Goal: Task Accomplishment & Management: Manage account settings

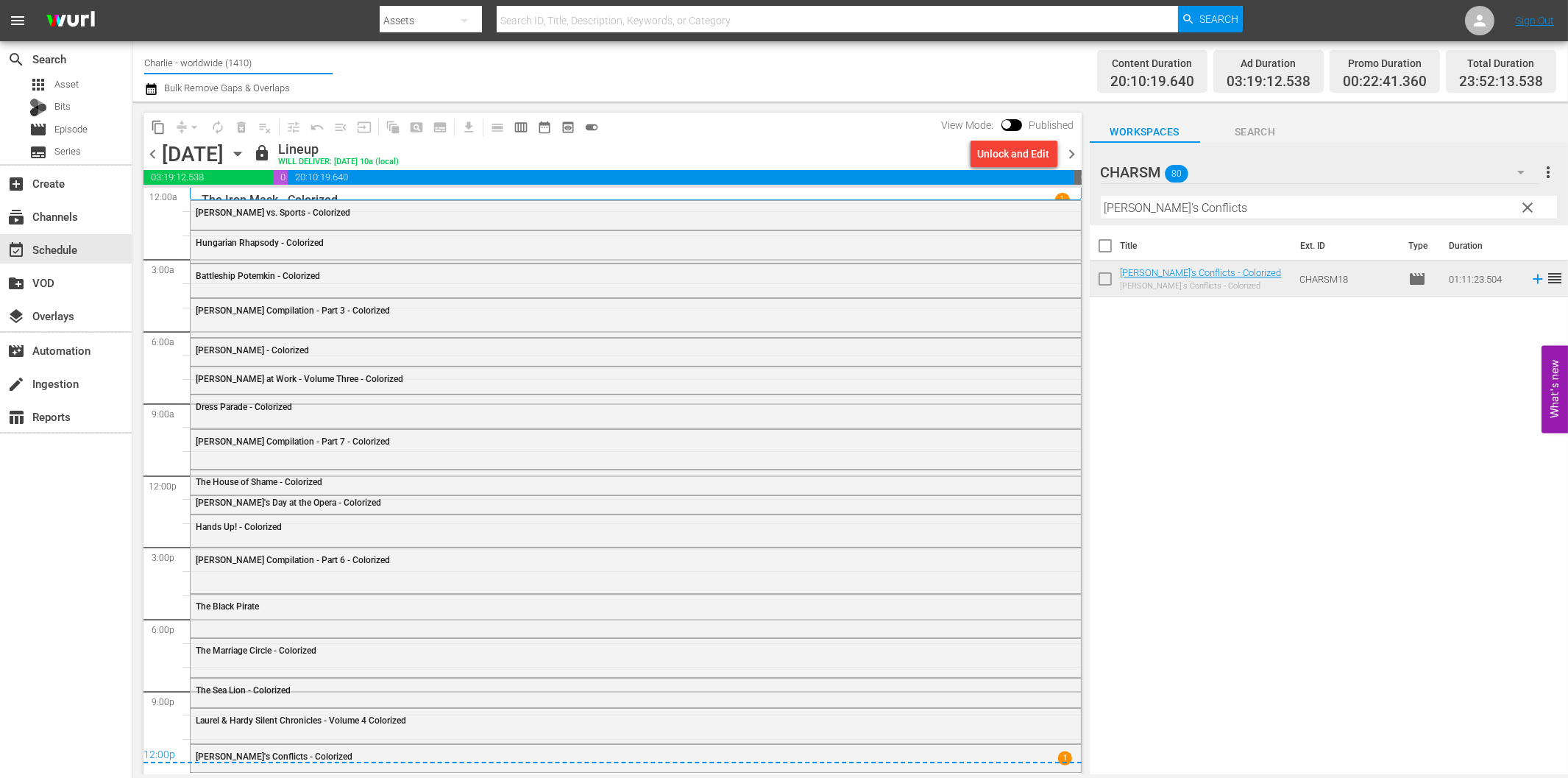
click at [233, 61] on input "Charlie - worldwide (1410)" at bounding box center [238, 62] width 188 height 35
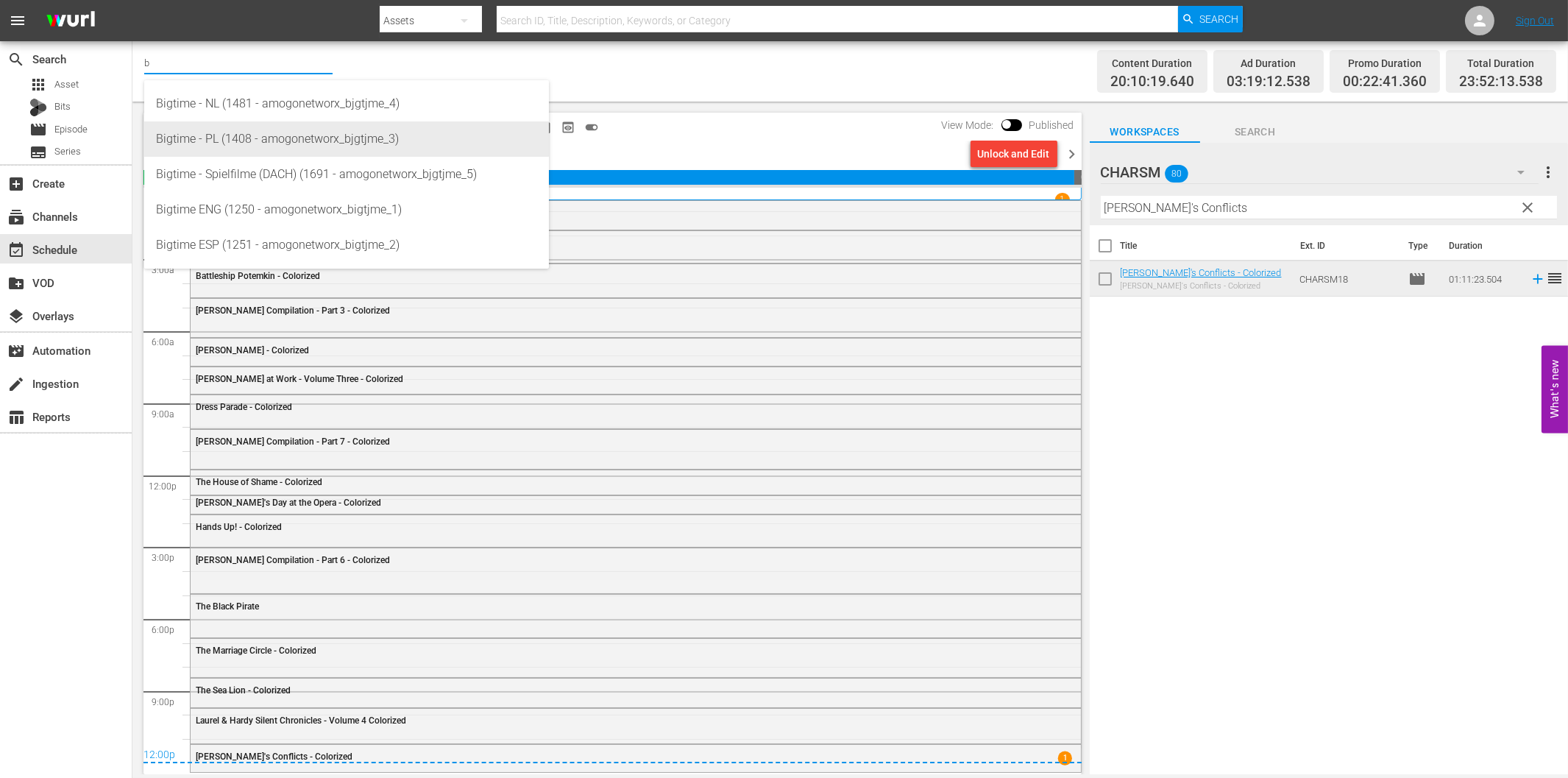
click at [333, 137] on div "Bigtime - PL (1408 - amogonetworx_bjgtjme_3)" at bounding box center [346, 139] width 381 height 35
type input "Bigtime - PL (1408 - amogonetworx_bjgtjme_3)"
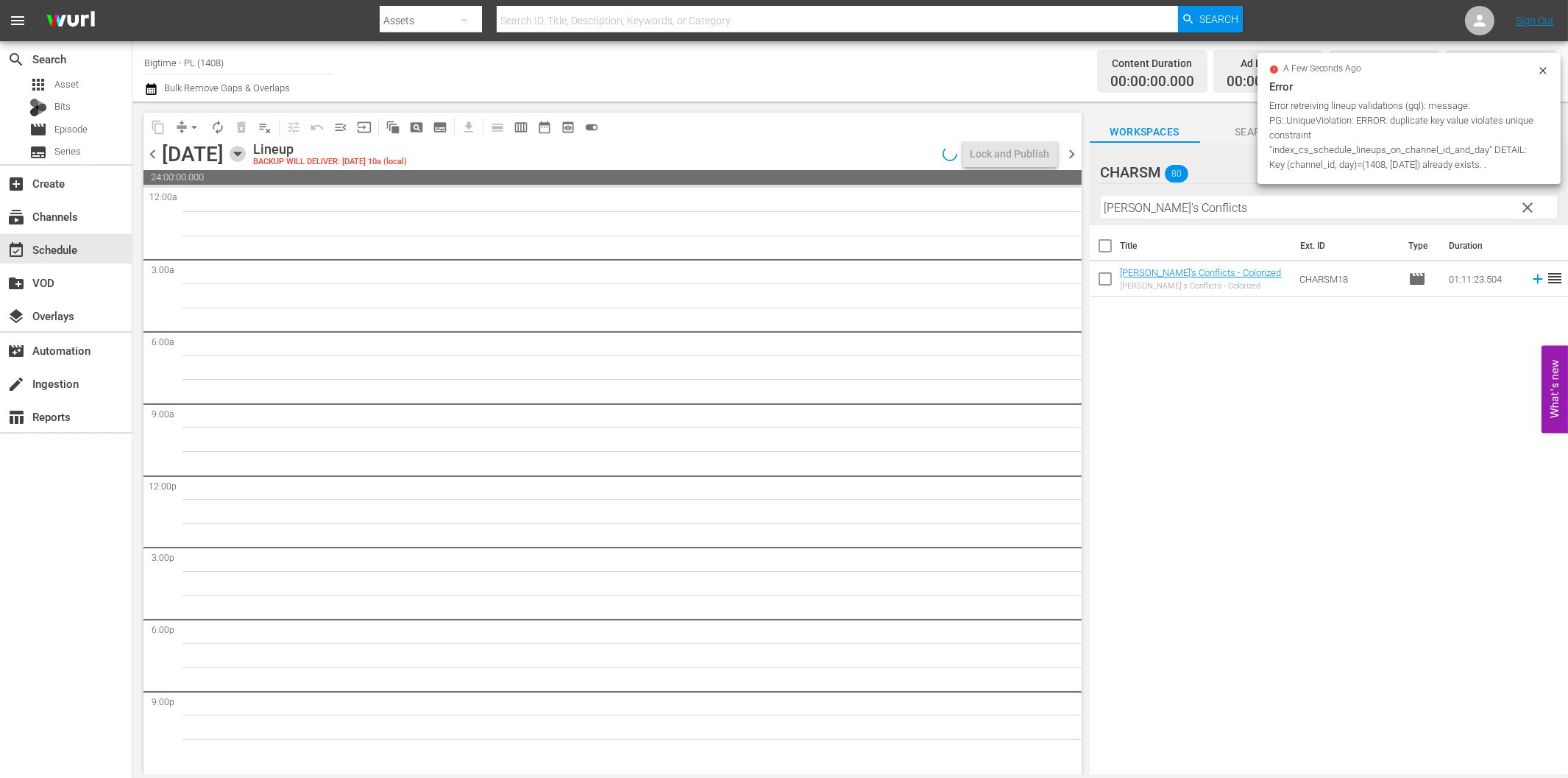
click at [241, 155] on icon "button" at bounding box center [237, 154] width 6 height 4
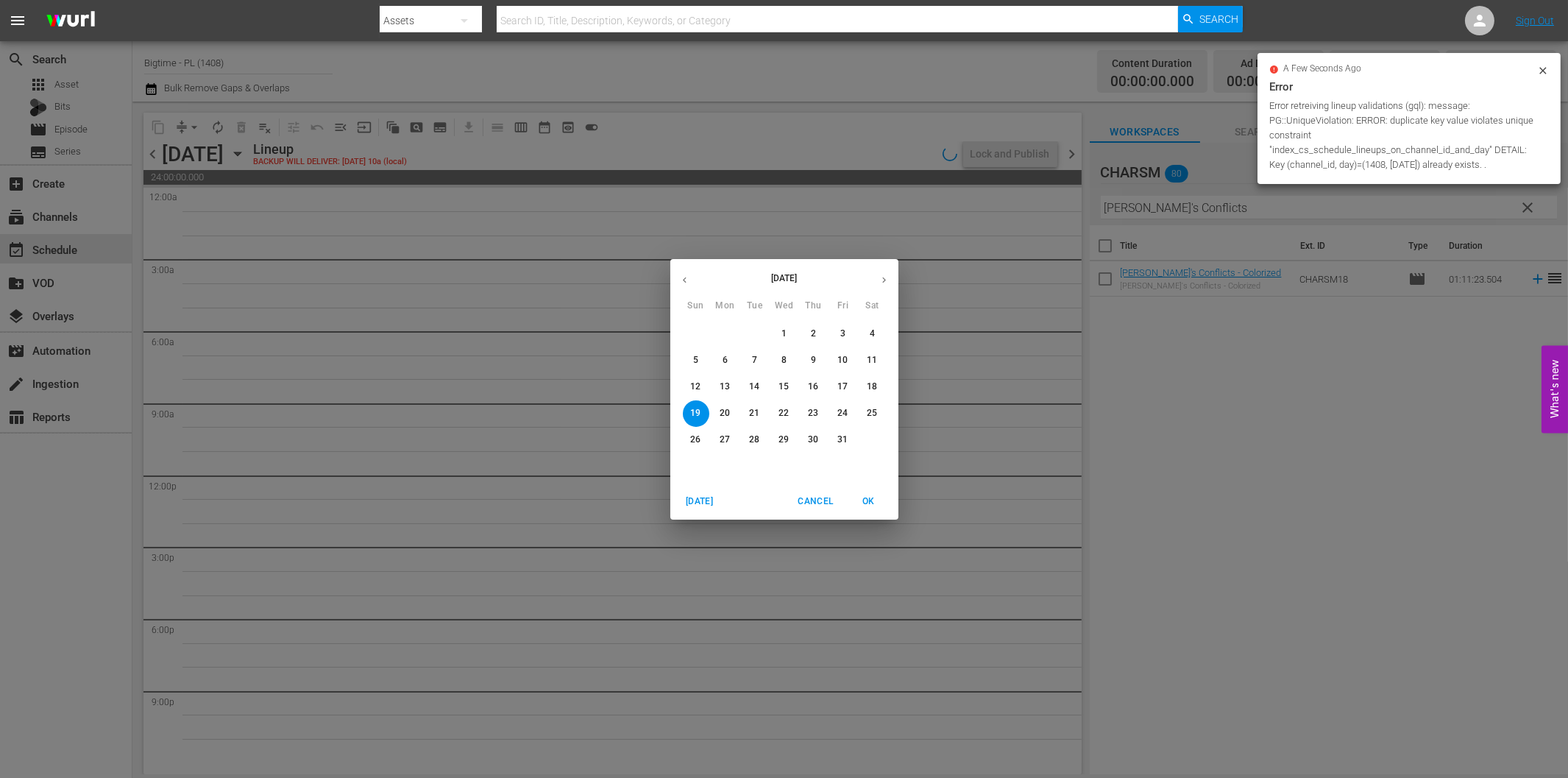
click at [723, 385] on p "13" at bounding box center [724, 387] width 10 height 13
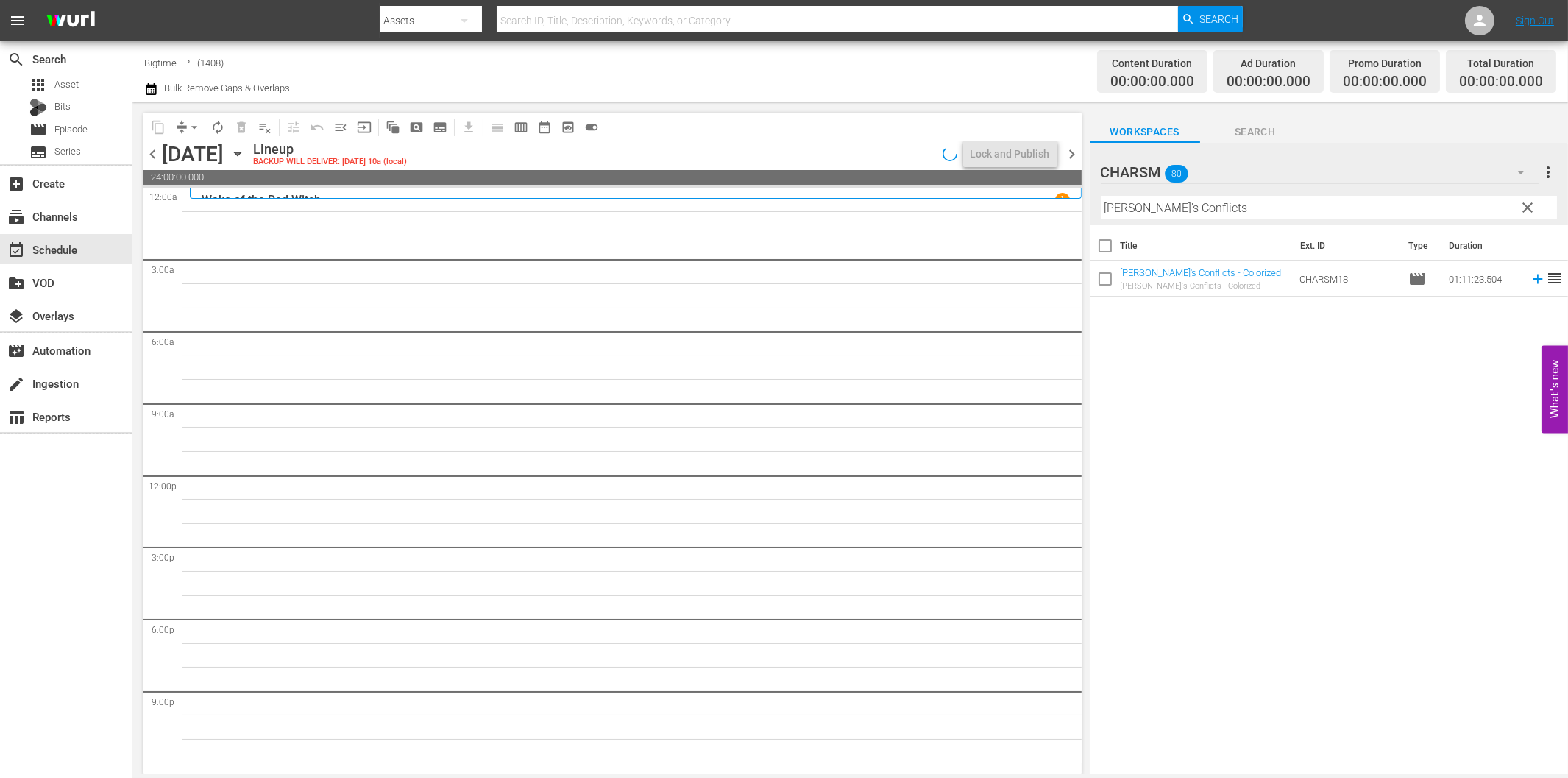
click at [1525, 211] on span "clear" at bounding box center [1528, 207] width 18 height 18
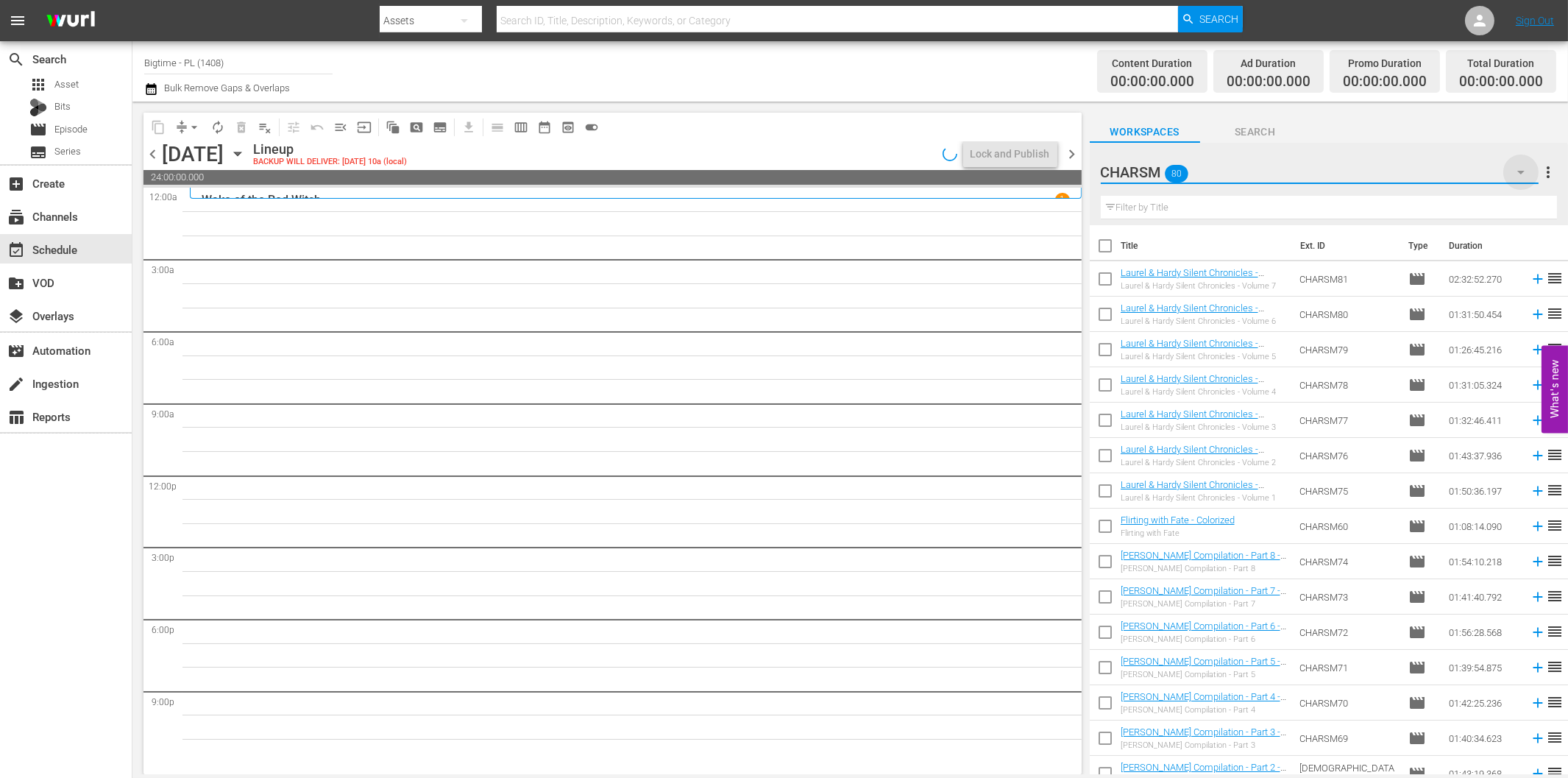
click at [1525, 168] on icon "button" at bounding box center [1522, 172] width 18 height 18
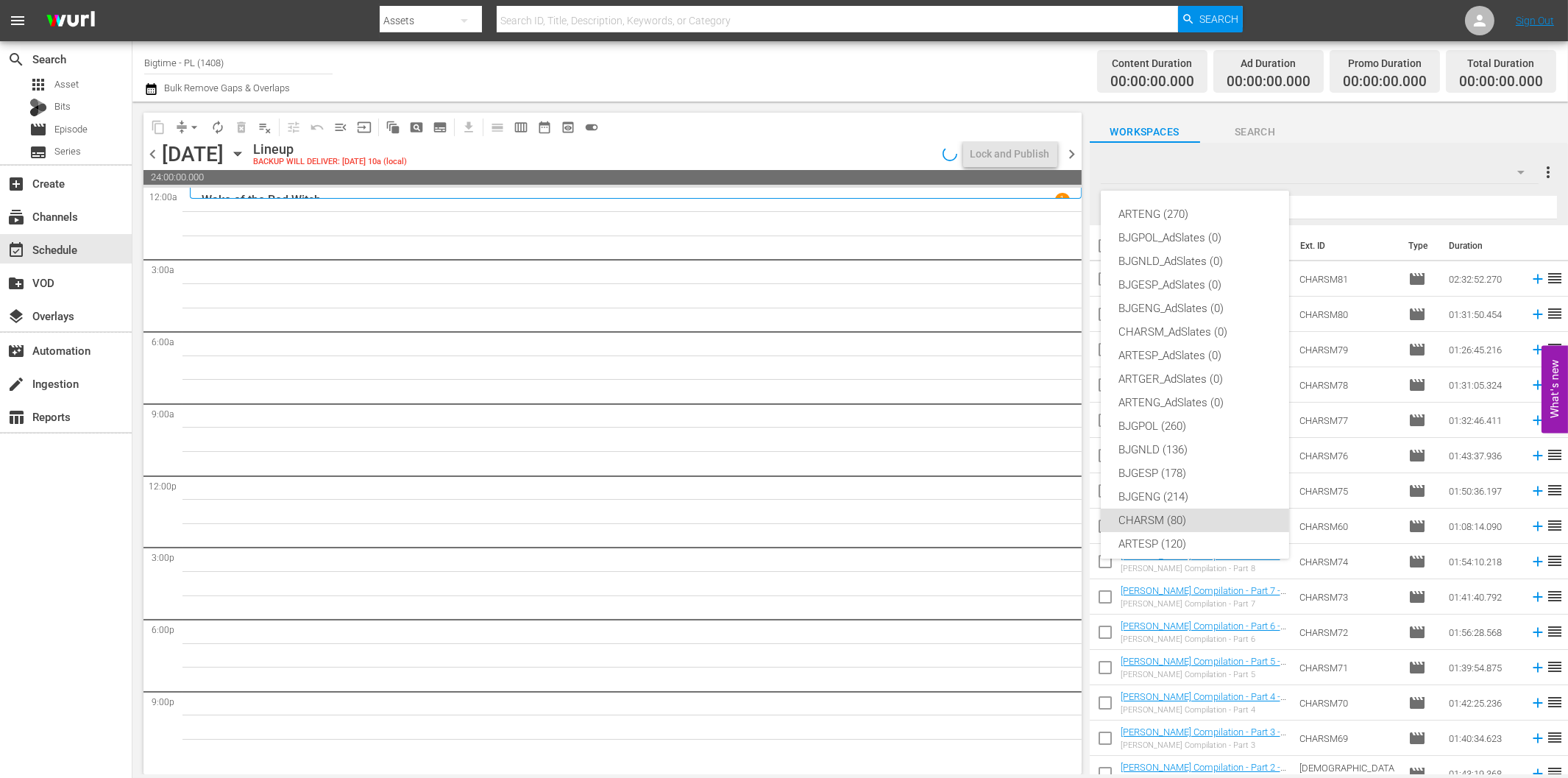
scroll to position [55, 0]
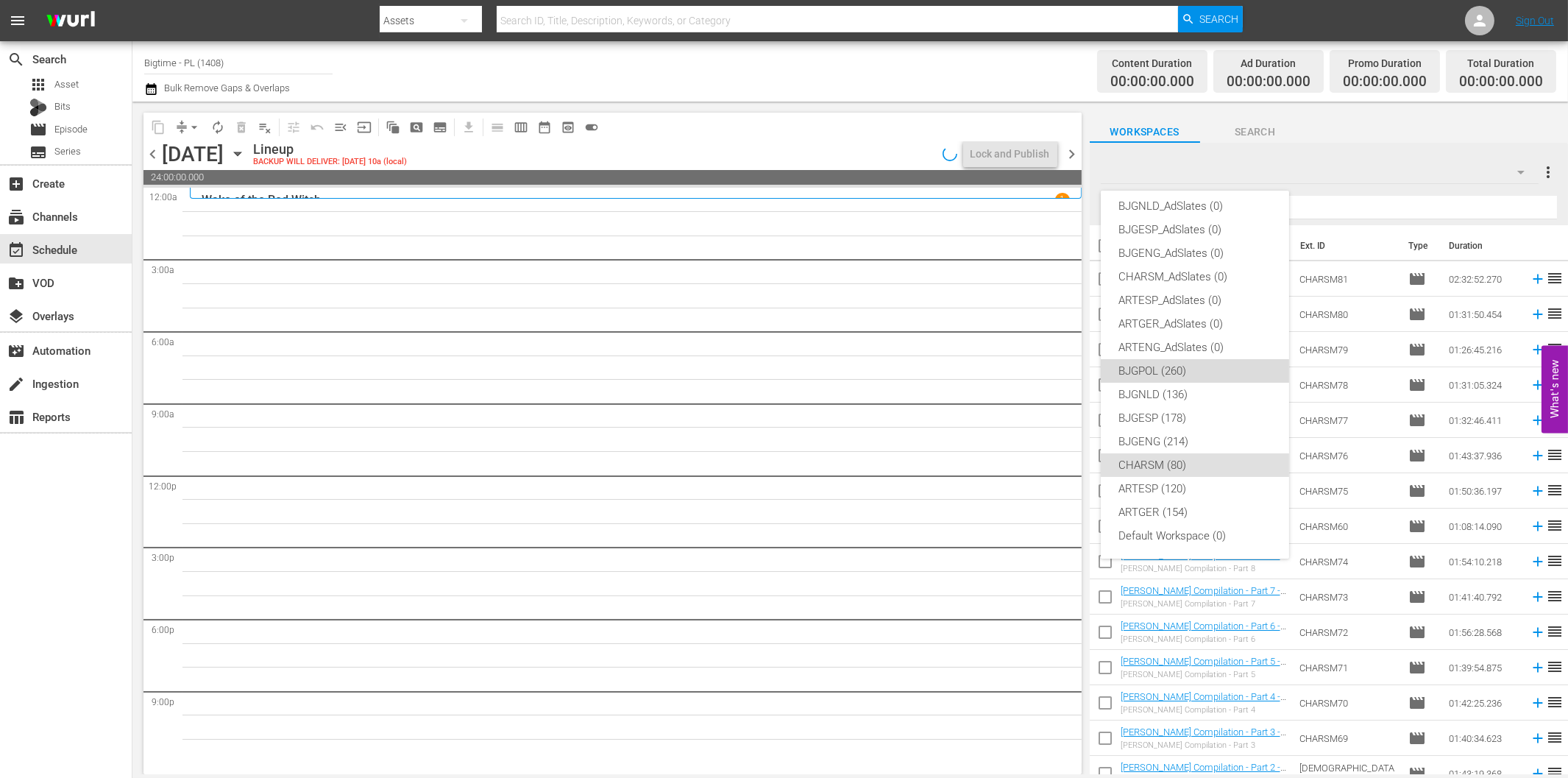
click at [1200, 373] on div "BJGPOL (260)" at bounding box center [1195, 371] width 153 height 24
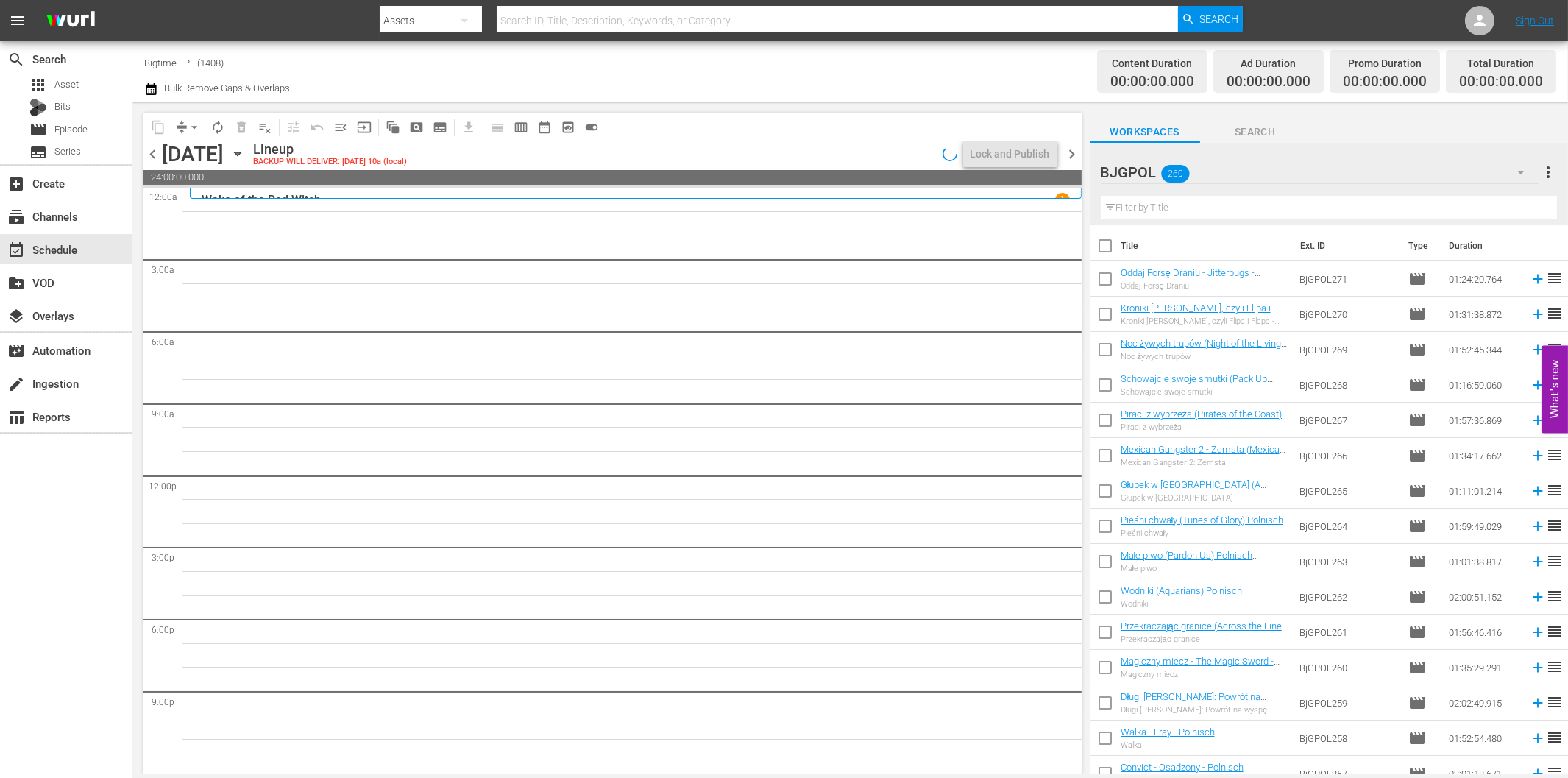
click at [152, 151] on span "chevron_left" at bounding box center [153, 154] width 18 height 18
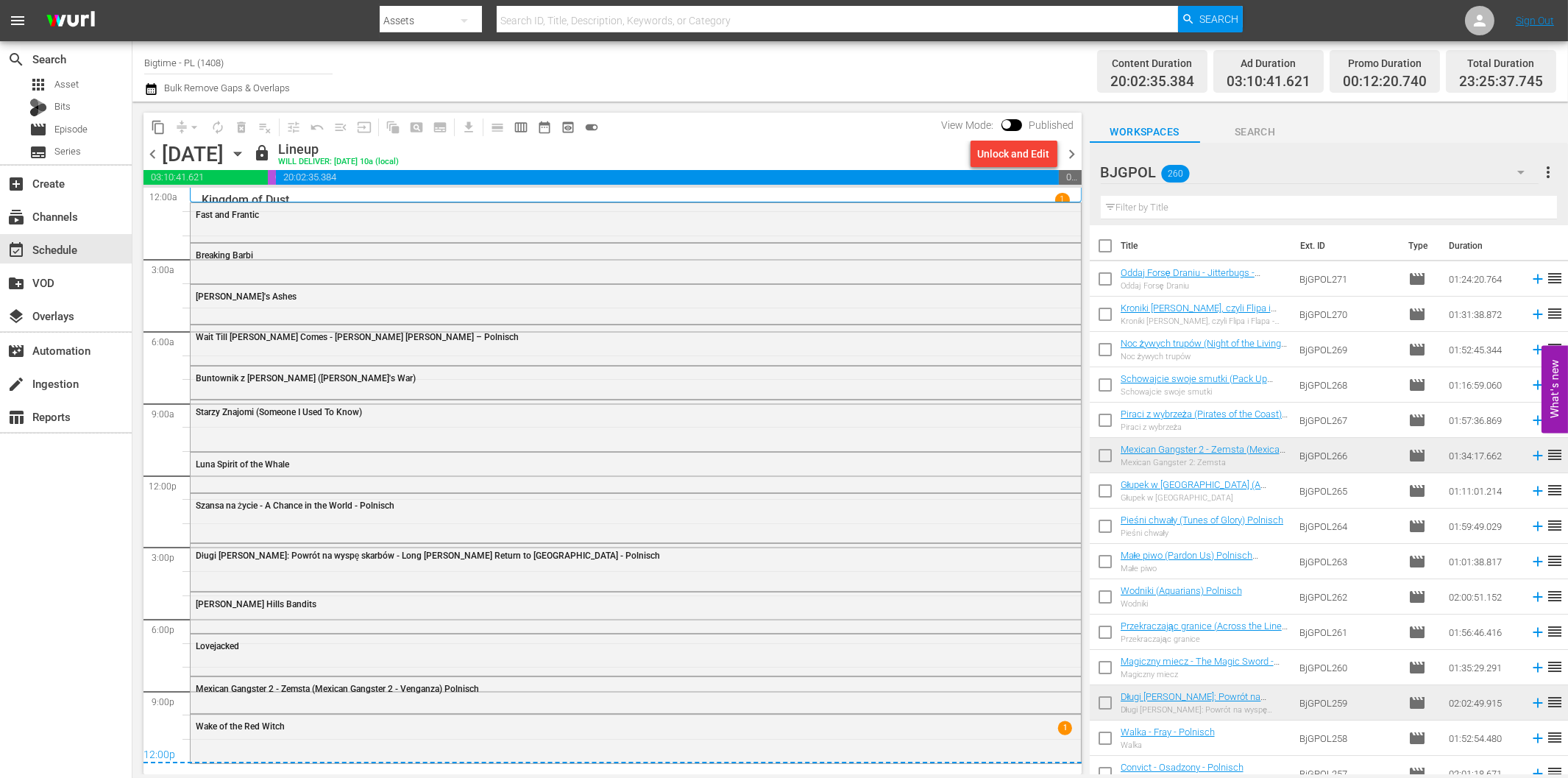
click at [1073, 153] on span "chevron_right" at bounding box center [1073, 154] width 18 height 18
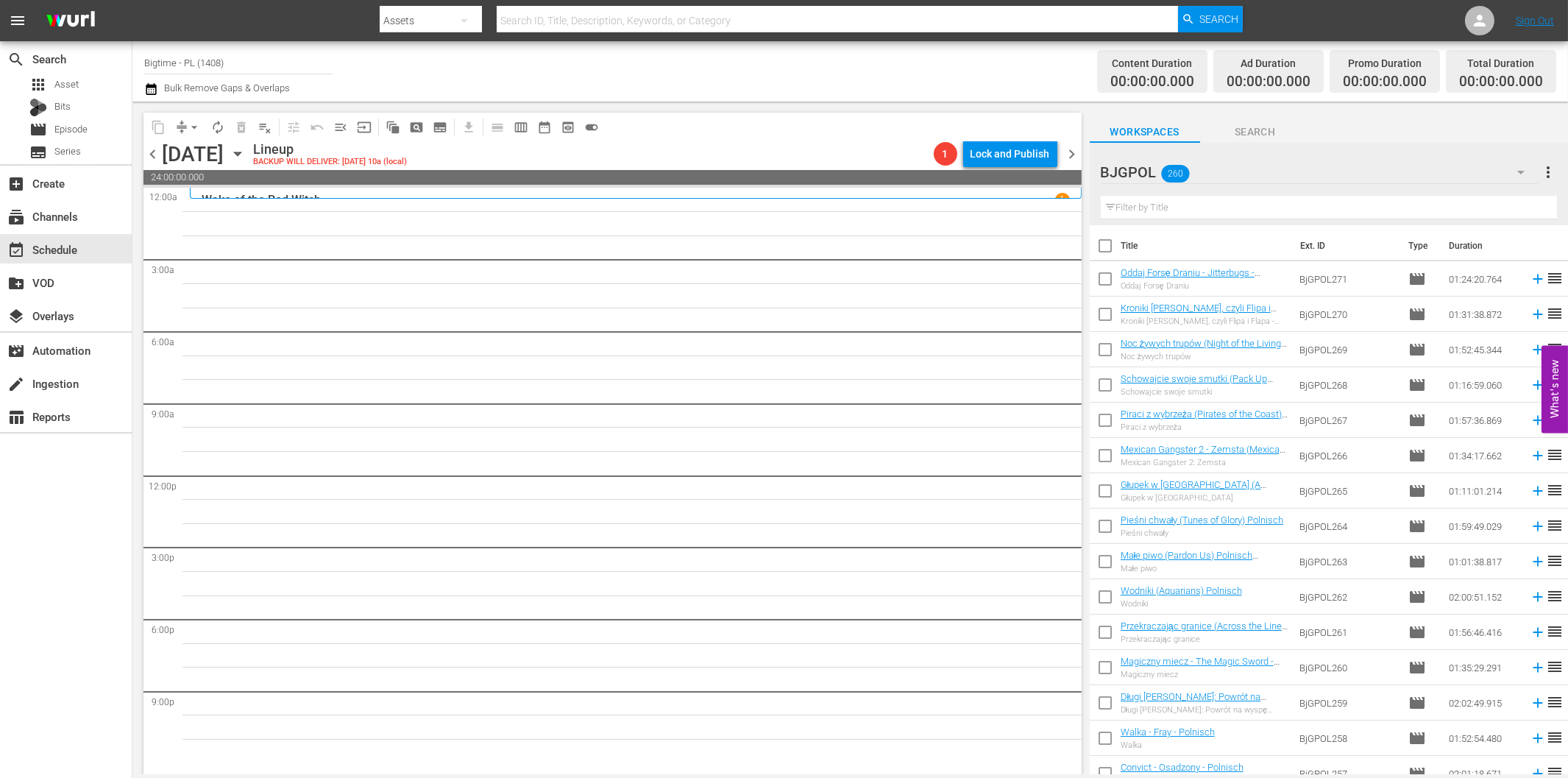
click at [1232, 204] on input "text" at bounding box center [1329, 207] width 456 height 24
paste input "Blood Games"
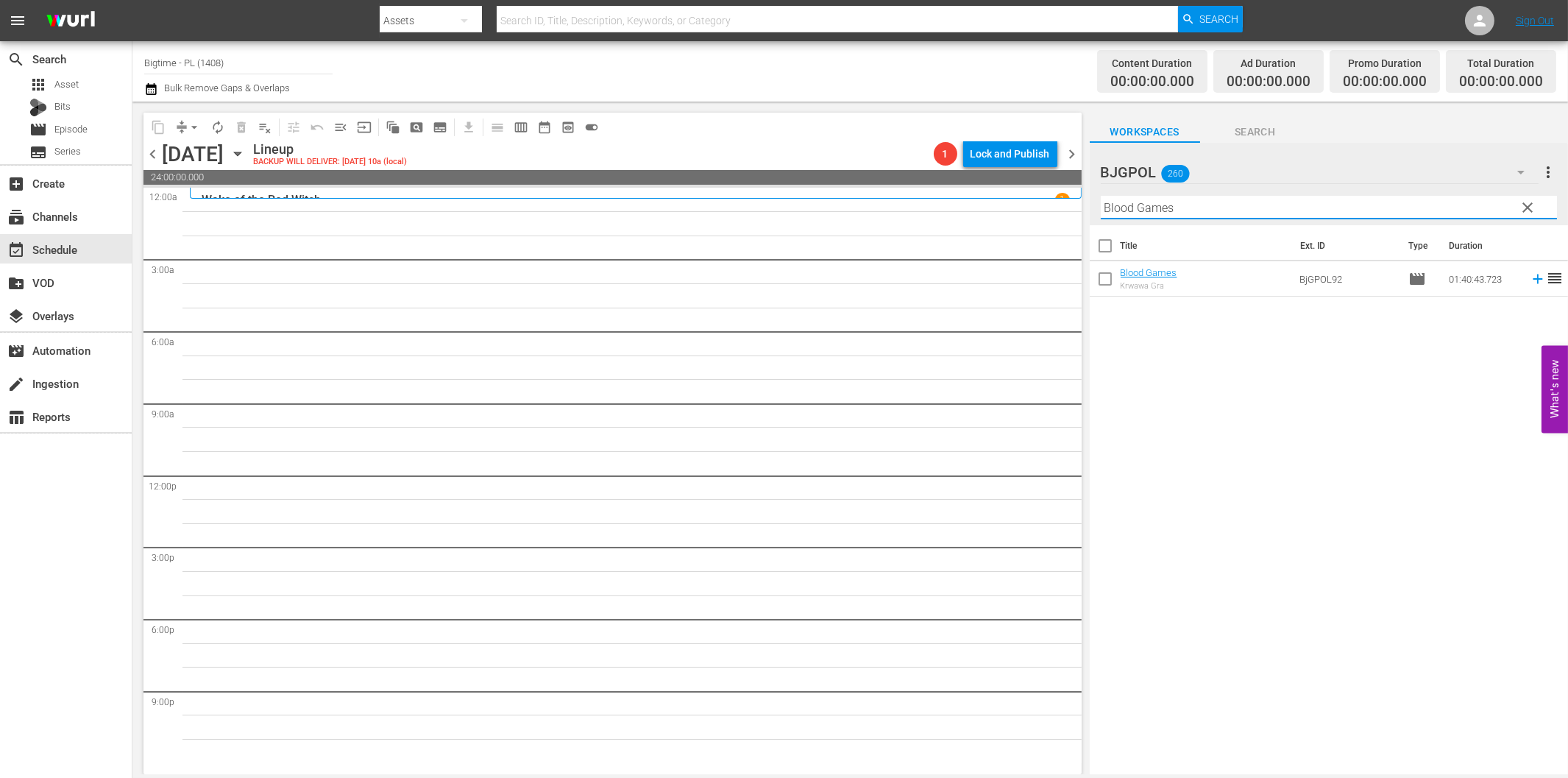
click at [1533, 278] on icon at bounding box center [1537, 279] width 10 height 10
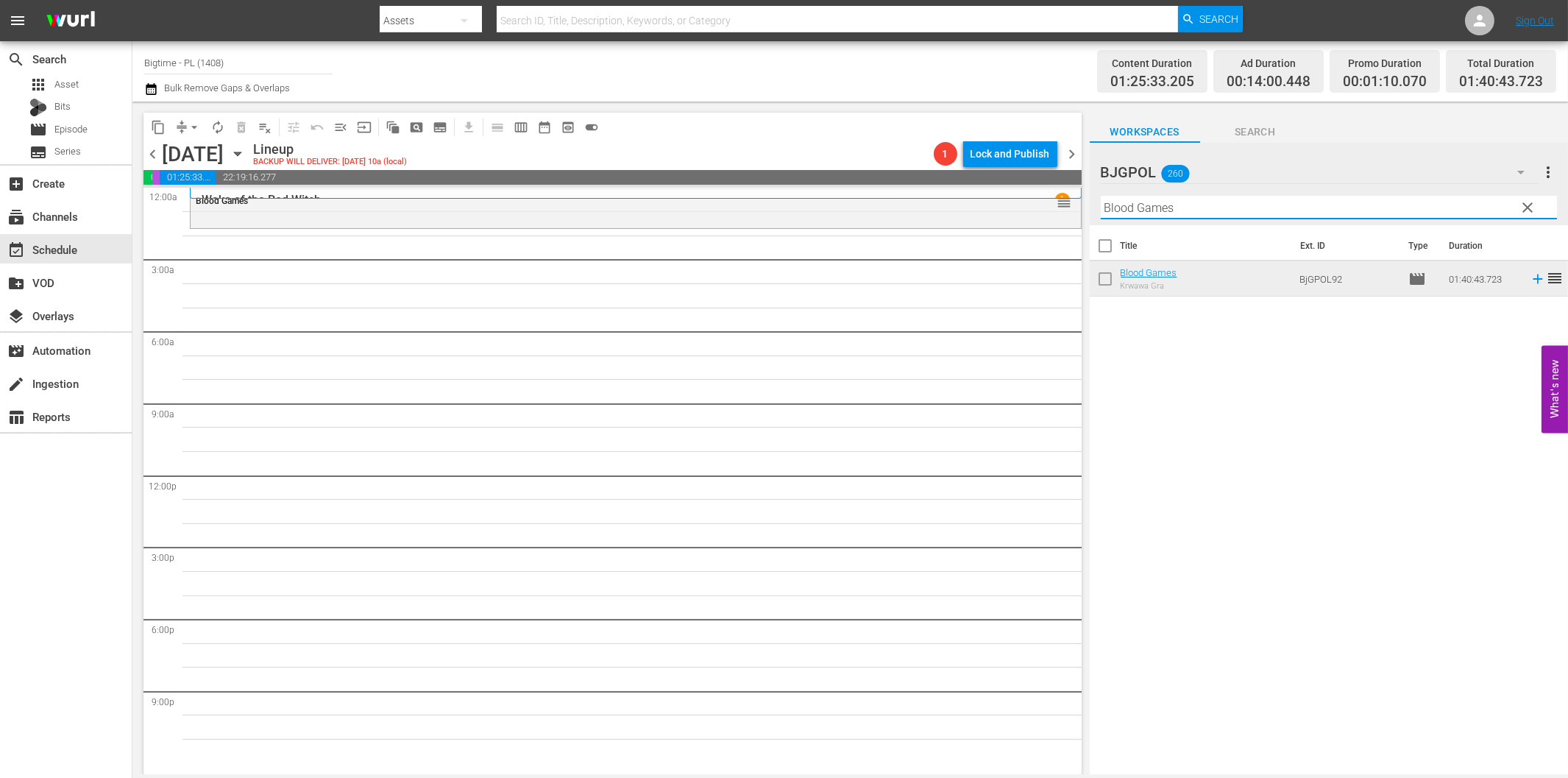
click at [1131, 210] on input "Blood Games" at bounding box center [1329, 207] width 456 height 24
paste input "Final Move"
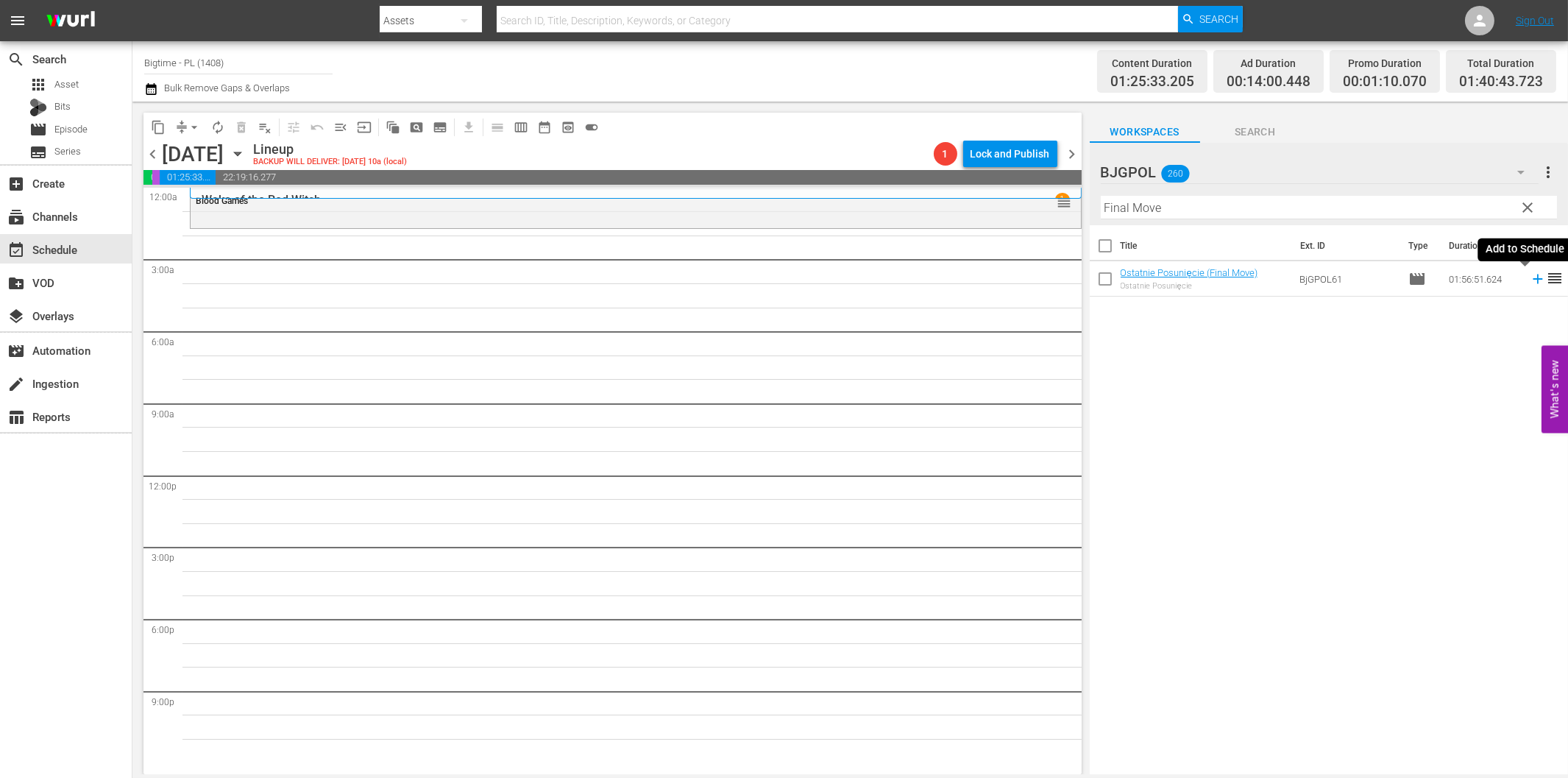
click at [1530, 277] on icon at bounding box center [1538, 279] width 16 height 16
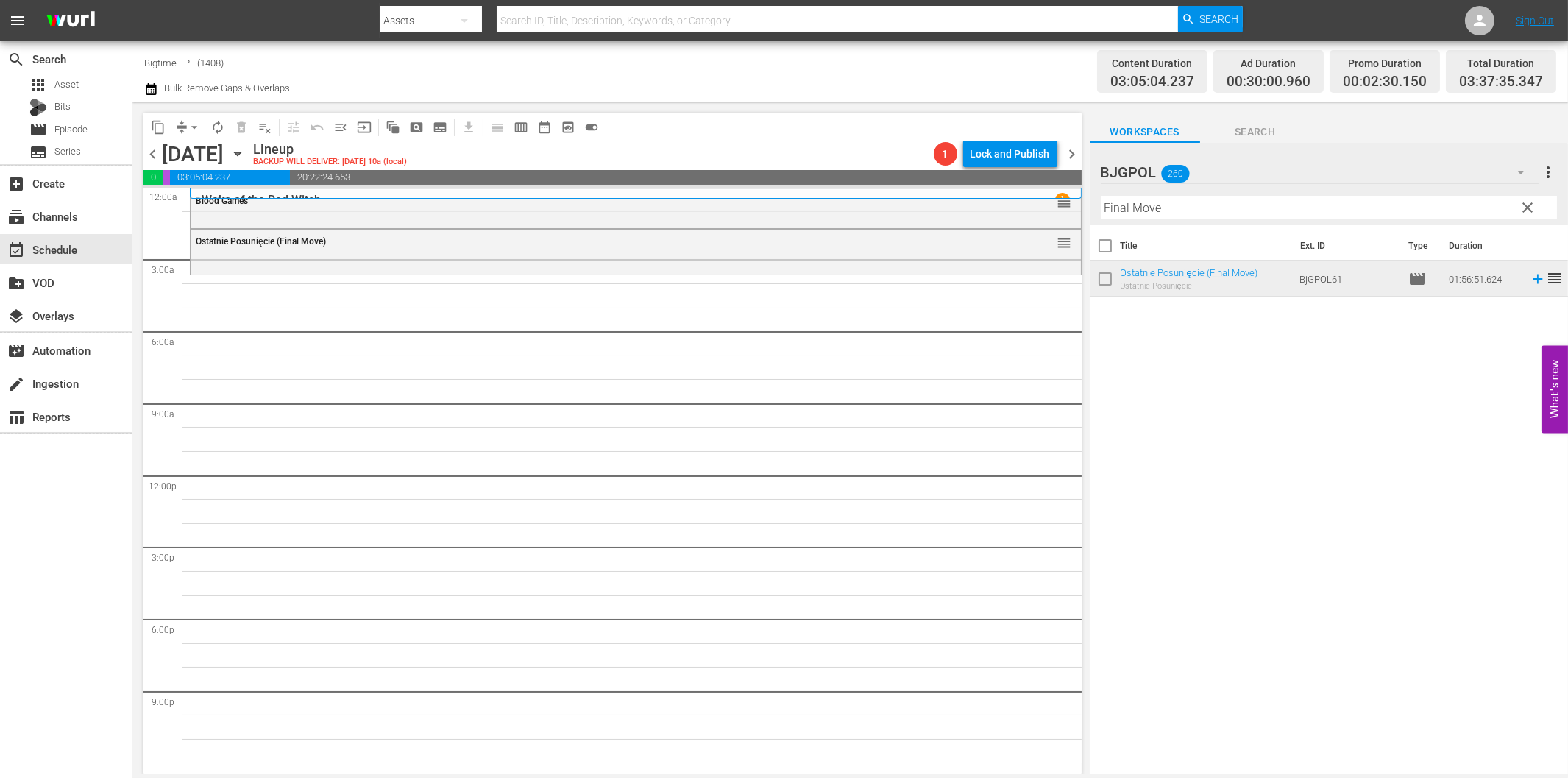
click at [1120, 205] on input "Final Move" at bounding box center [1329, 207] width 456 height 24
paste input "ARC - A Love Story"
click at [1185, 216] on input "ARC - A Love Story" at bounding box center [1329, 207] width 456 height 24
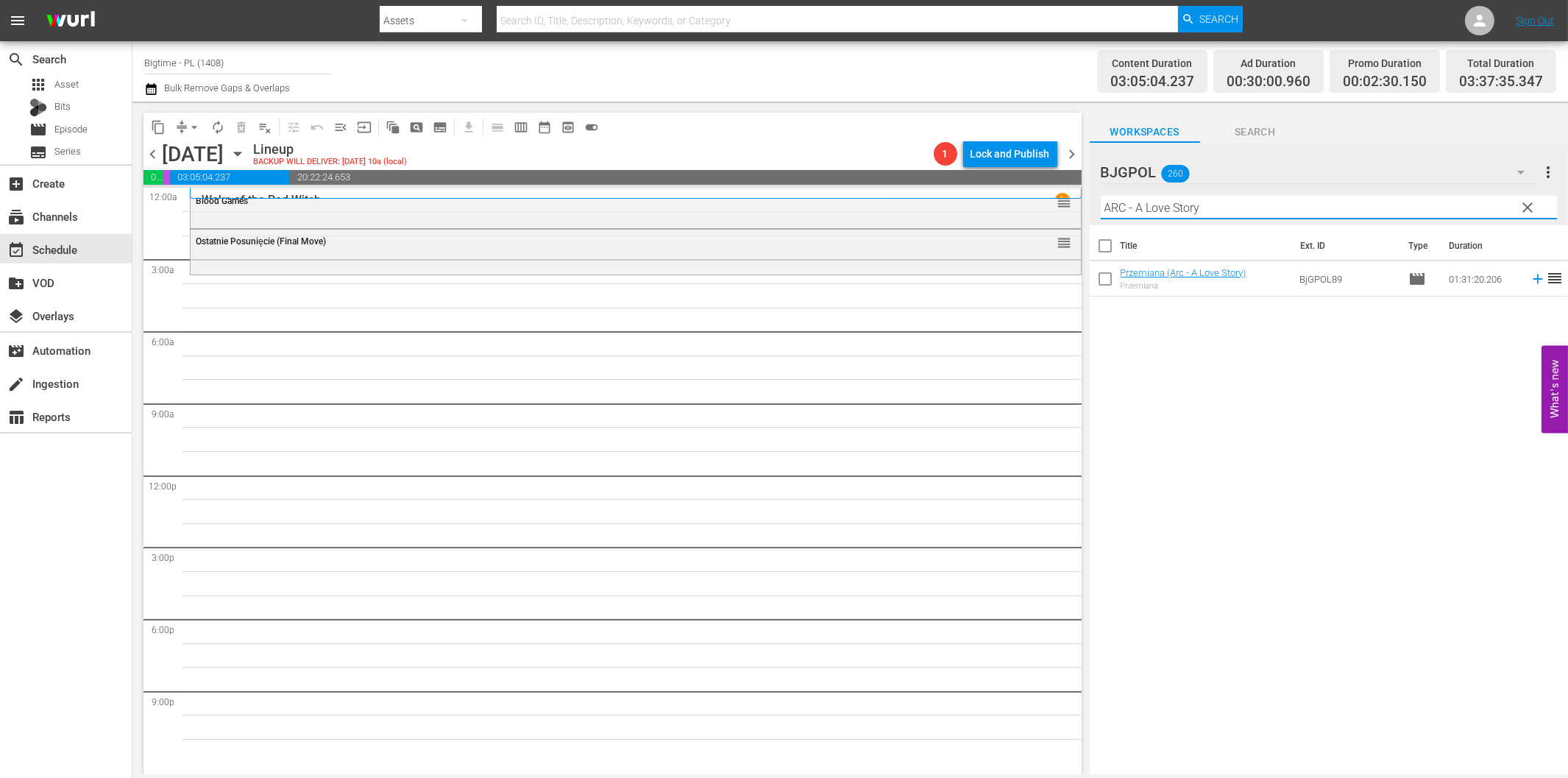
paste input "Harm's Wa"
click at [1533, 278] on icon at bounding box center [1537, 279] width 10 height 10
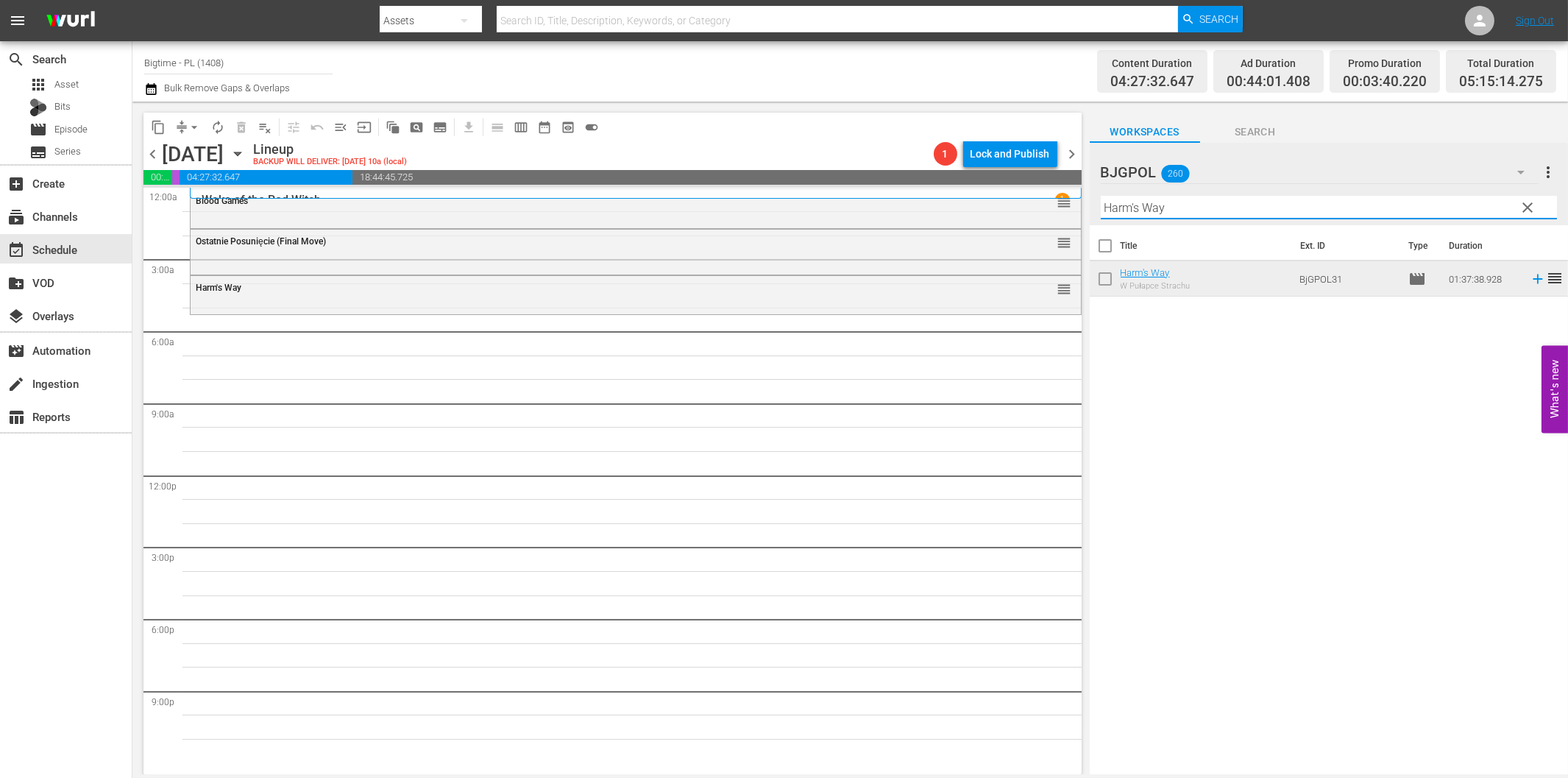
click at [1163, 210] on input "Harm's Way" at bounding box center [1329, 207] width 456 height 24
paste input "ARC - A Love Stor"
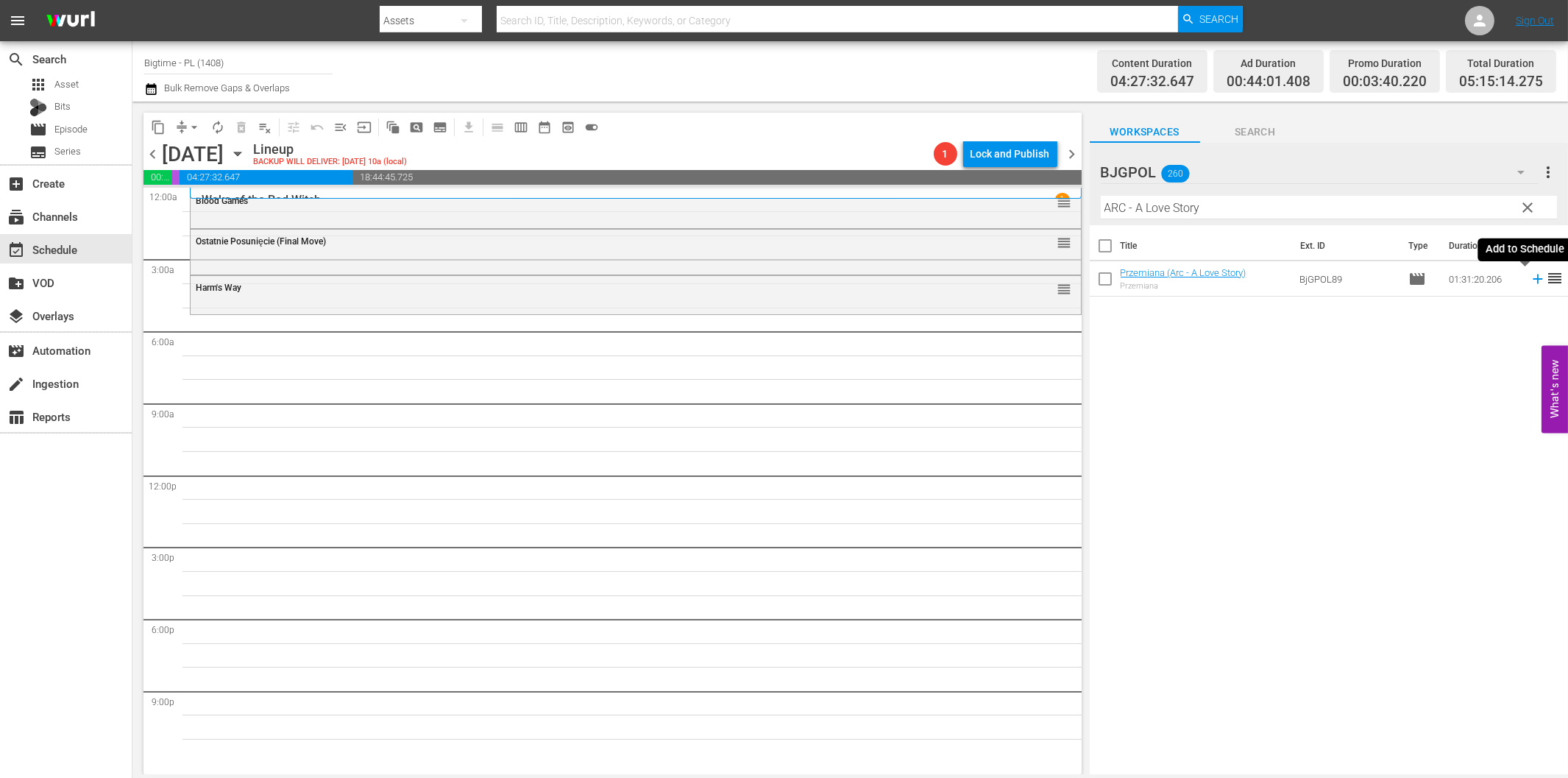
click at [1533, 280] on icon at bounding box center [1537, 279] width 10 height 10
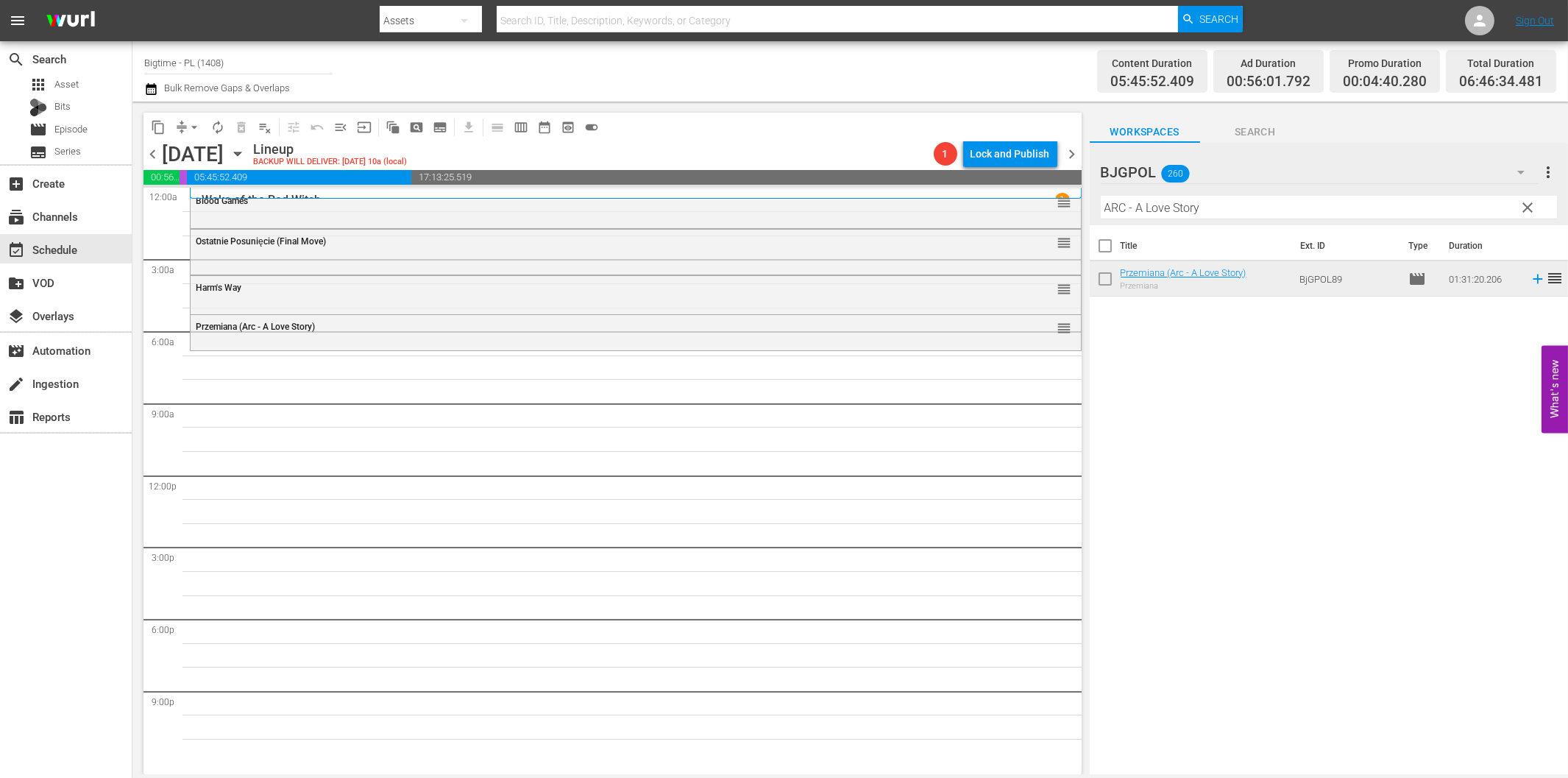
click at [1235, 215] on input "ARC - A Love Story" at bounding box center [1329, 207] width 456 height 24
paste input "Living with the Dead"
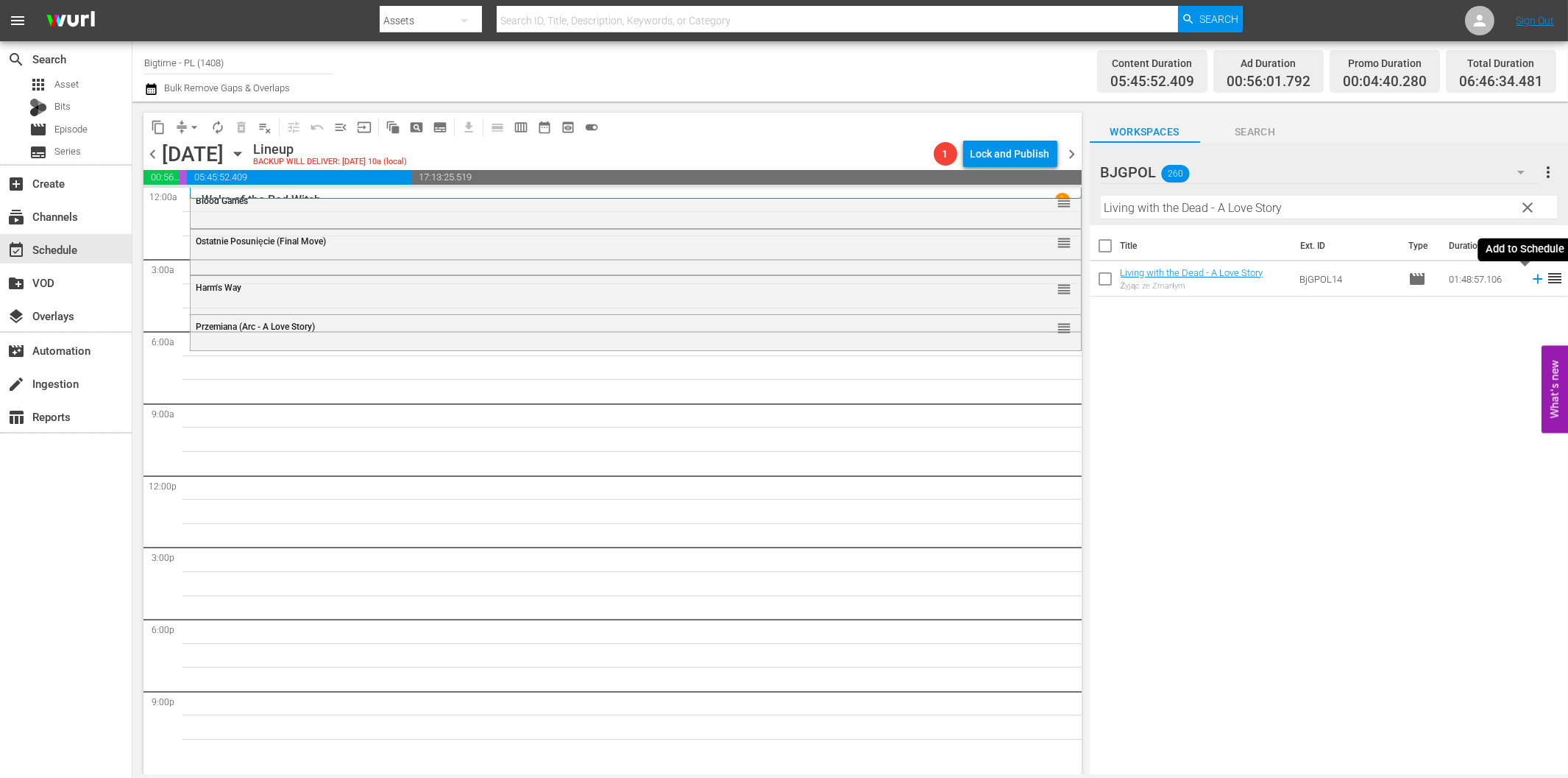
click at [1530, 283] on icon at bounding box center [1538, 279] width 16 height 16
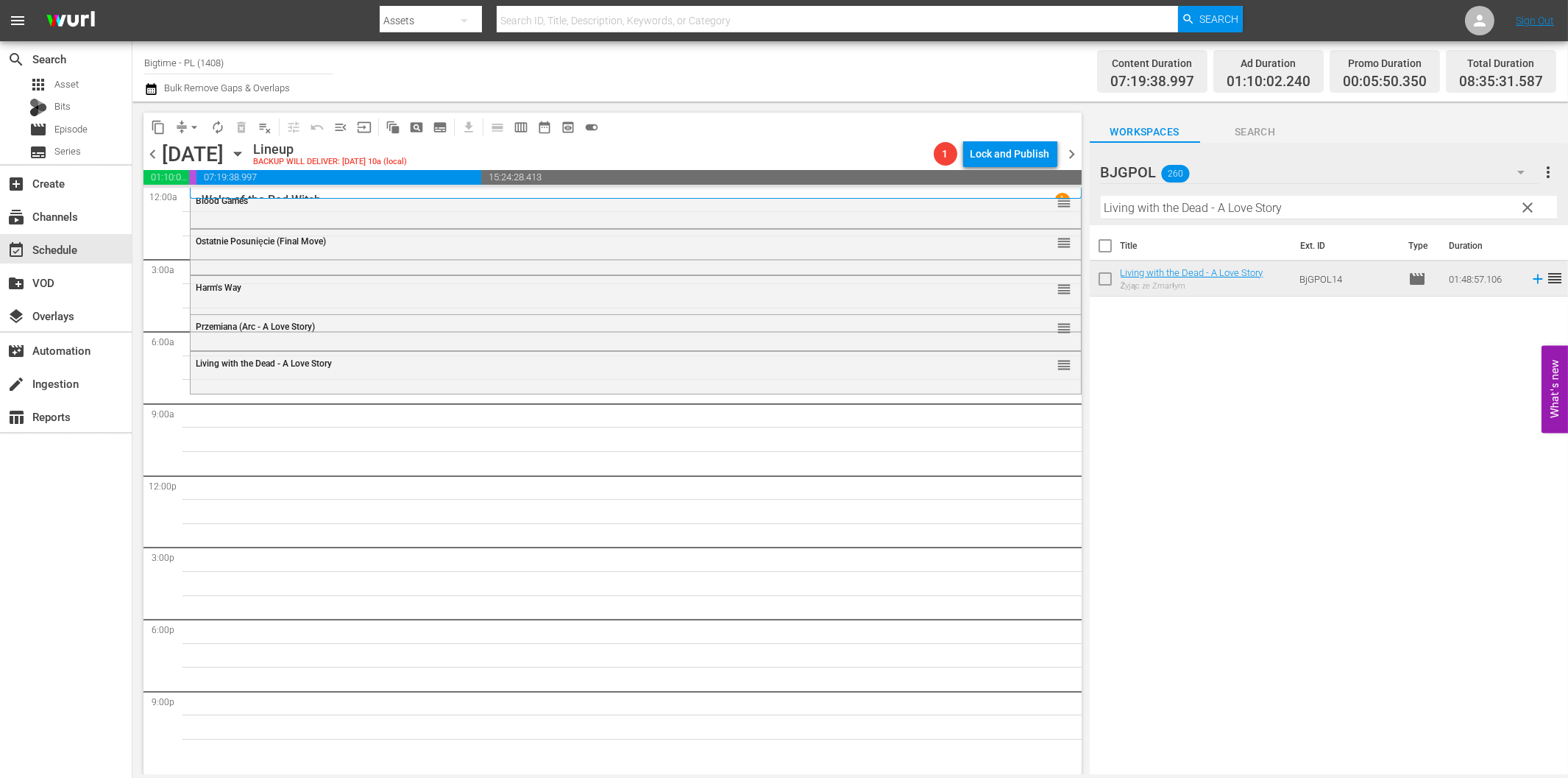
click at [1208, 210] on input "Living with the Dead - A Love Story" at bounding box center [1329, 207] width 456 height 24
paste input "The Congressman"
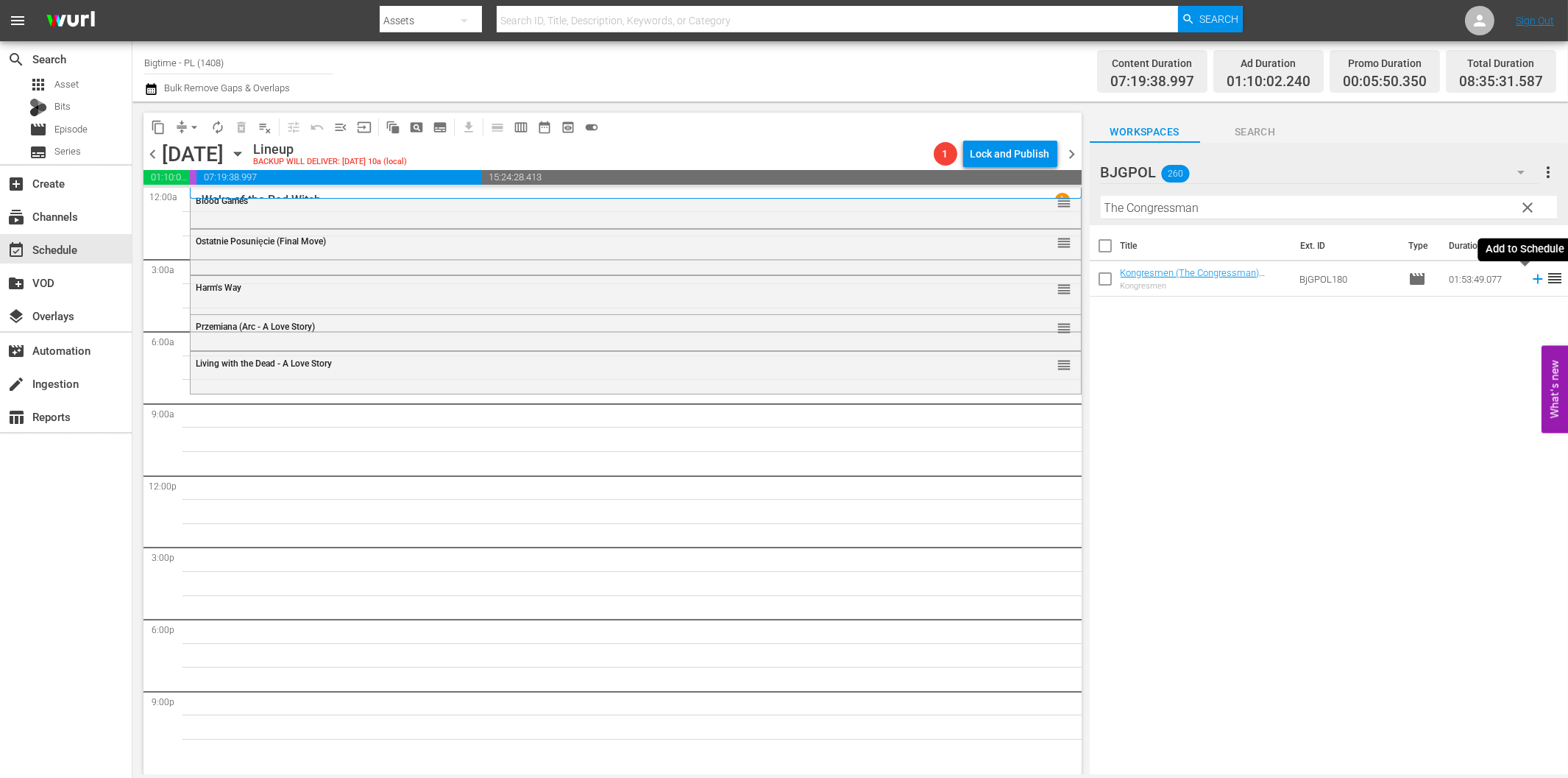
click at [1533, 282] on icon at bounding box center [1537, 279] width 10 height 10
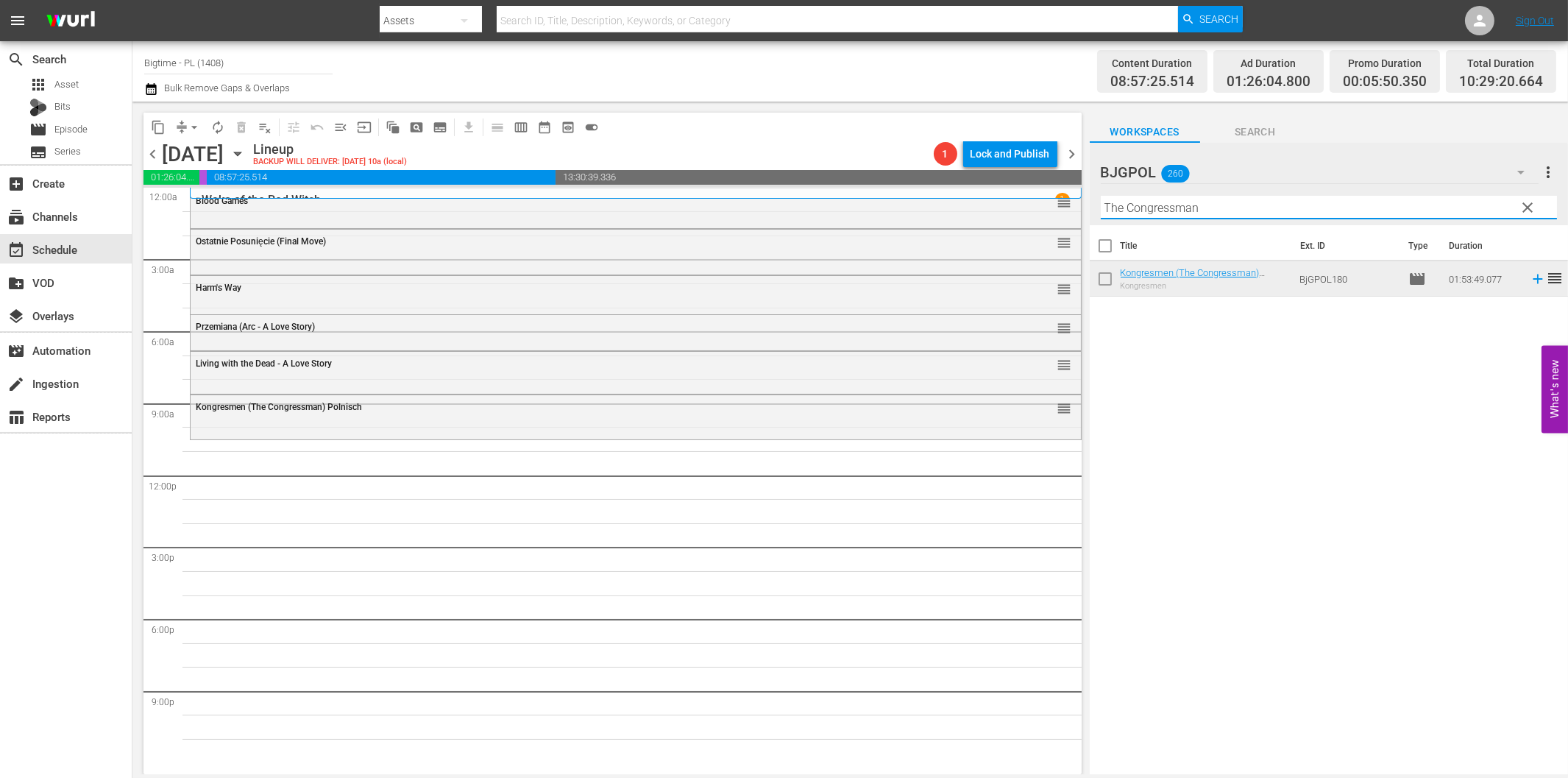
click at [1247, 207] on input "The Congressman" at bounding box center [1329, 207] width 456 height 24
paste input "Broken Contract"
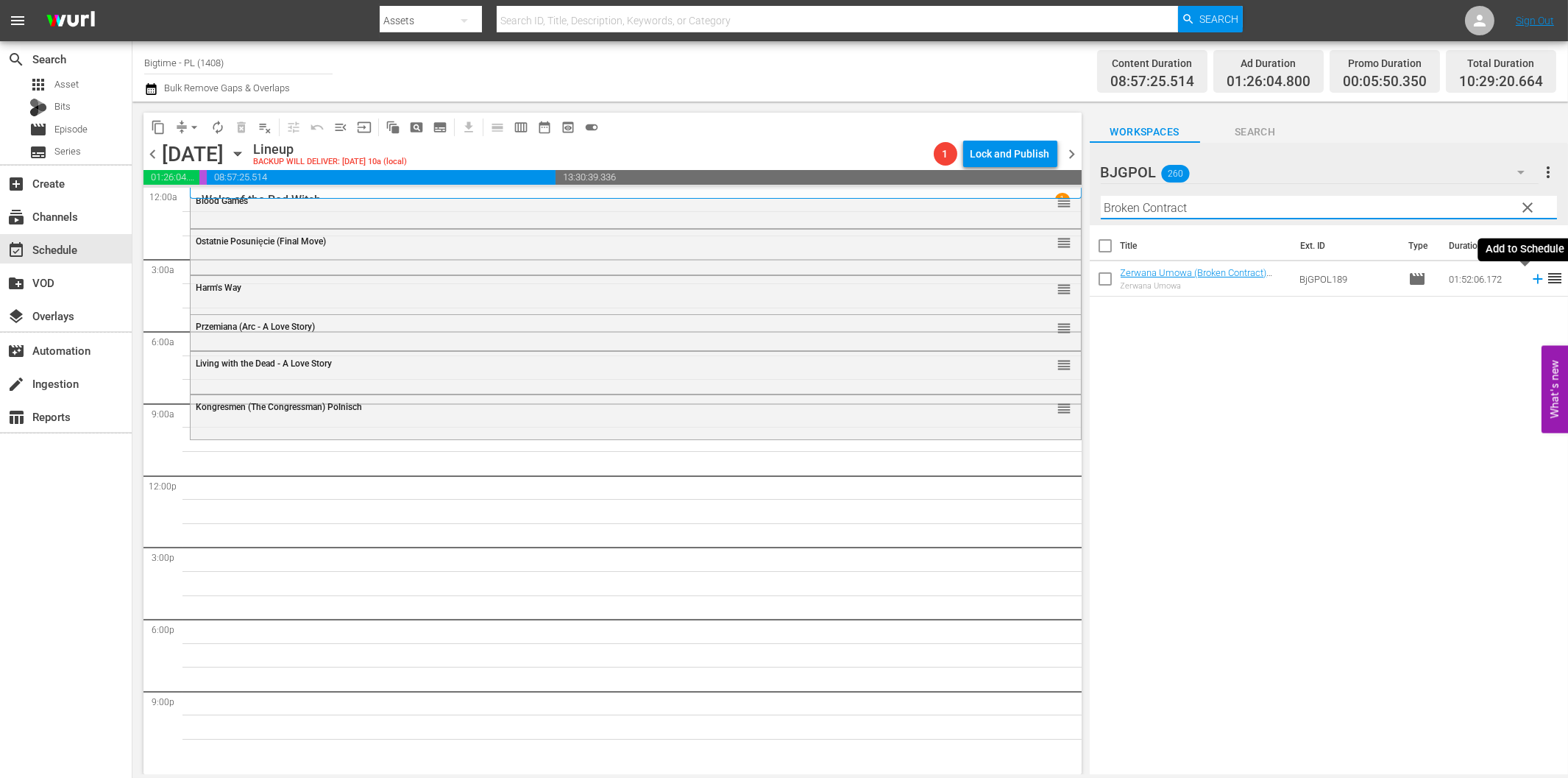
click at [1530, 277] on icon at bounding box center [1538, 279] width 16 height 16
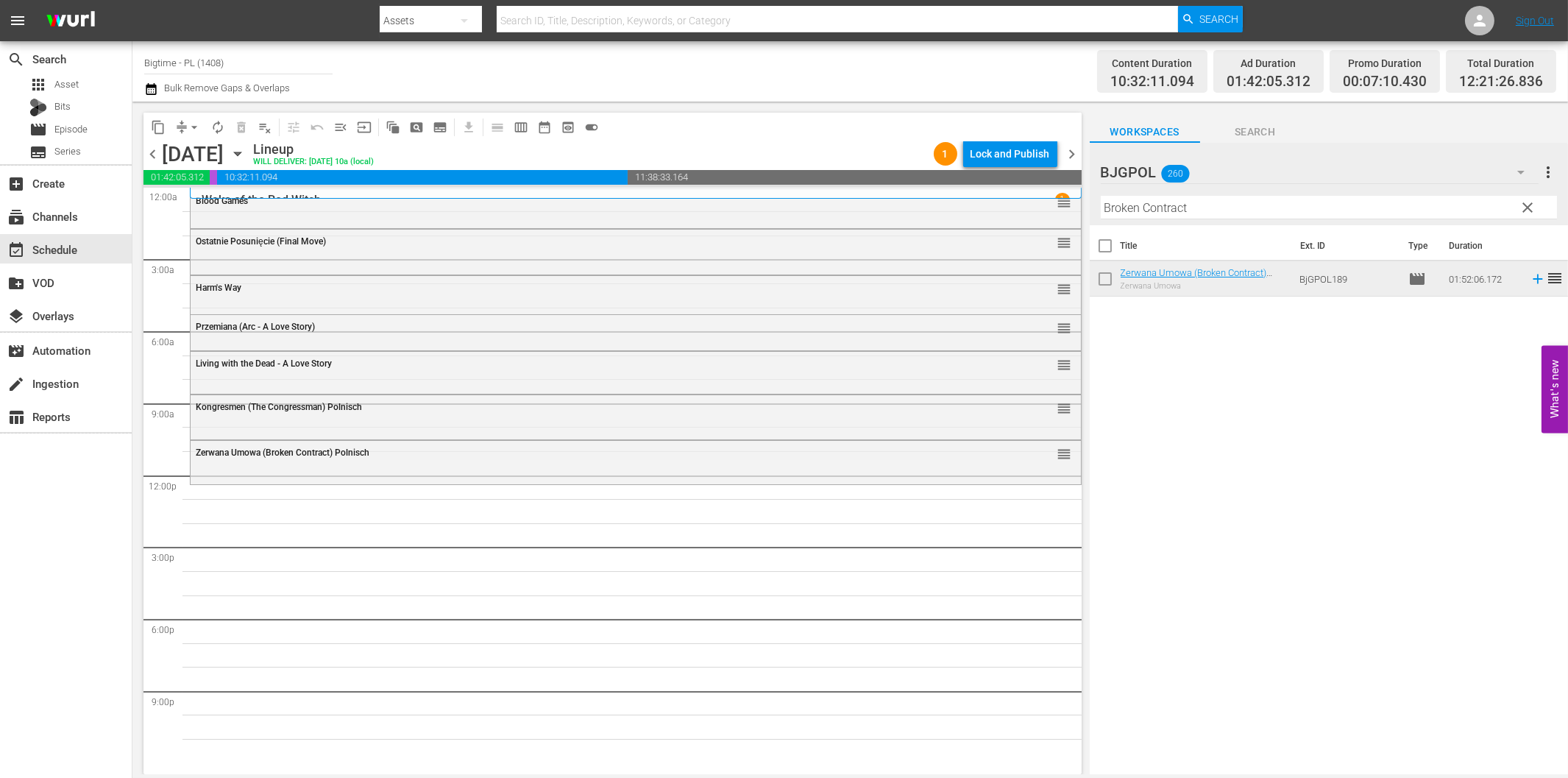
click at [1256, 211] on input "Broken Contract" at bounding box center [1329, 207] width 456 height 24
paste input "Reclaiming [GEOGRAPHIC_DATA]"
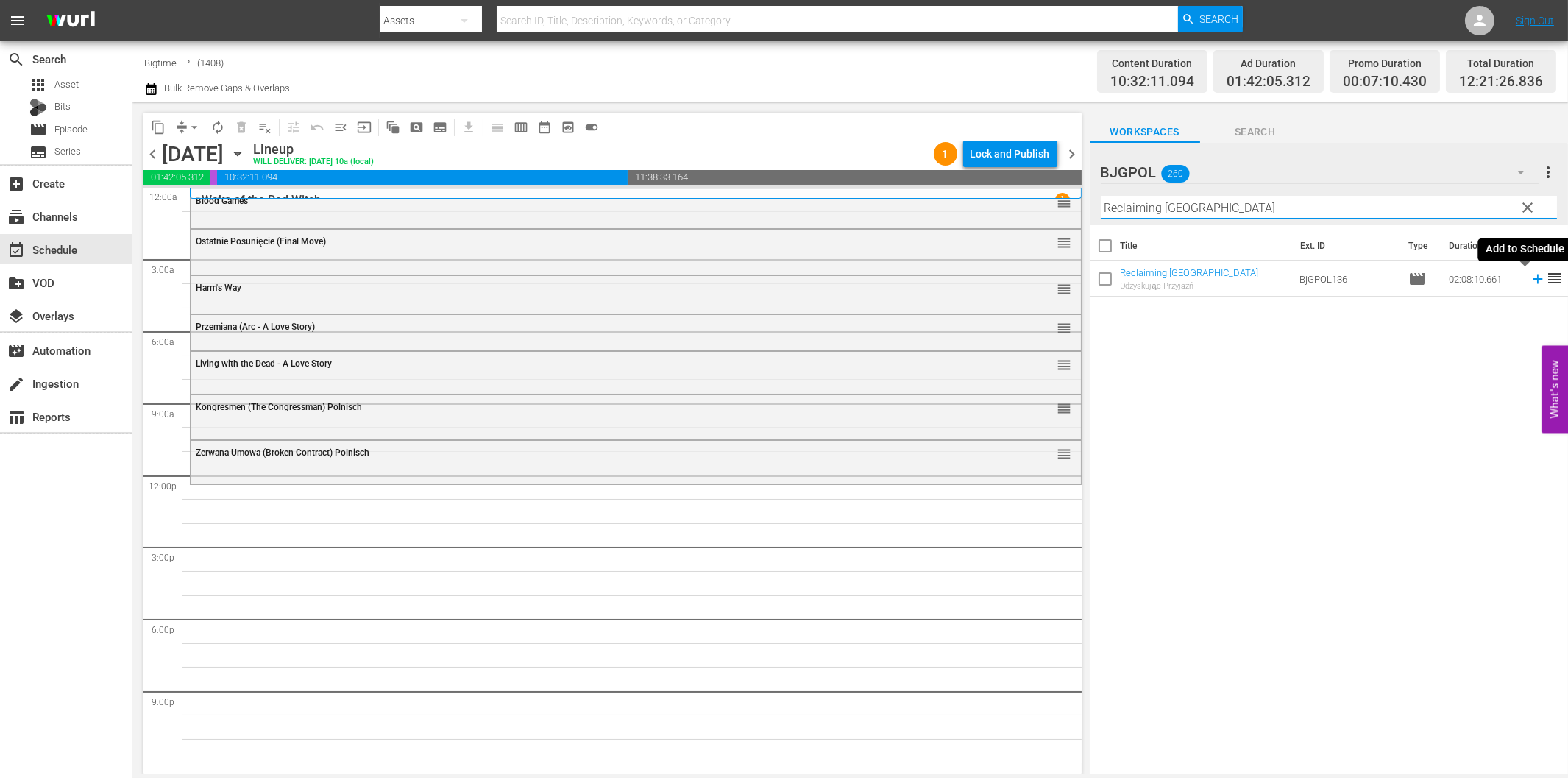
click at [1533, 280] on icon at bounding box center [1537, 279] width 10 height 10
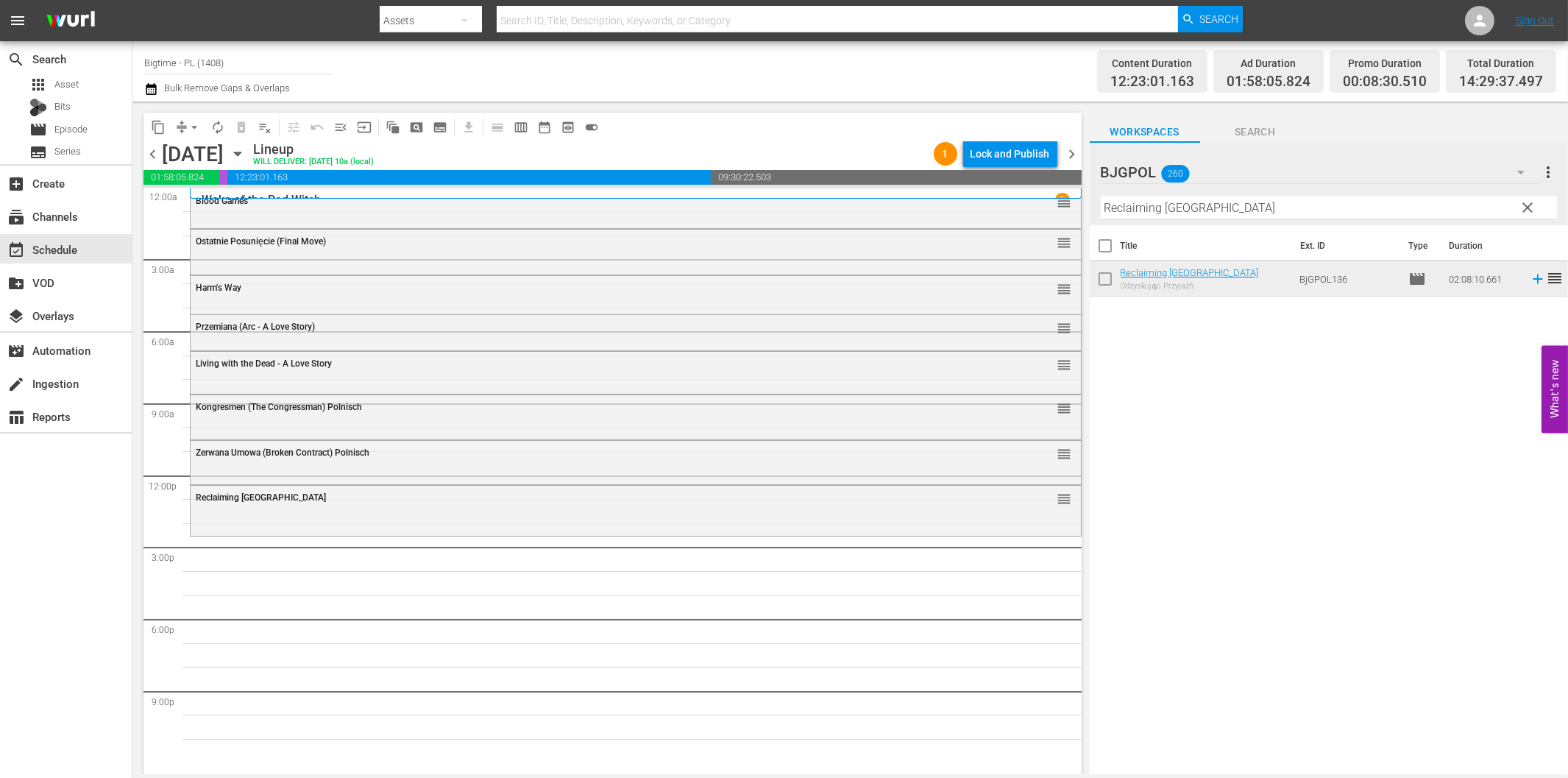
click at [1225, 215] on input "Reclaiming [GEOGRAPHIC_DATA]" at bounding box center [1329, 207] width 456 height 24
paste input "To Love Is Enemy of the Great Dull Void"
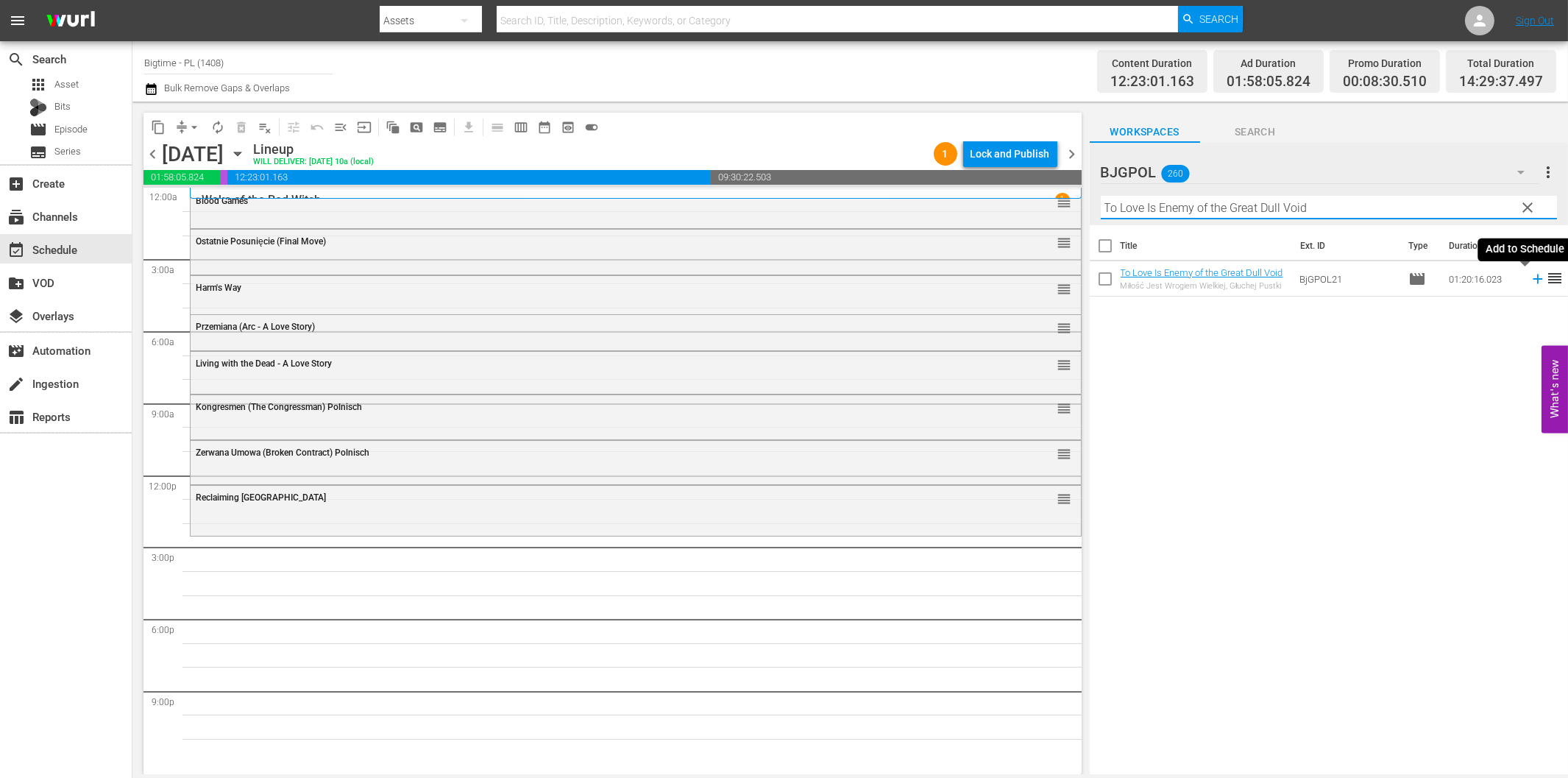
click at [1530, 282] on icon at bounding box center [1538, 279] width 16 height 16
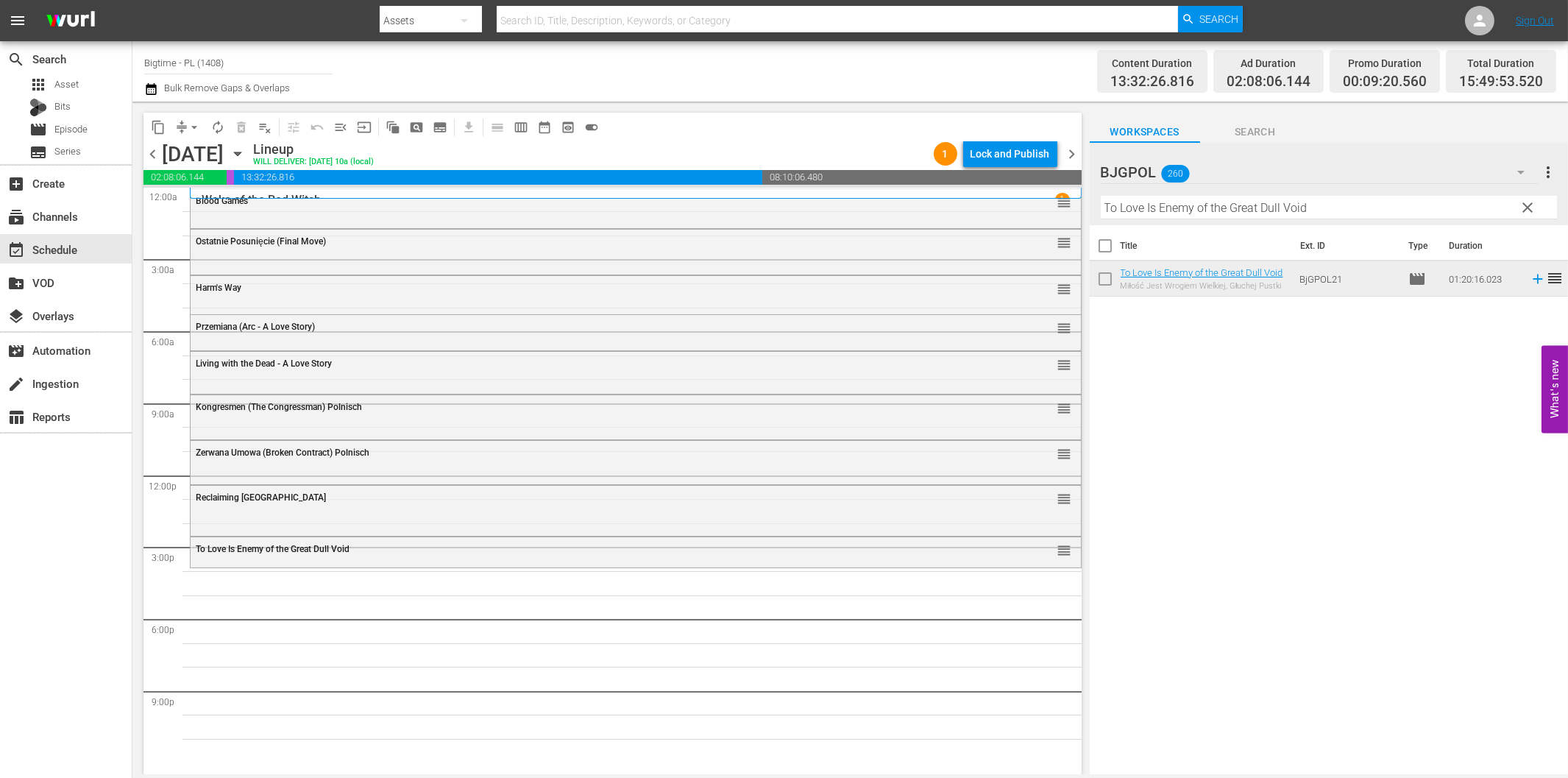
click at [1307, 200] on input "To Love Is Enemy of the Great Dull Void" at bounding box center [1329, 207] width 456 height 24
paste input "Without Warrant"
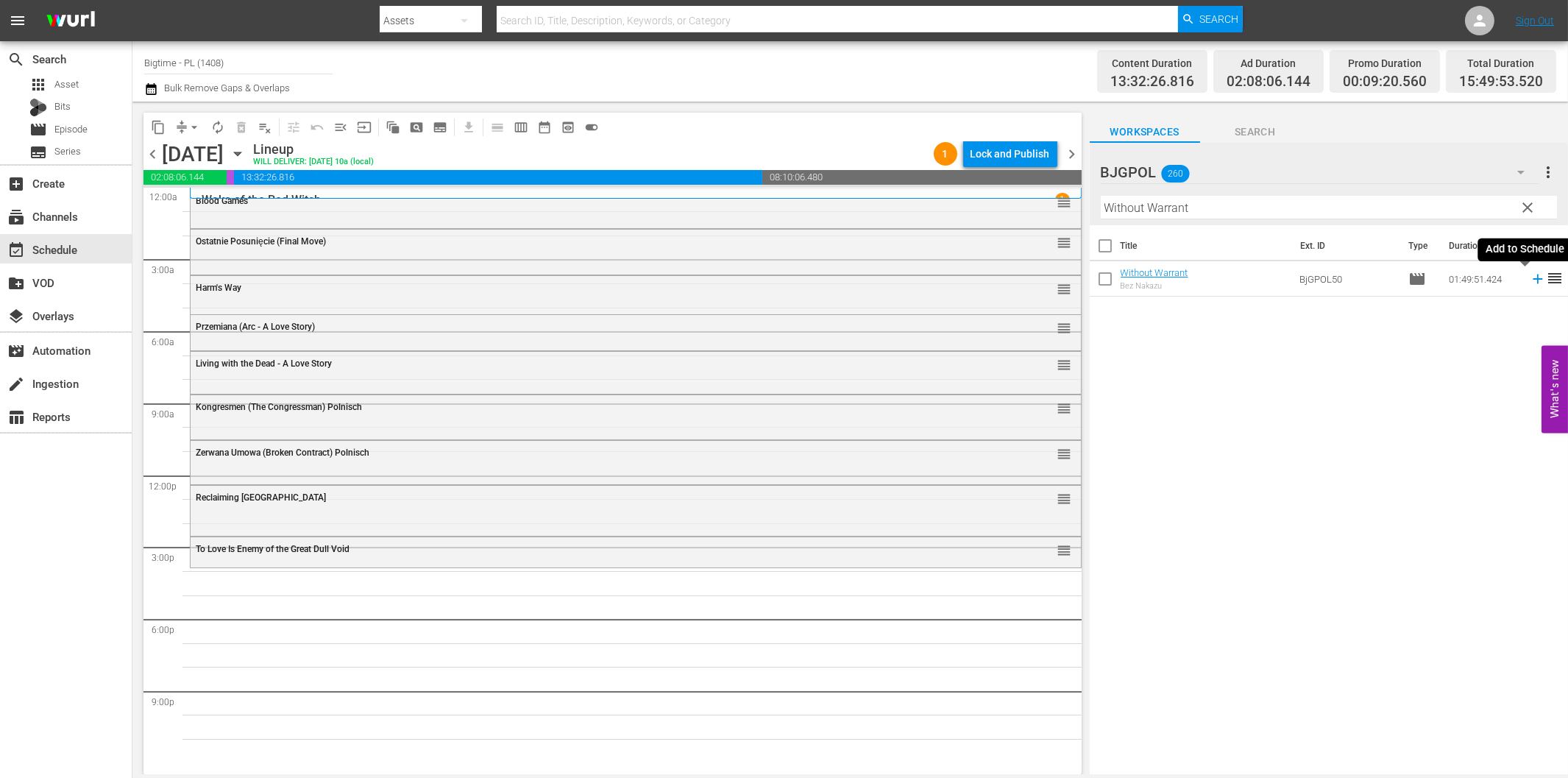
click at [1533, 278] on icon at bounding box center [1537, 279] width 10 height 10
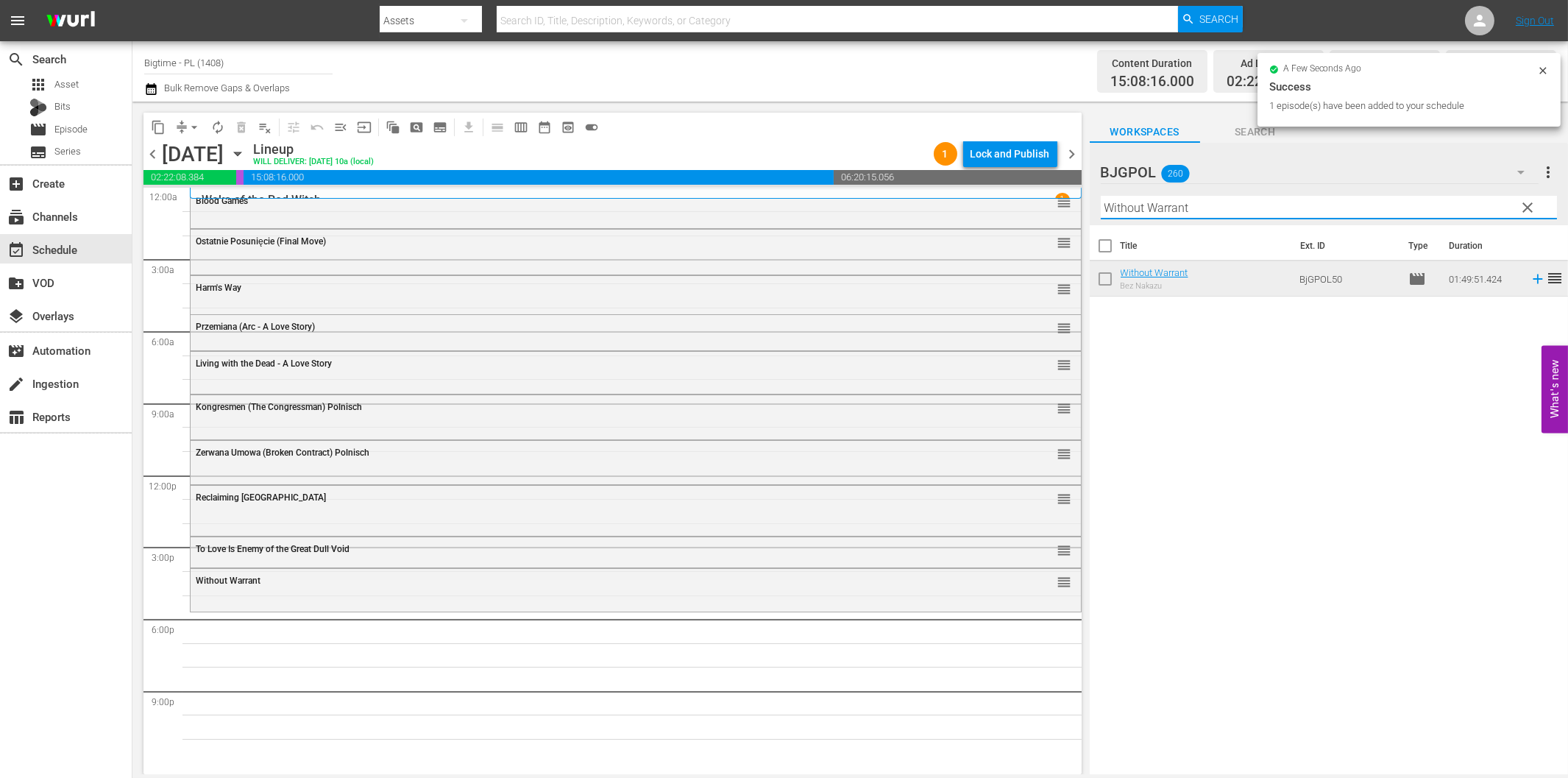
click at [1151, 199] on input "Without Warrant" at bounding box center [1329, 207] width 456 height 24
paste input "The Black Swan"
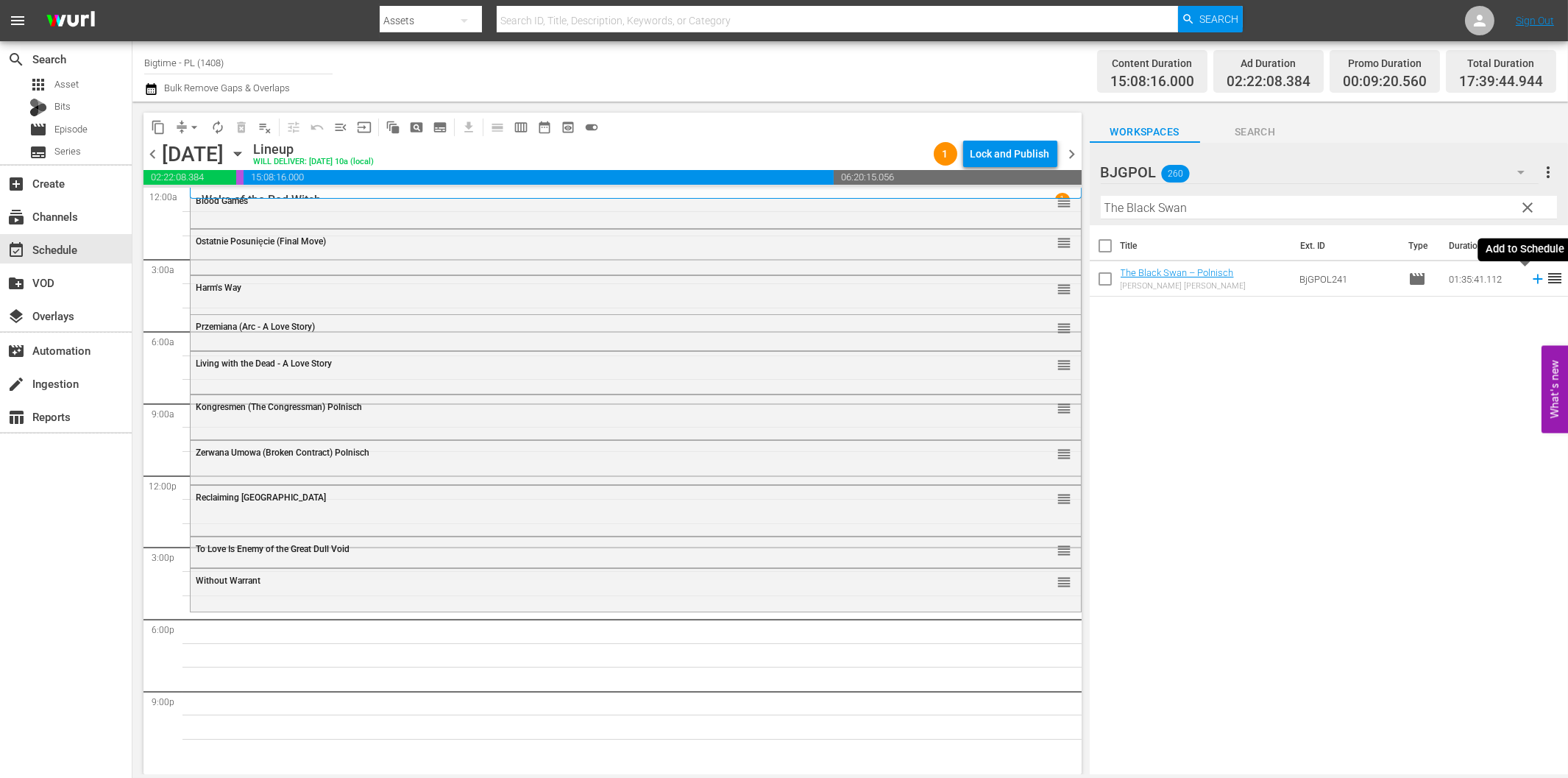
click at [1530, 282] on icon at bounding box center [1538, 279] width 16 height 16
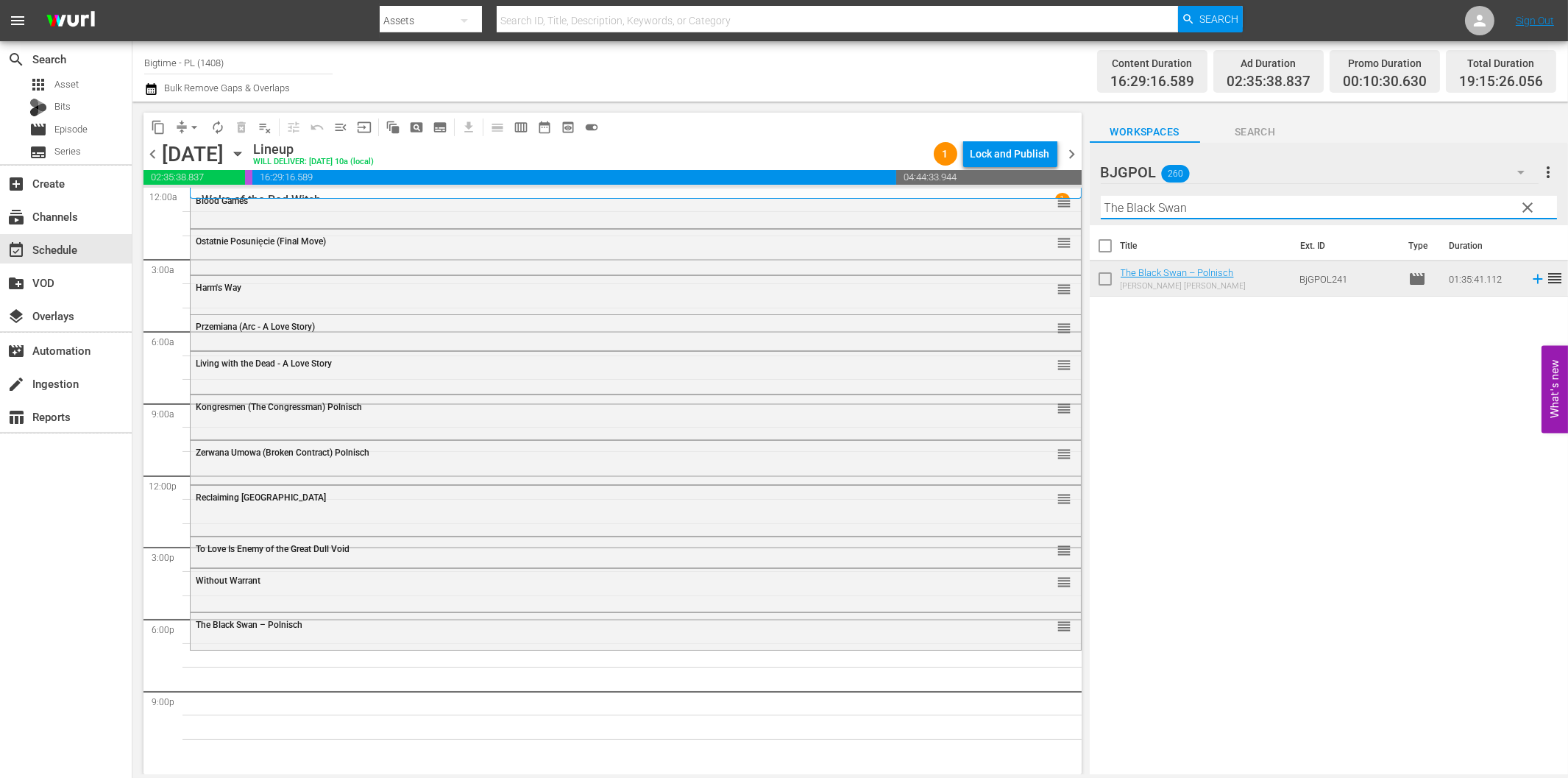
click at [1216, 207] on input "The Black Swan" at bounding box center [1329, 207] width 456 height 24
paste input "Best of Seve"
click at [1530, 282] on icon at bounding box center [1538, 279] width 16 height 16
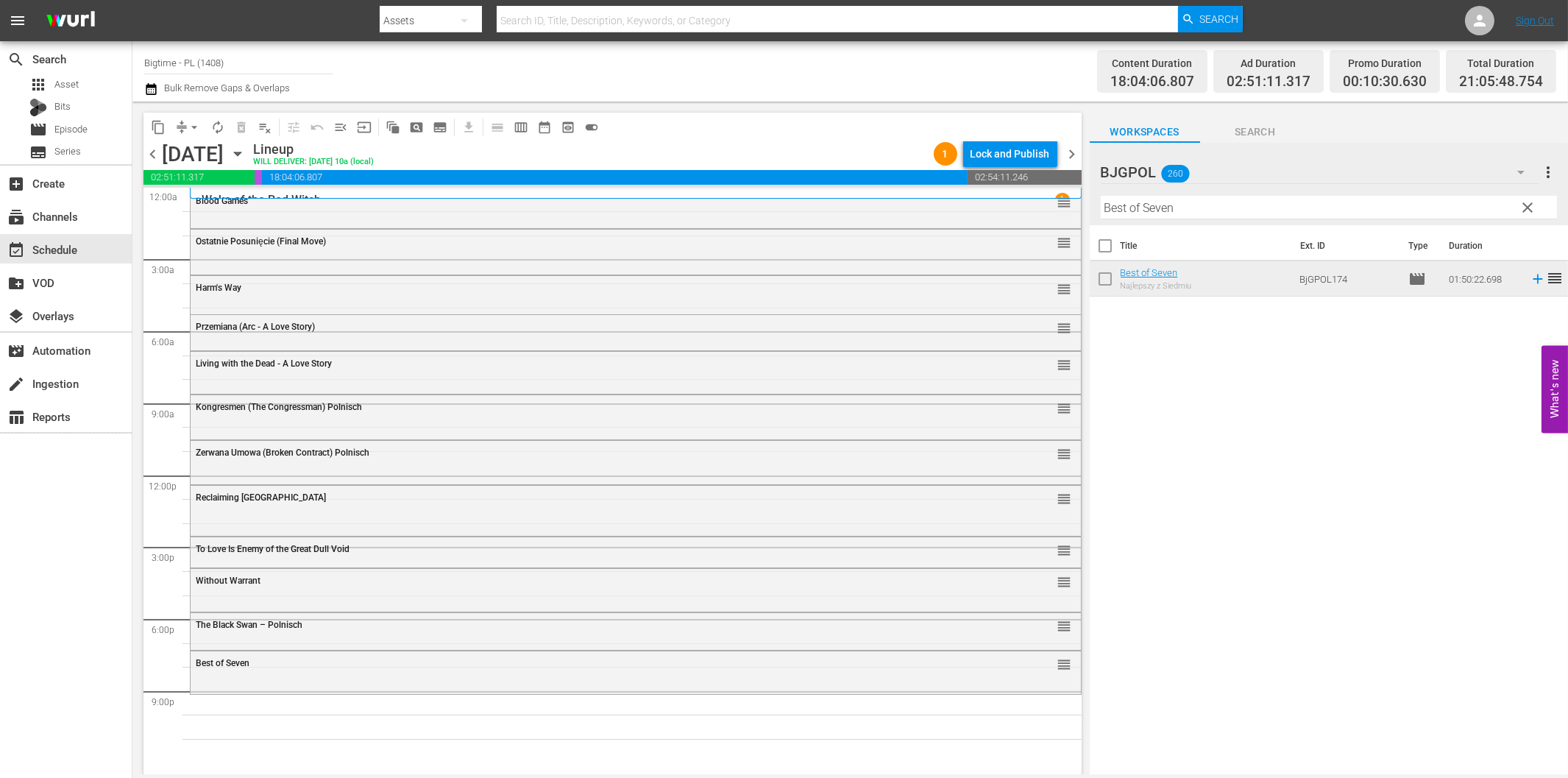
click at [1169, 207] on input "Best of Seven" at bounding box center [1329, 207] width 456 height 24
paste input "[GEOGRAPHIC_DATA]"
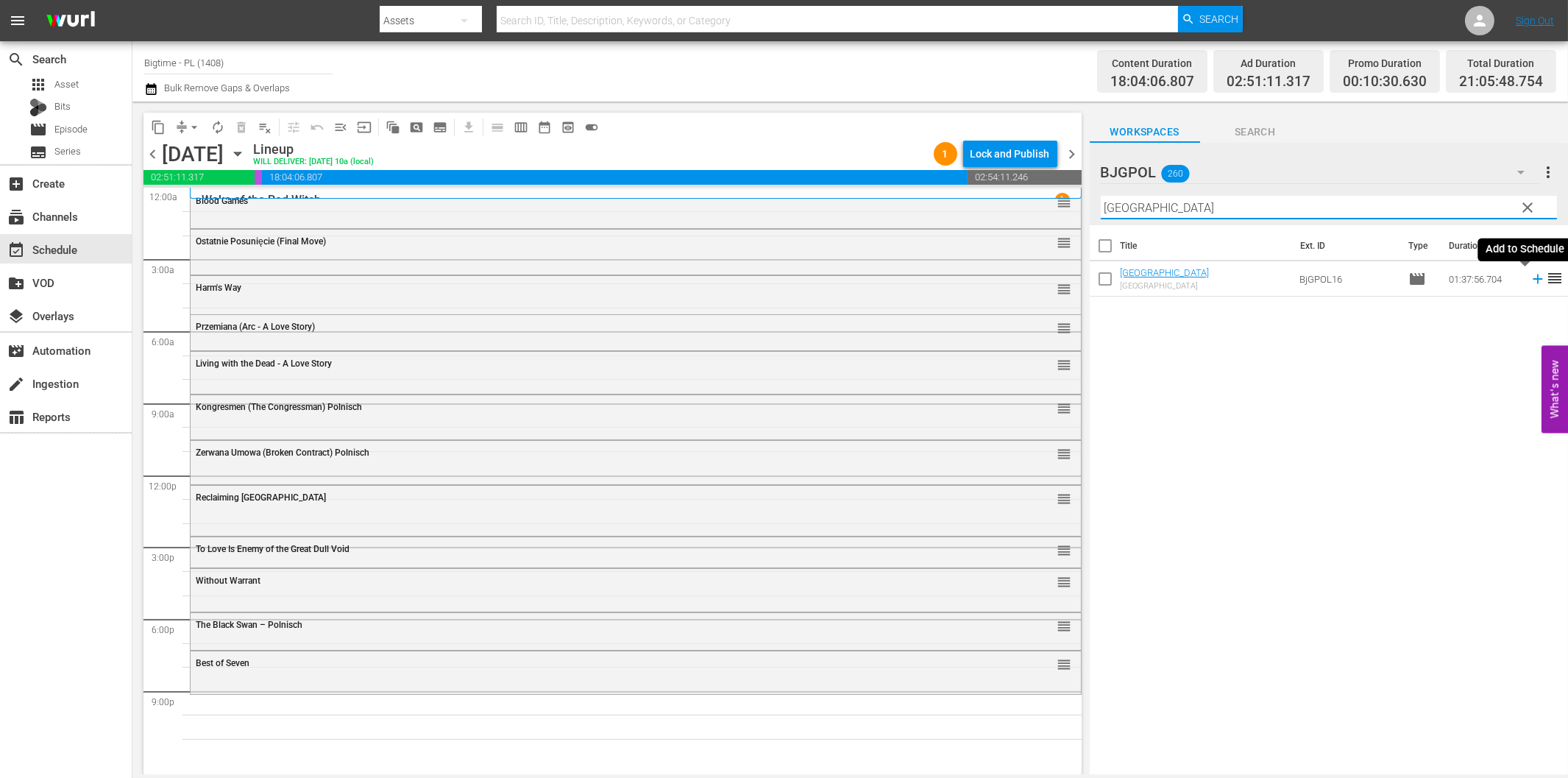
click at [1530, 277] on icon at bounding box center [1538, 279] width 16 height 16
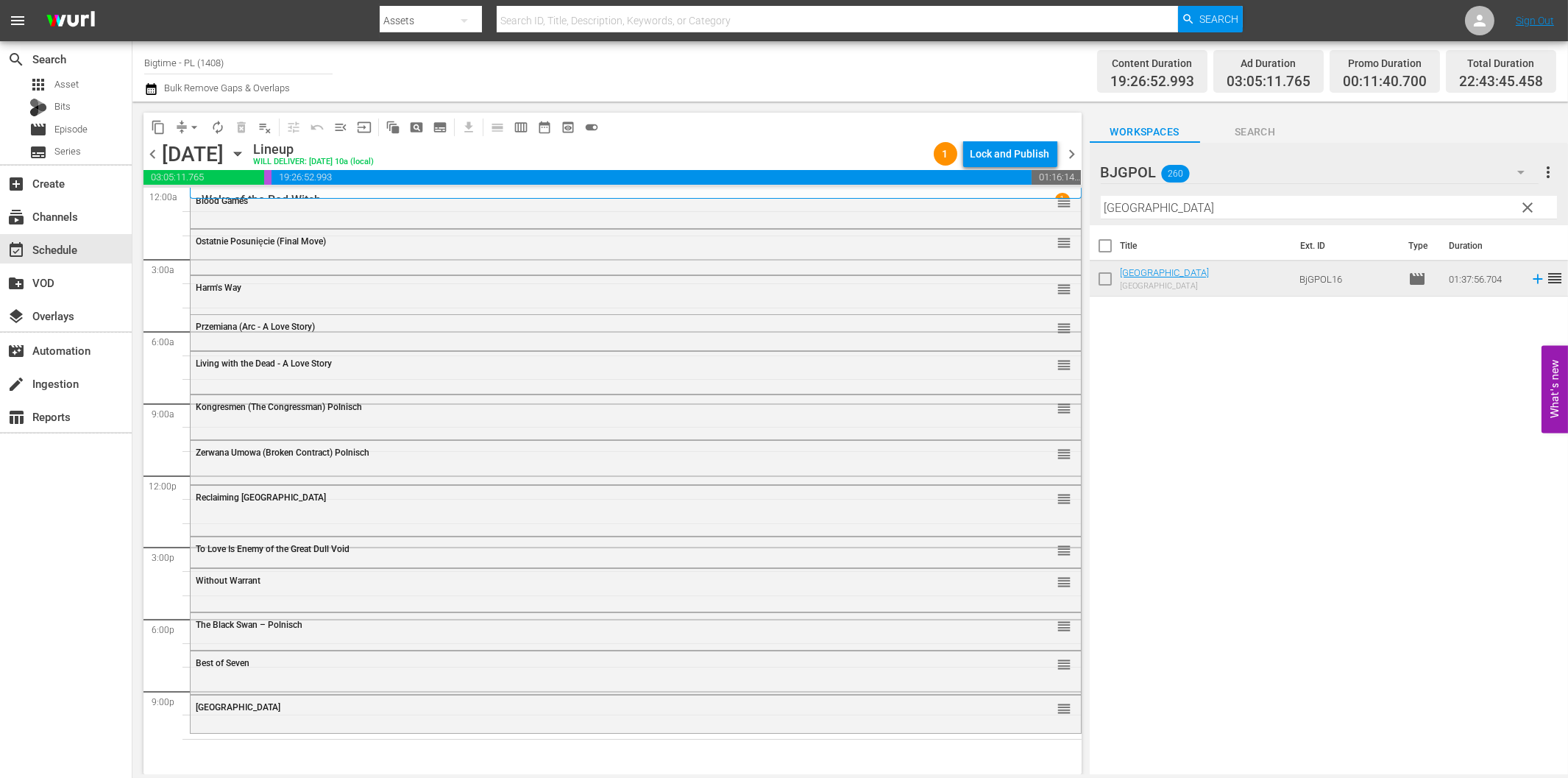
click at [1186, 210] on input "[GEOGRAPHIC_DATA]" at bounding box center [1329, 207] width 456 height 24
paste input "Love Meet [PERSON_NAME]"
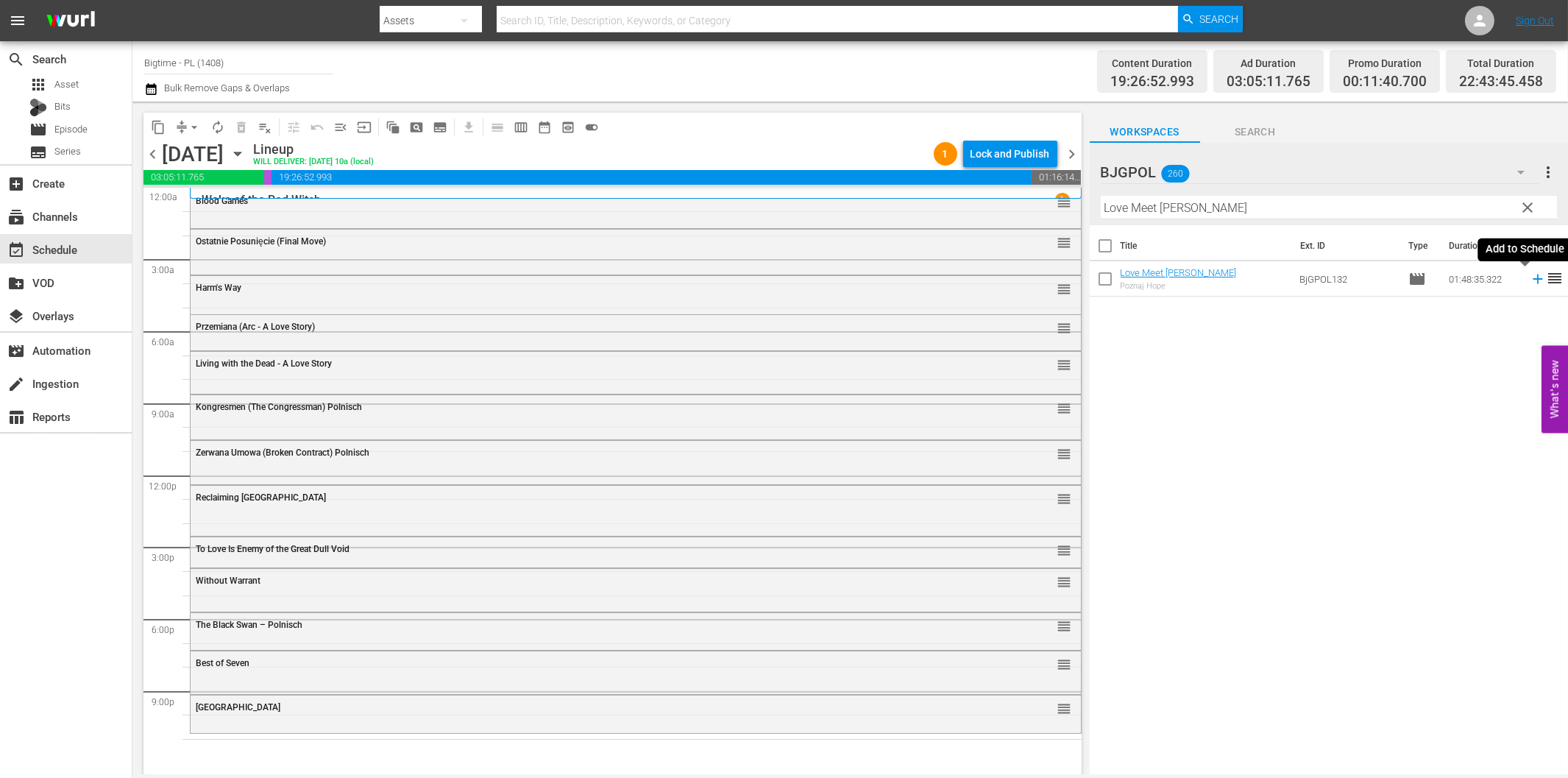
click at [1530, 281] on icon at bounding box center [1538, 279] width 16 height 16
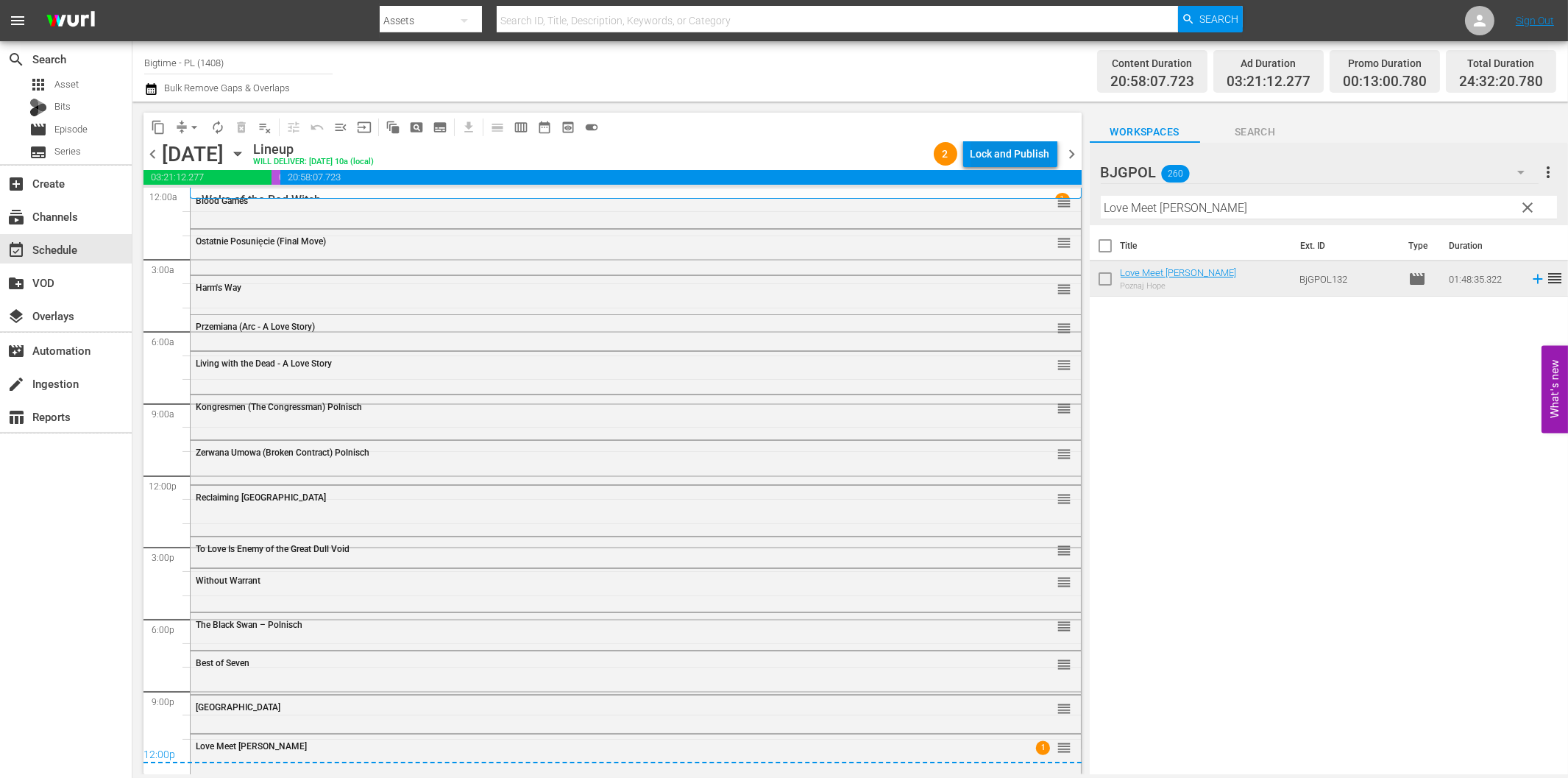
click at [997, 157] on div "Lock and Publish" at bounding box center [1010, 153] width 80 height 26
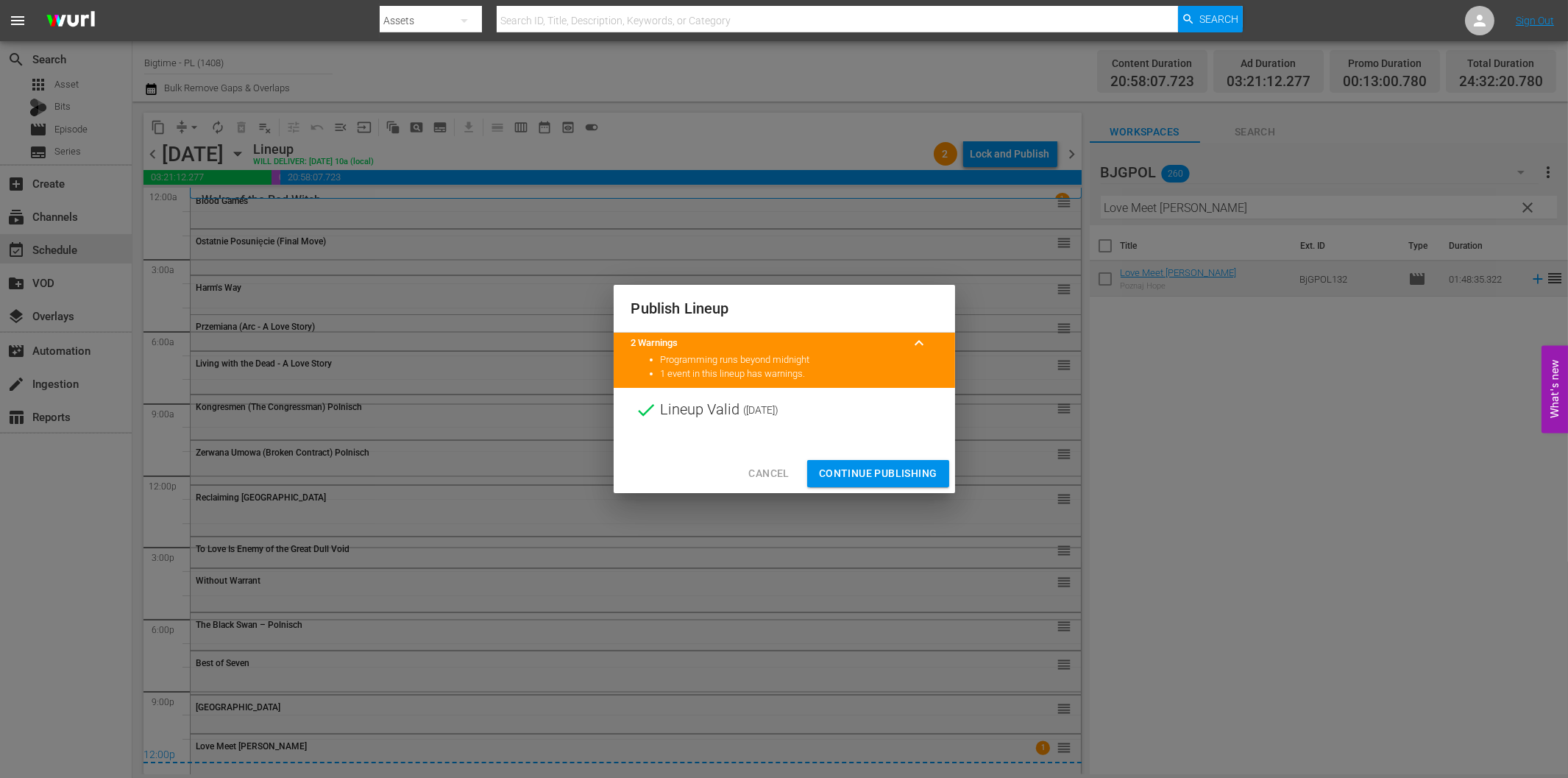
click at [871, 466] on span "Continue Publishing" at bounding box center [878, 474] width 119 height 18
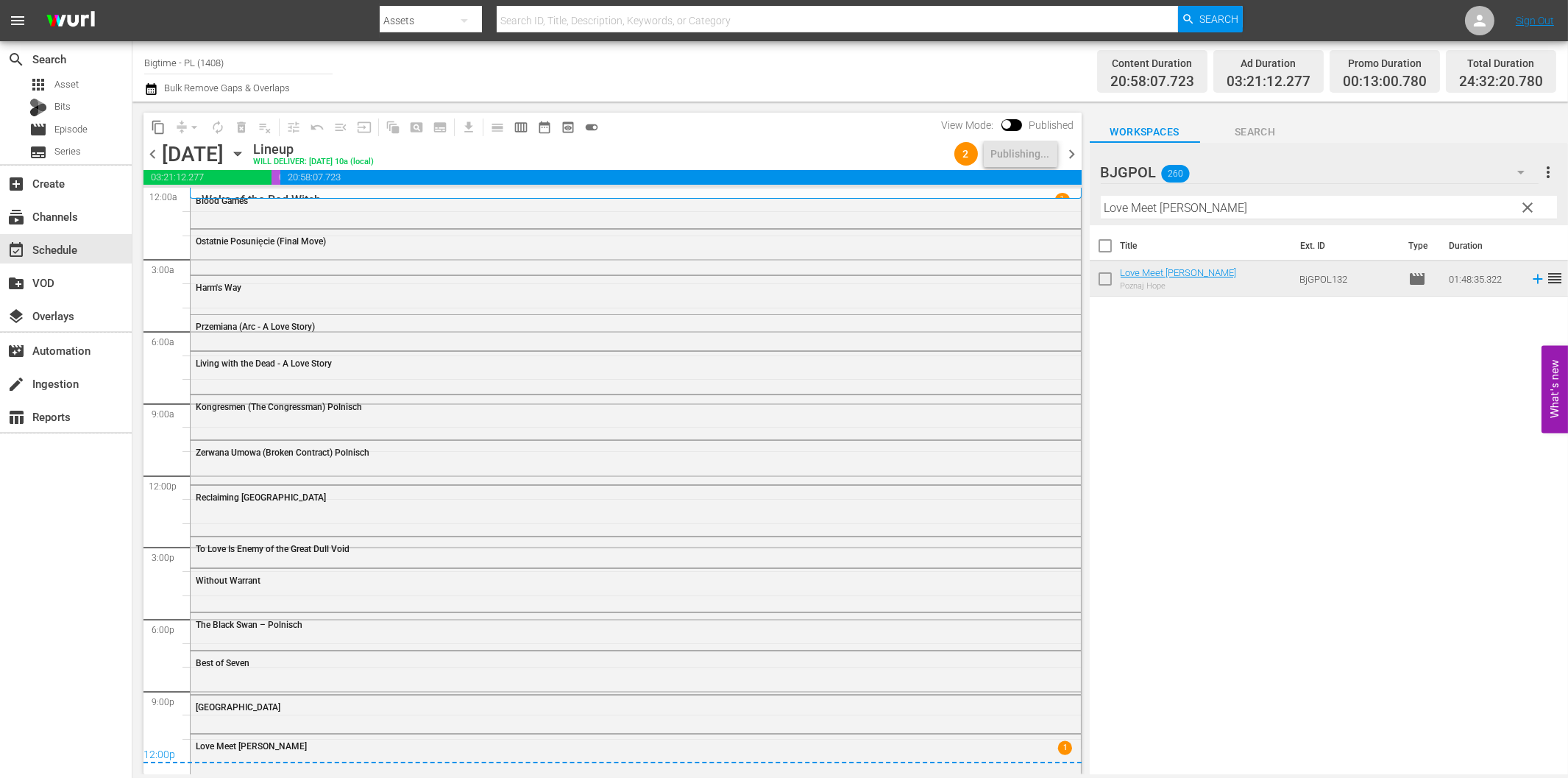
click at [1072, 158] on span "chevron_right" at bounding box center [1073, 154] width 18 height 18
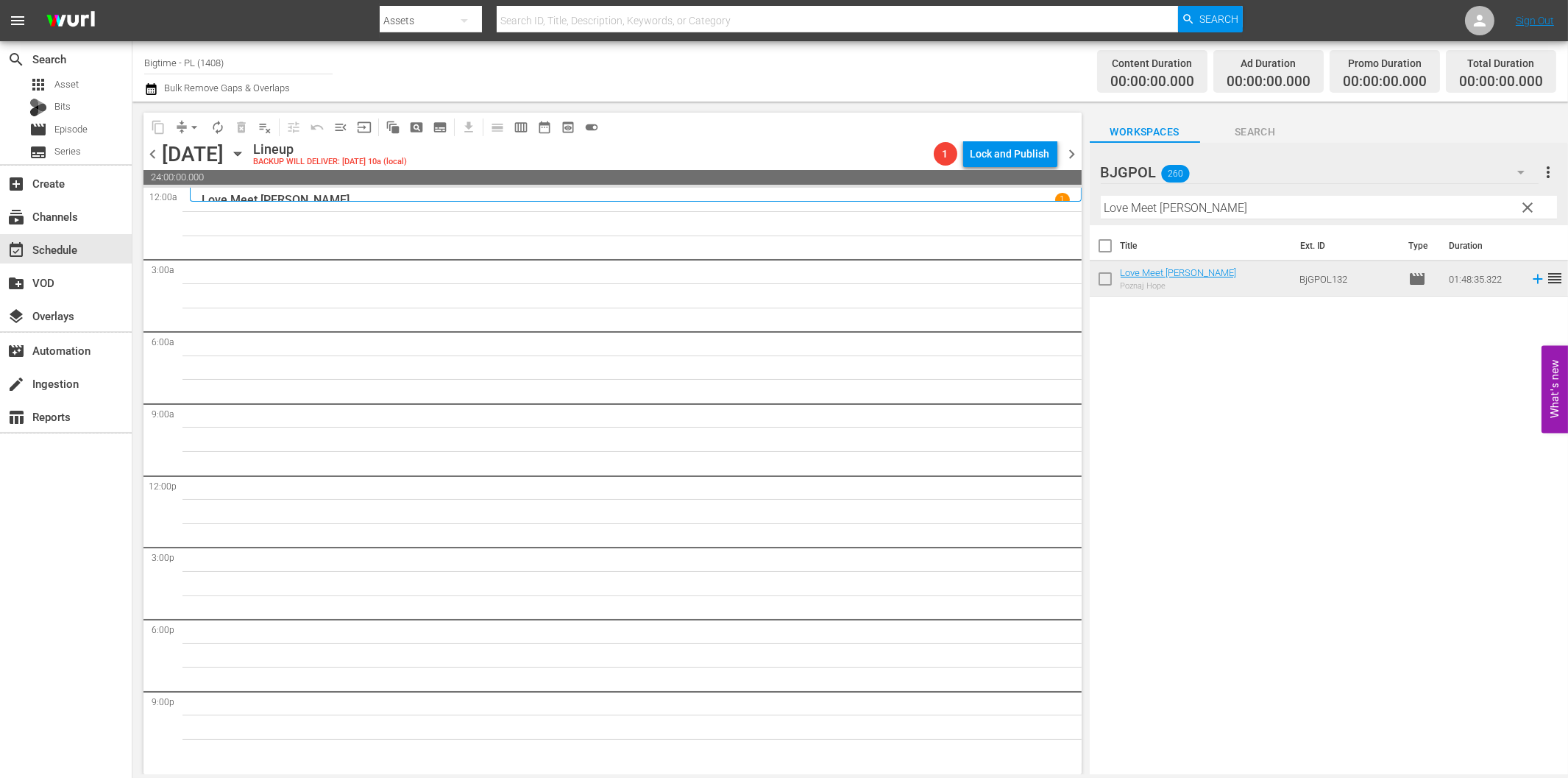
click at [1153, 210] on input "Love Meet [PERSON_NAME]" at bounding box center [1329, 207] width 456 height 24
paste input "Out Past Dark"
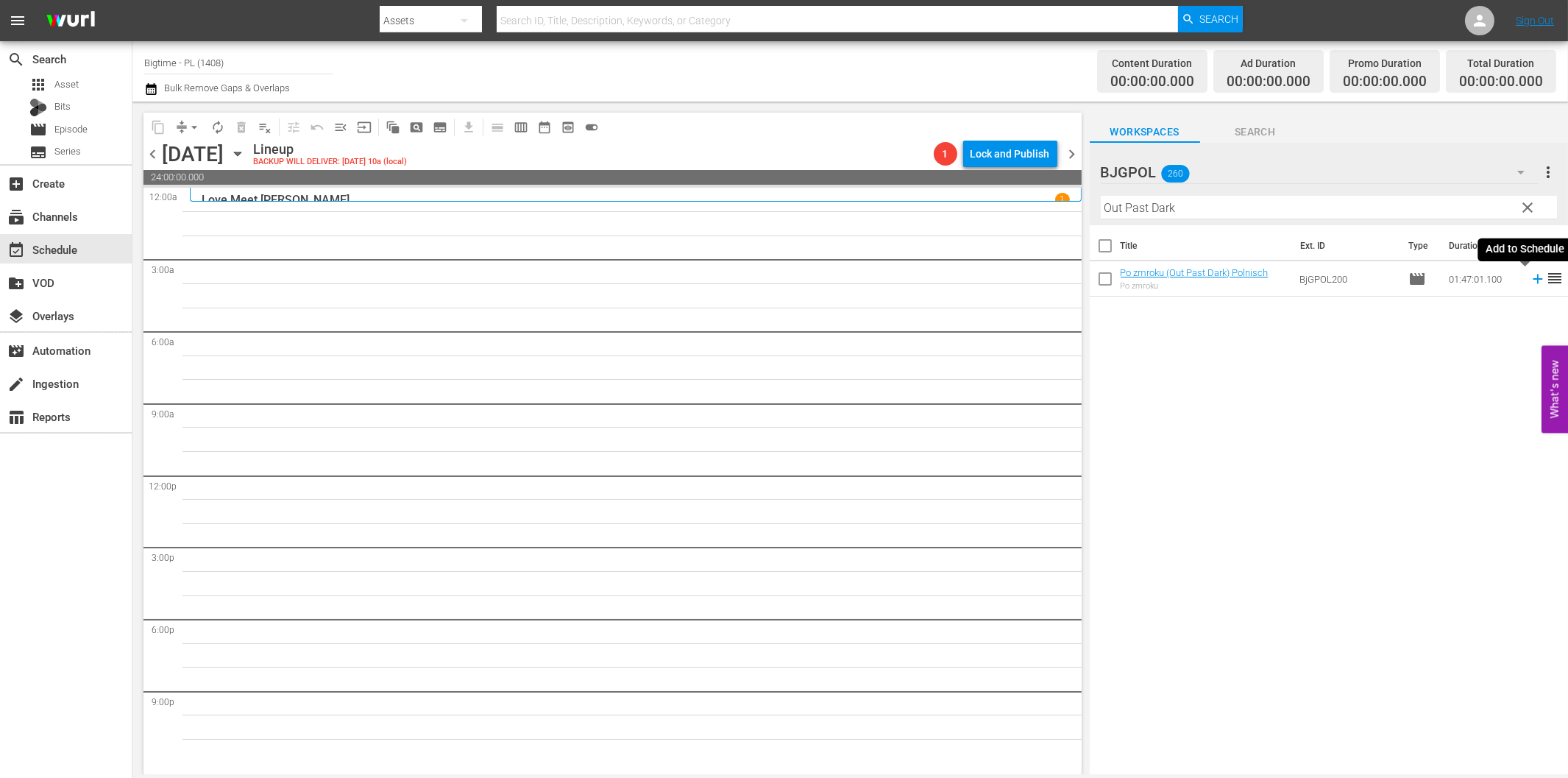
click at [1530, 281] on icon at bounding box center [1538, 279] width 16 height 16
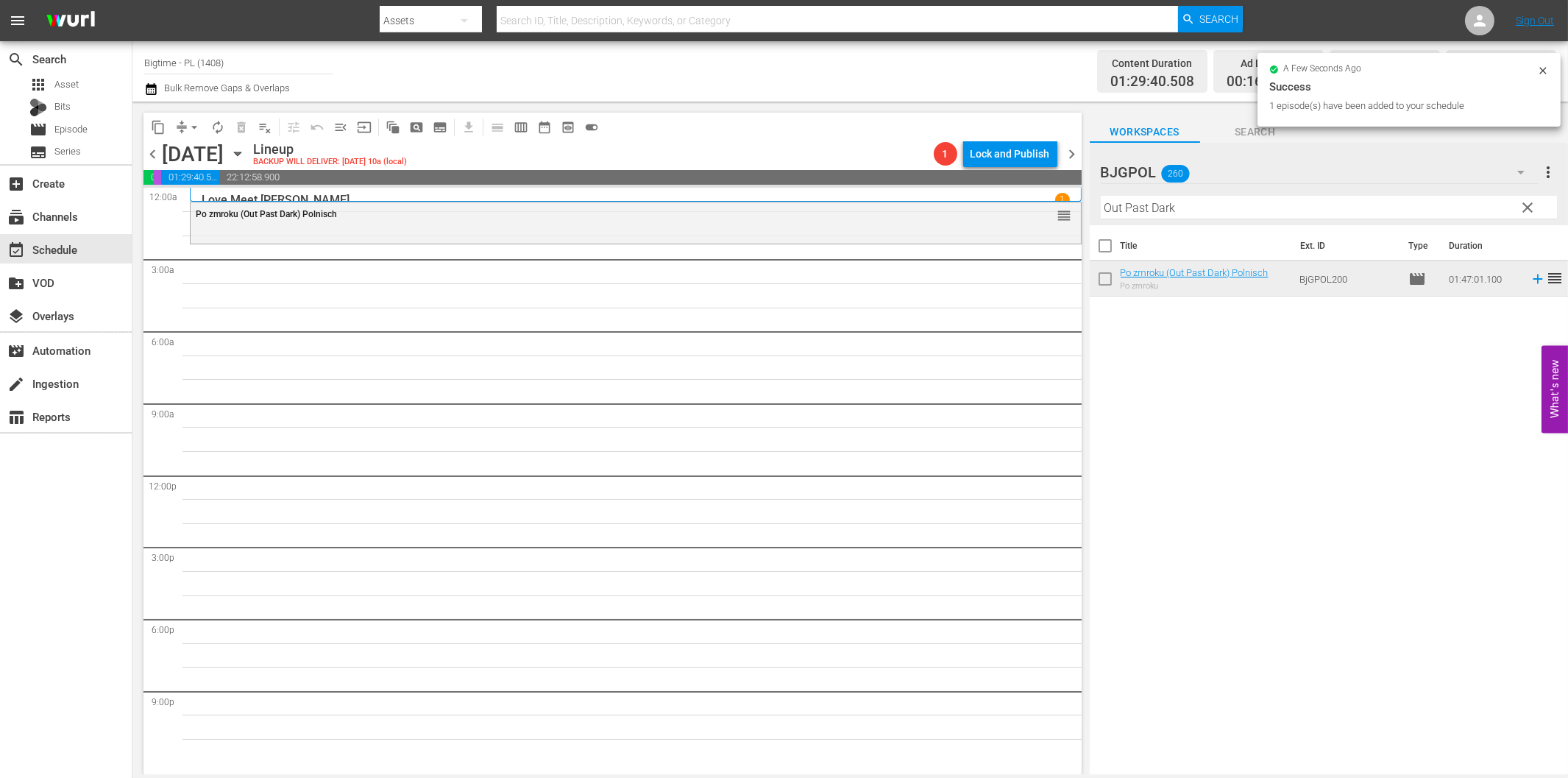
click at [1133, 207] on input "Out Past Dark" at bounding box center [1329, 207] width 456 height 24
paste input "ff The Menu"
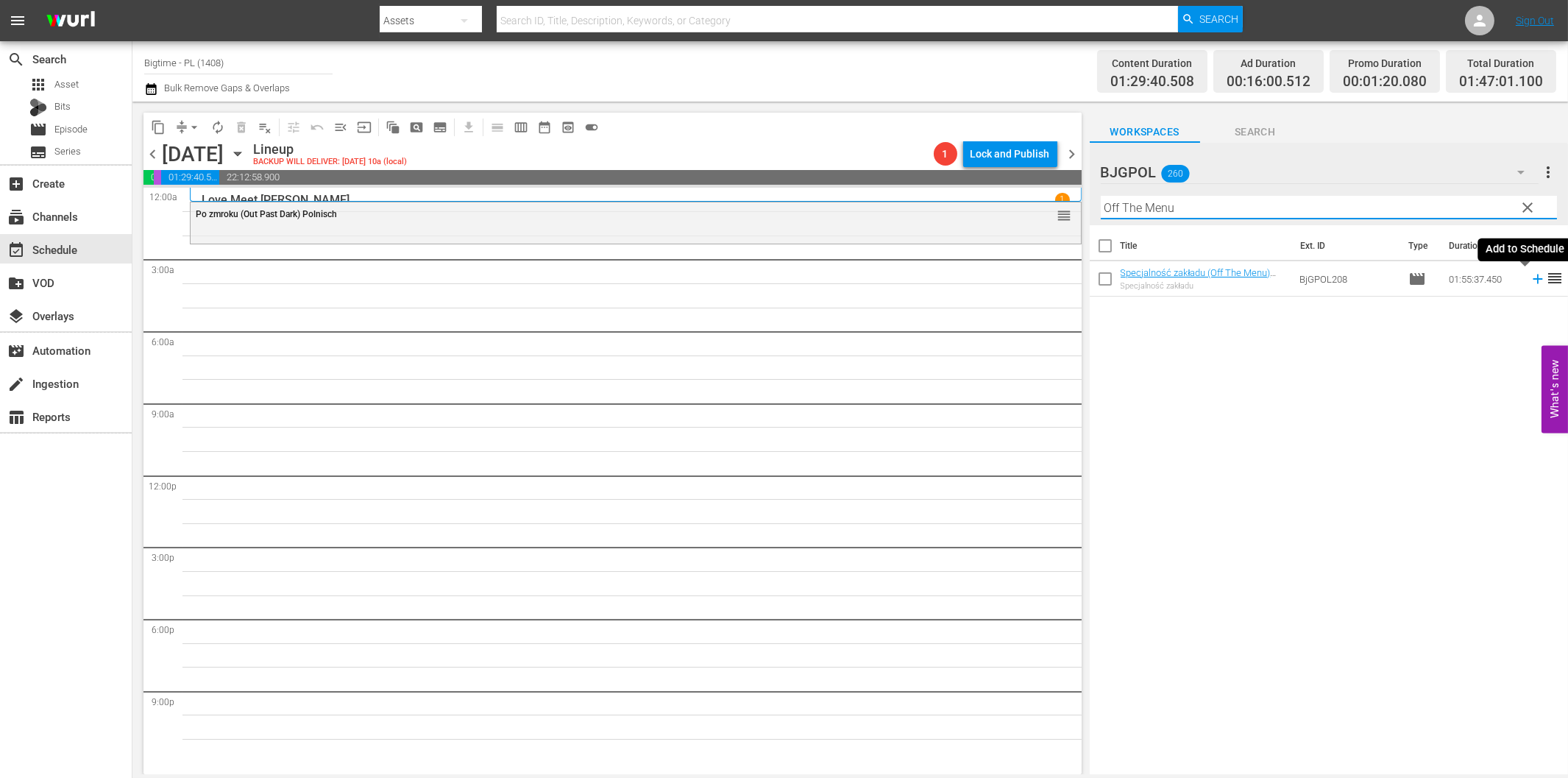
click at [1530, 282] on icon at bounding box center [1538, 279] width 16 height 16
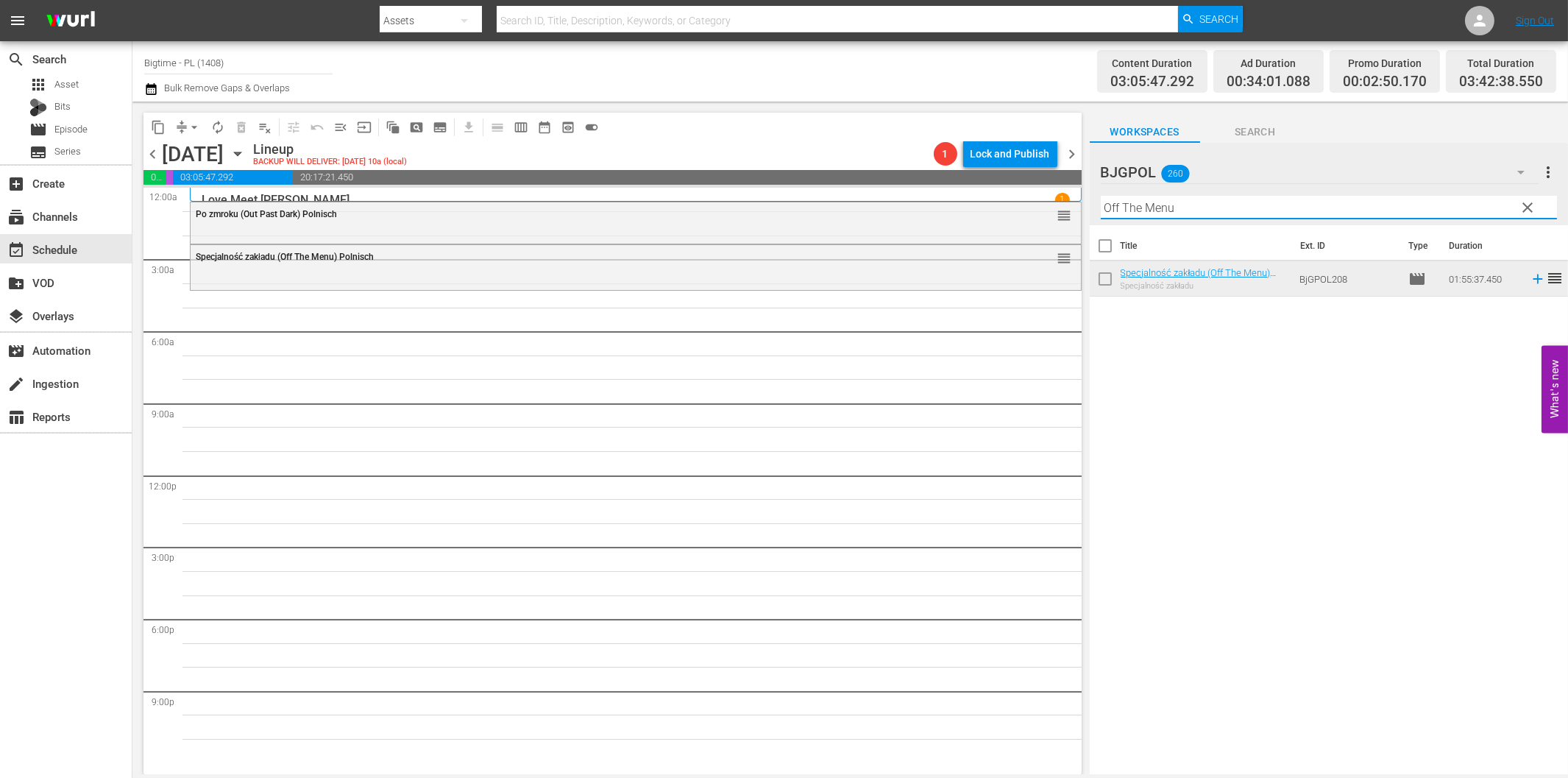
click at [1200, 215] on input "Off The Menu" at bounding box center [1329, 207] width 456 height 24
paste input "Heaven Help Us!"
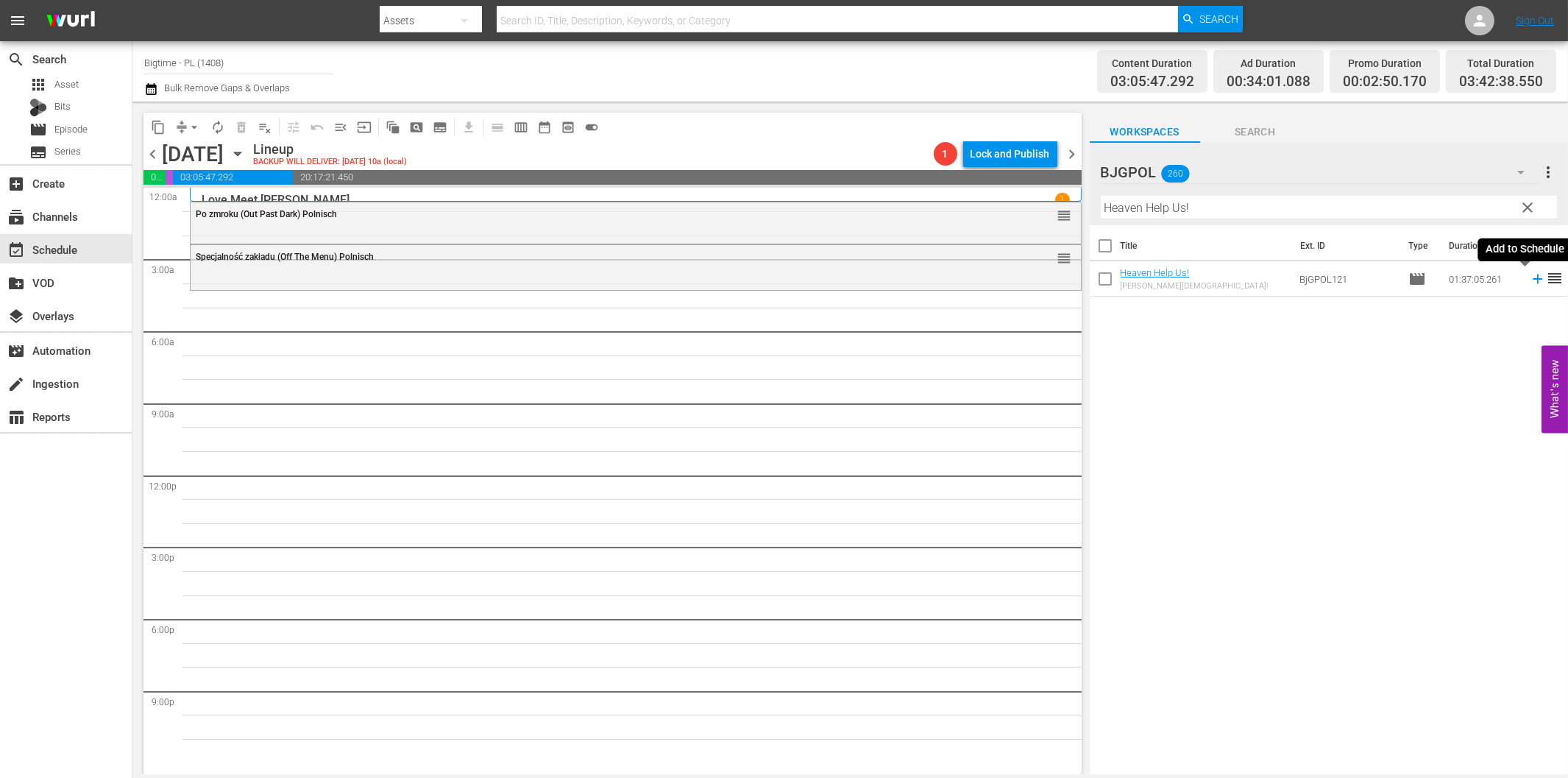
click at [1530, 282] on icon at bounding box center [1538, 279] width 16 height 16
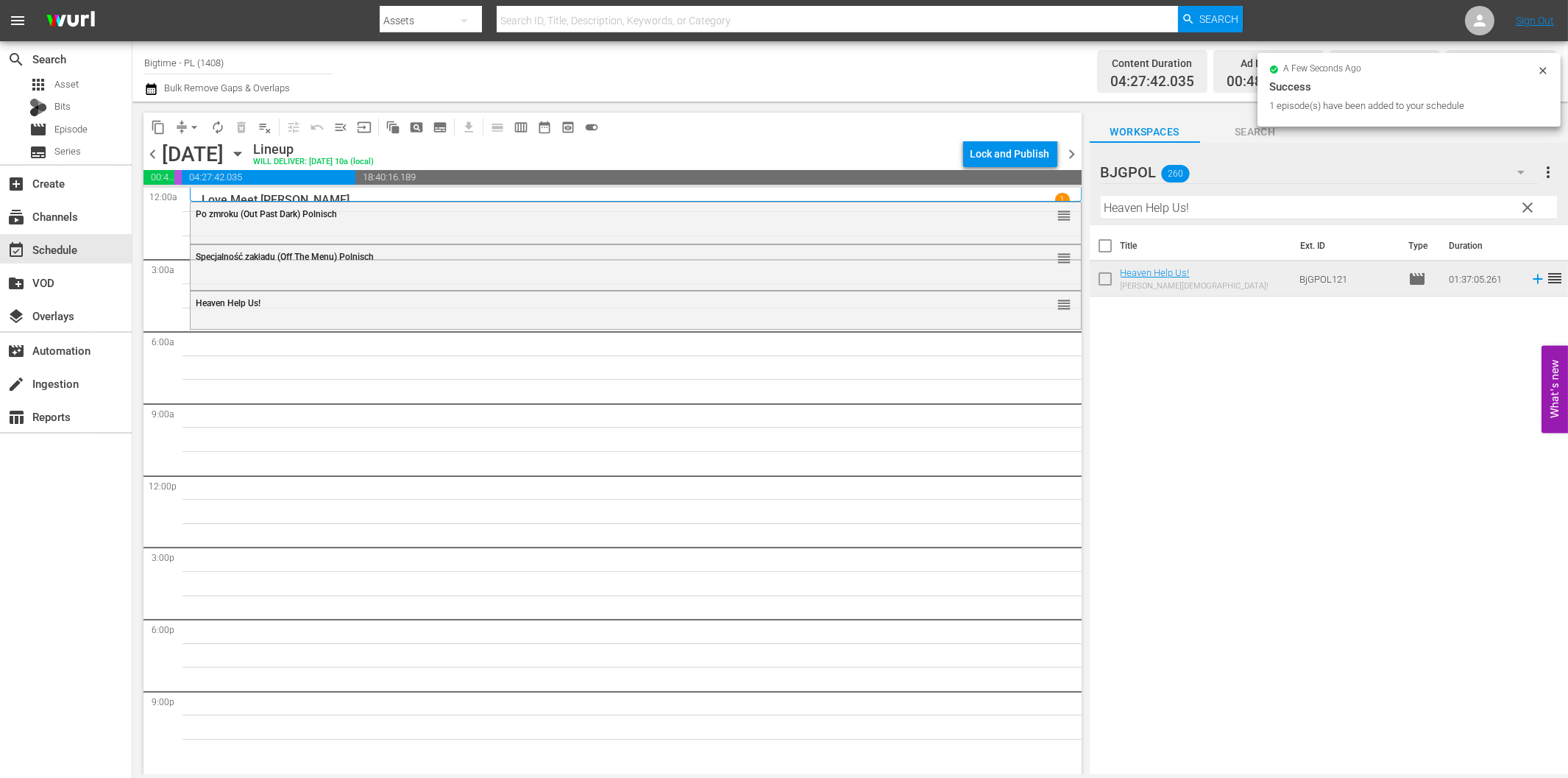
click at [1219, 208] on input "Heaven Help Us!" at bounding box center [1329, 207] width 456 height 24
paste input "Comfort"
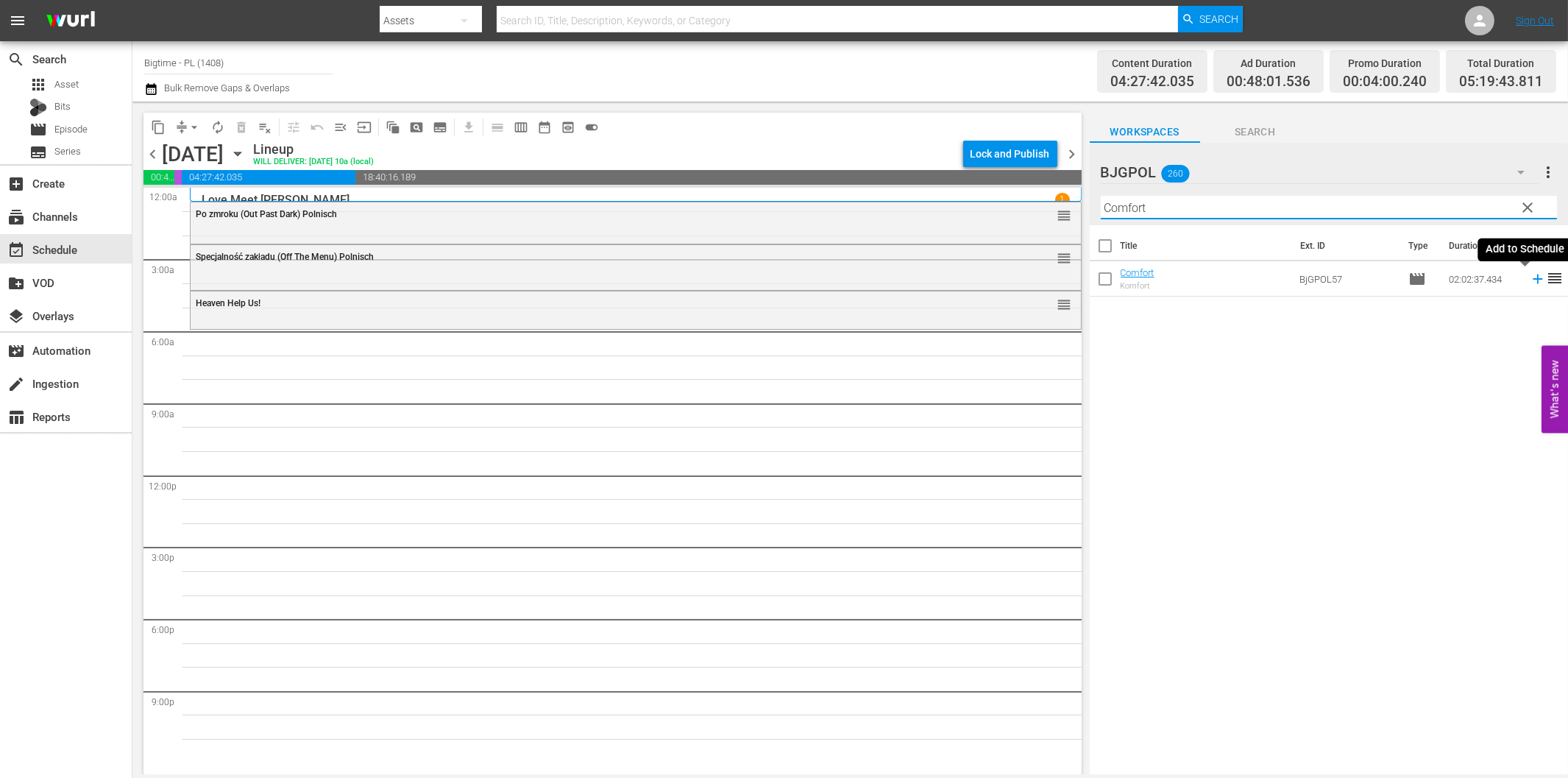
click at [1530, 282] on icon at bounding box center [1538, 279] width 16 height 16
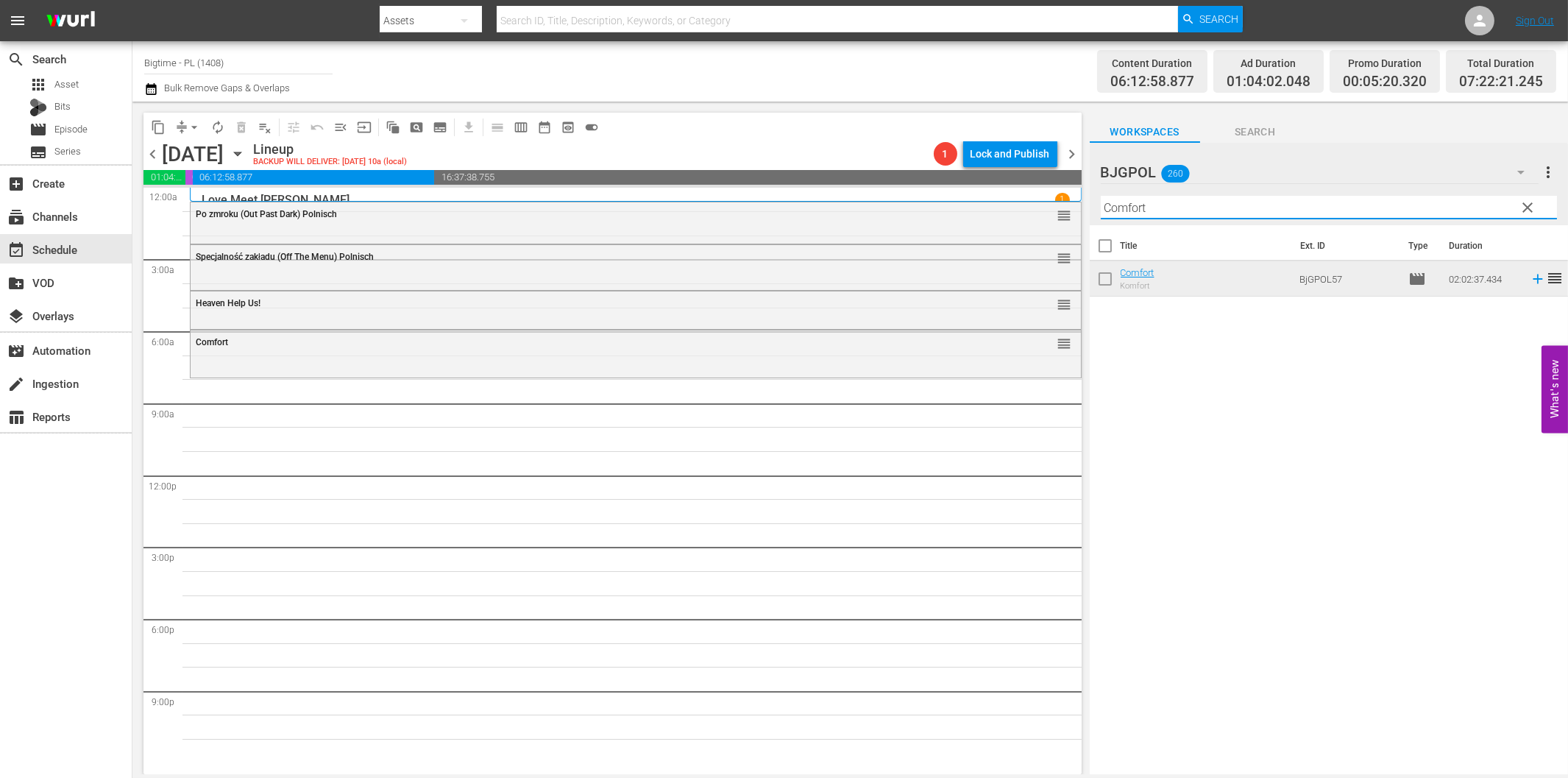
click at [1130, 210] on input "Comfort" at bounding box center [1329, 207] width 456 height 24
paste input "[PERSON_NAME] is Funny"
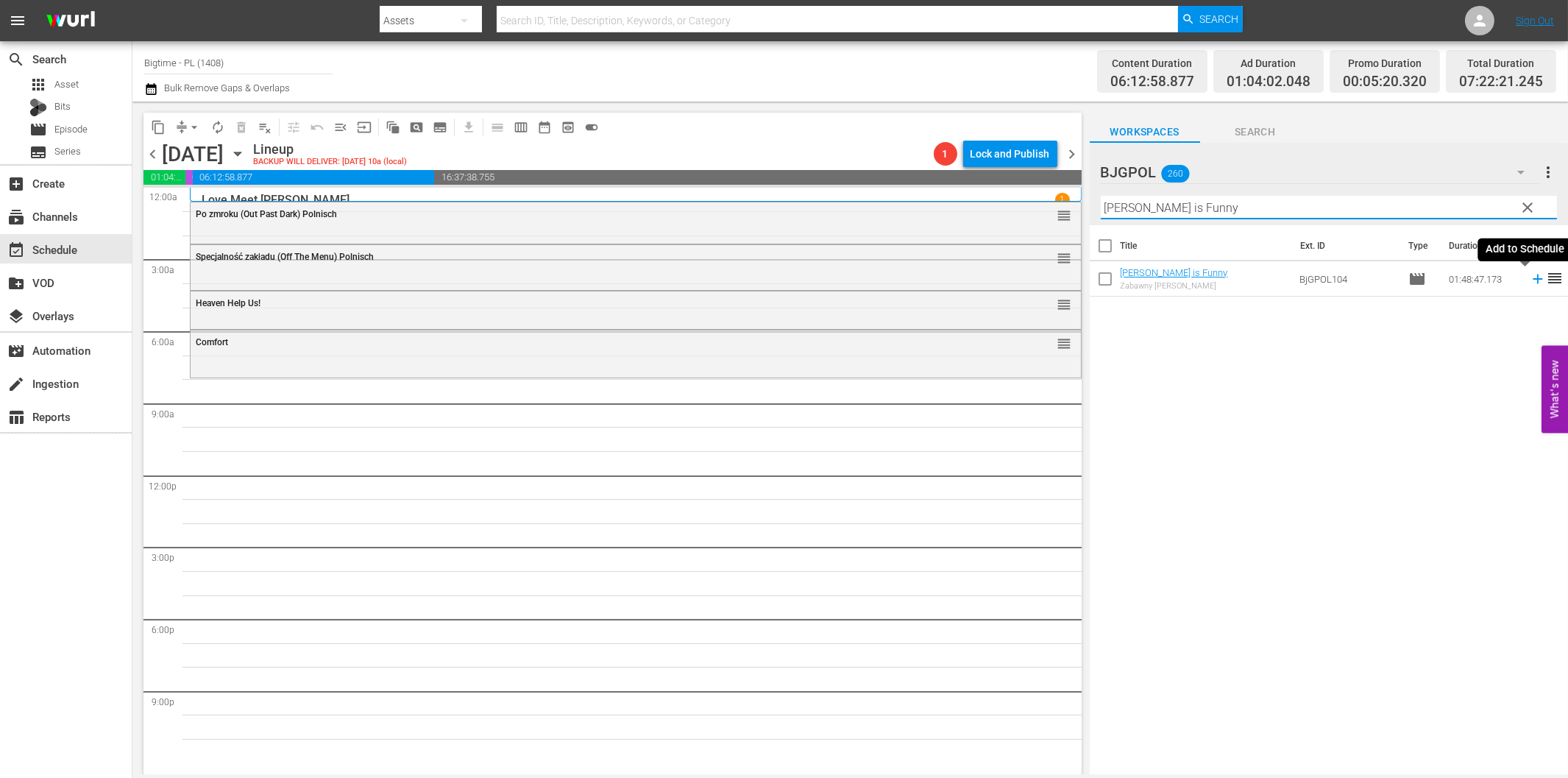
click at [1530, 281] on icon at bounding box center [1538, 279] width 16 height 16
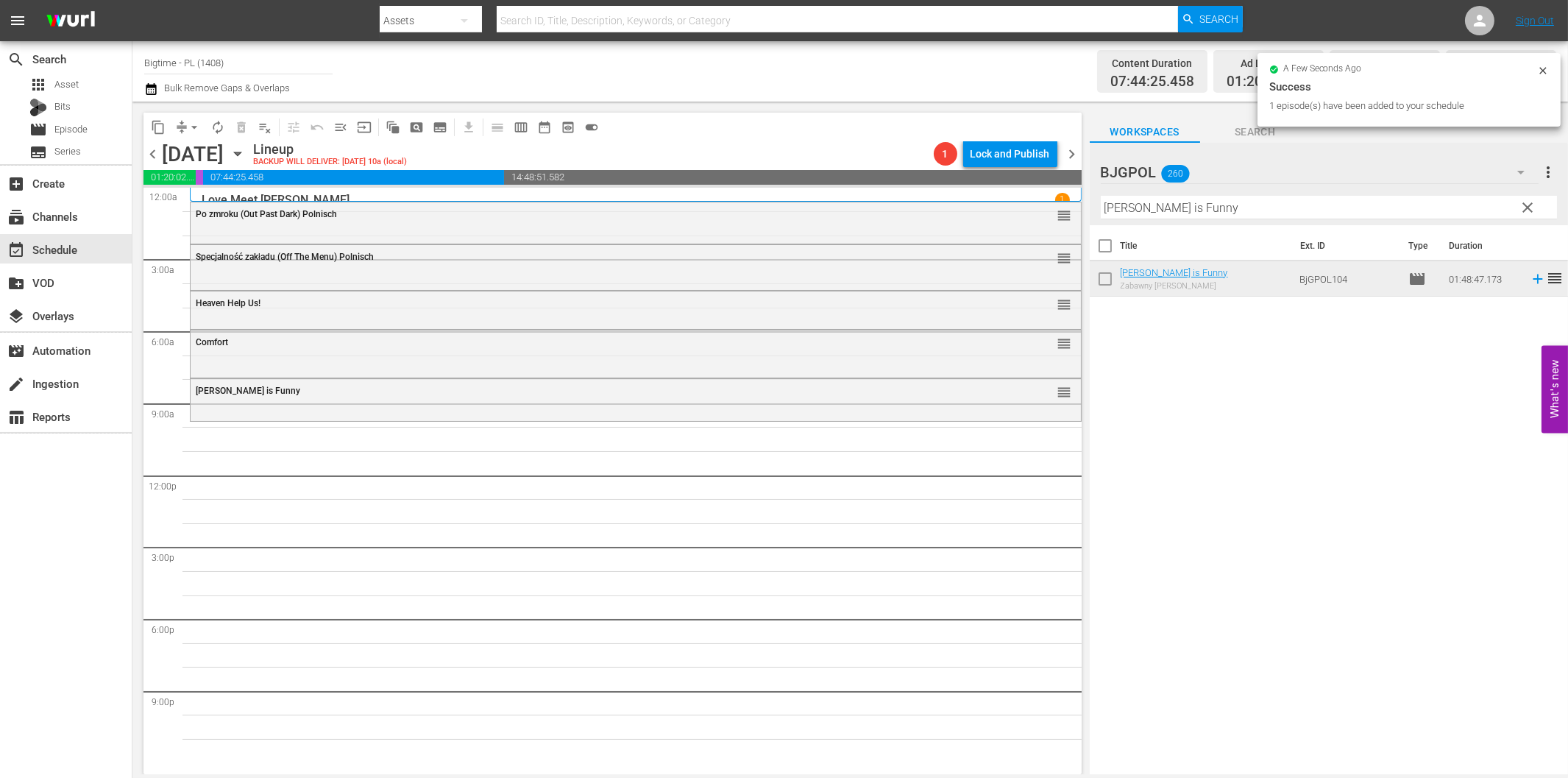
click at [1119, 205] on input "[PERSON_NAME] is Funny" at bounding box center [1329, 207] width 456 height 24
paste input "[US_STATE] Stories"
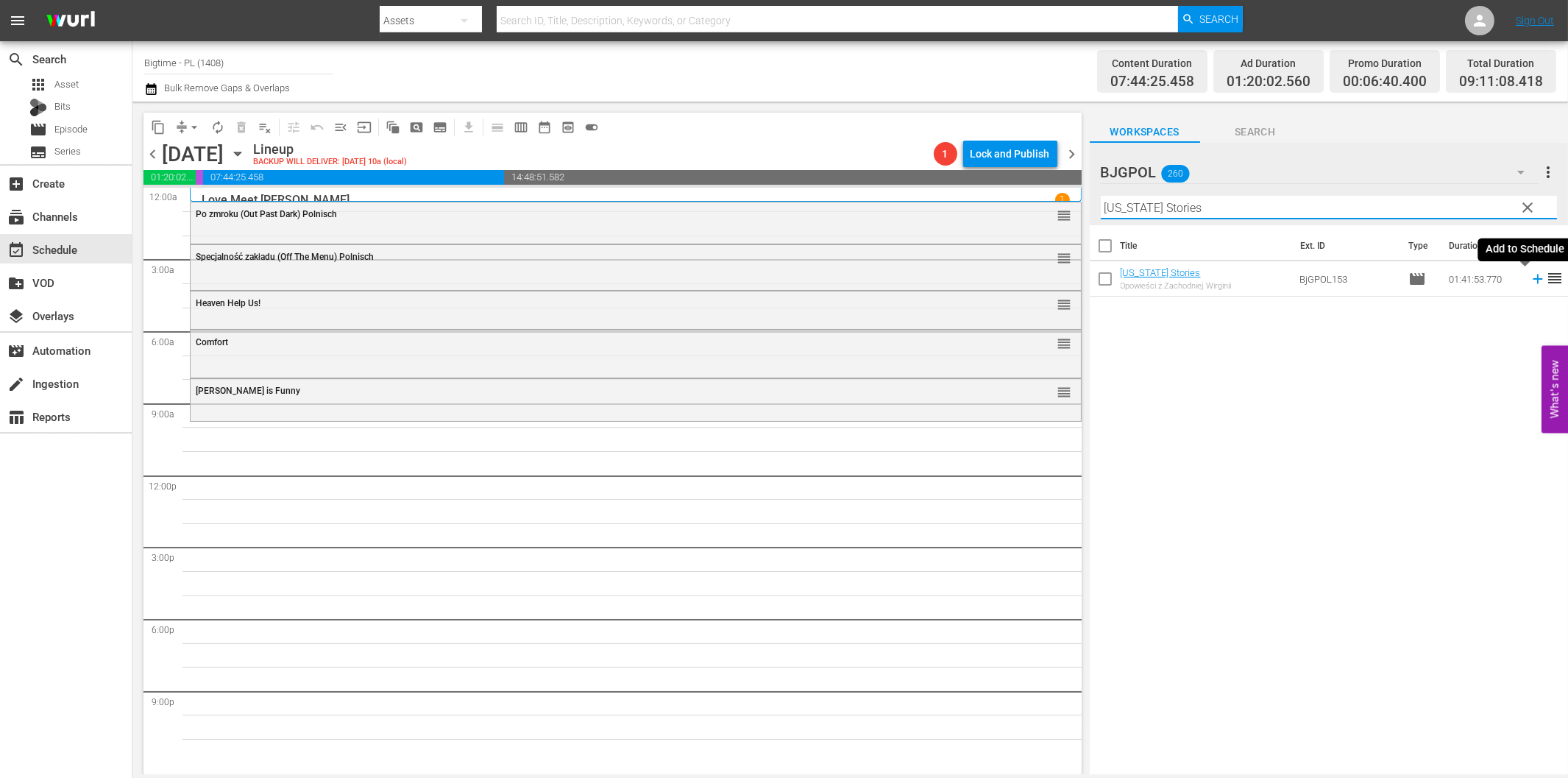
click at [1533, 282] on icon at bounding box center [1537, 279] width 10 height 10
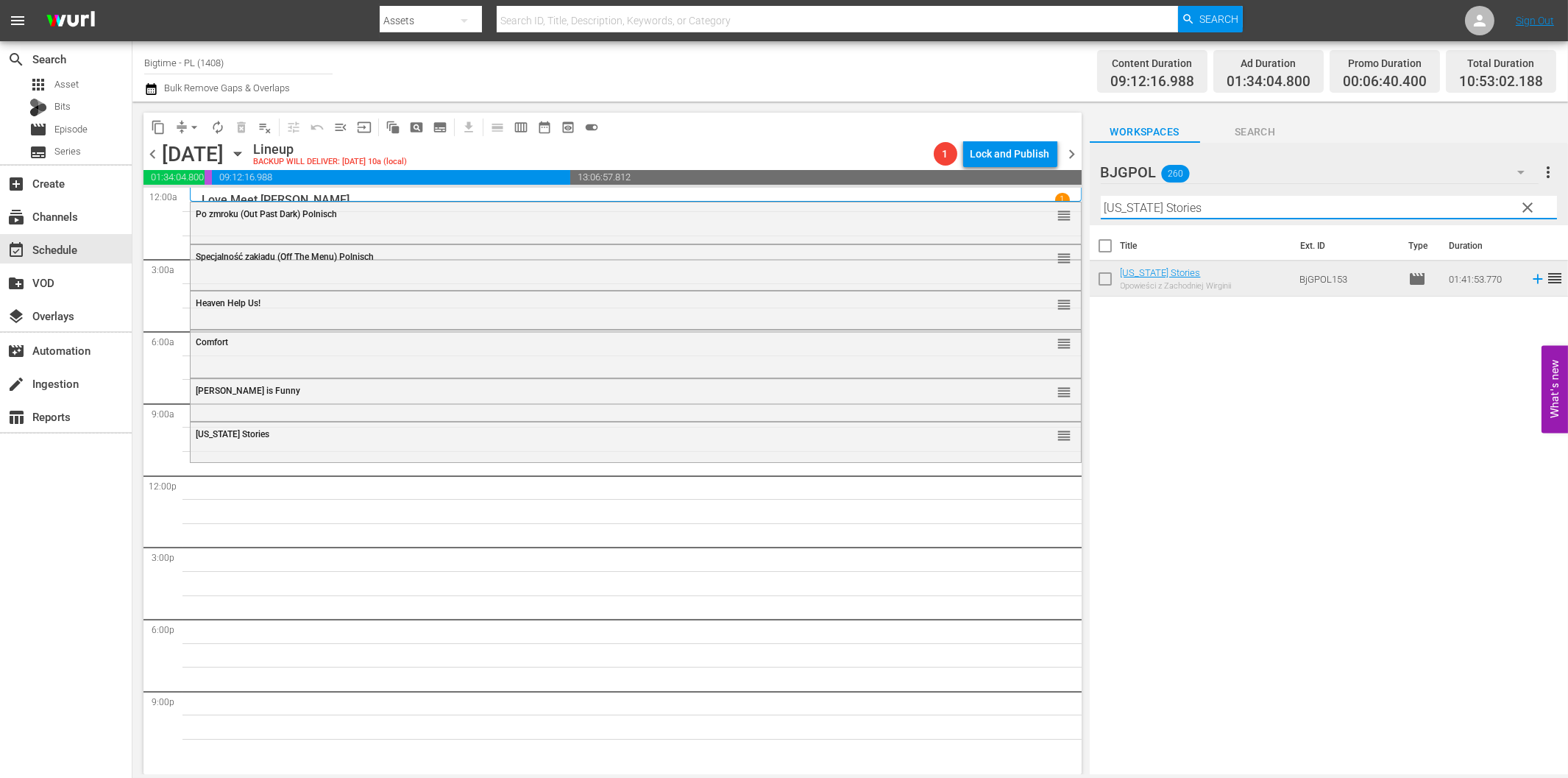
click at [1182, 214] on input "[US_STATE] Stories" at bounding box center [1329, 207] width 456 height 24
paste input "Friends, Foes & Firework"
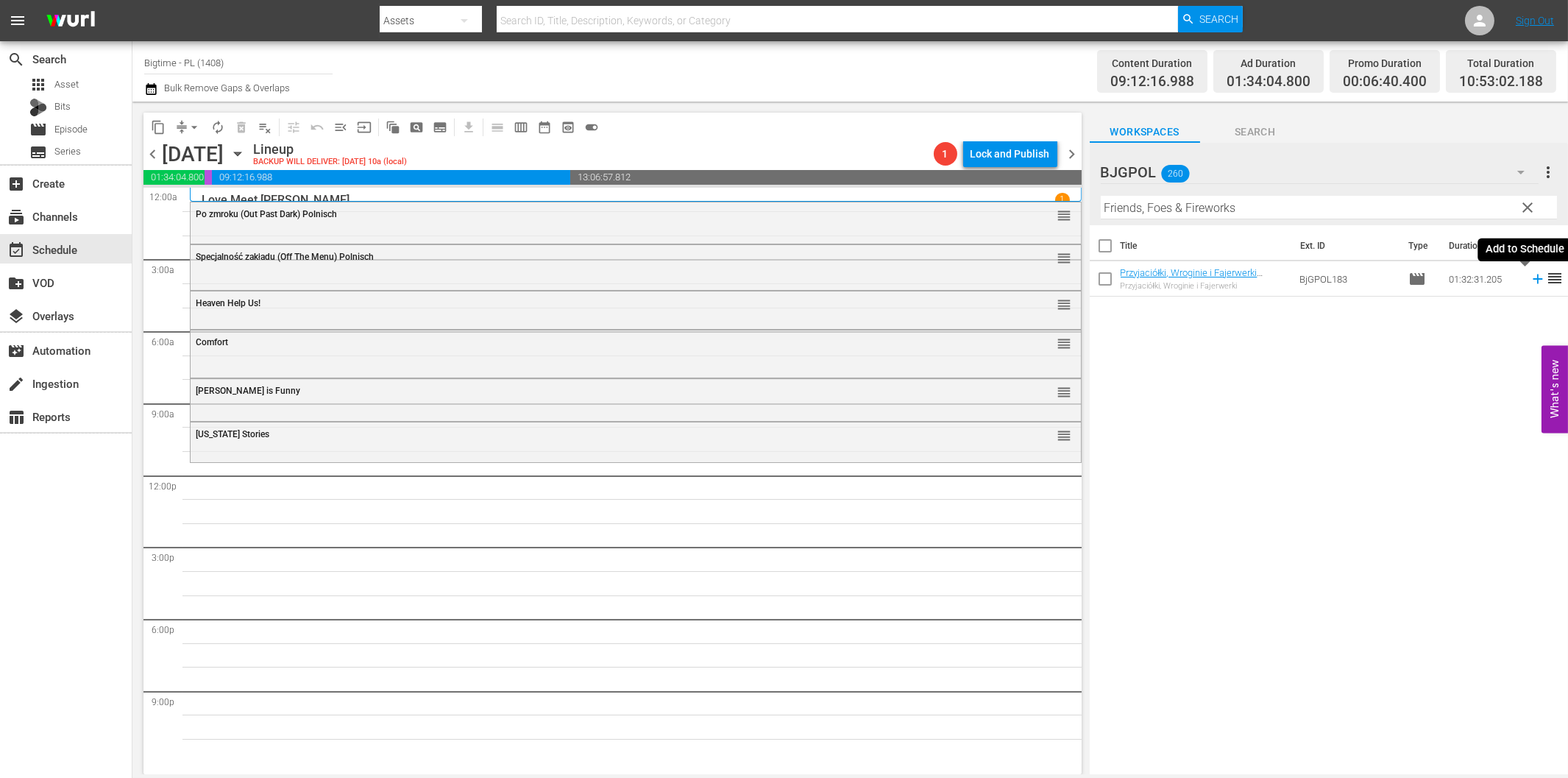
click at [1533, 280] on icon at bounding box center [1537, 279] width 10 height 10
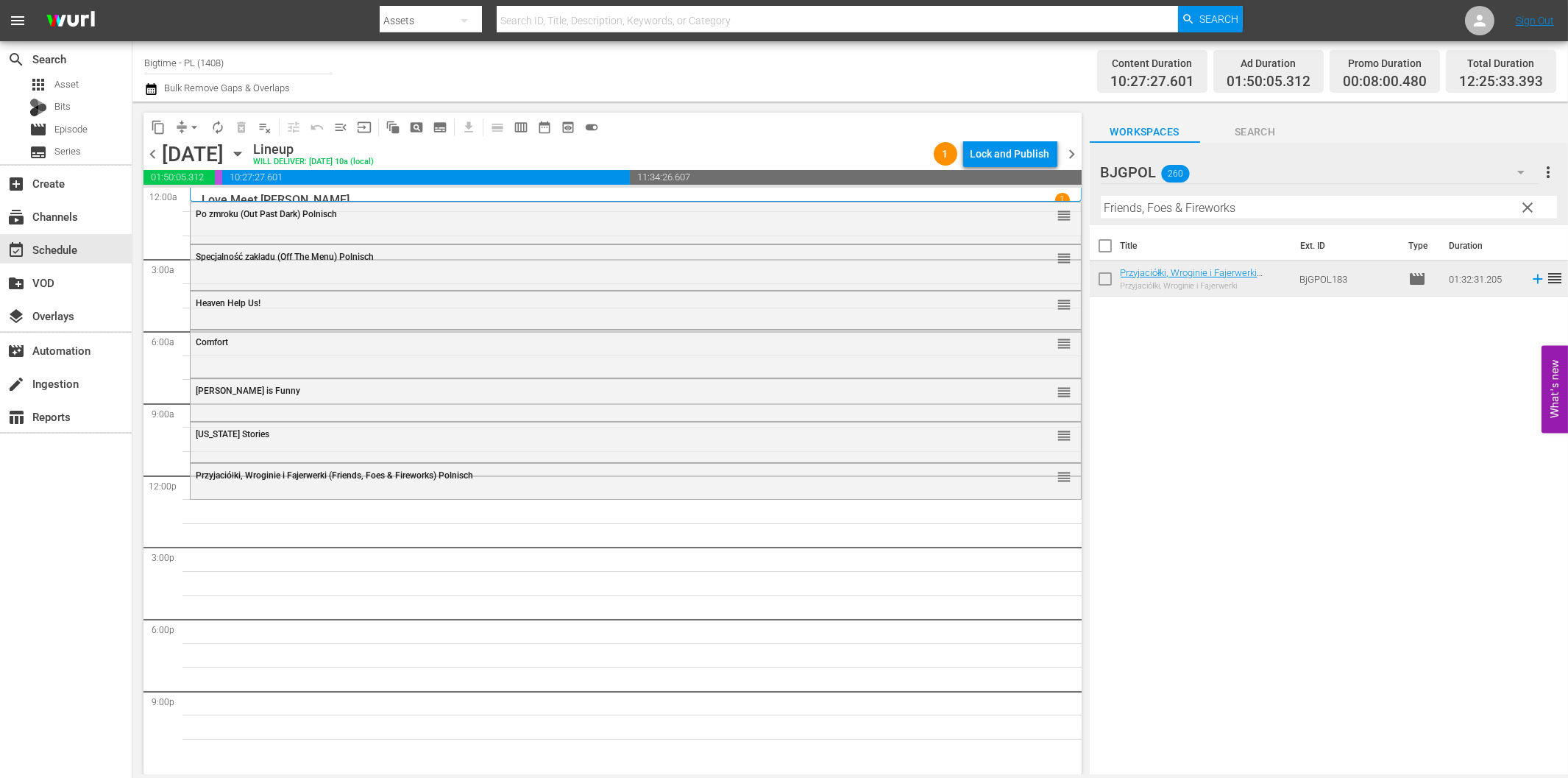
click at [1265, 207] on input "Friends, Foes & Fireworks" at bounding box center [1329, 207] width 456 height 24
paste input "Szczyt Druida – Druid Peak"
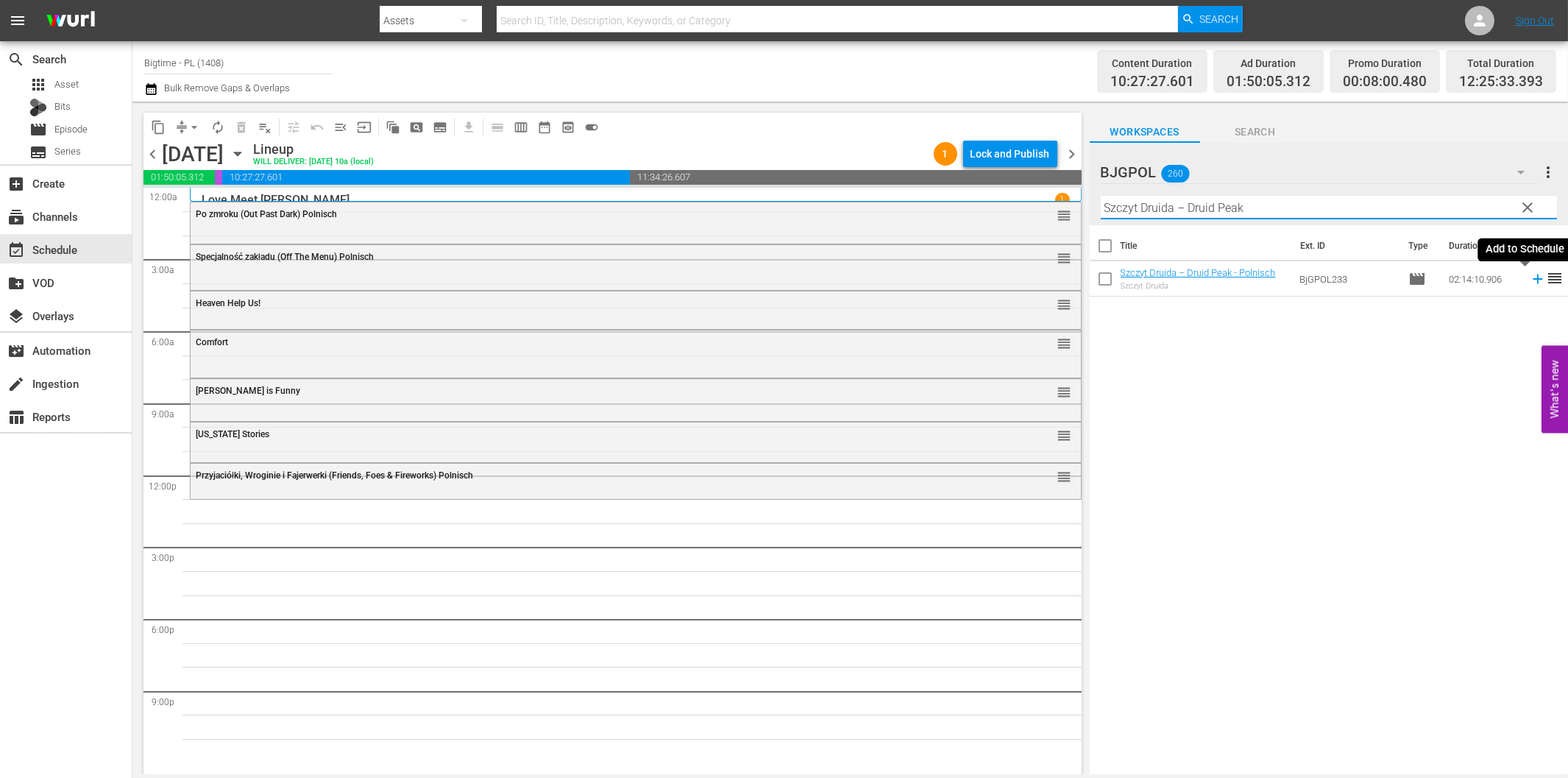
click at [1533, 278] on icon at bounding box center [1537, 279] width 10 height 10
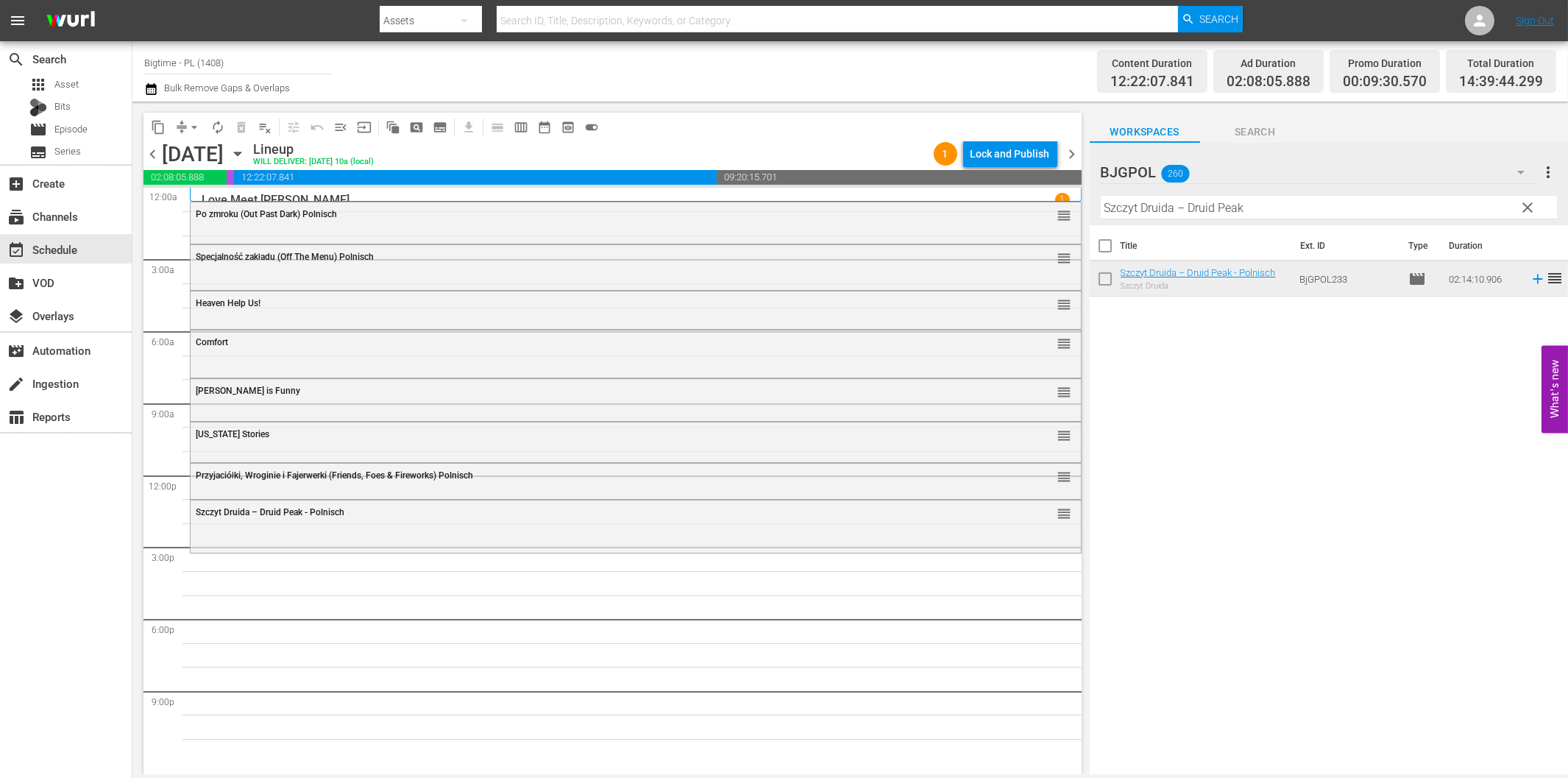
click at [1215, 216] on input "Szczyt Druida – Druid Peak" at bounding box center [1329, 207] width 456 height 24
paste input "Forsaken Son"
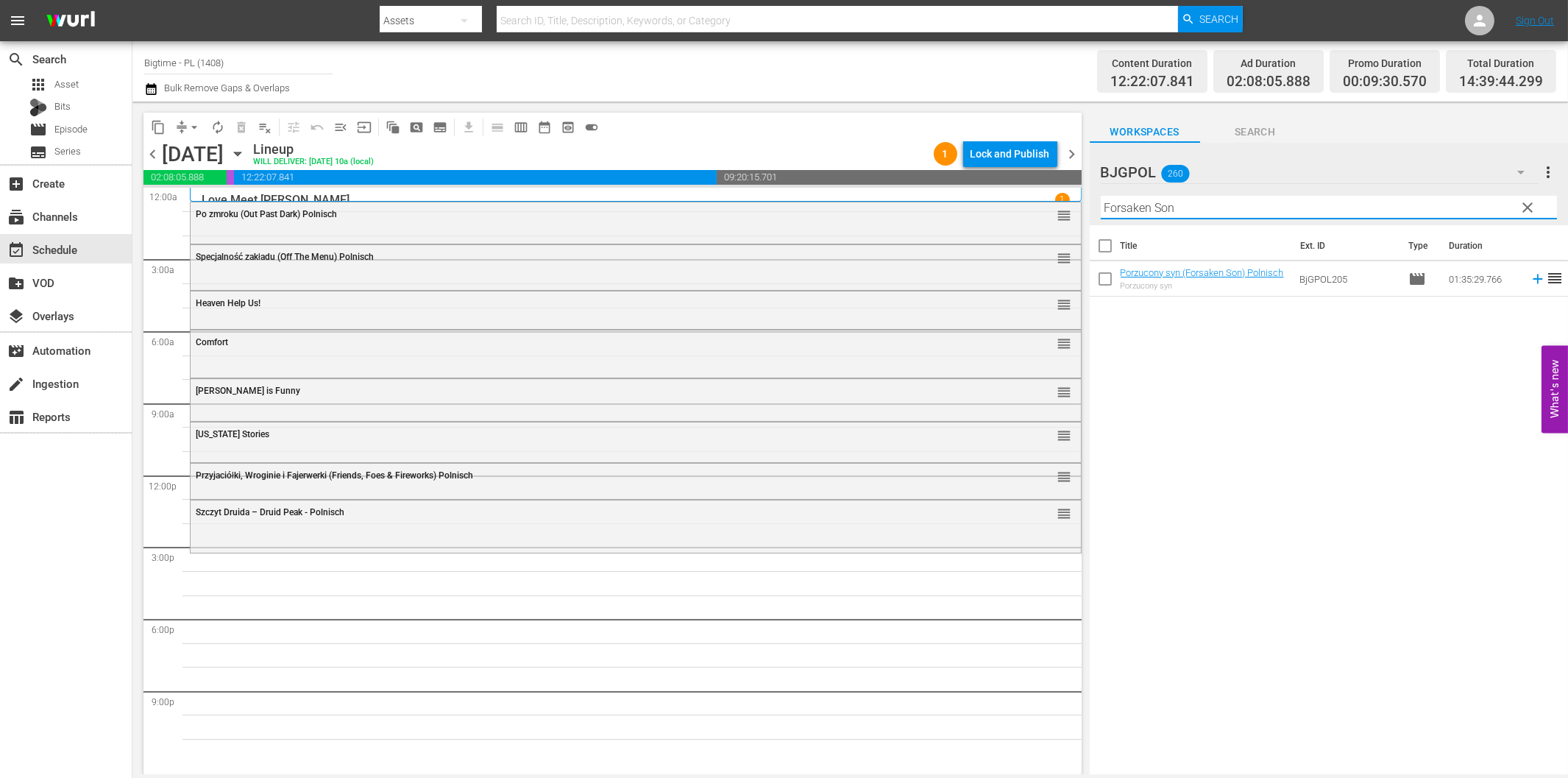
click at [1245, 211] on input "Forsaken Son" at bounding box center [1329, 207] width 456 height 24
click at [1530, 282] on icon at bounding box center [1538, 279] width 16 height 16
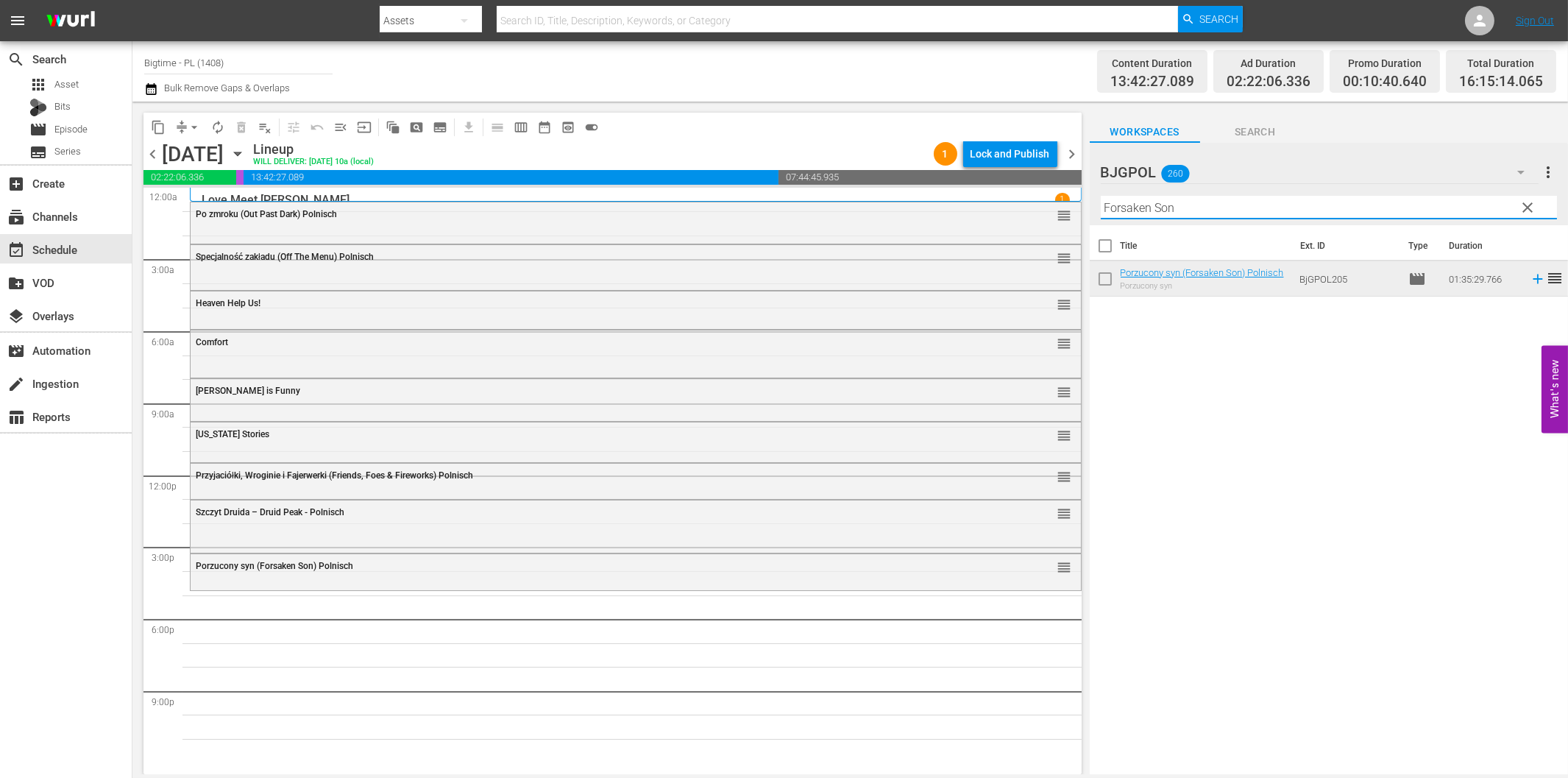
click at [1186, 214] on input "Forsaken Son" at bounding box center [1329, 207] width 456 height 24
paste input "All About [PERSON_NAME]"
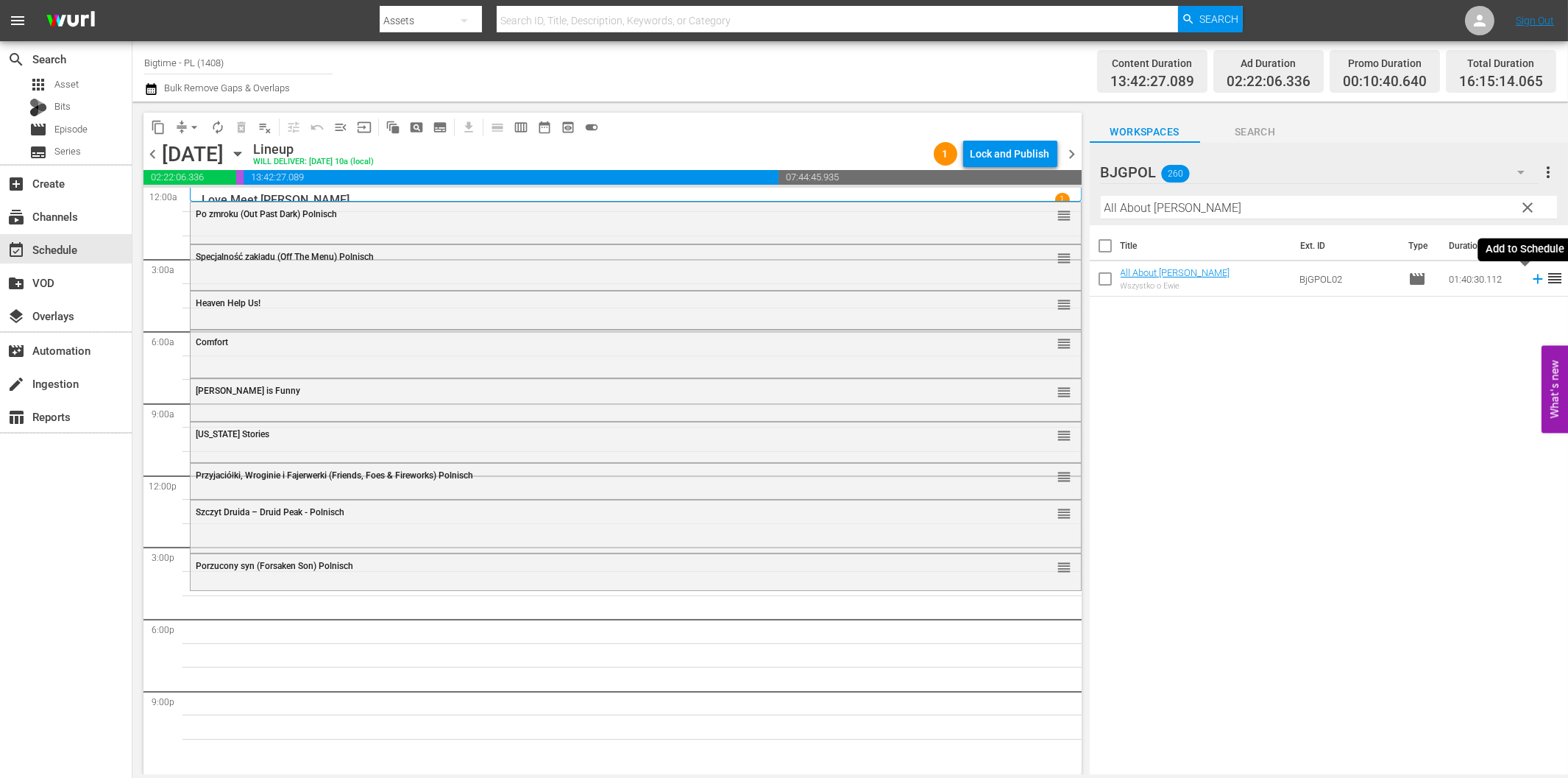
click at [1530, 277] on icon at bounding box center [1538, 279] width 16 height 16
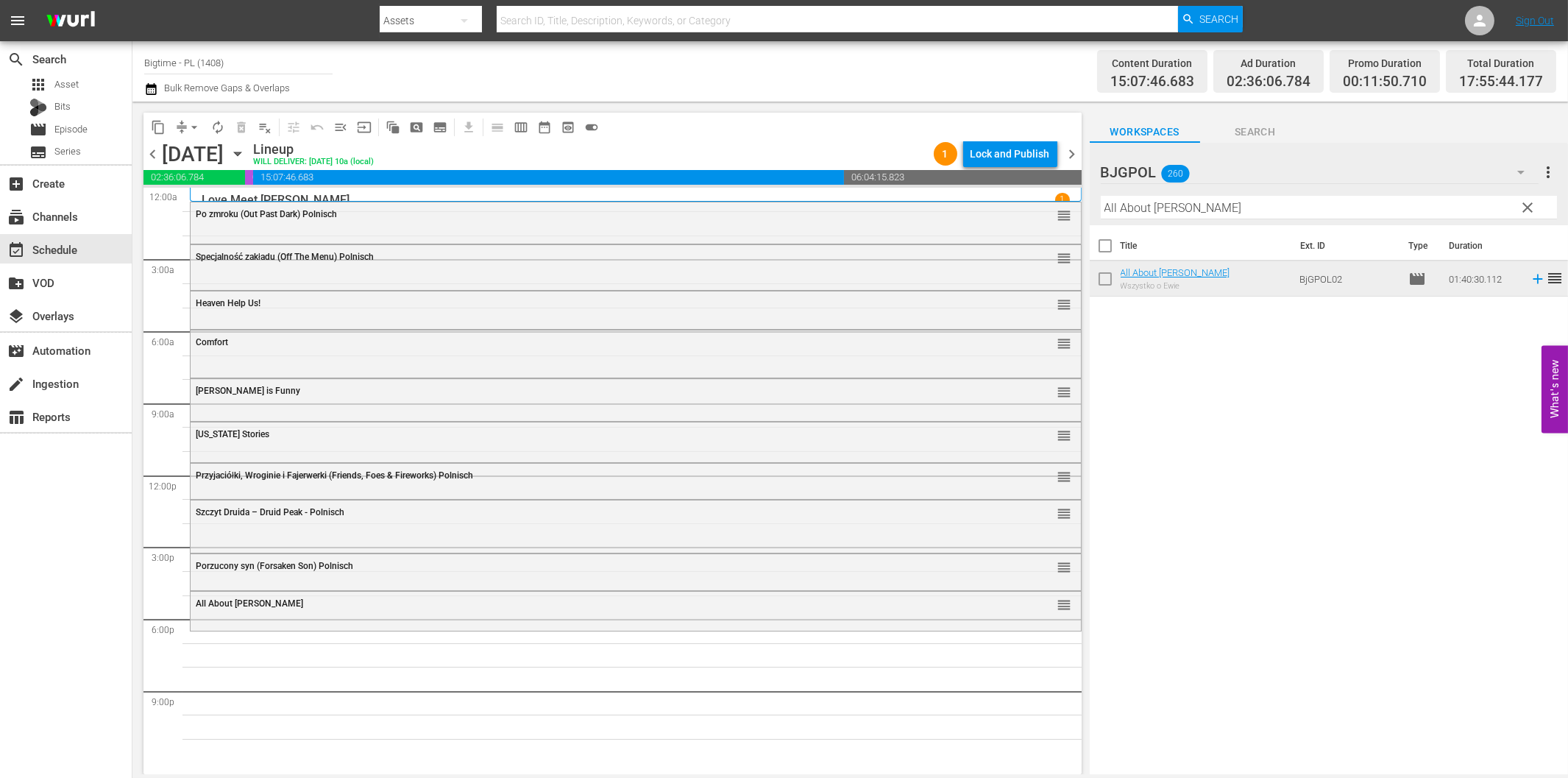
click at [1150, 207] on input "All About [PERSON_NAME]" at bounding box center [1329, 207] width 456 height 24
paste input "Thunderstorm"
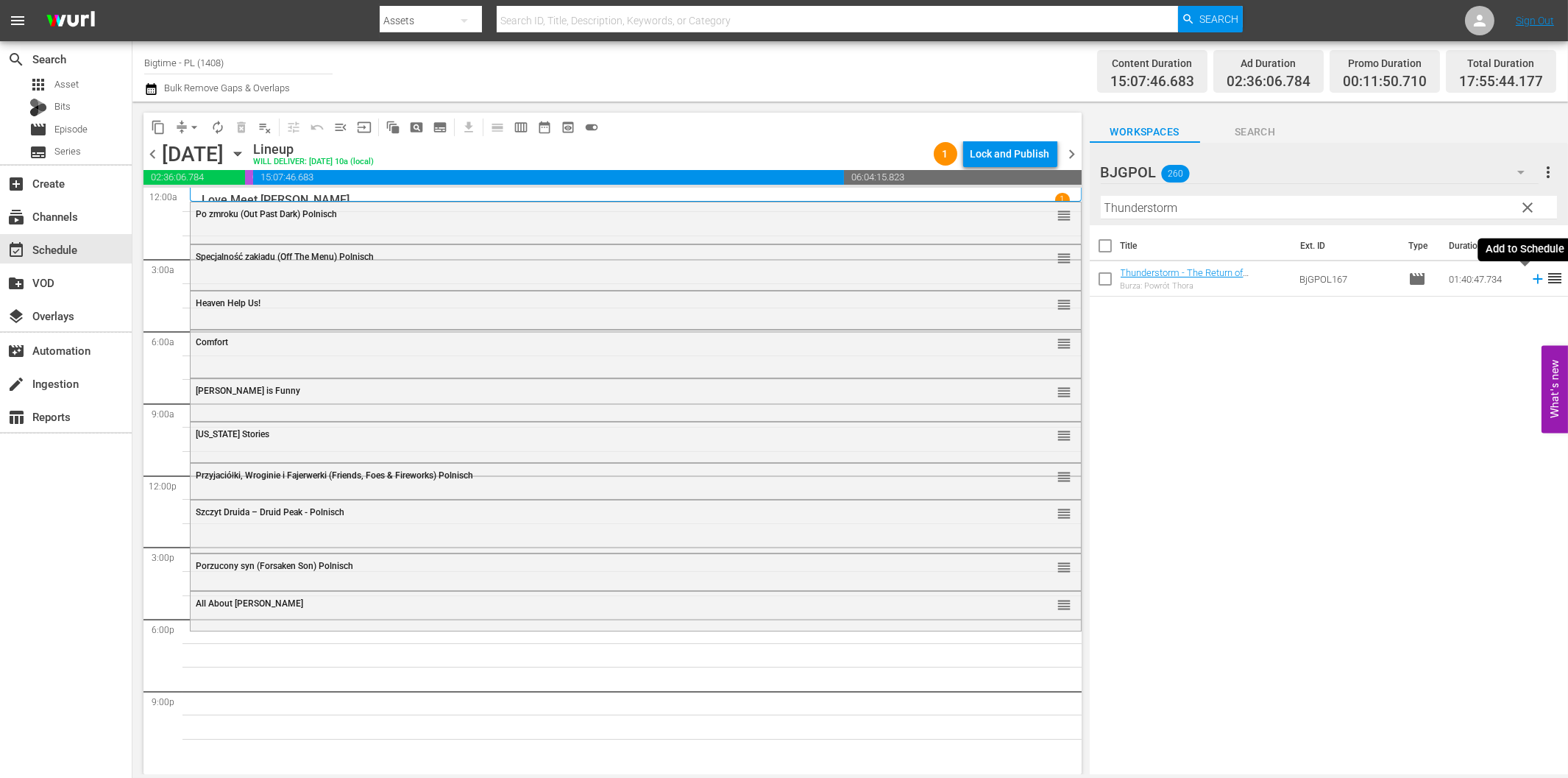
click at [1533, 280] on icon at bounding box center [1537, 279] width 10 height 10
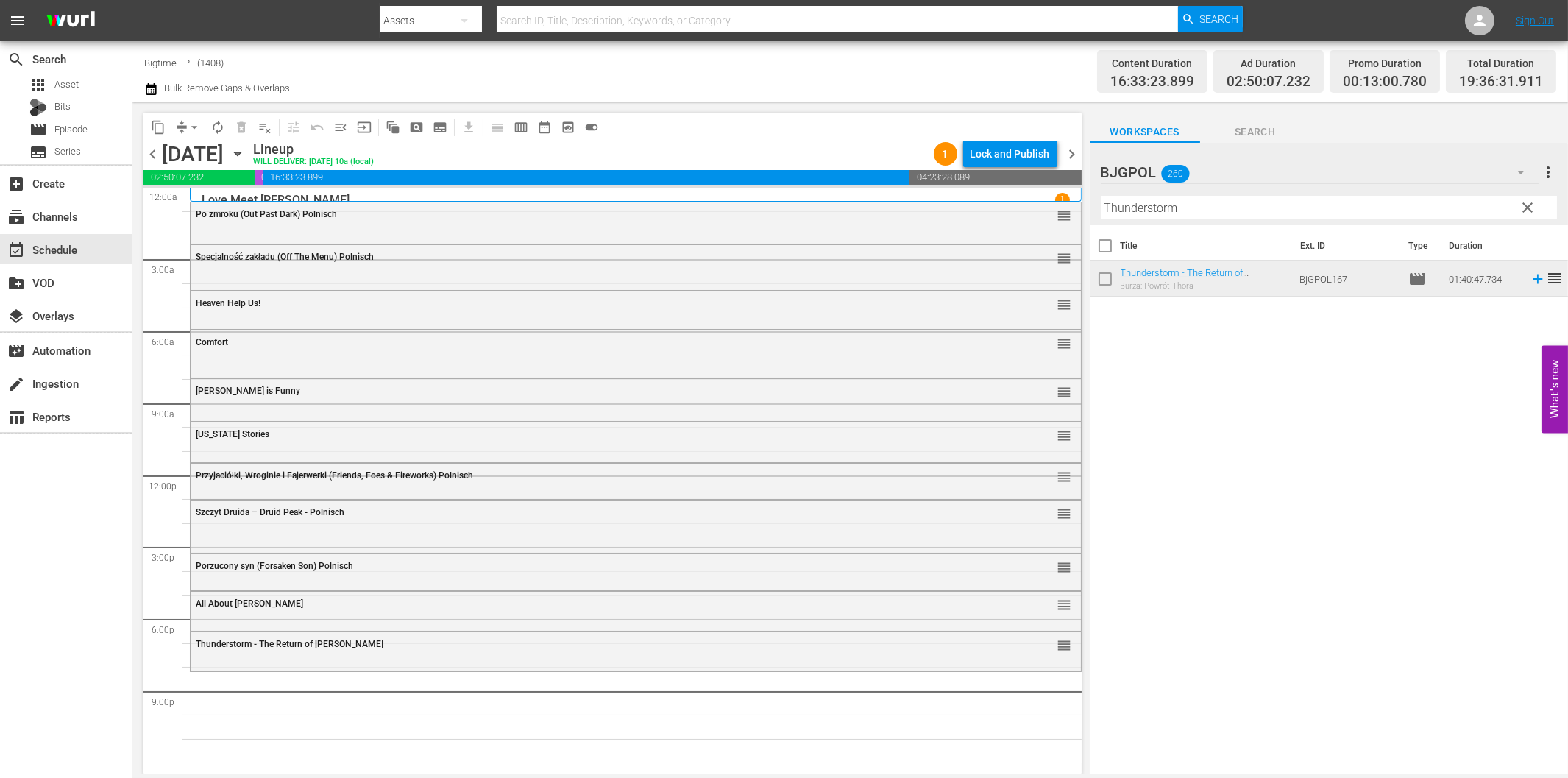
click at [1351, 203] on input "Thunderstorm" at bounding box center [1329, 207] width 456 height 24
paste input "e Shattering"
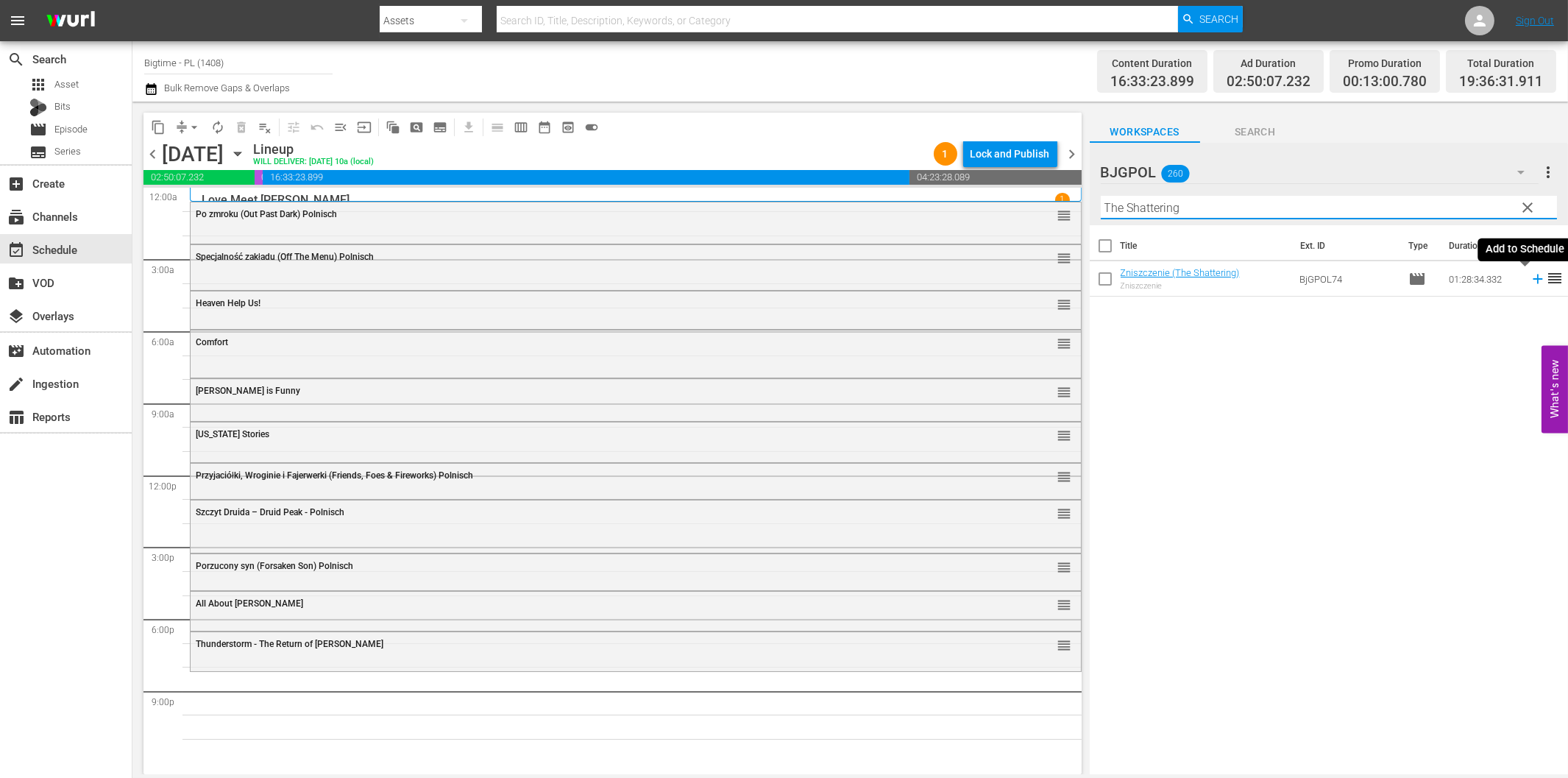
click at [1530, 282] on icon at bounding box center [1538, 279] width 16 height 16
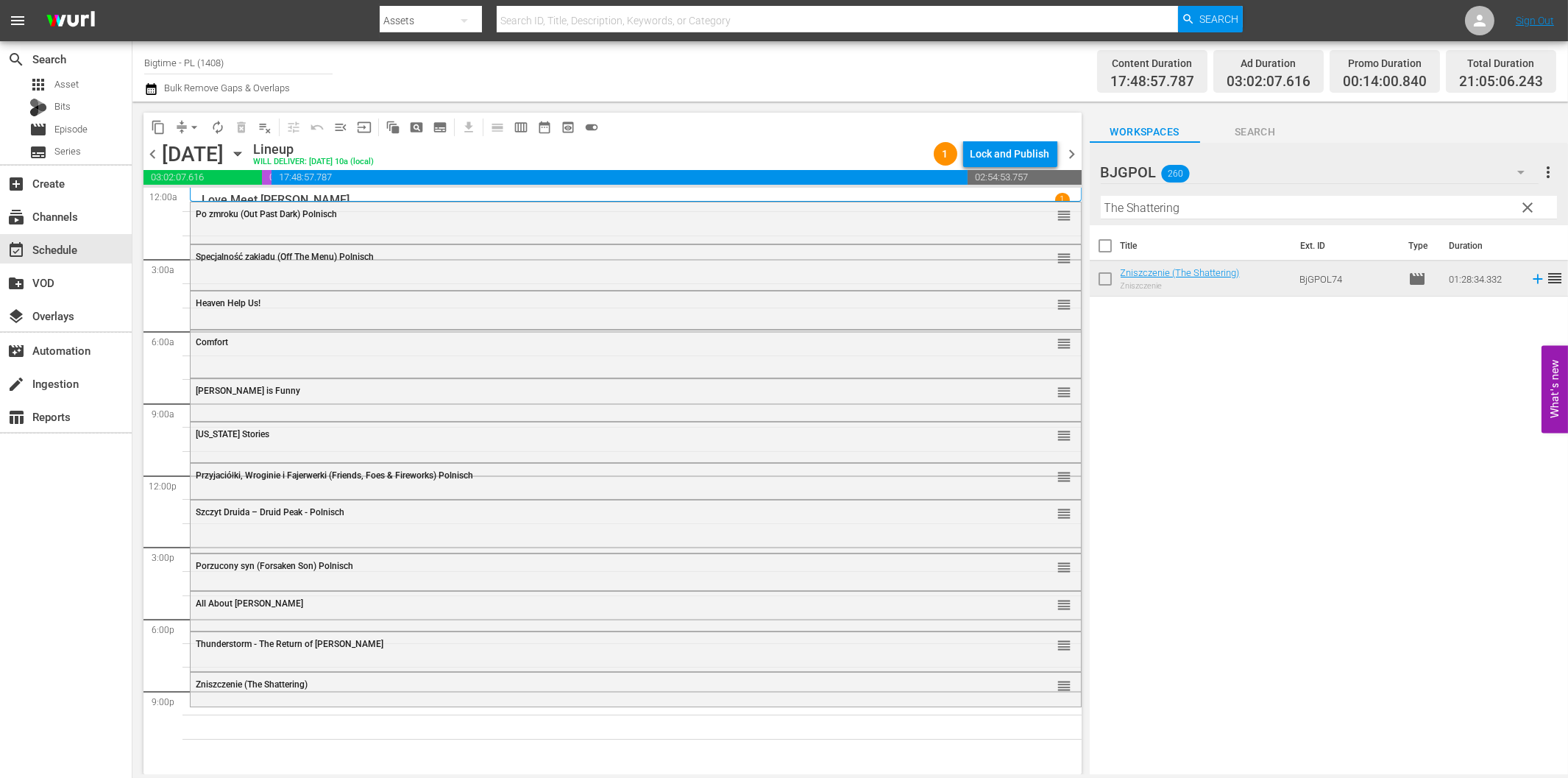
click at [1156, 207] on input "The Shattering" at bounding box center [1329, 207] width 456 height 24
paste input "Dark Sleep"
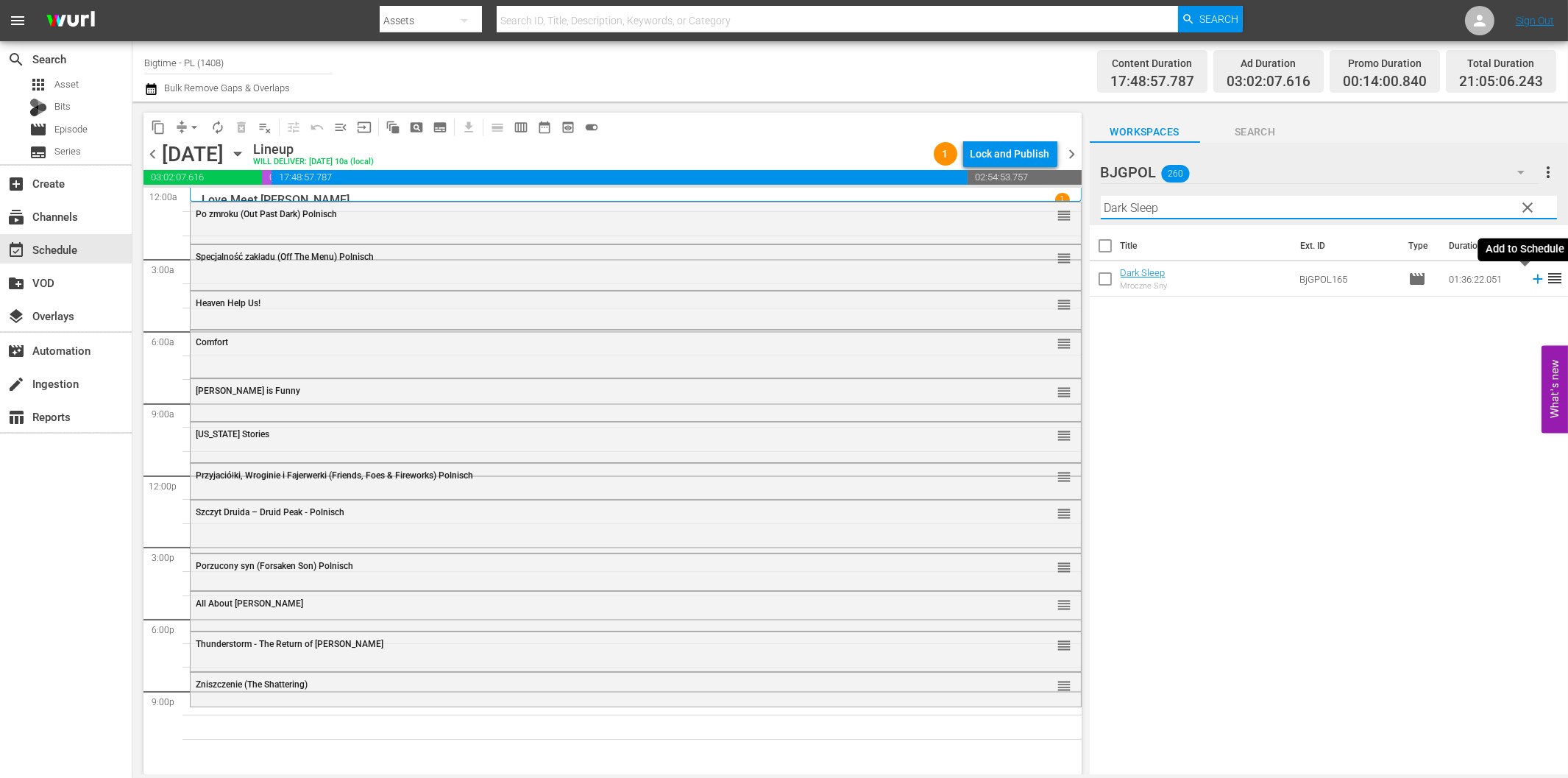
click at [1530, 275] on icon at bounding box center [1538, 279] width 16 height 16
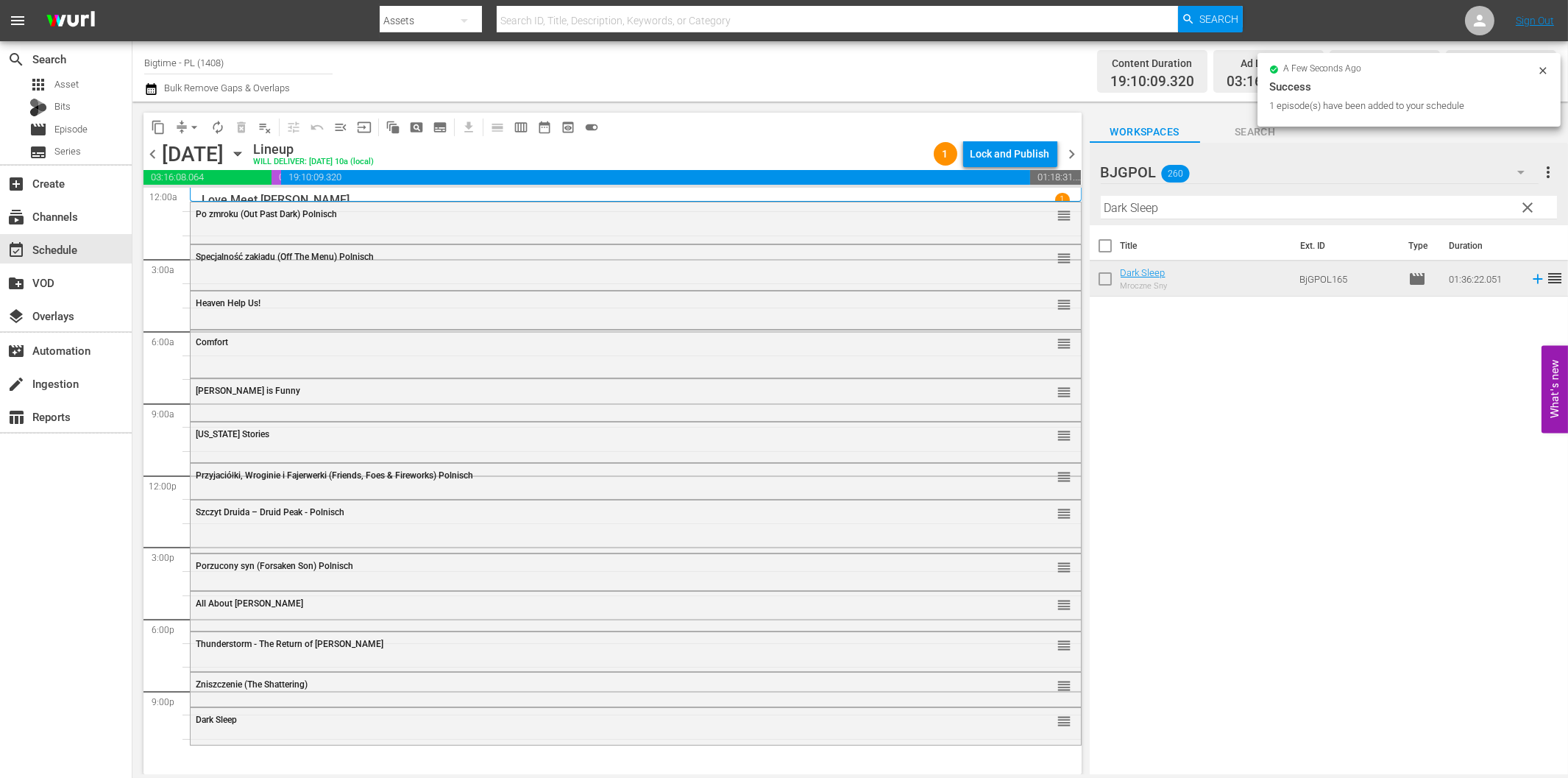
click at [1173, 210] on input "Dark Sleep" at bounding box center [1329, 207] width 456 height 24
paste input "Twilight Hunters"
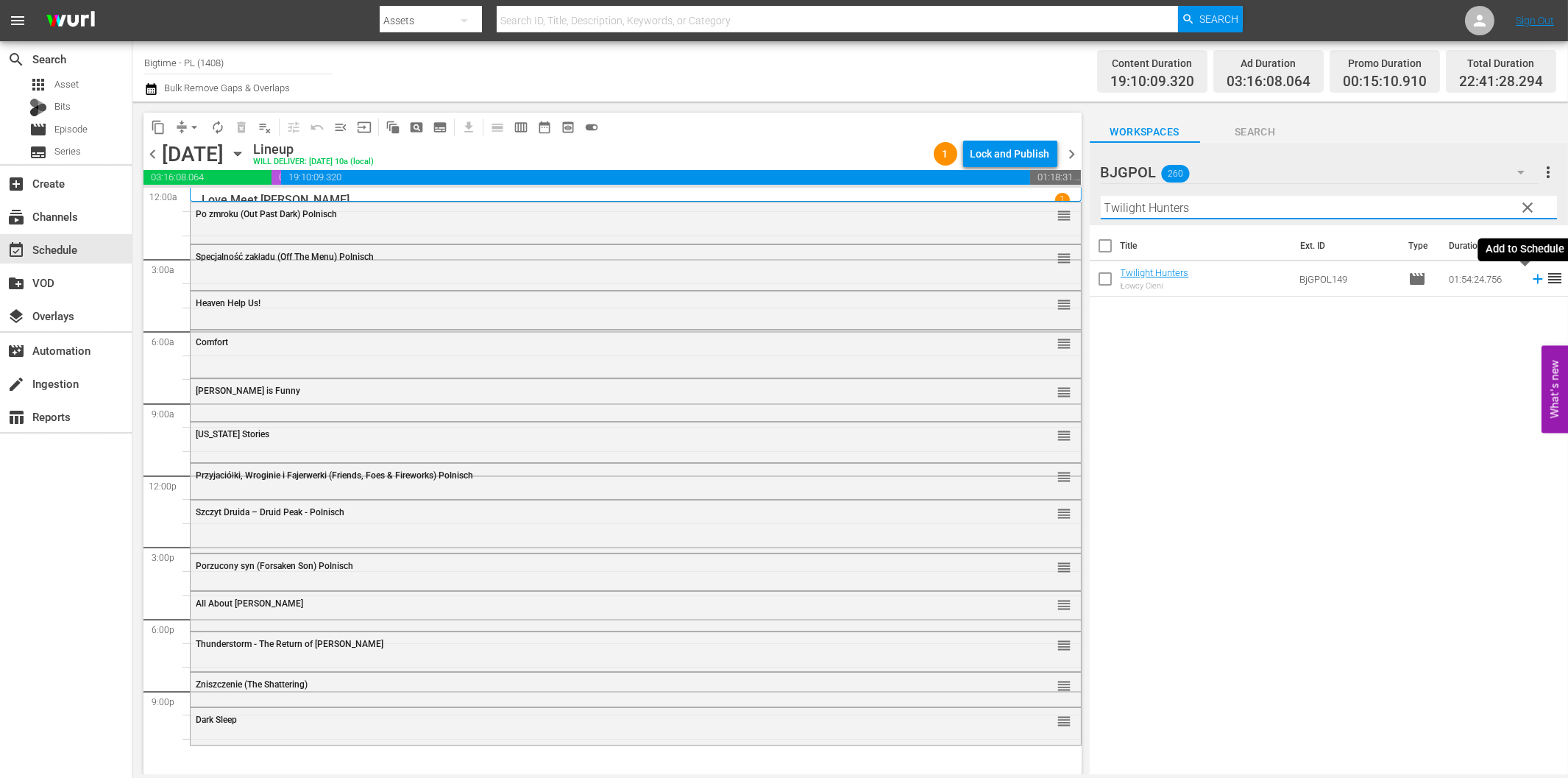
click at [1530, 283] on icon at bounding box center [1538, 279] width 16 height 16
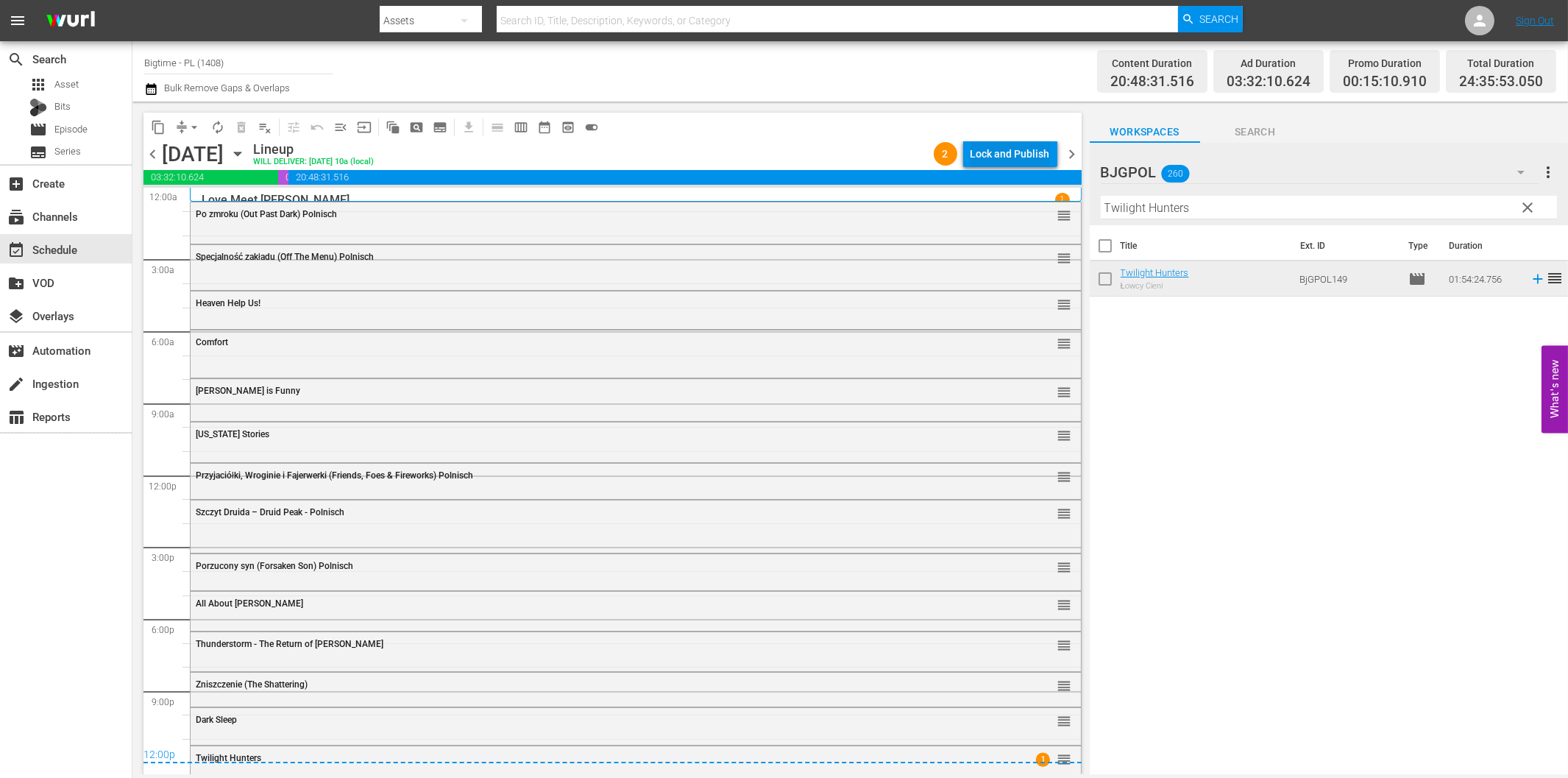
click at [1006, 159] on div "Lock and Publish" at bounding box center [1010, 153] width 80 height 26
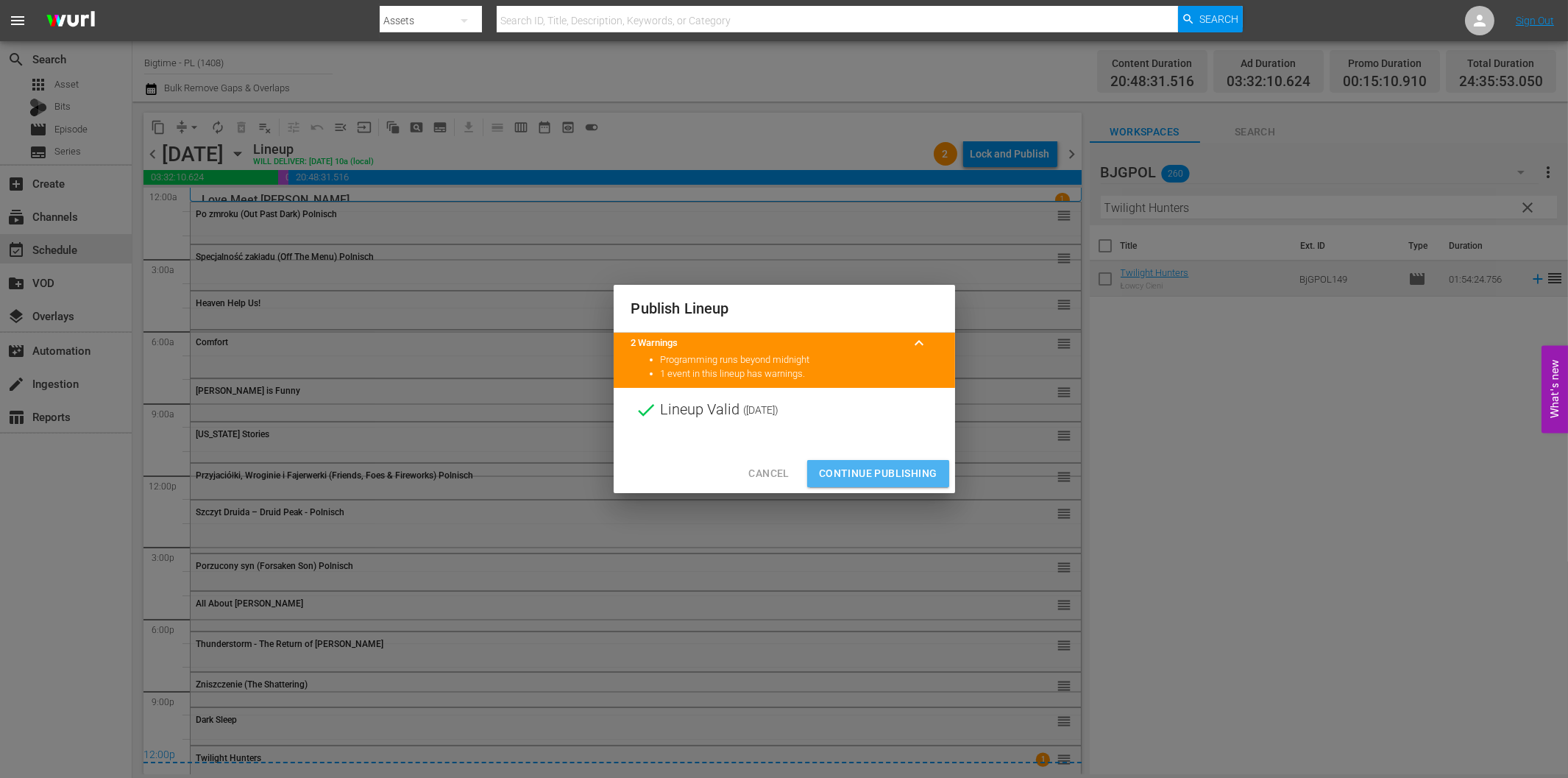
click at [904, 466] on span "Continue Publishing" at bounding box center [878, 474] width 119 height 18
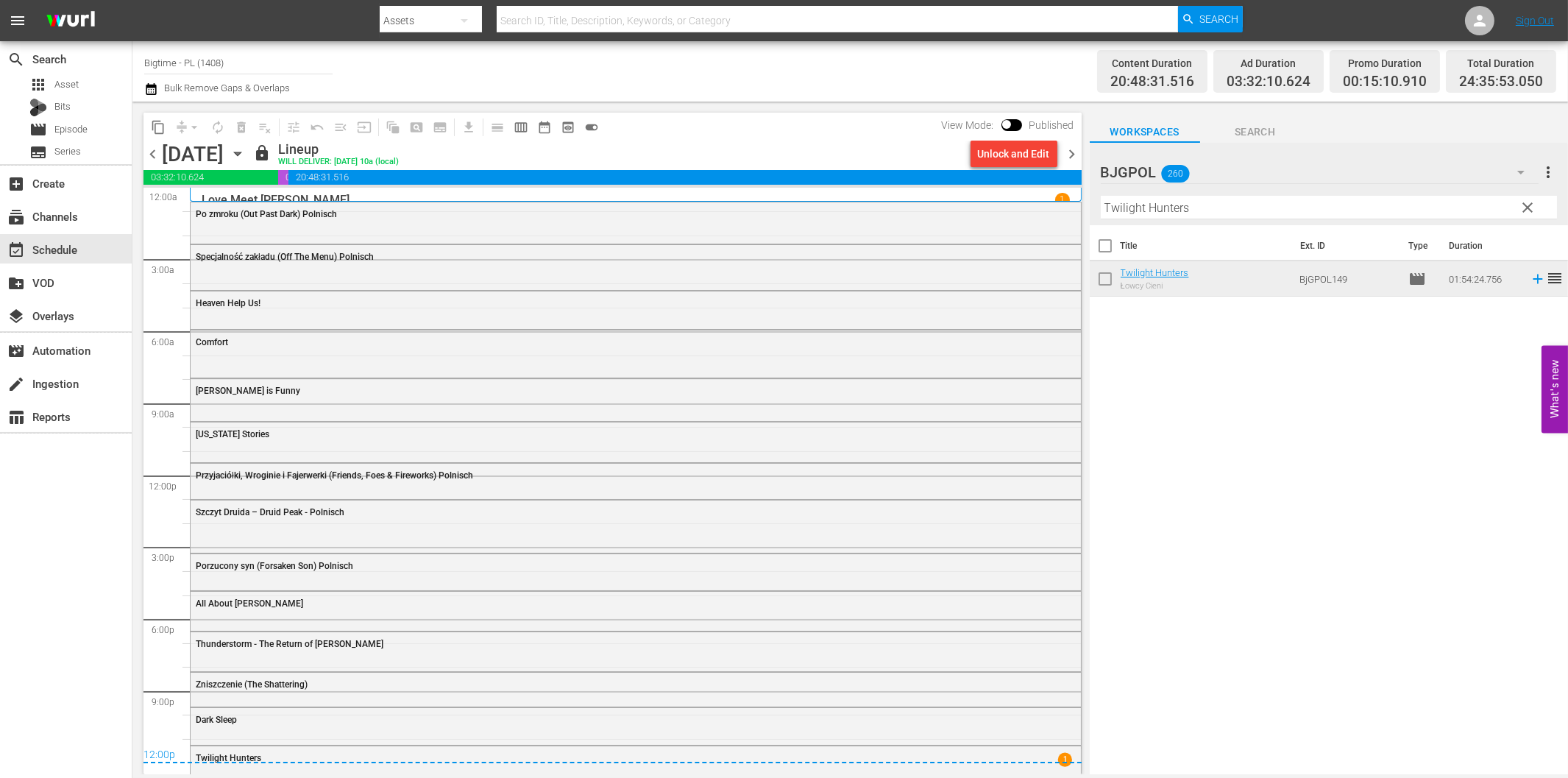
click at [1076, 153] on span "chevron_right" at bounding box center [1073, 154] width 18 height 18
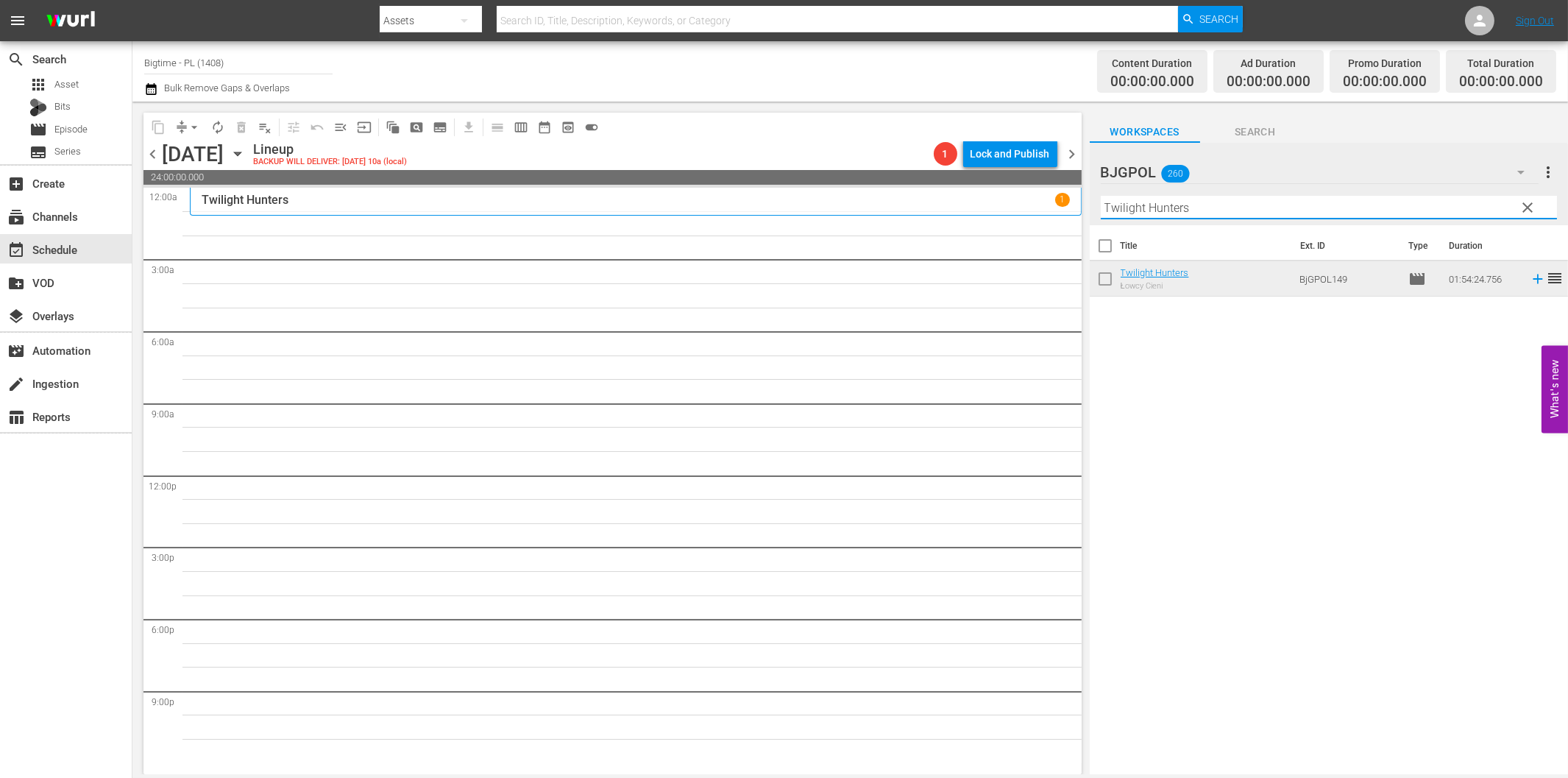
click at [1209, 205] on input "Twilight Hunters" at bounding box center [1329, 207] width 456 height 24
paste input "he Employer"
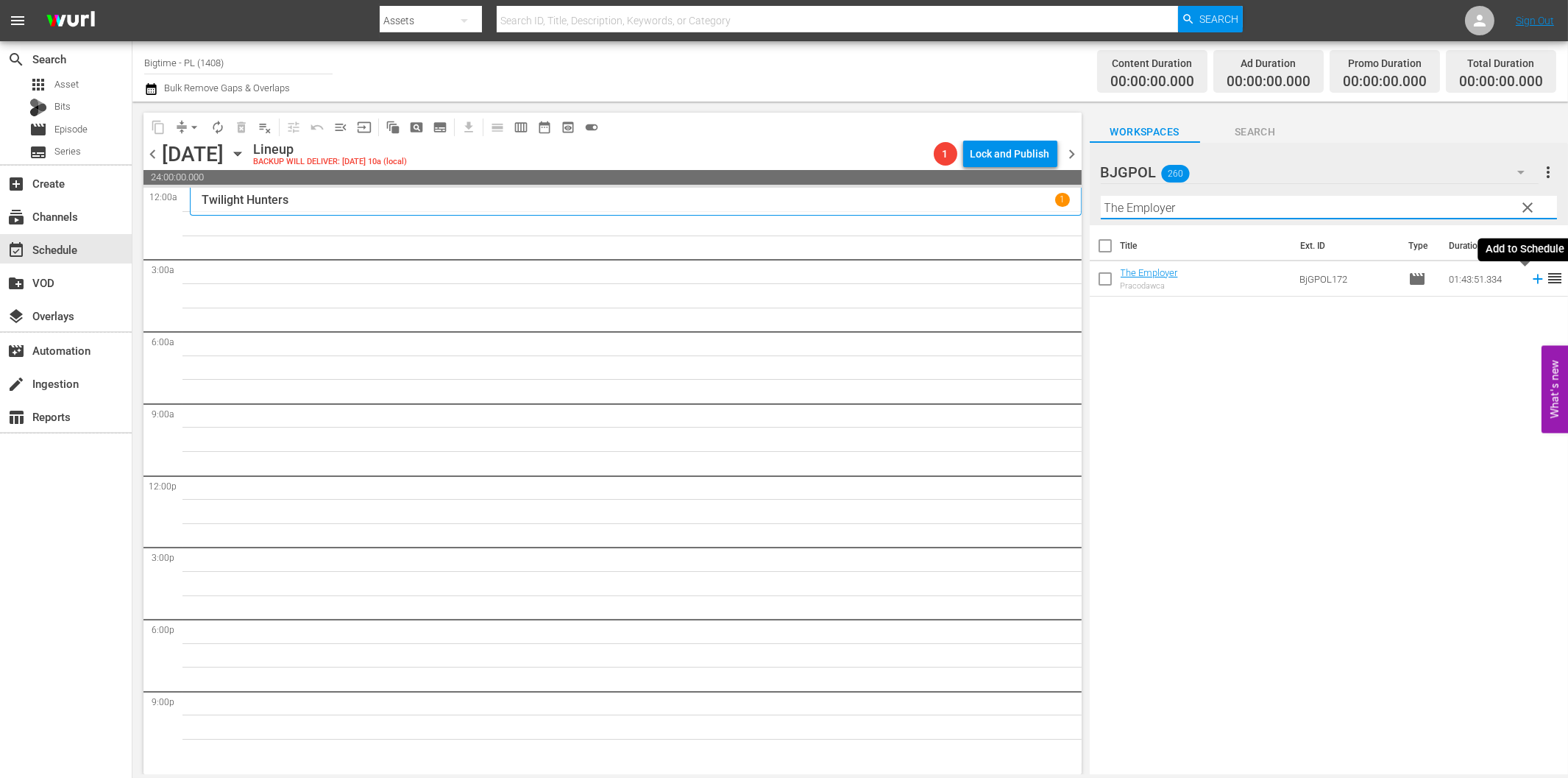
click at [1530, 276] on icon at bounding box center [1538, 279] width 16 height 16
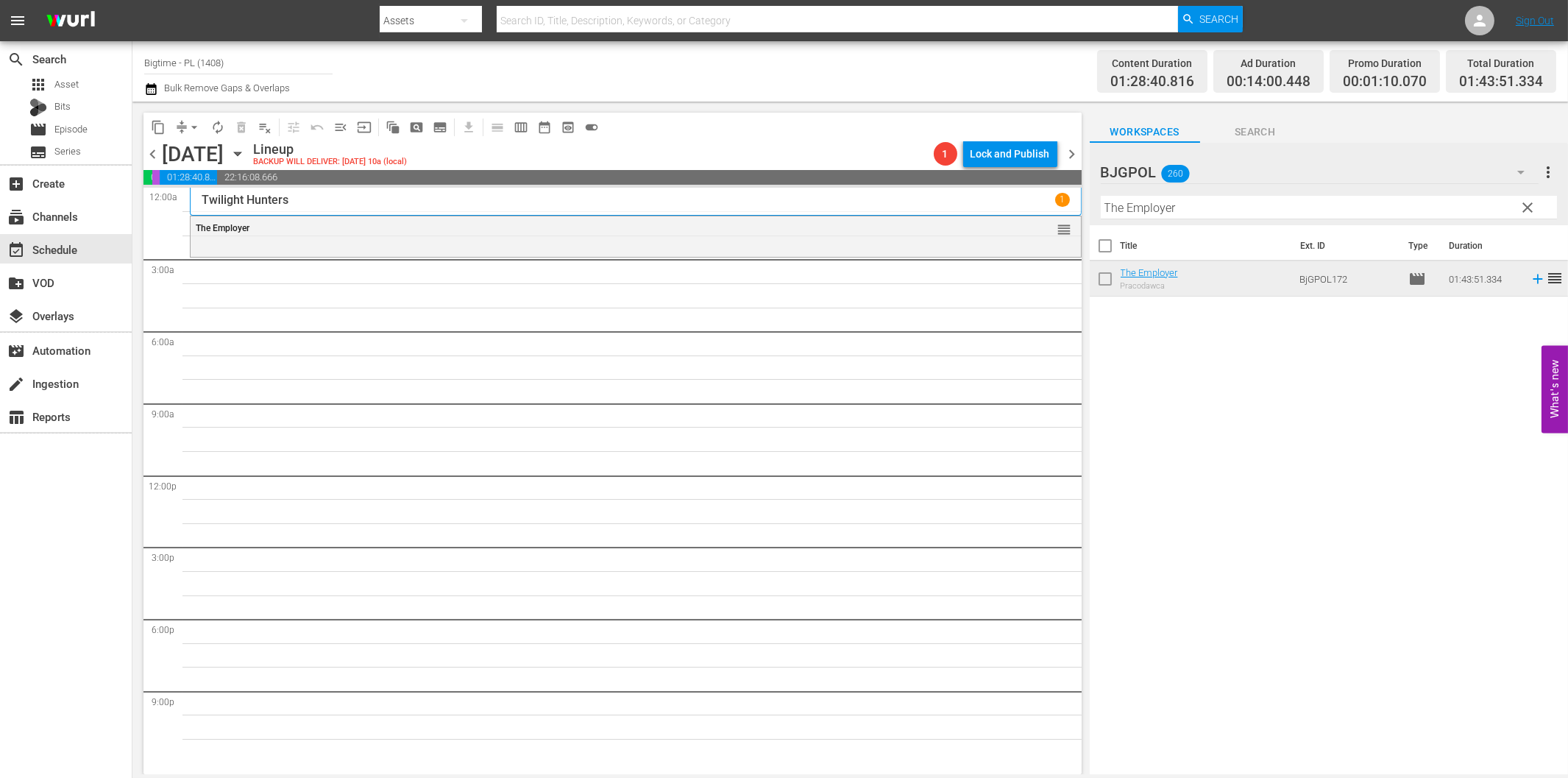
click at [1186, 214] on input "The Employer" at bounding box center [1329, 207] width 456 height 24
paste input "Convict"
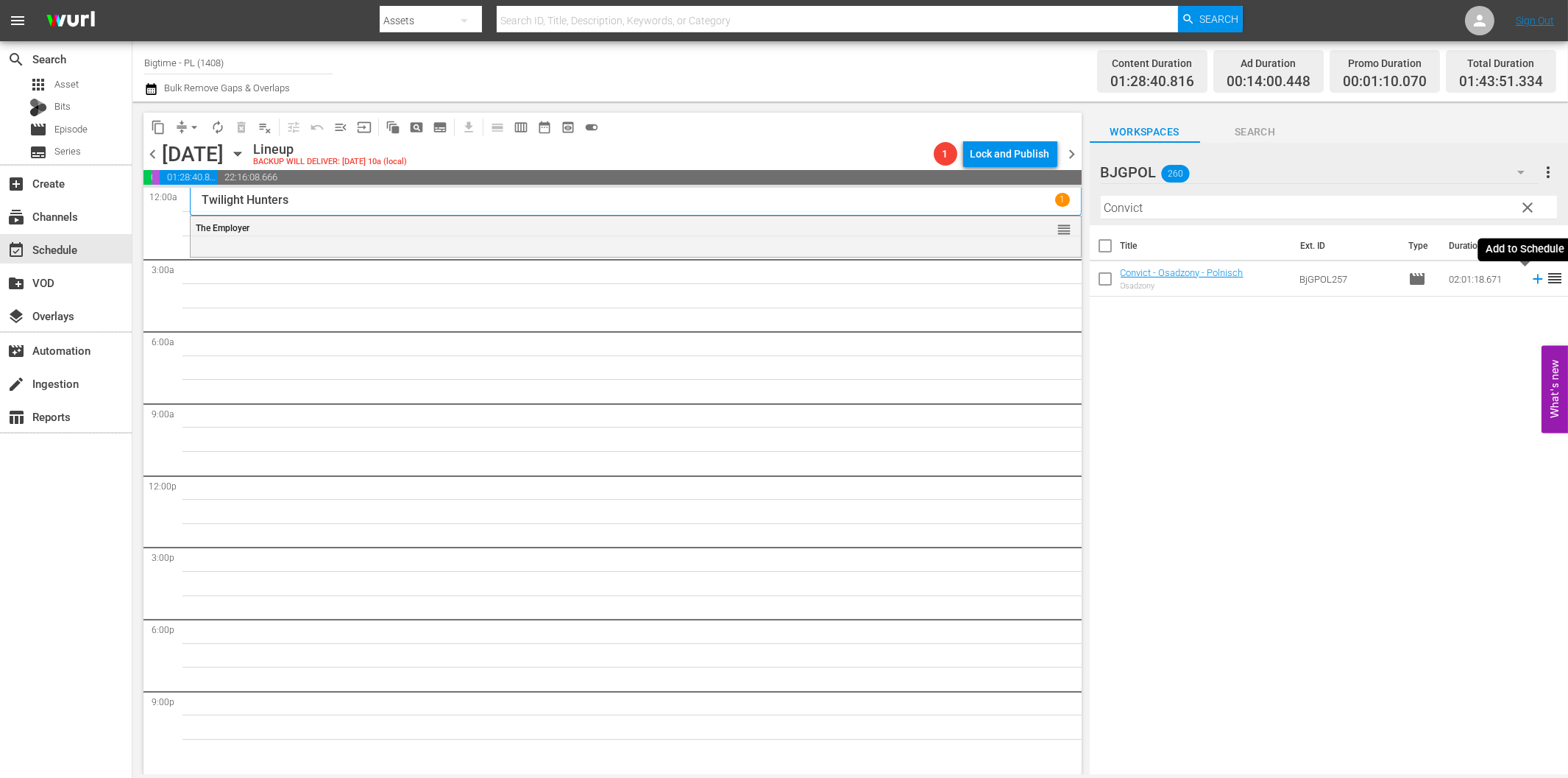
drag, startPoint x: 1527, startPoint y: 277, endPoint x: 1469, endPoint y: 283, distance: 58.3
click at [1530, 277] on icon at bounding box center [1538, 279] width 16 height 16
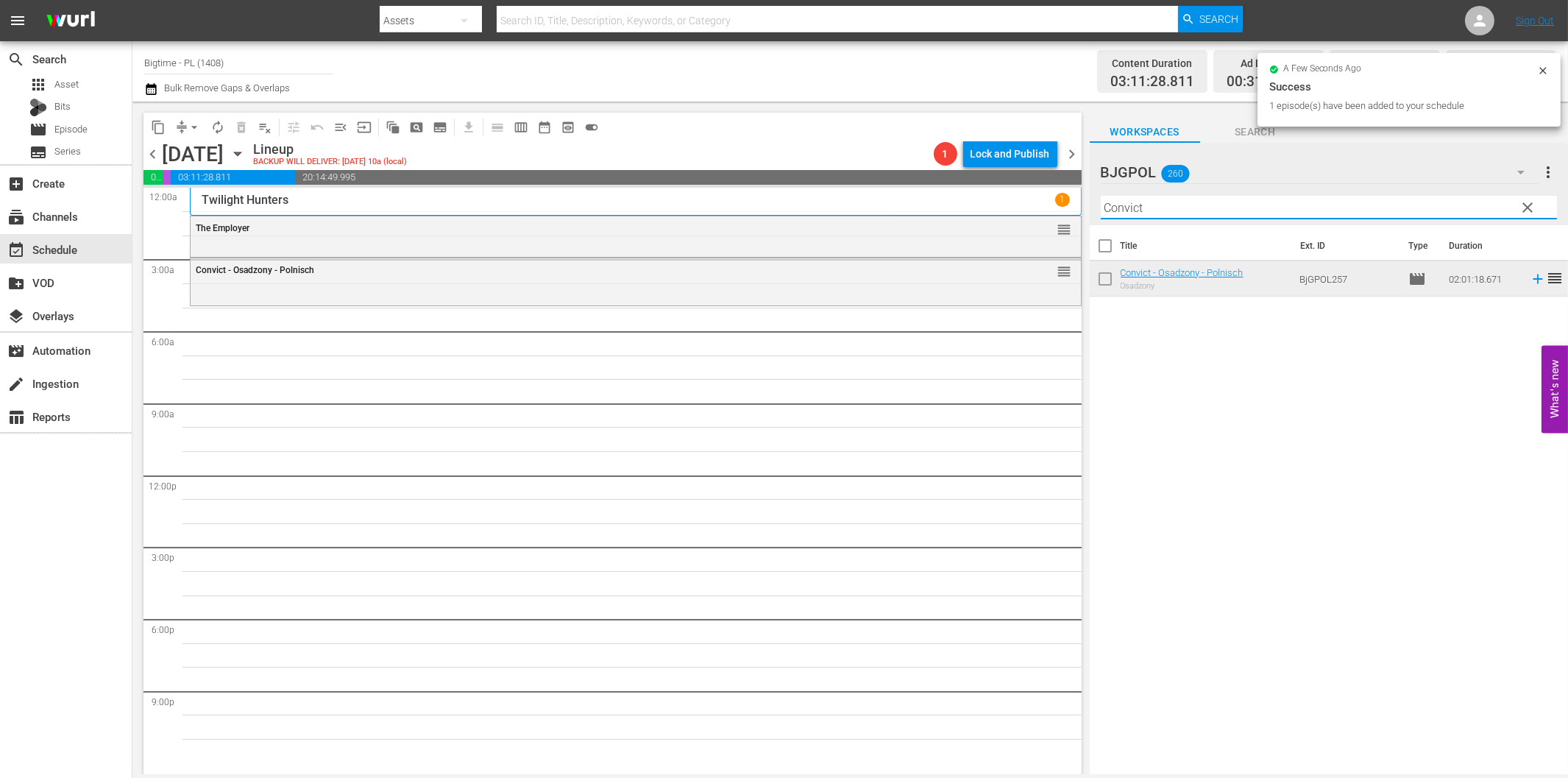
click at [1166, 216] on input "Convict" at bounding box center [1329, 207] width 456 height 24
paste input "Get Rich Free"
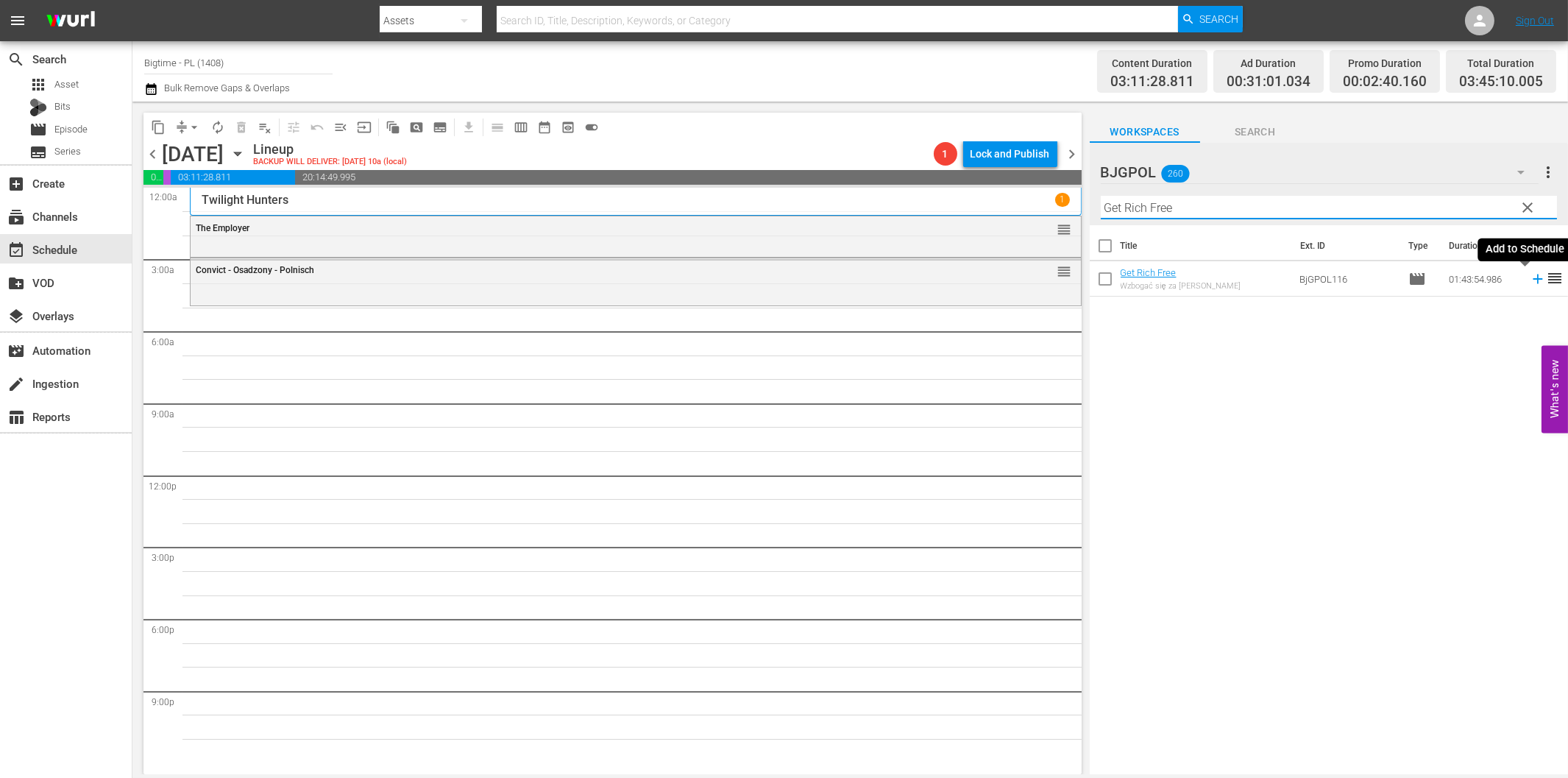
click at [1533, 278] on icon at bounding box center [1537, 279] width 10 height 10
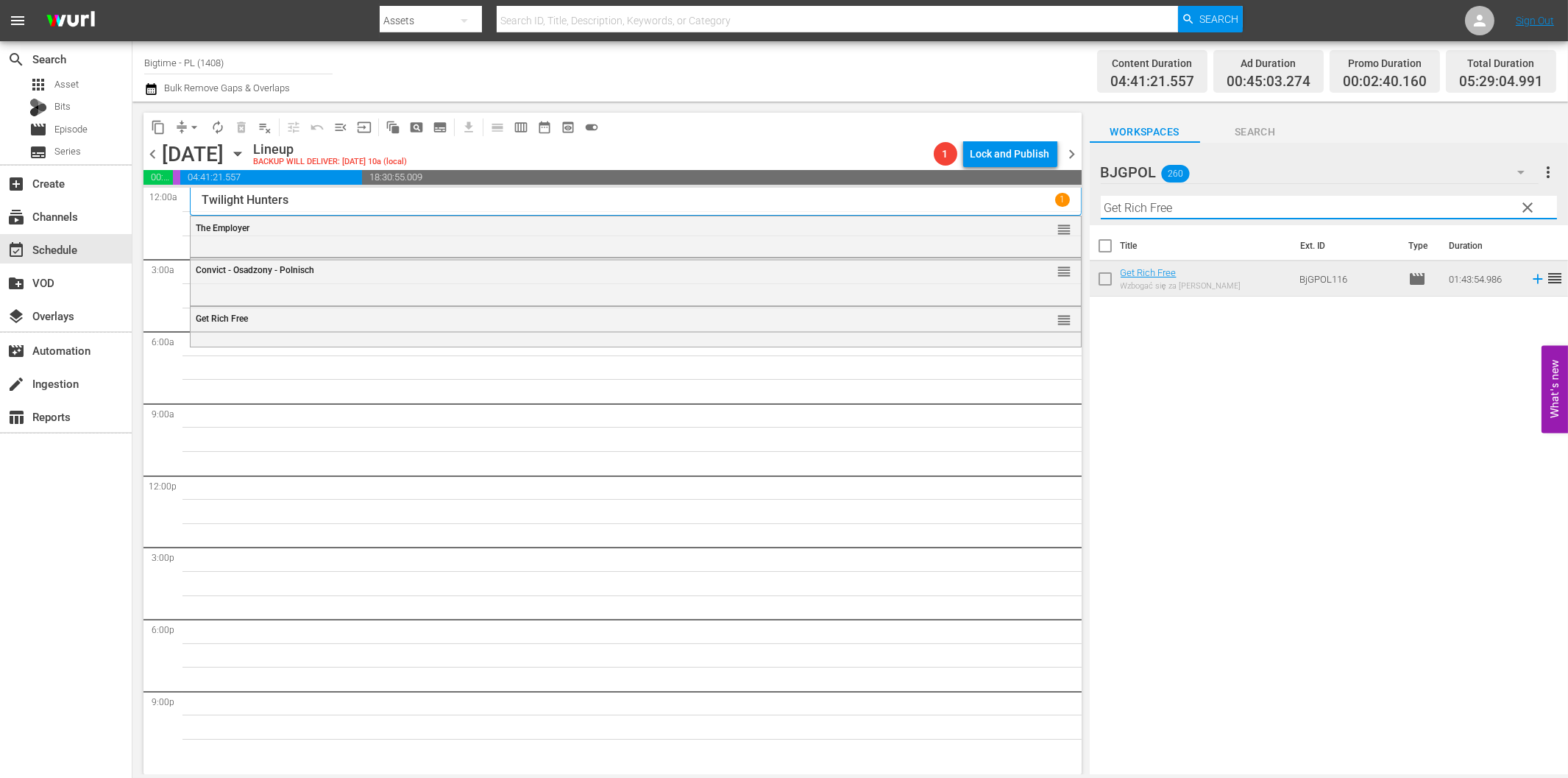
click at [1151, 202] on input "Get Rich Free" at bounding box center [1329, 207] width 456 height 24
paste input "Delirious"
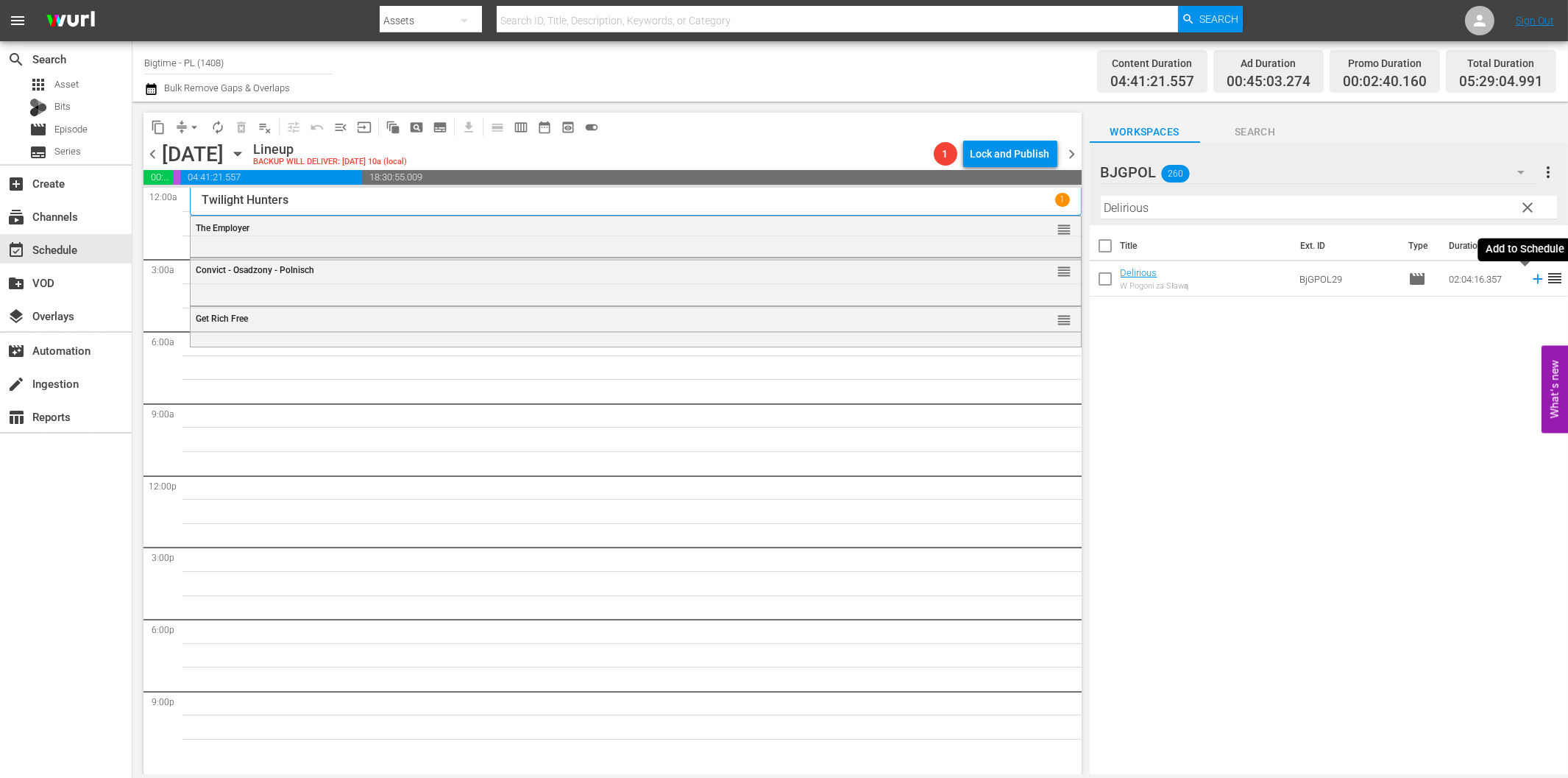
click at [1533, 280] on icon at bounding box center [1537, 279] width 10 height 10
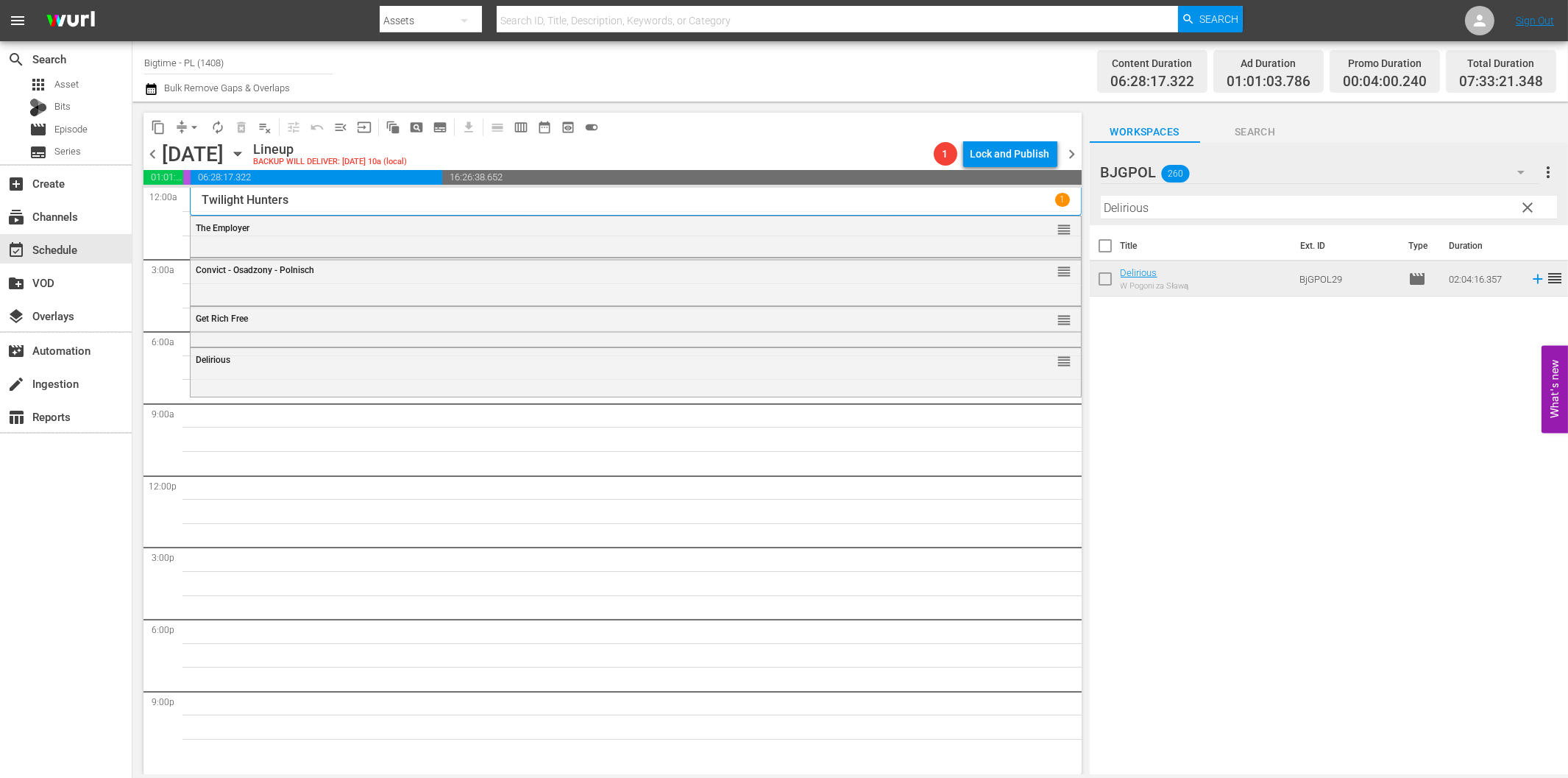
click at [1148, 207] on input "Delirious" at bounding box center [1329, 207] width 456 height 24
paste input "[US_STATE] City Confidential"
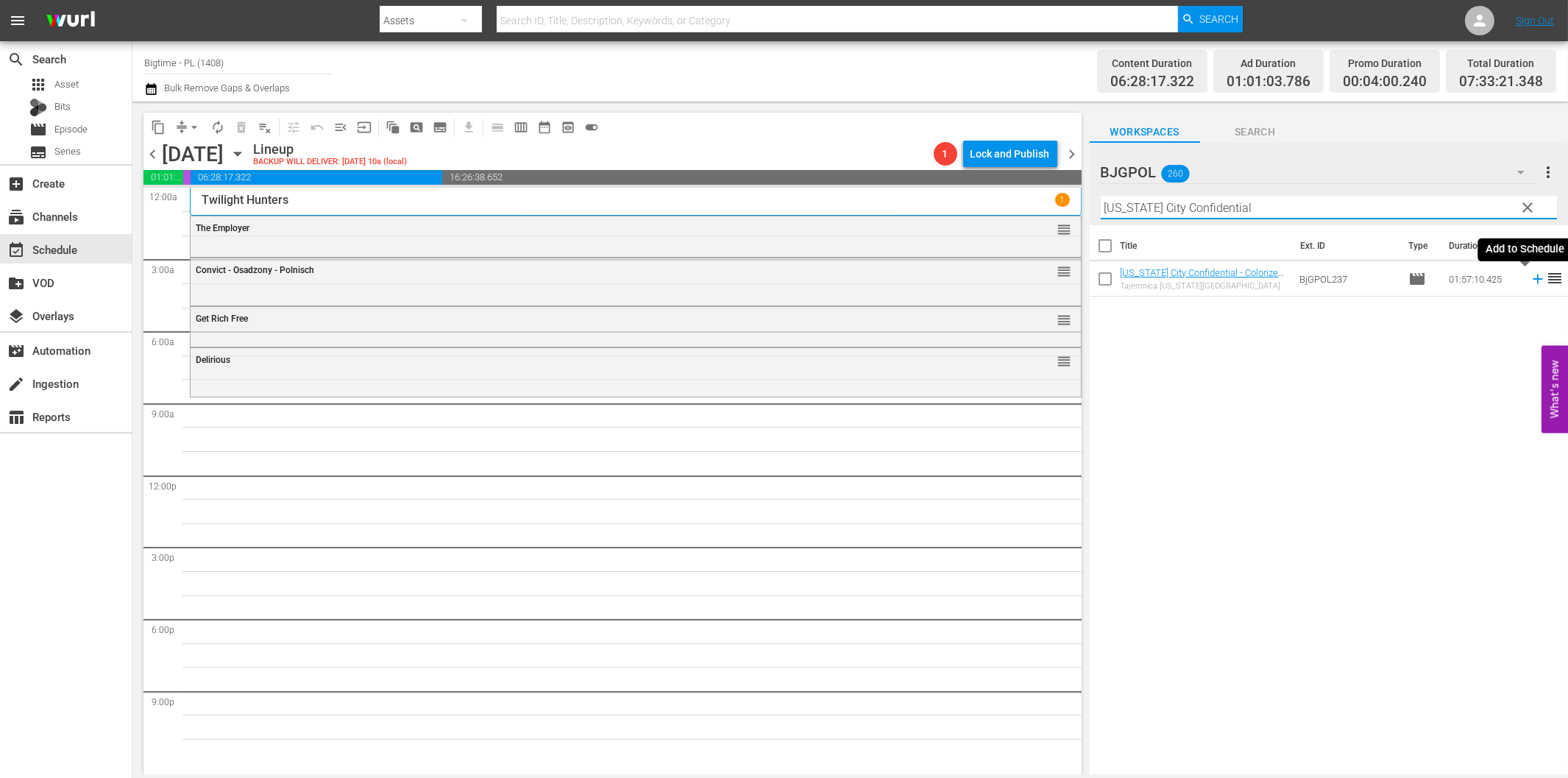
click at [1533, 280] on icon at bounding box center [1537, 279] width 10 height 10
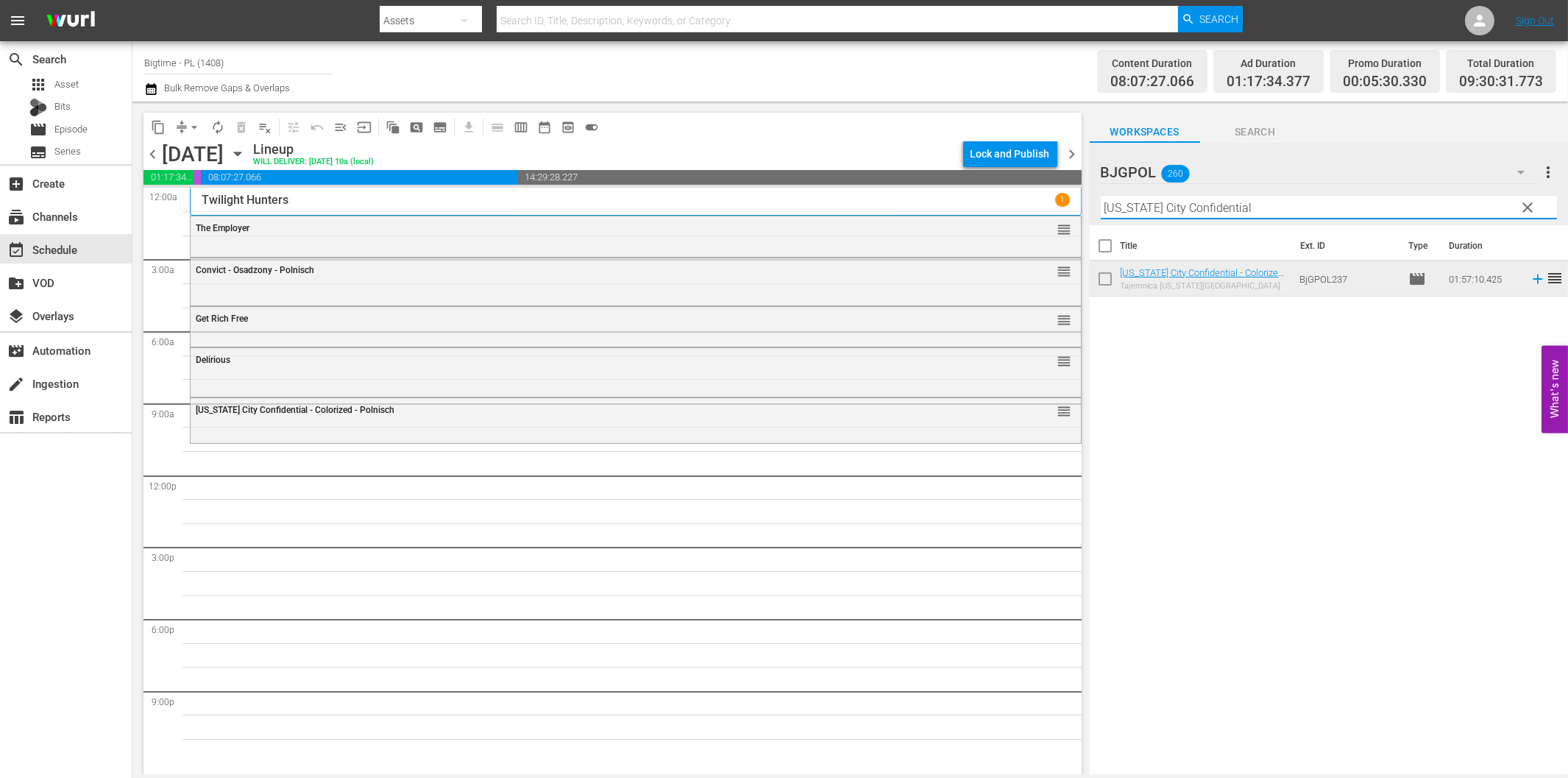
click at [1115, 212] on input "[US_STATE] City Confidential" at bounding box center [1329, 207] width 456 height 24
paste input "Grief"
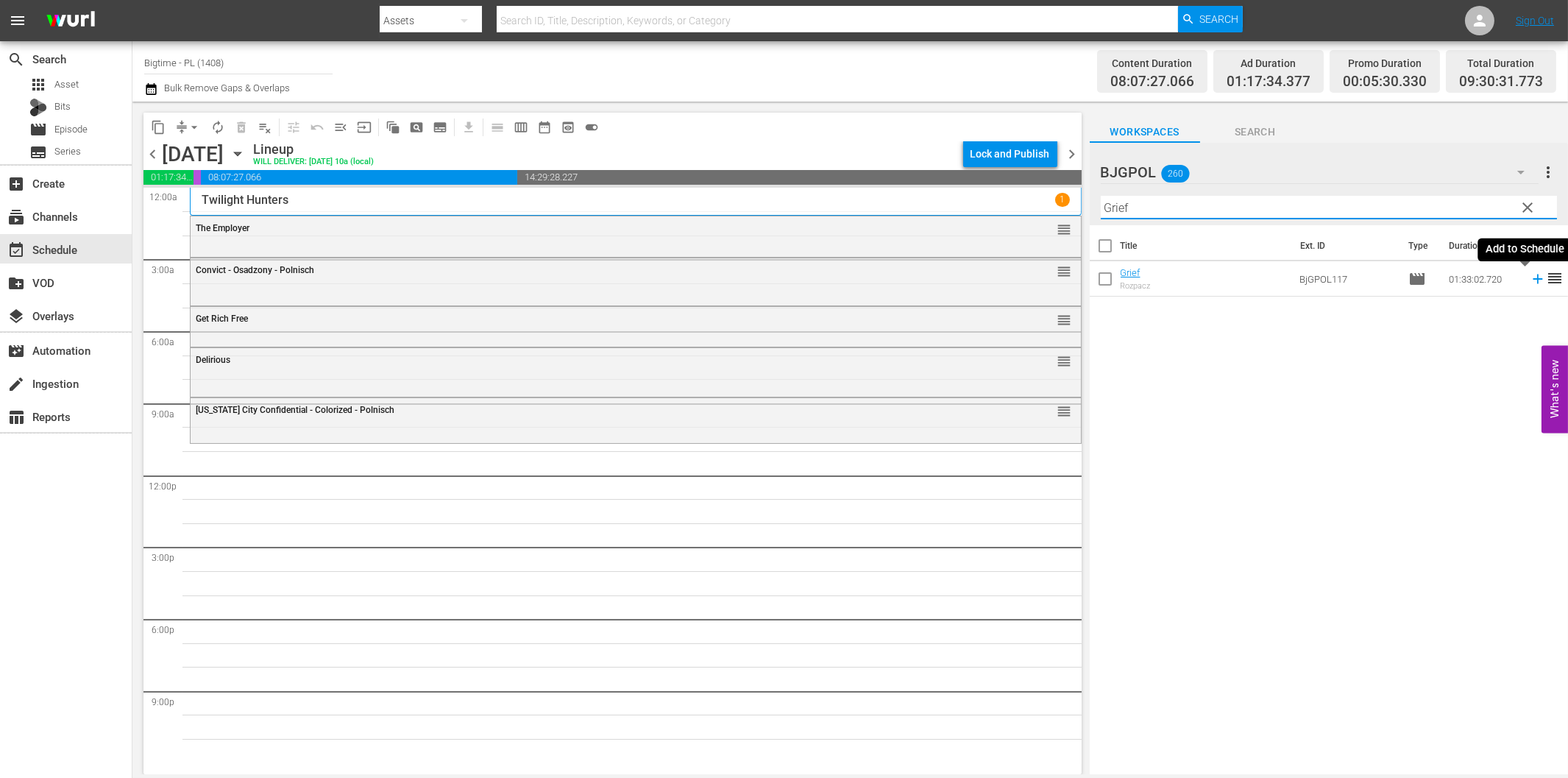
click at [1530, 275] on icon at bounding box center [1538, 279] width 16 height 16
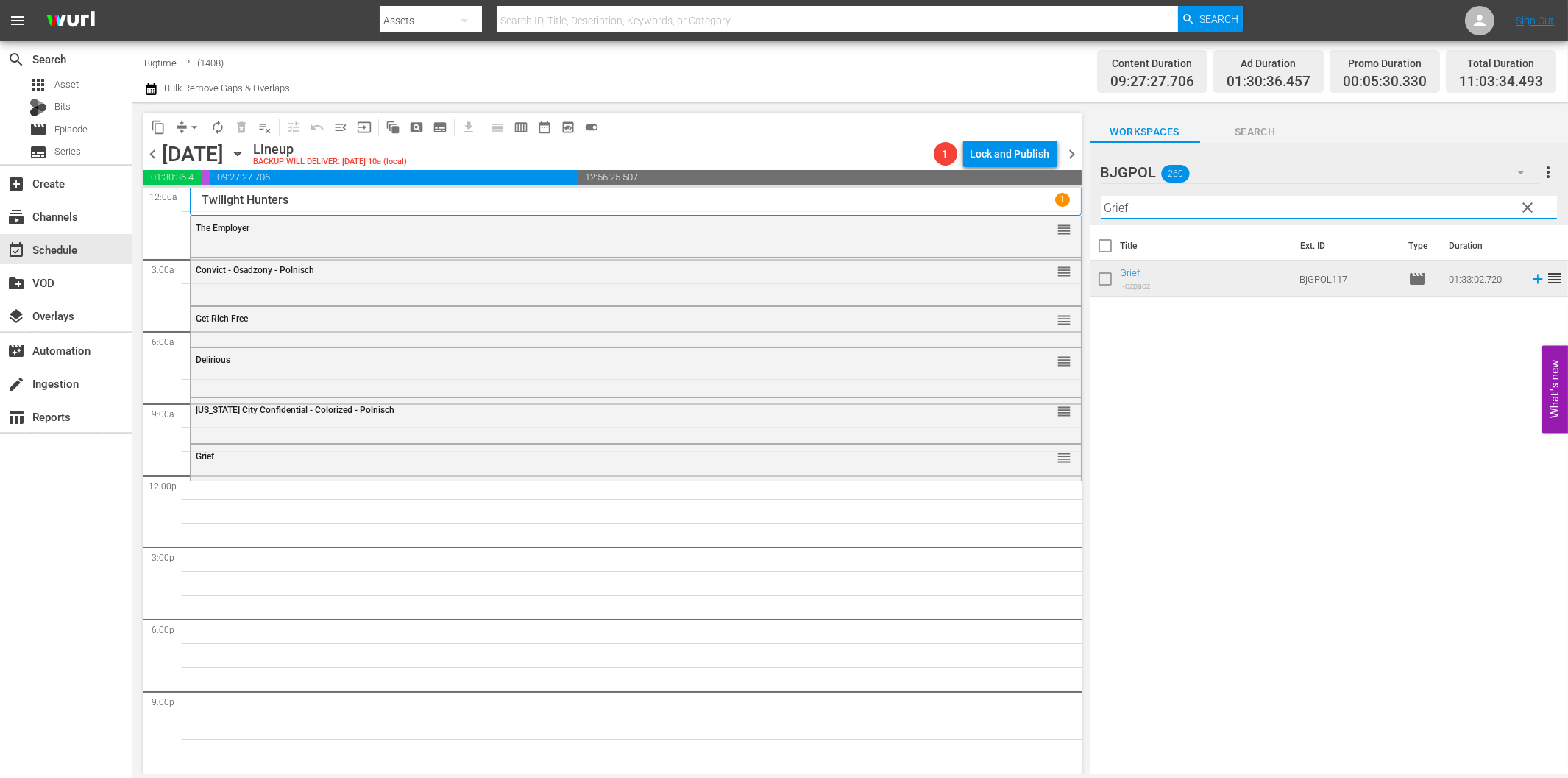
click at [1146, 202] on input "Grief" at bounding box center [1329, 207] width 456 height 24
paste input "[PERSON_NAME] Before [PERSON_NAME]"
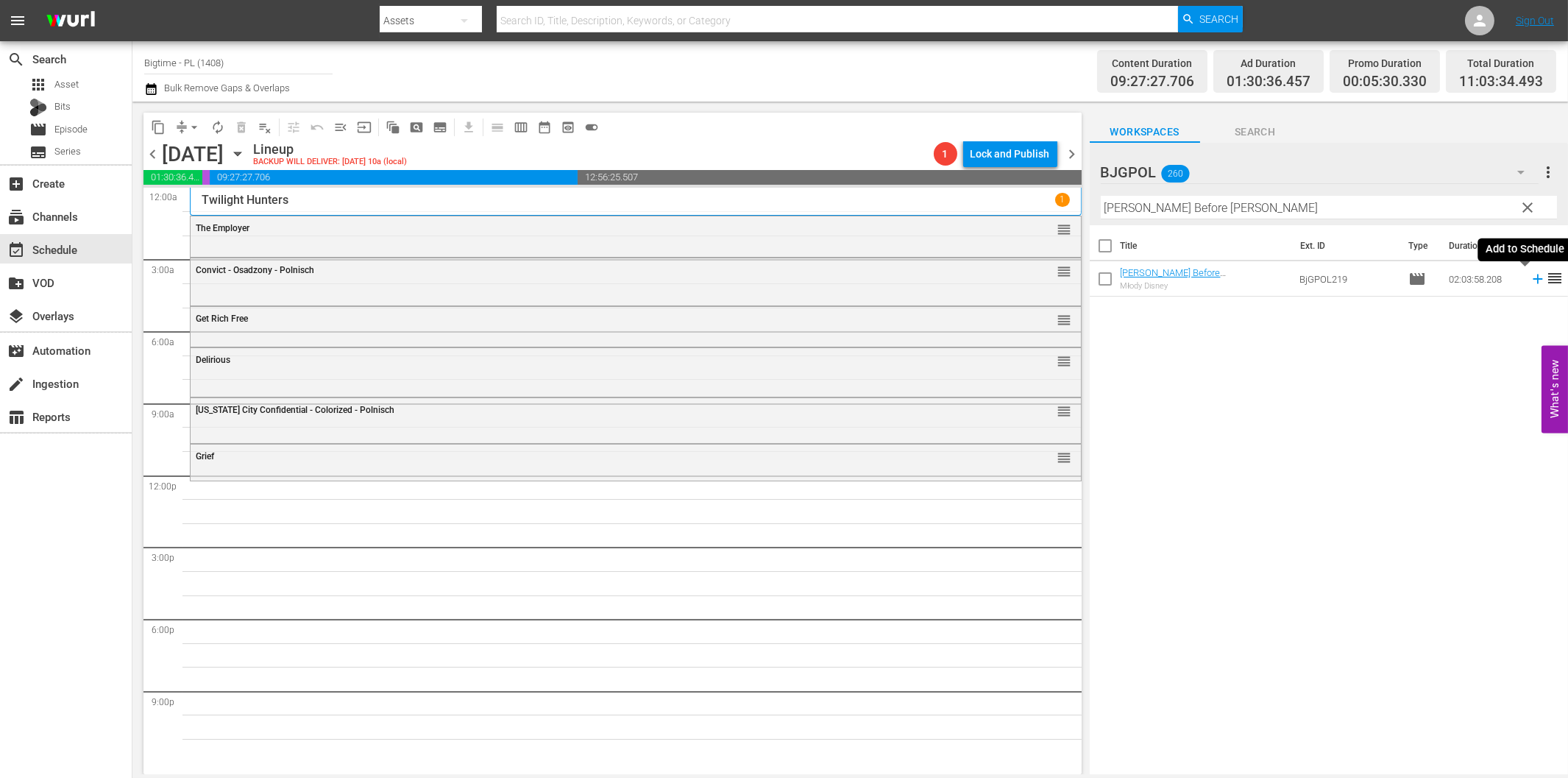
click at [1533, 280] on icon at bounding box center [1537, 279] width 10 height 10
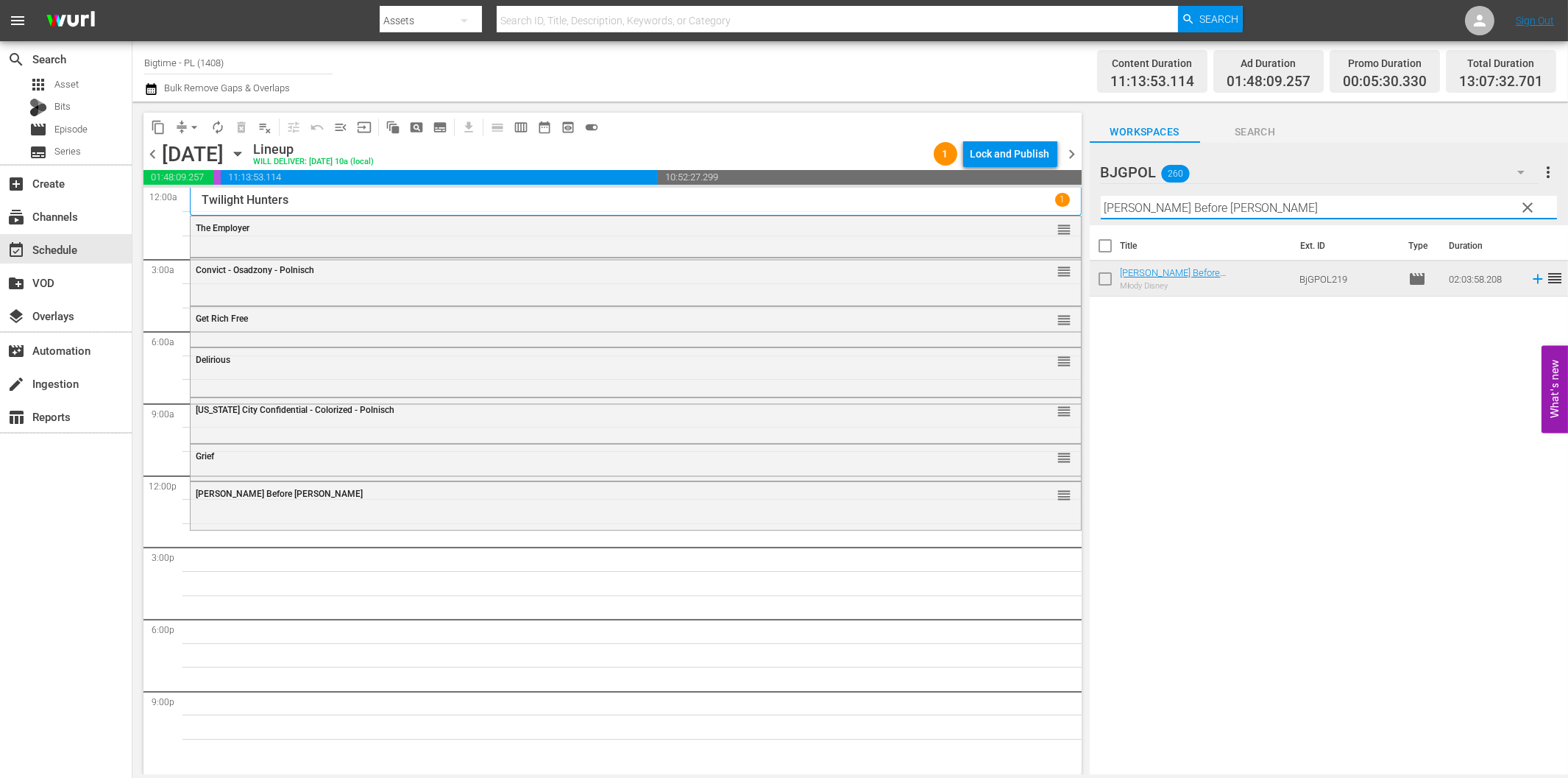
click at [1168, 217] on input "[PERSON_NAME] Before [PERSON_NAME]" at bounding box center [1329, 207] width 456 height 24
paste input "[PERSON_NAME] and the Trappers"
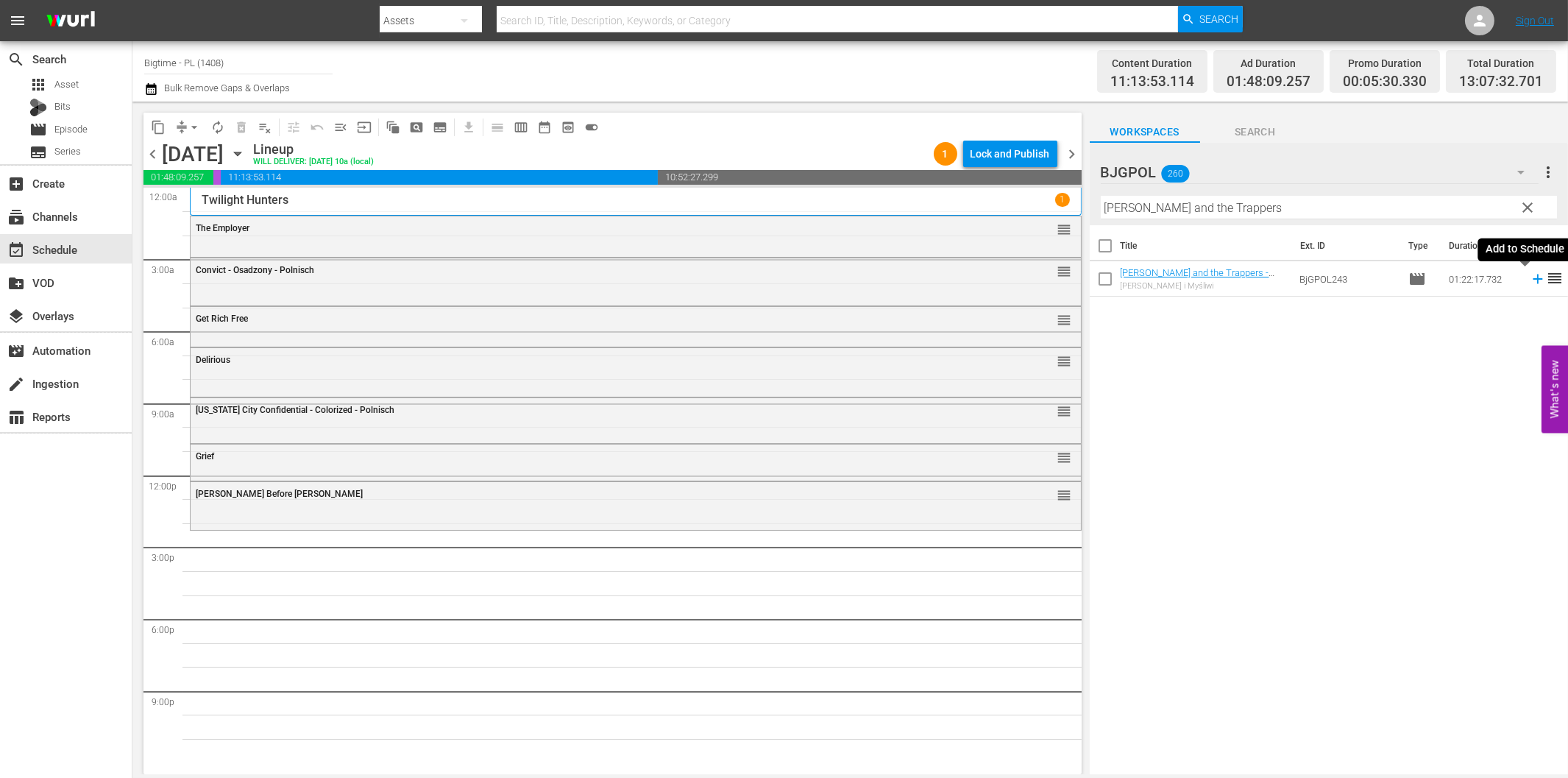
click at [1530, 277] on icon at bounding box center [1538, 279] width 16 height 16
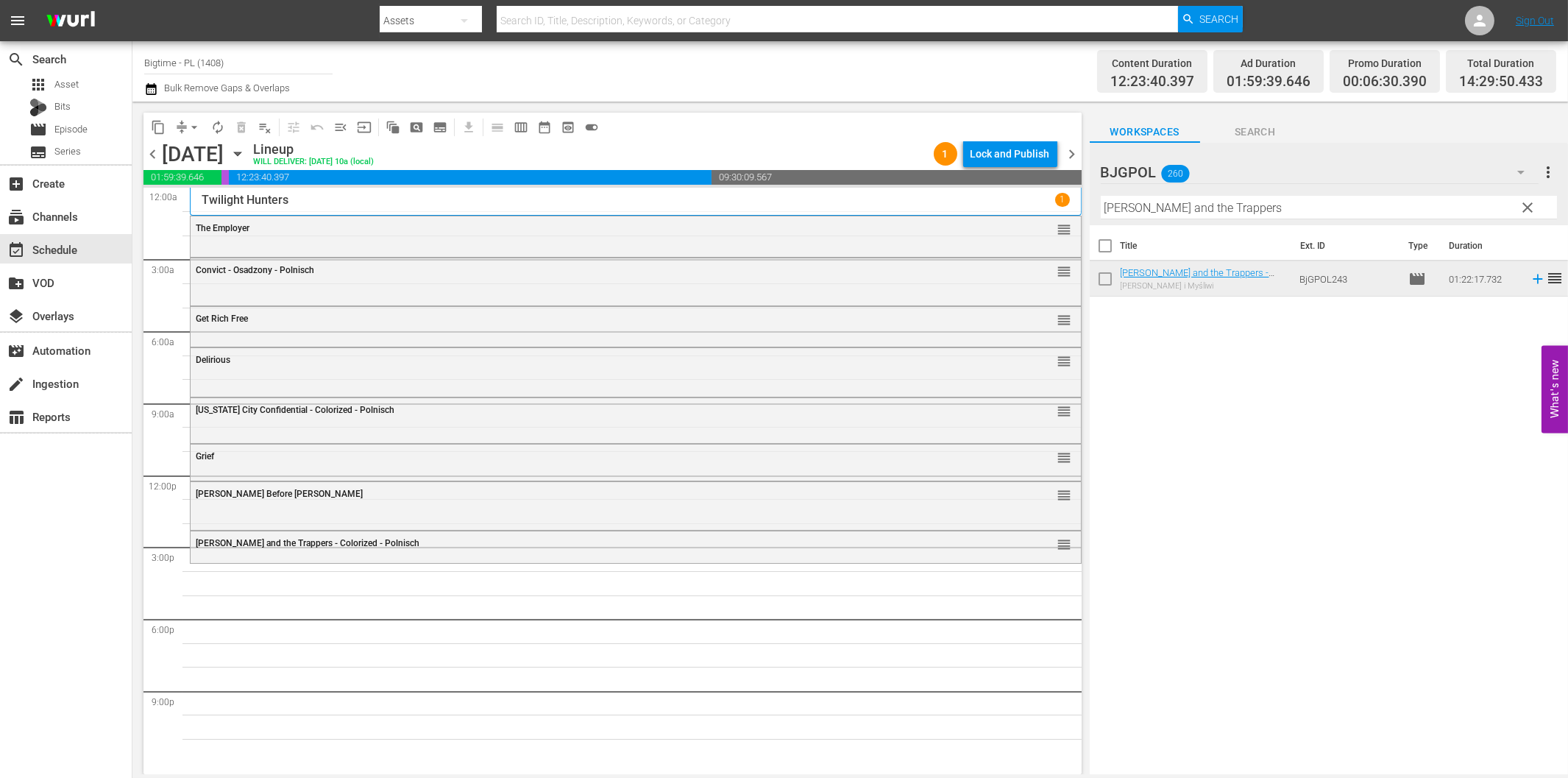
click at [1179, 207] on input "[PERSON_NAME] and the Trappers" at bounding box center [1329, 207] width 456 height 24
paste input "he Script of Life"
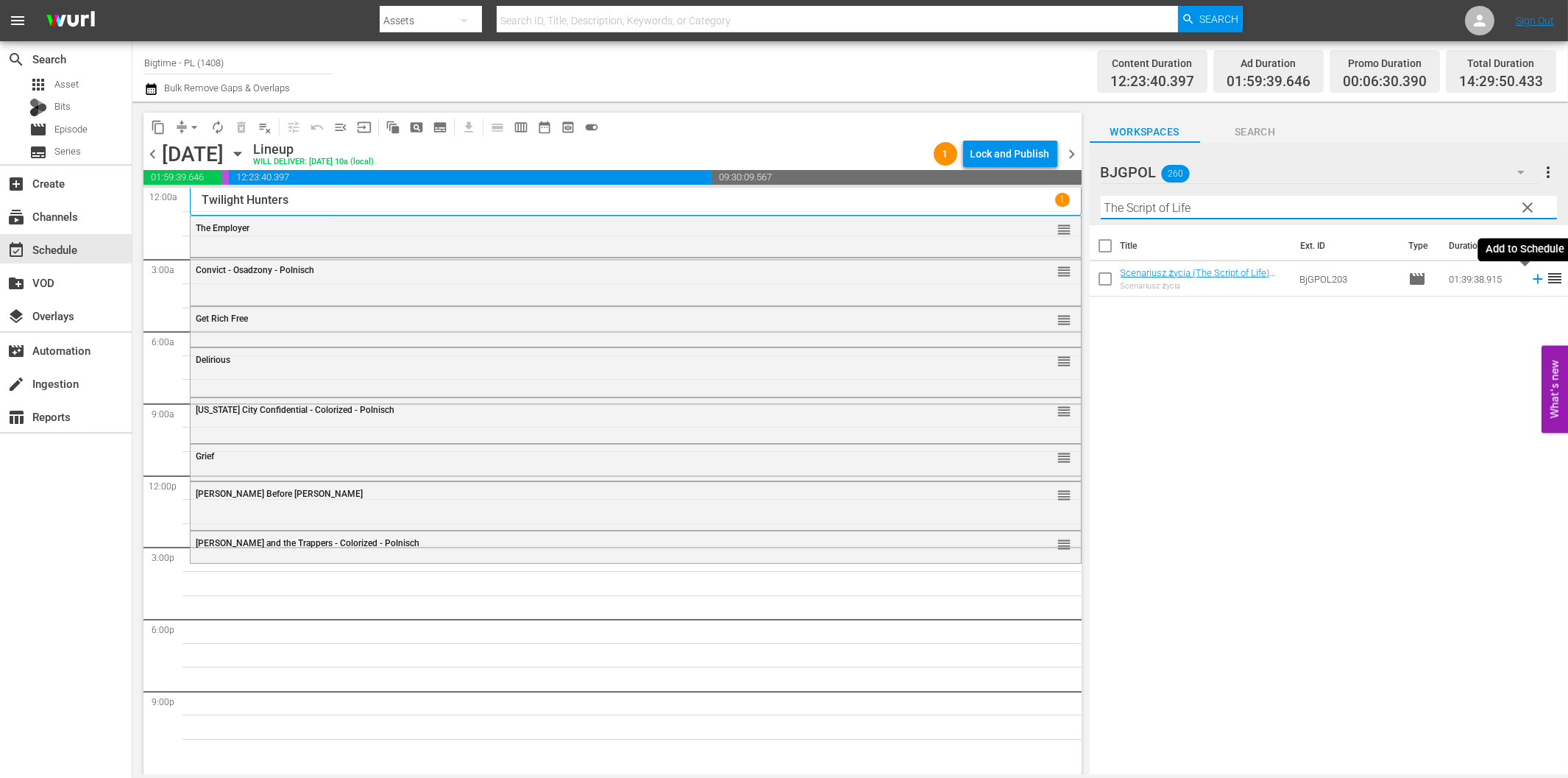
click at [1530, 276] on icon at bounding box center [1538, 279] width 16 height 16
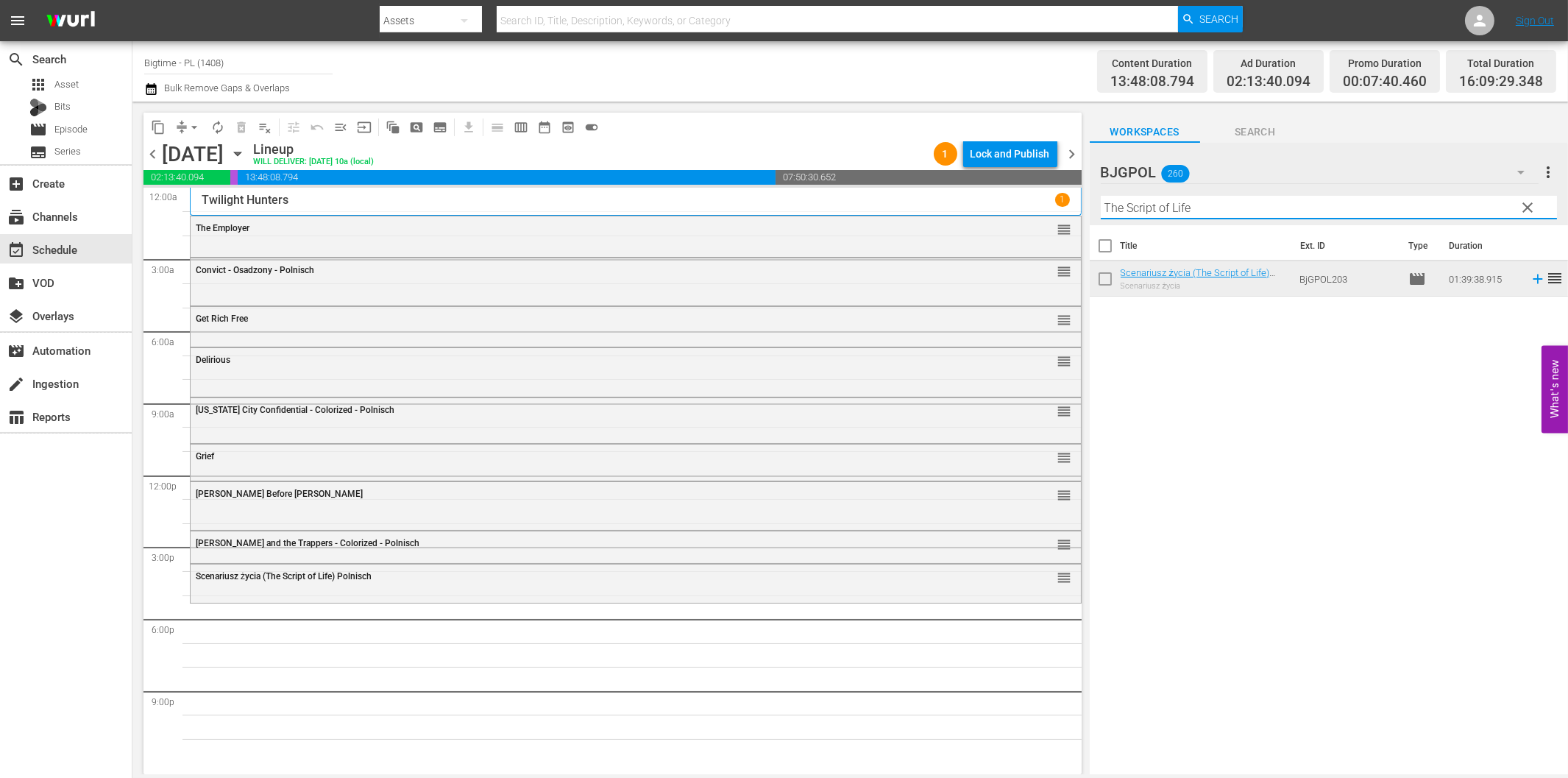
click at [1259, 207] on input "The Script of Life" at bounding box center [1329, 207] width 456 height 24
paste input "Vegas Skylin"
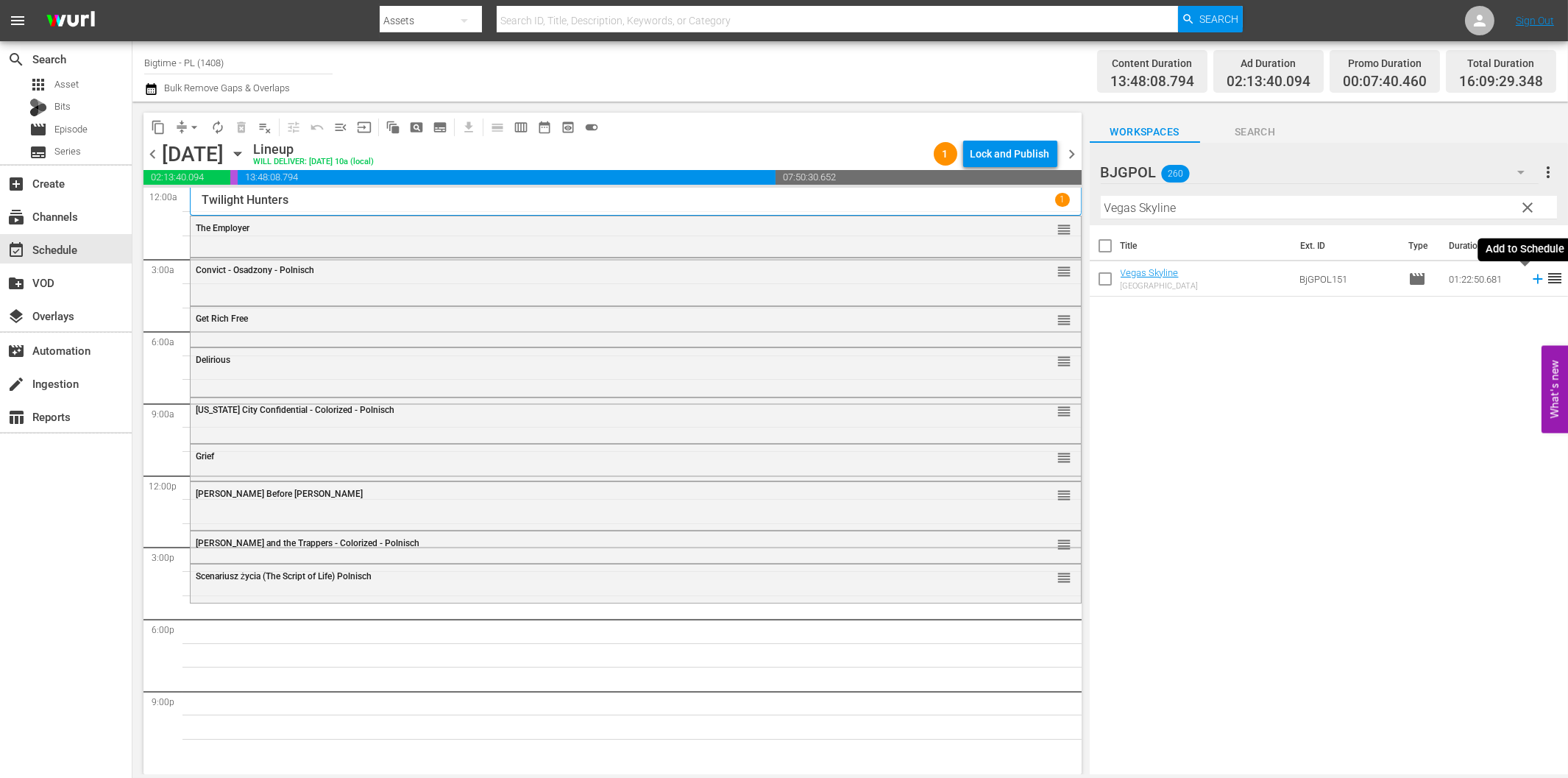
drag, startPoint x: 1528, startPoint y: 280, endPoint x: 1513, endPoint y: 283, distance: 15.3
click at [1533, 280] on icon at bounding box center [1537, 279] width 10 height 10
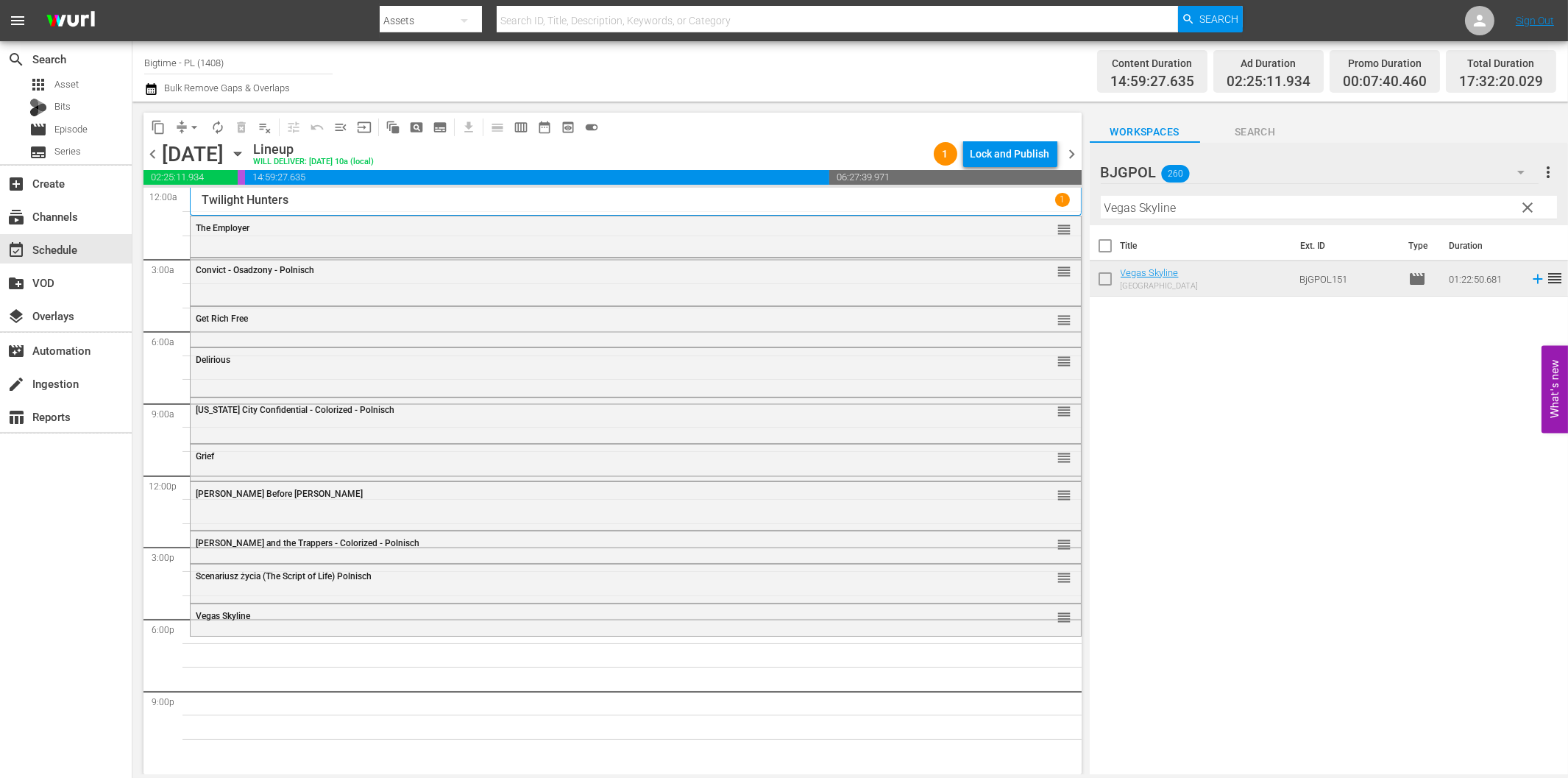
click at [1229, 196] on input "Vegas Skyline" at bounding box center [1329, 207] width 456 height 24
paste input "The Deal"
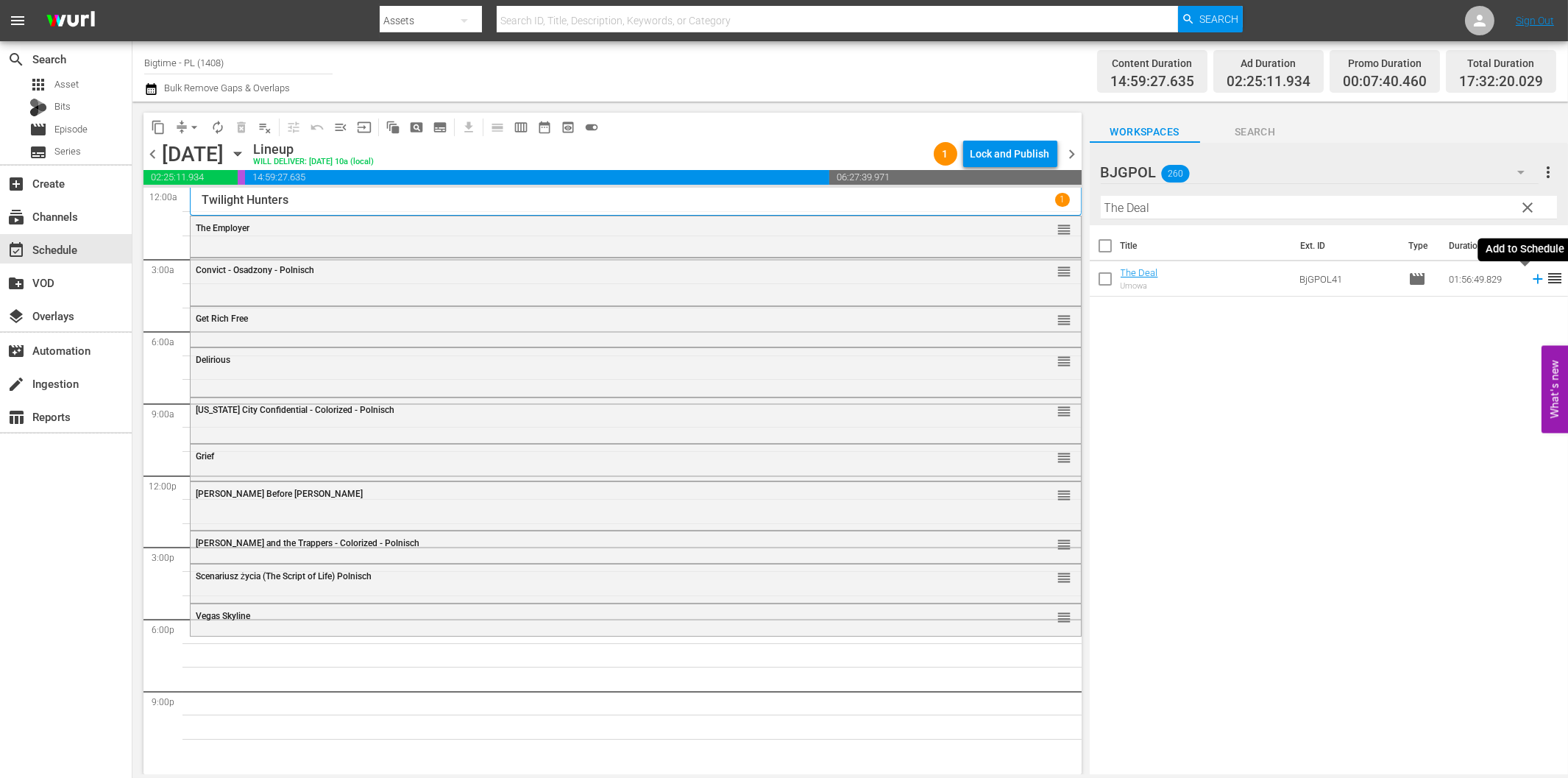
click at [1530, 277] on icon at bounding box center [1538, 279] width 16 height 16
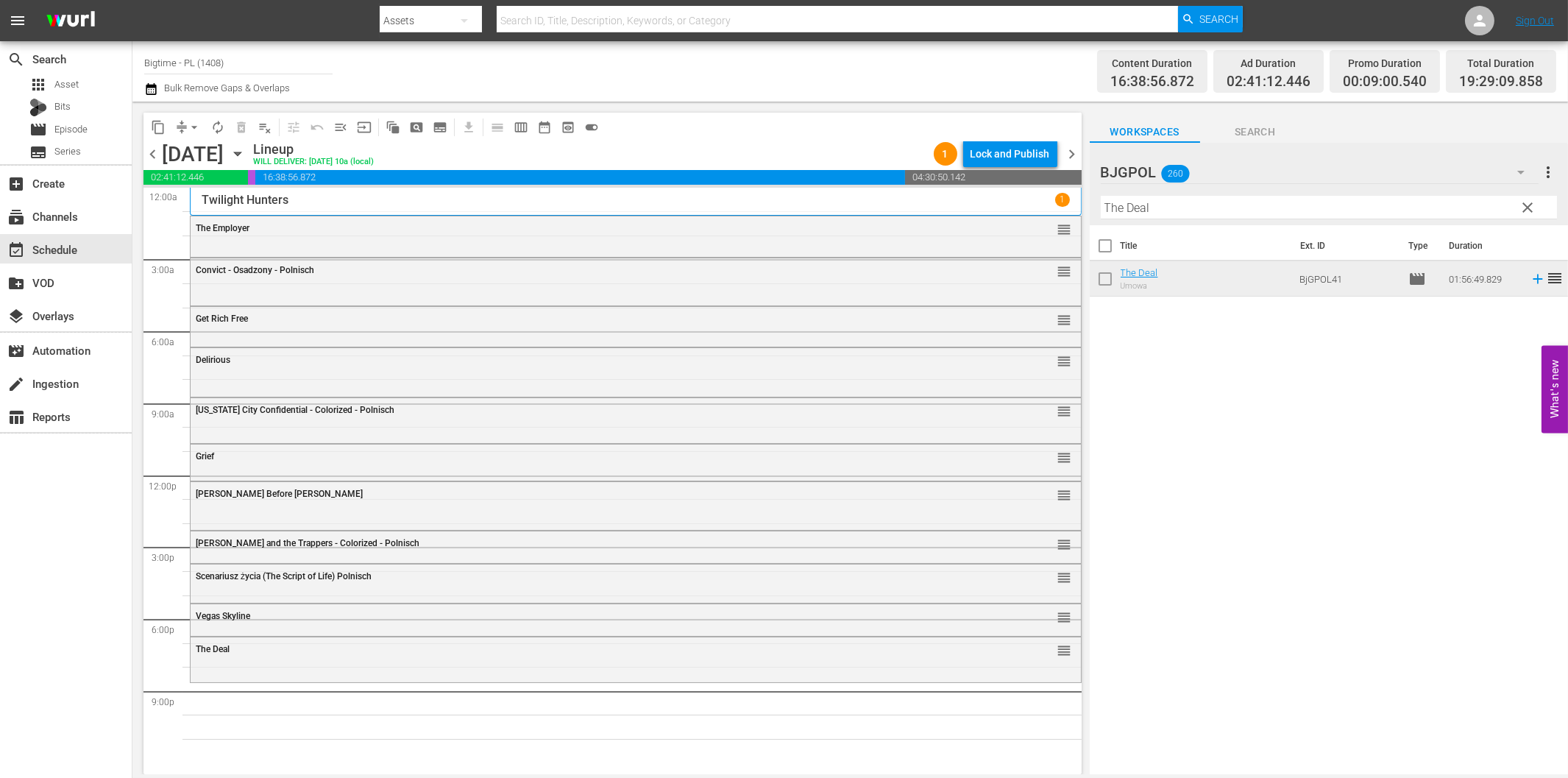
click at [1219, 207] on input "The Deal" at bounding box center [1329, 207] width 456 height 24
paste input "Finding Grace"
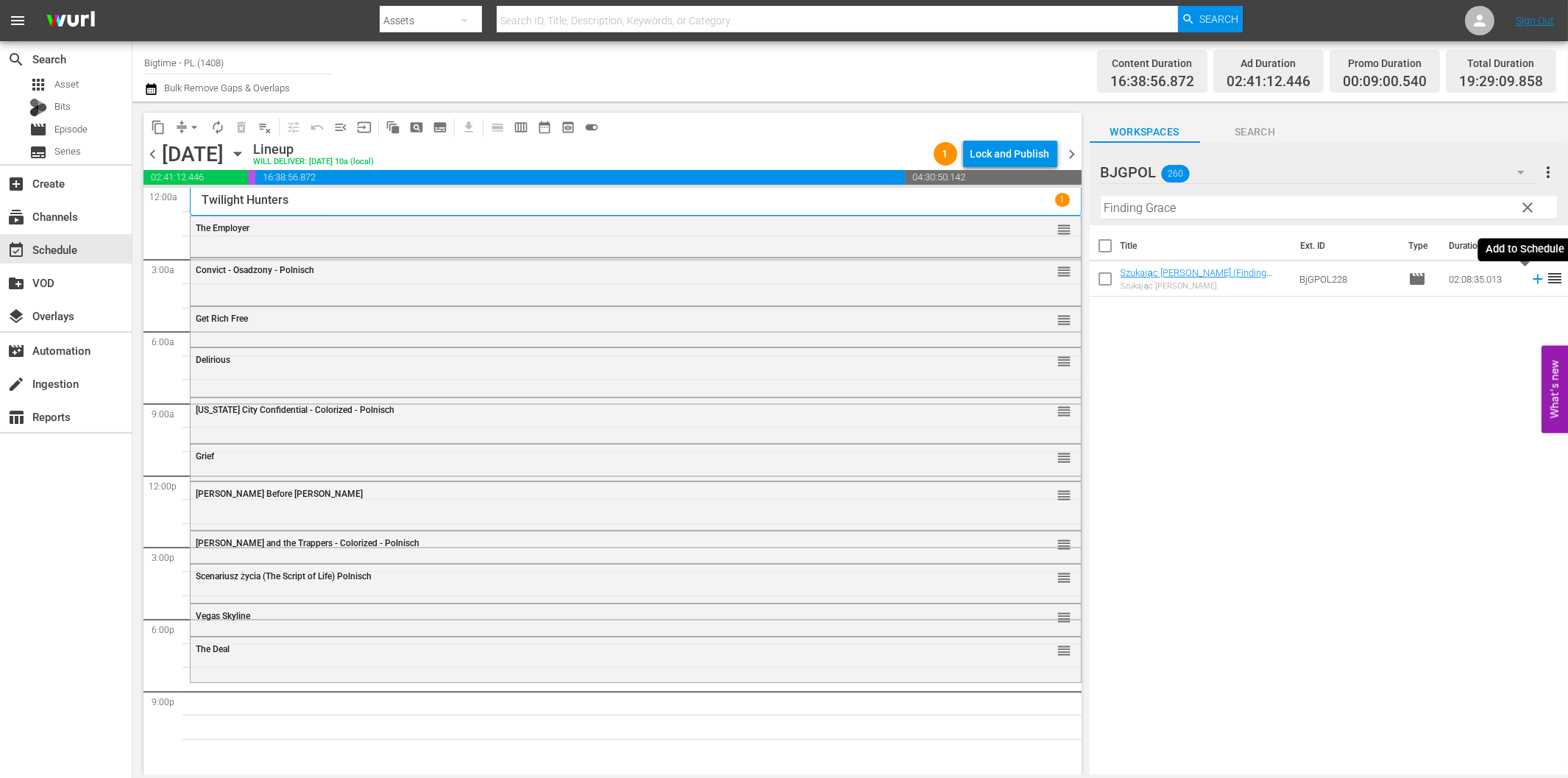
drag, startPoint x: 1528, startPoint y: 278, endPoint x: 1513, endPoint y: 278, distance: 15.0
click at [1533, 278] on icon at bounding box center [1537, 279] width 10 height 10
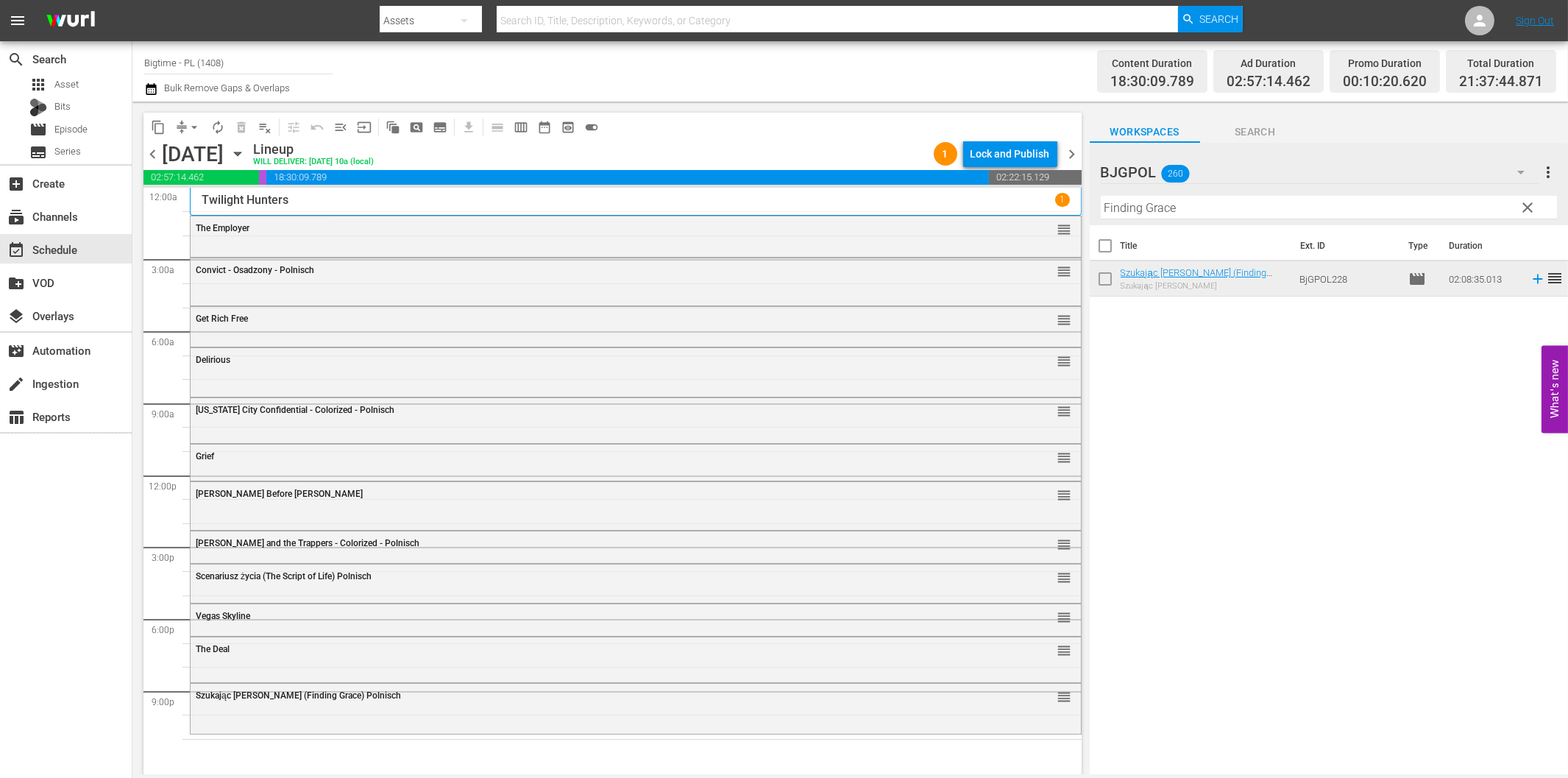
click at [1187, 203] on input "Finding Grace" at bounding box center [1329, 207] width 456 height 24
paste input "Clarity"
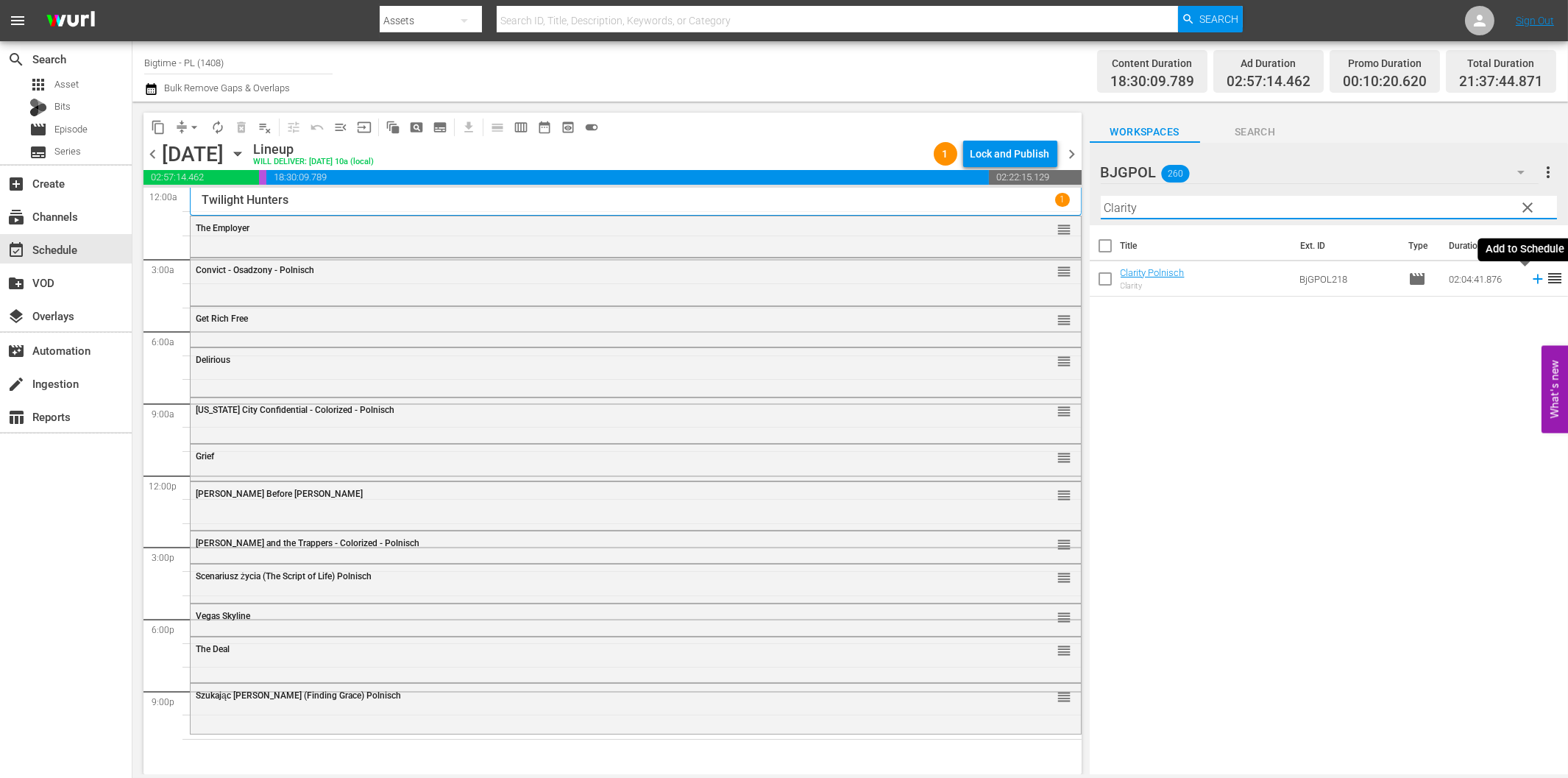
click at [1530, 278] on icon at bounding box center [1538, 279] width 16 height 16
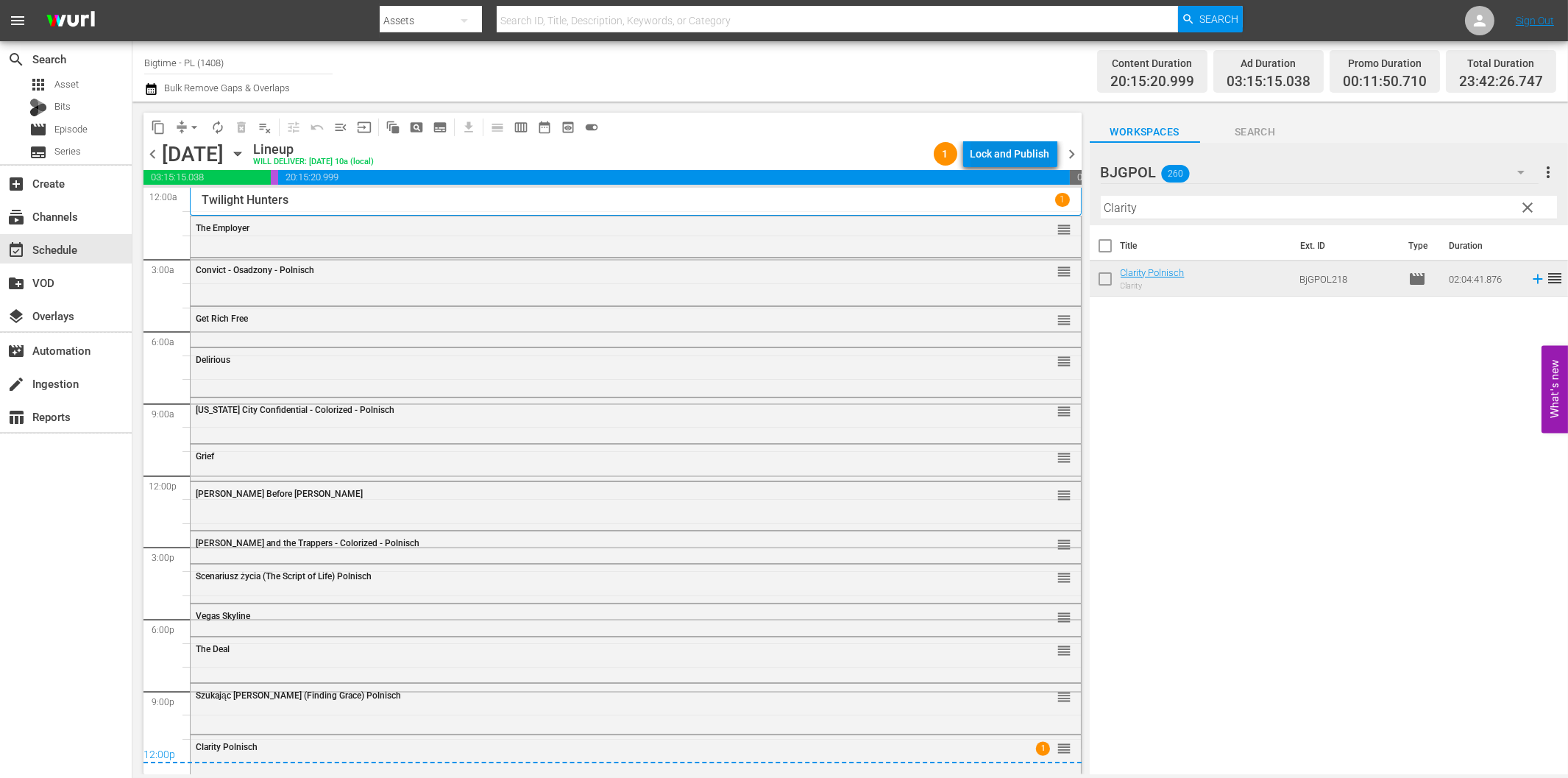
click at [1025, 158] on div "Lock and Publish" at bounding box center [1010, 153] width 80 height 26
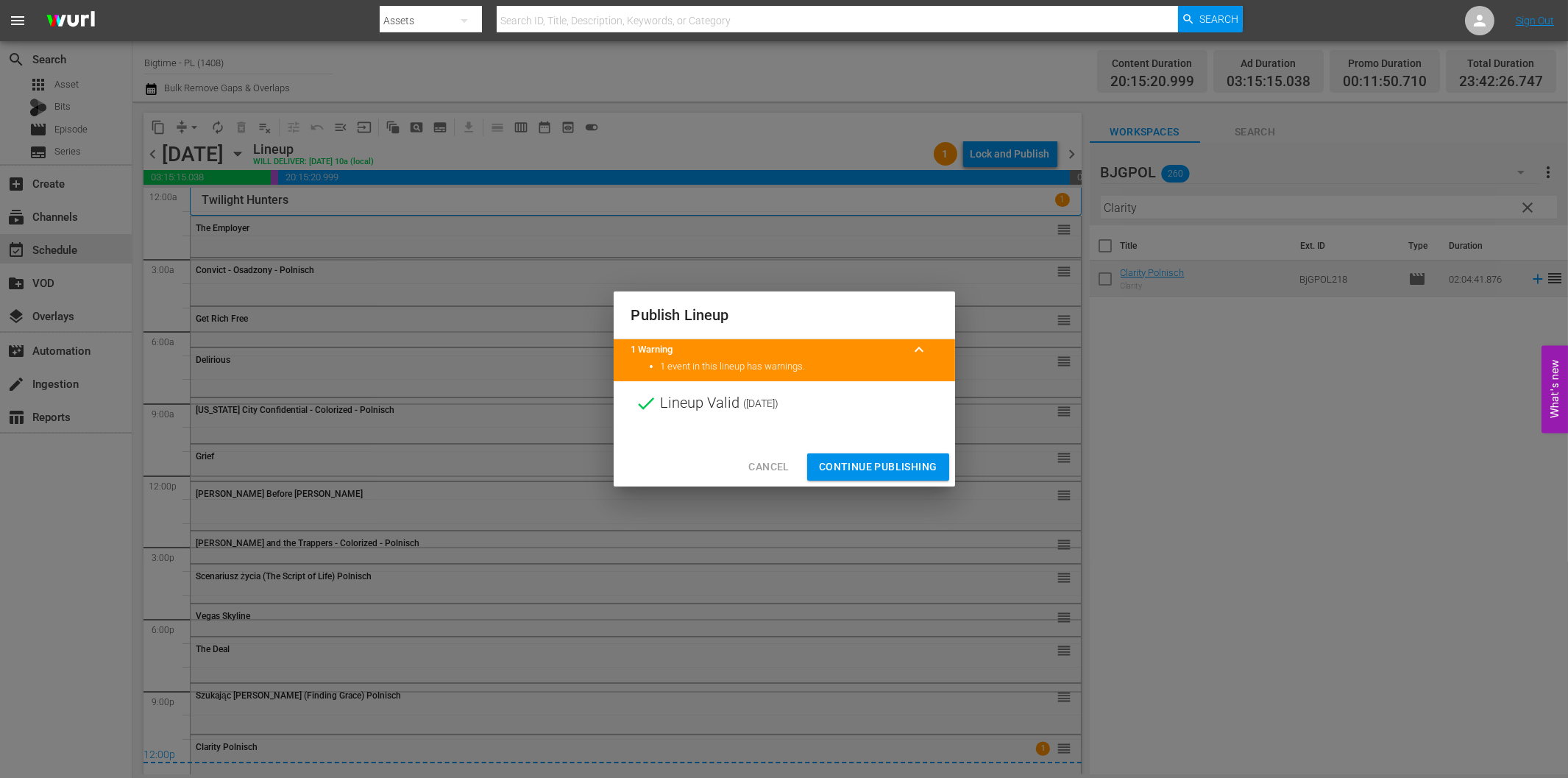
click at [920, 476] on button "Continue Publishing" at bounding box center [878, 467] width 142 height 27
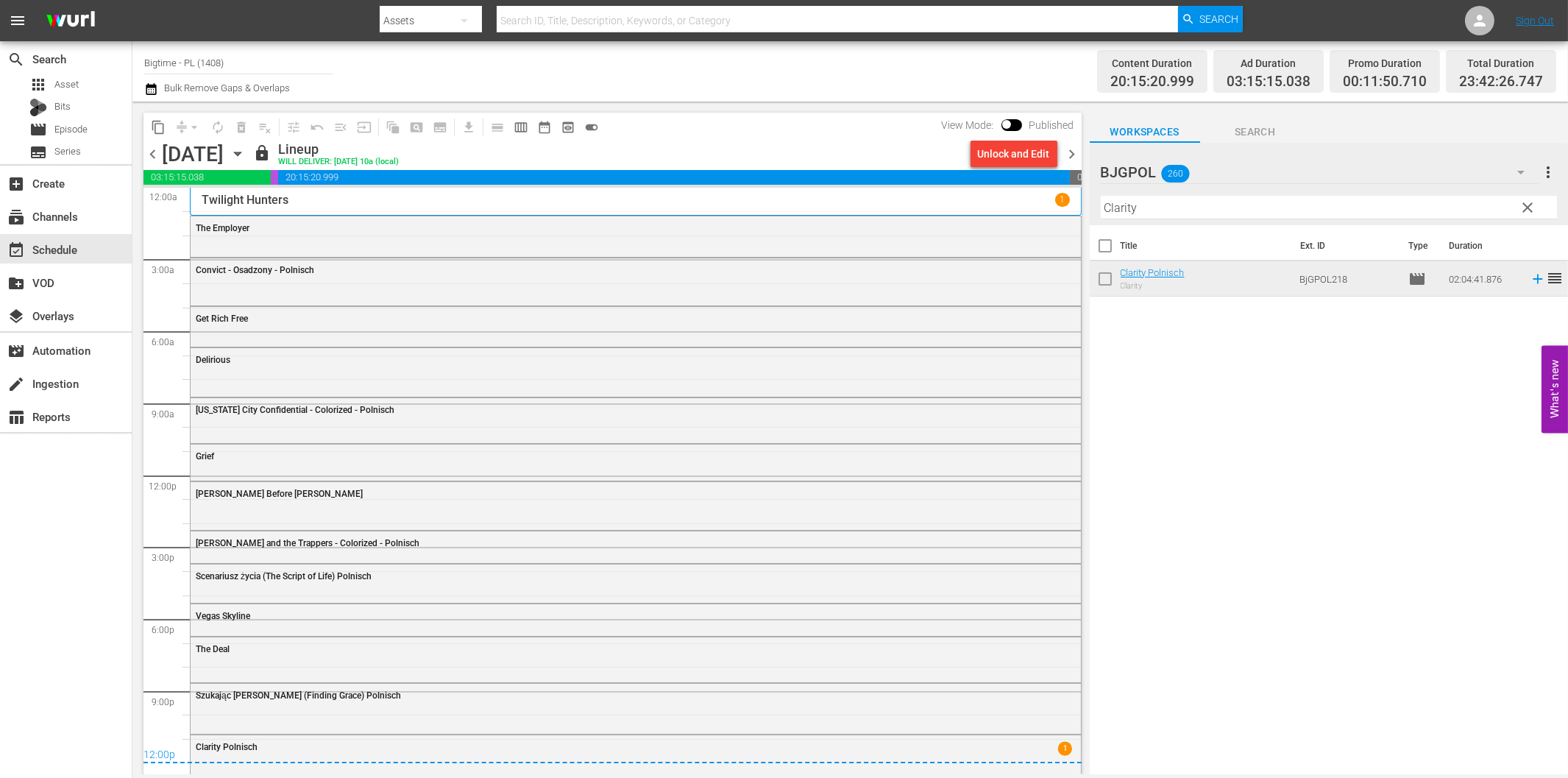
click at [1076, 151] on span "chevron_right" at bounding box center [1073, 154] width 18 height 18
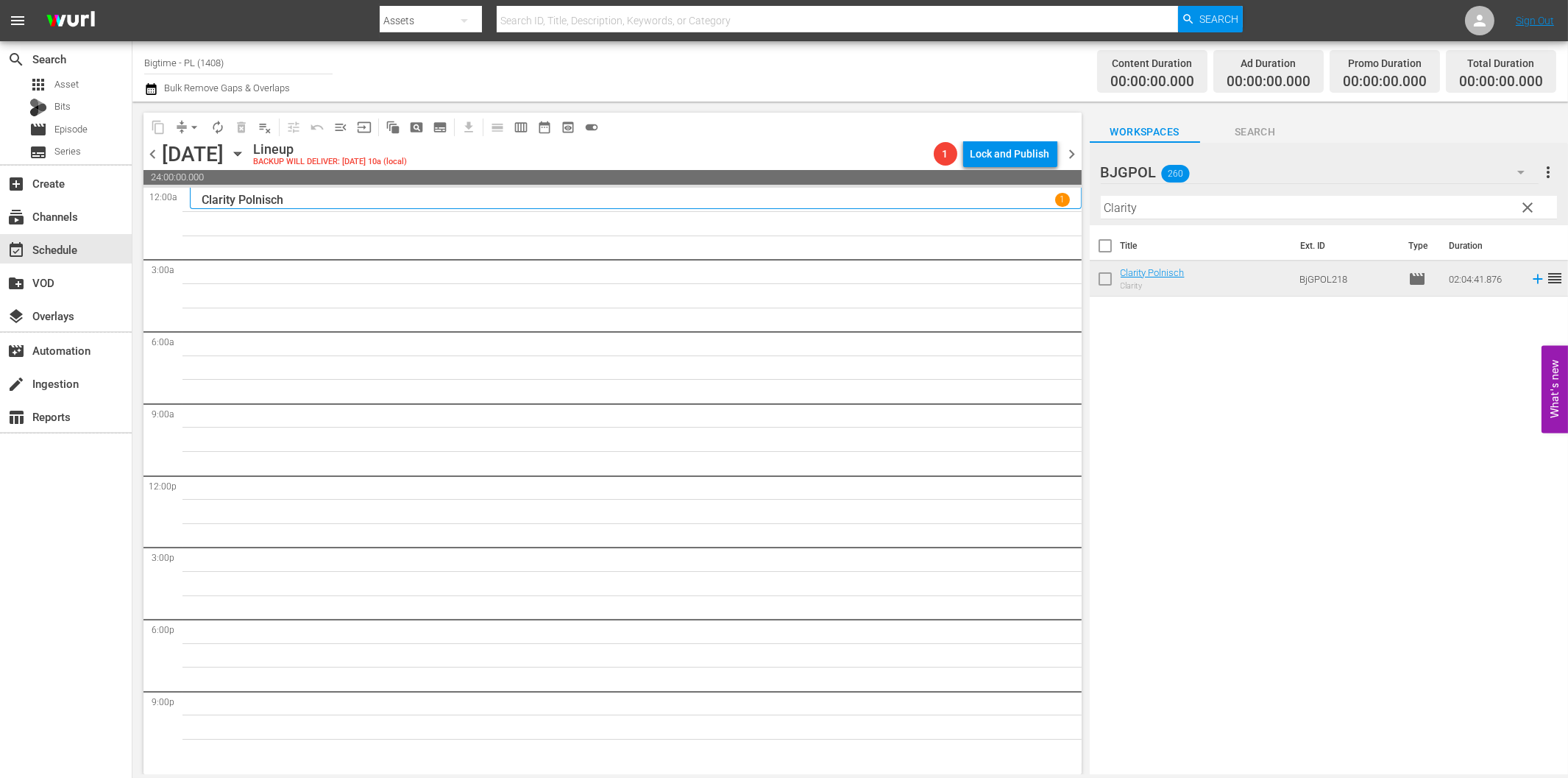
click at [1156, 209] on input "Clarity" at bounding box center [1329, 207] width 456 height 24
paste input "Taught In Cold Blood"
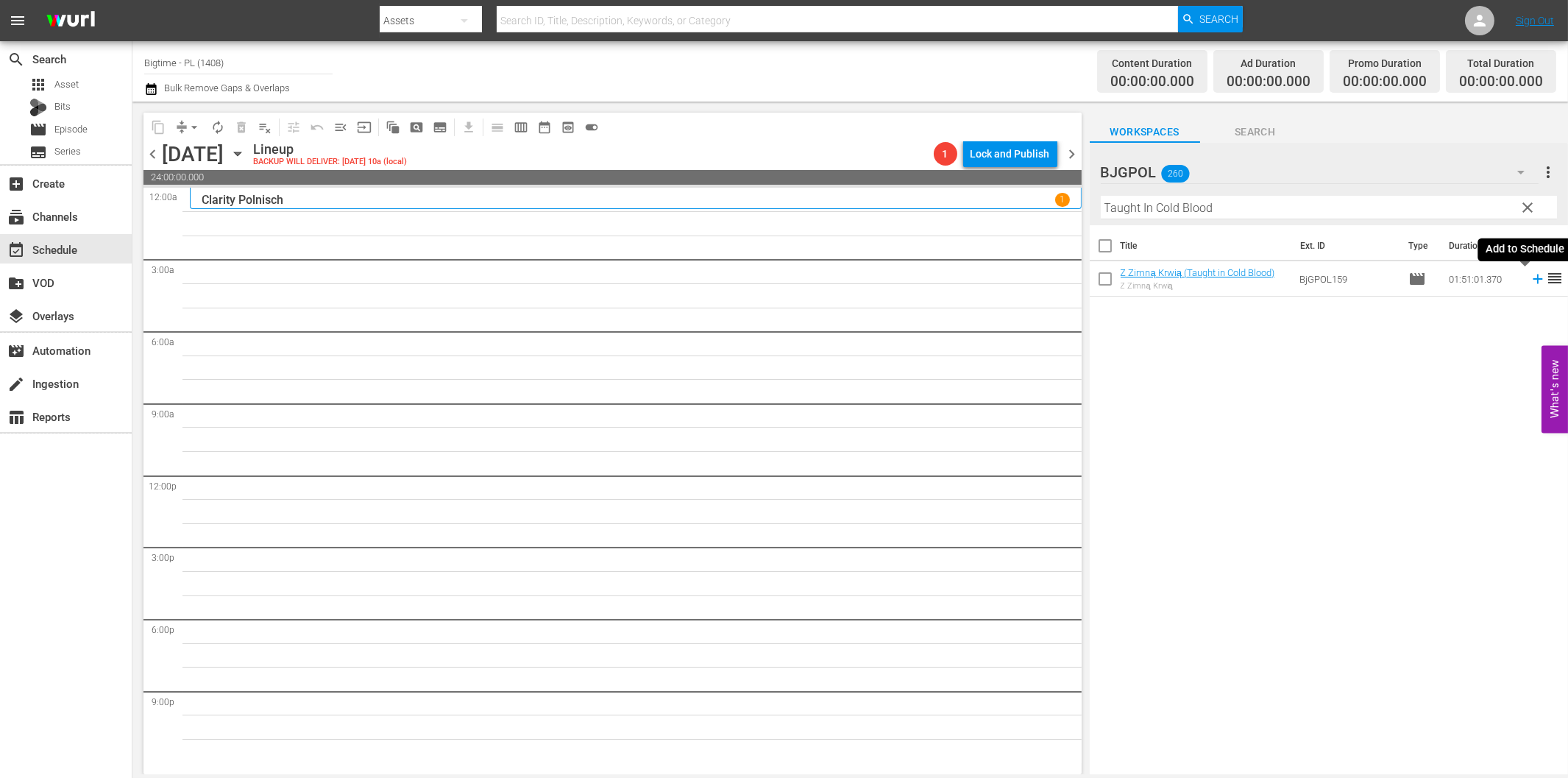
click at [1533, 282] on icon at bounding box center [1537, 279] width 10 height 10
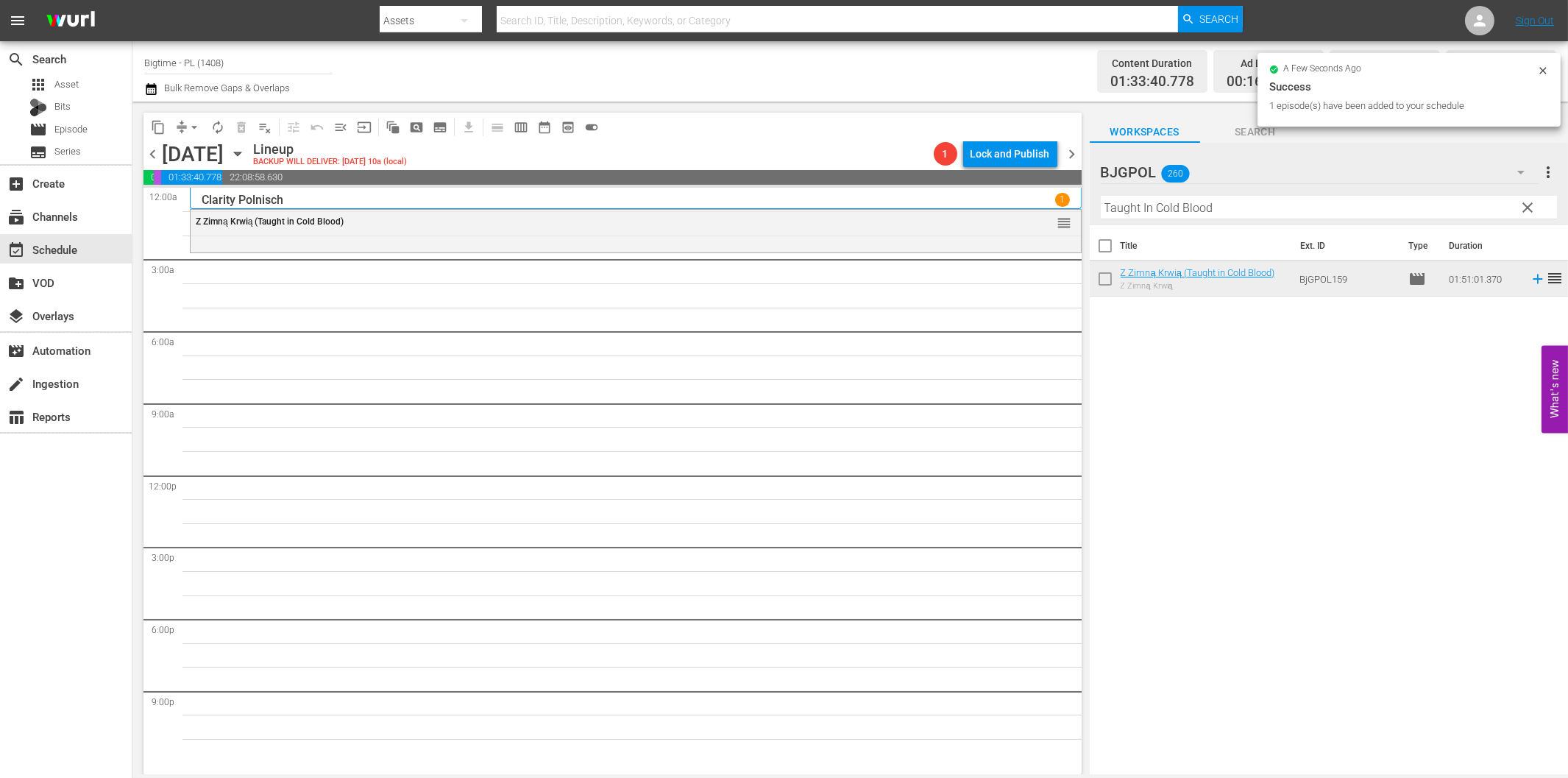
click at [1252, 207] on input "Taught In Cold Blood" at bounding box center [1329, 207] width 456 height 24
paste input "Containment"
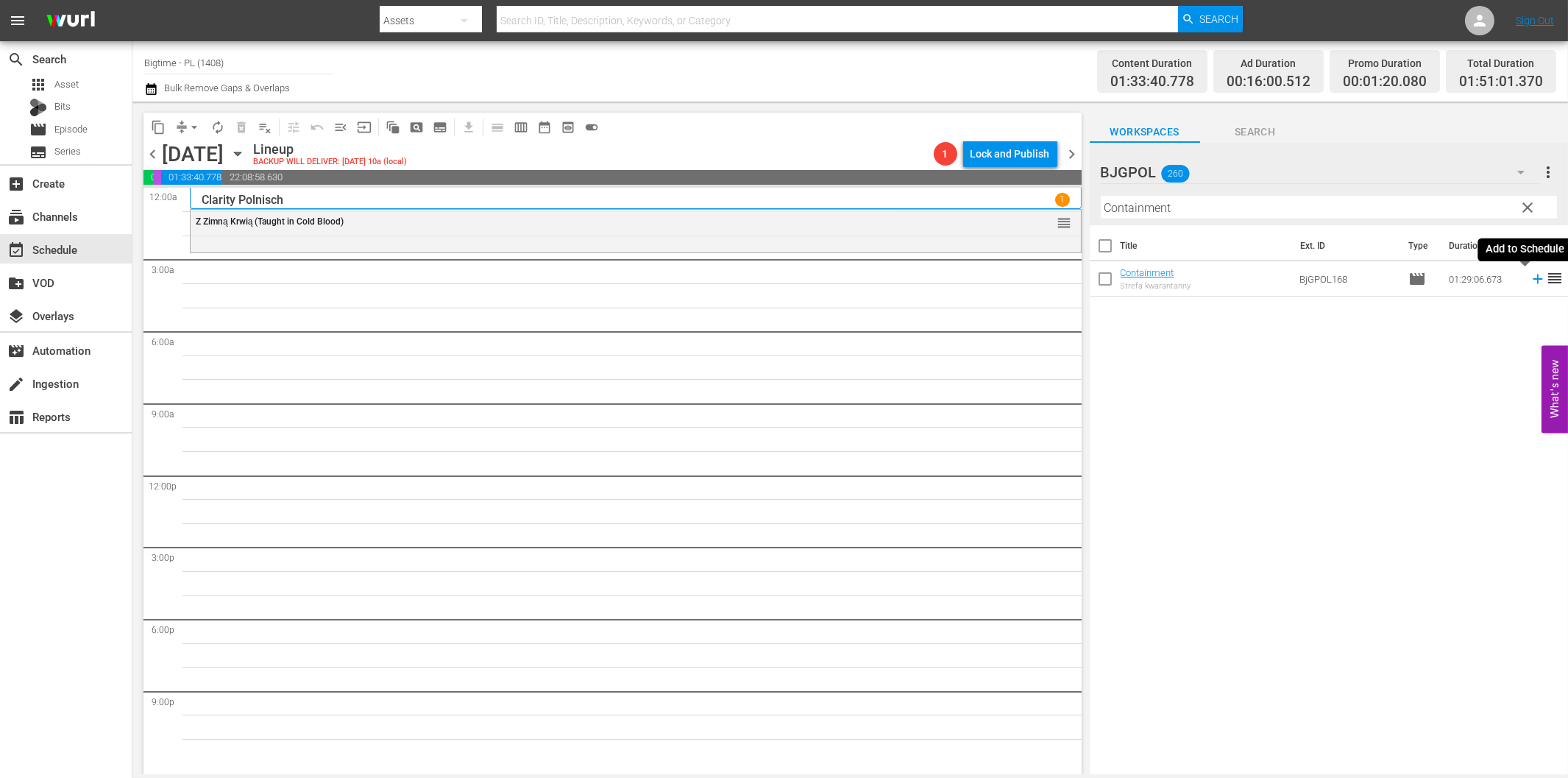
click at [1530, 277] on icon at bounding box center [1538, 279] width 16 height 16
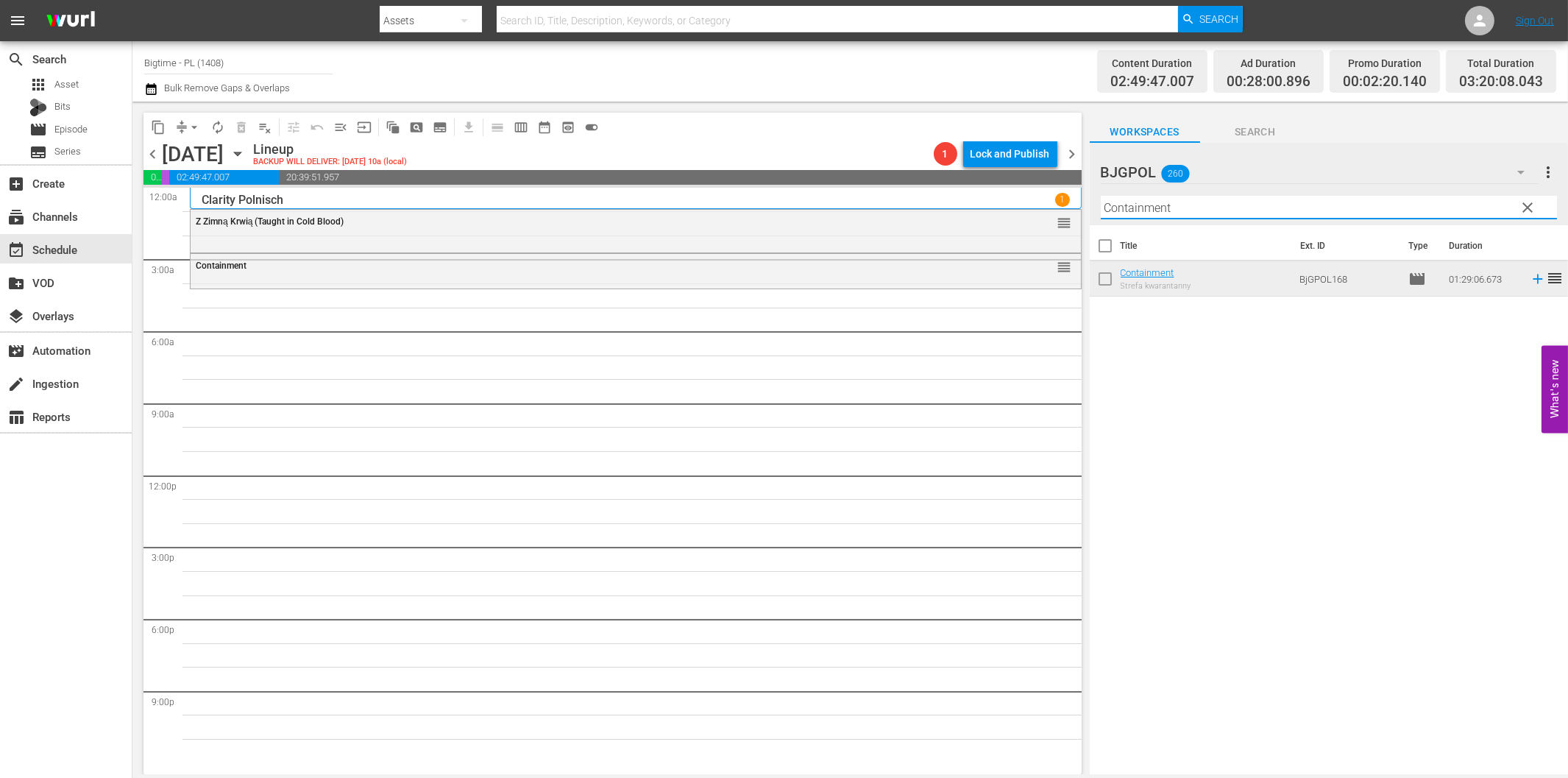
click at [1179, 212] on input "Containment" at bounding box center [1329, 207] width 456 height 24
paste input "1 & A Half Hours"
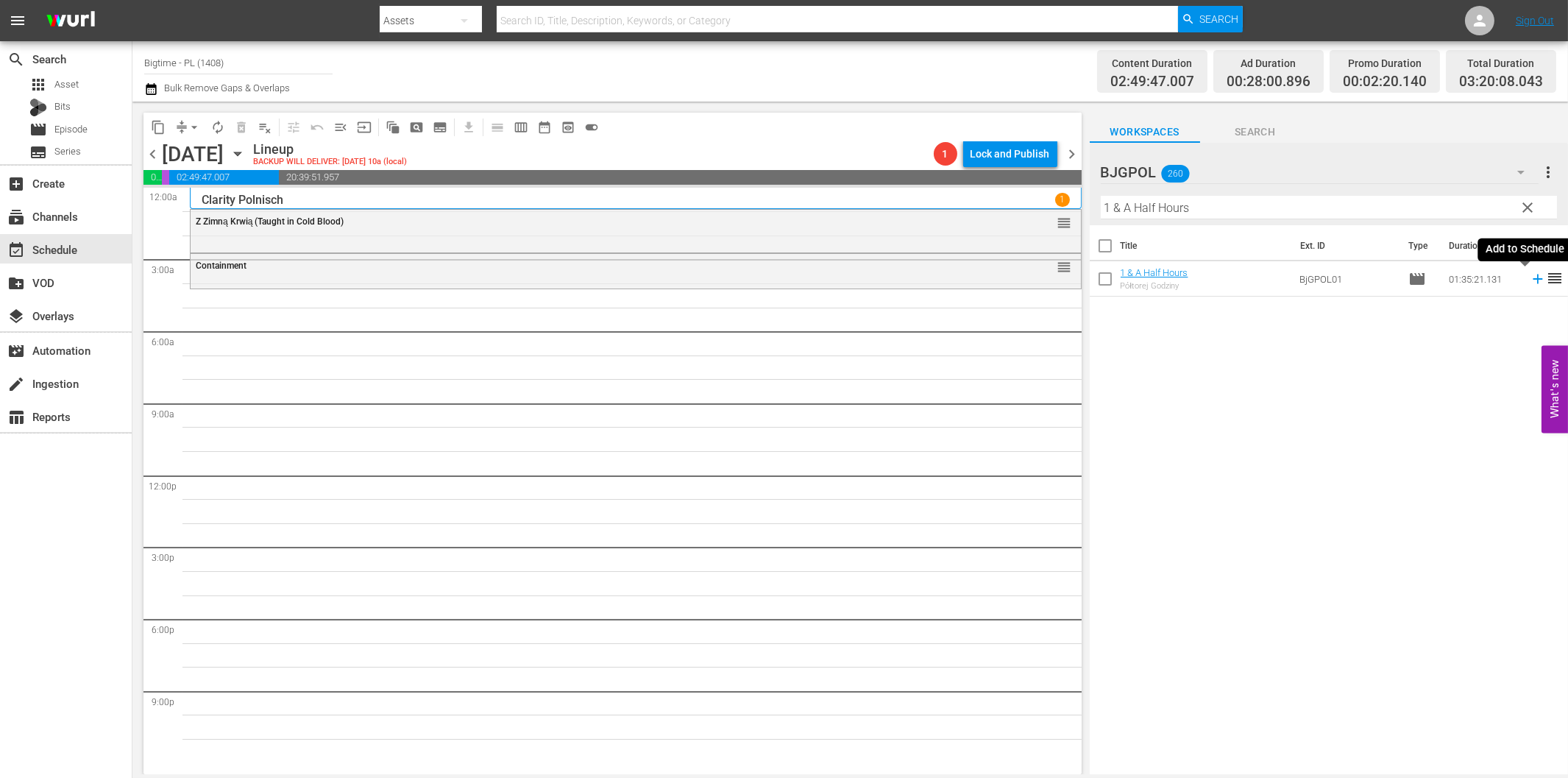
click at [1533, 280] on icon at bounding box center [1537, 279] width 10 height 10
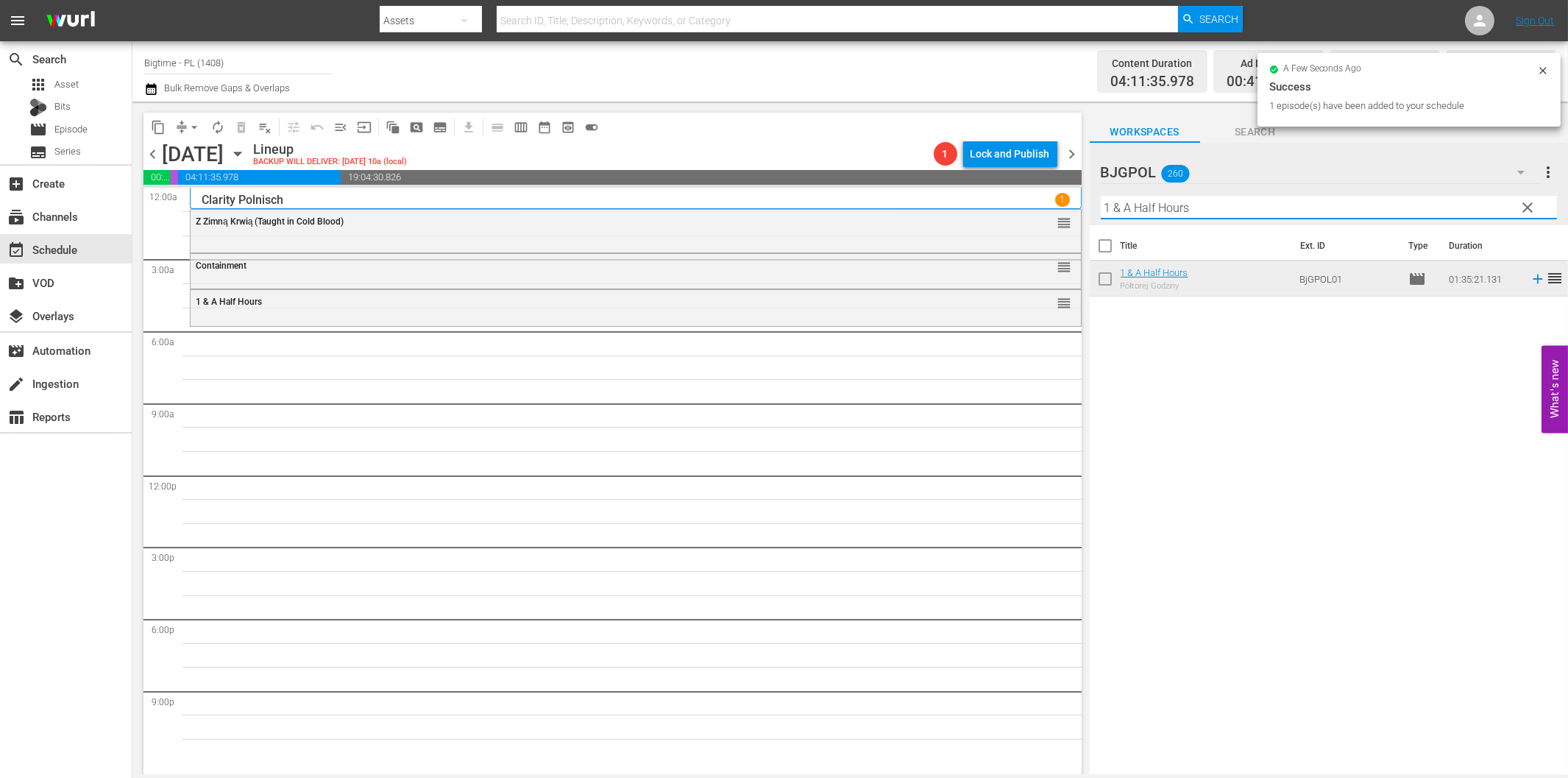
click at [1203, 209] on input "1 & A Half Hours" at bounding box center [1329, 207] width 456 height 24
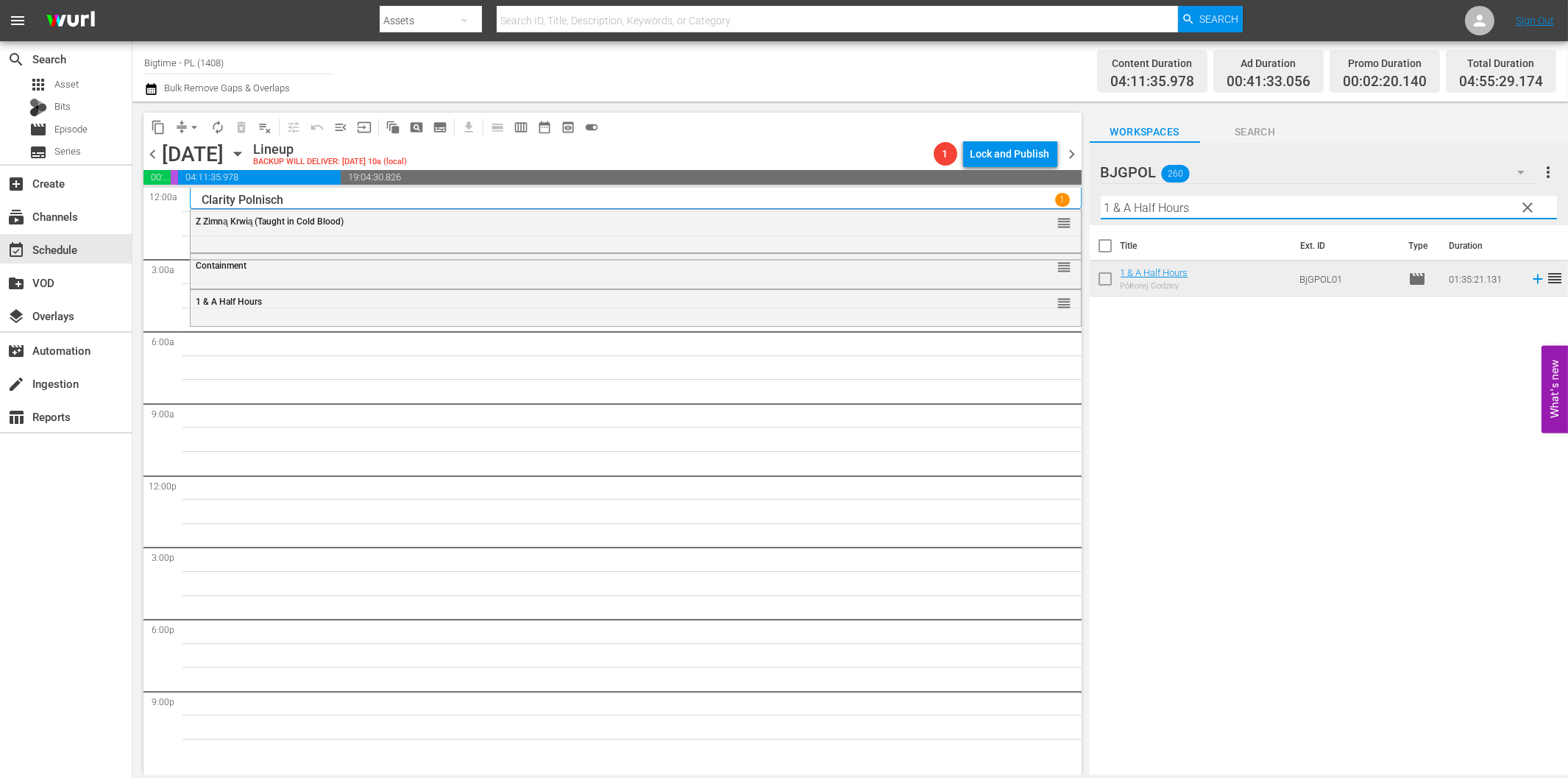
paste input "Alpha [DEMOGRAPHIC_DATA]"
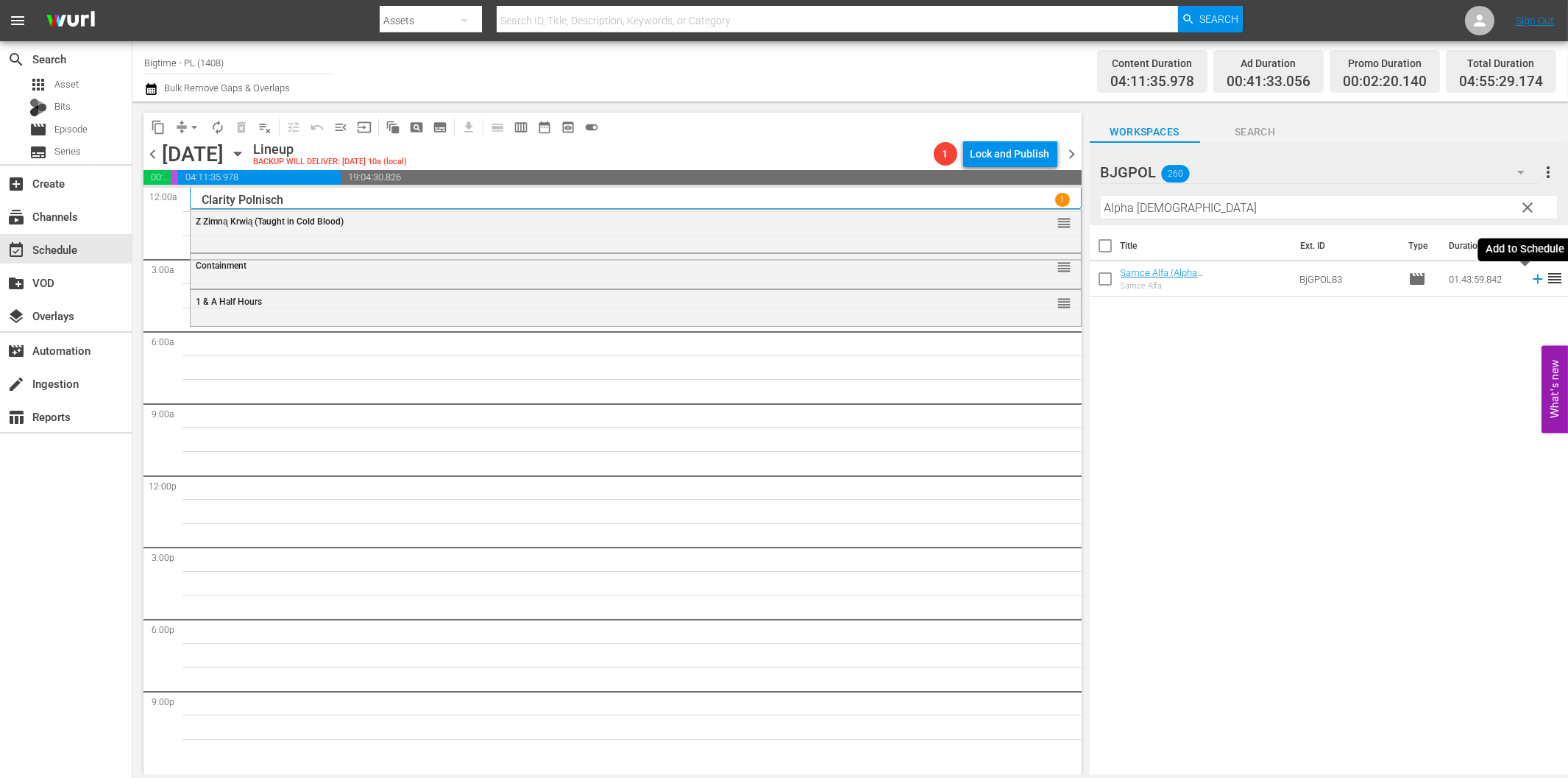
click at [1530, 276] on icon at bounding box center [1538, 279] width 16 height 16
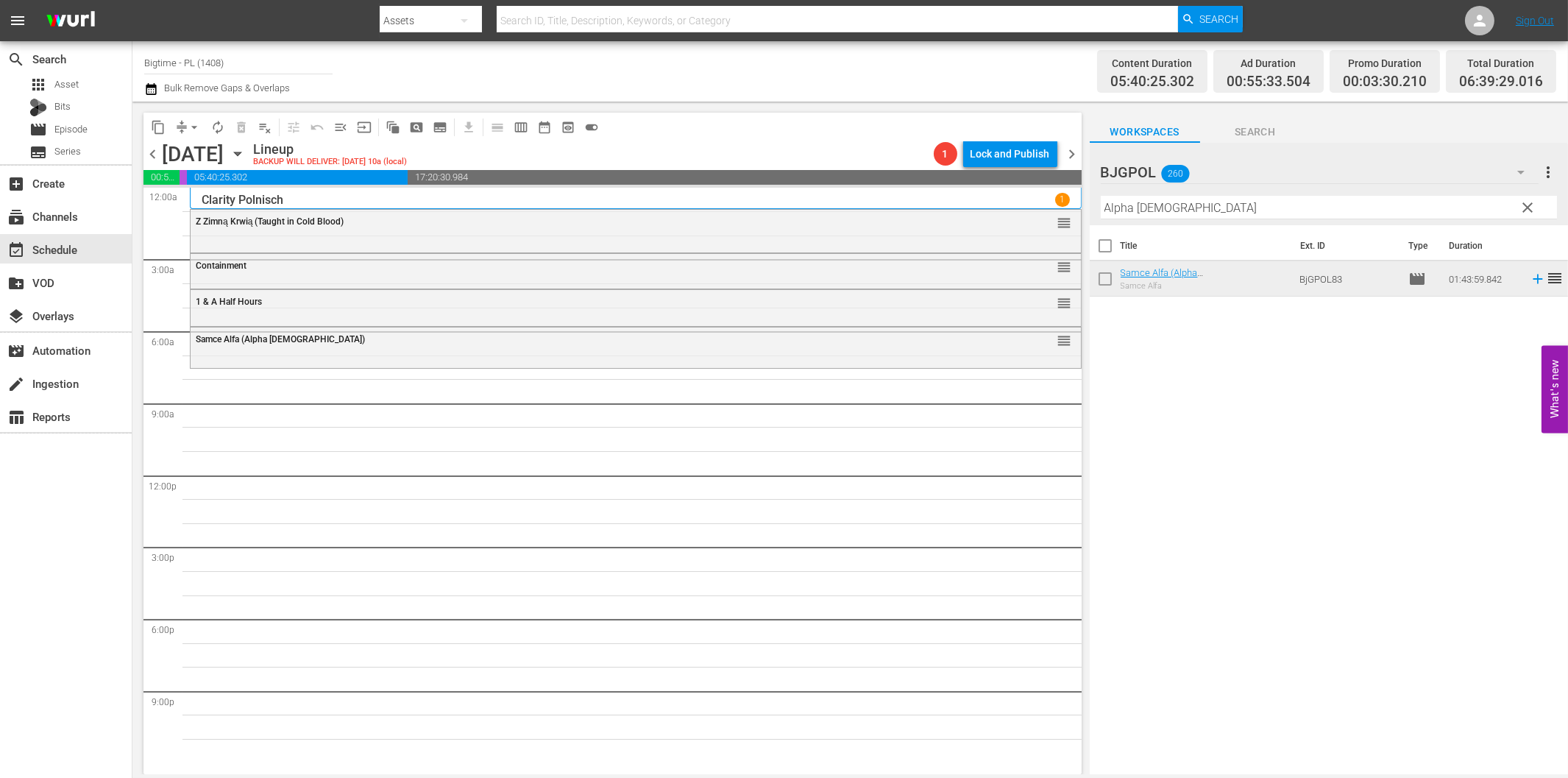
click at [1286, 353] on div "Title Ext. ID Type Duration Samce Alfa (Alpha [DEMOGRAPHIC_DATA]) Samce Alfa Bj…" at bounding box center [1329, 501] width 478 height 552
click at [1276, 450] on div "Title Ext. ID Type Duration Samce Alfa (Alpha [DEMOGRAPHIC_DATA]) Samce Alfa Bj…" at bounding box center [1329, 501] width 478 height 552
click at [1322, 543] on div "Title Ext. ID Type Duration Samce Alfa (Alpha [DEMOGRAPHIC_DATA]) Samce Alfa Bj…" at bounding box center [1329, 501] width 478 height 552
click at [1213, 211] on input "Alpha [DEMOGRAPHIC_DATA]" at bounding box center [1329, 207] width 456 height 24
paste input "The Babysitter"
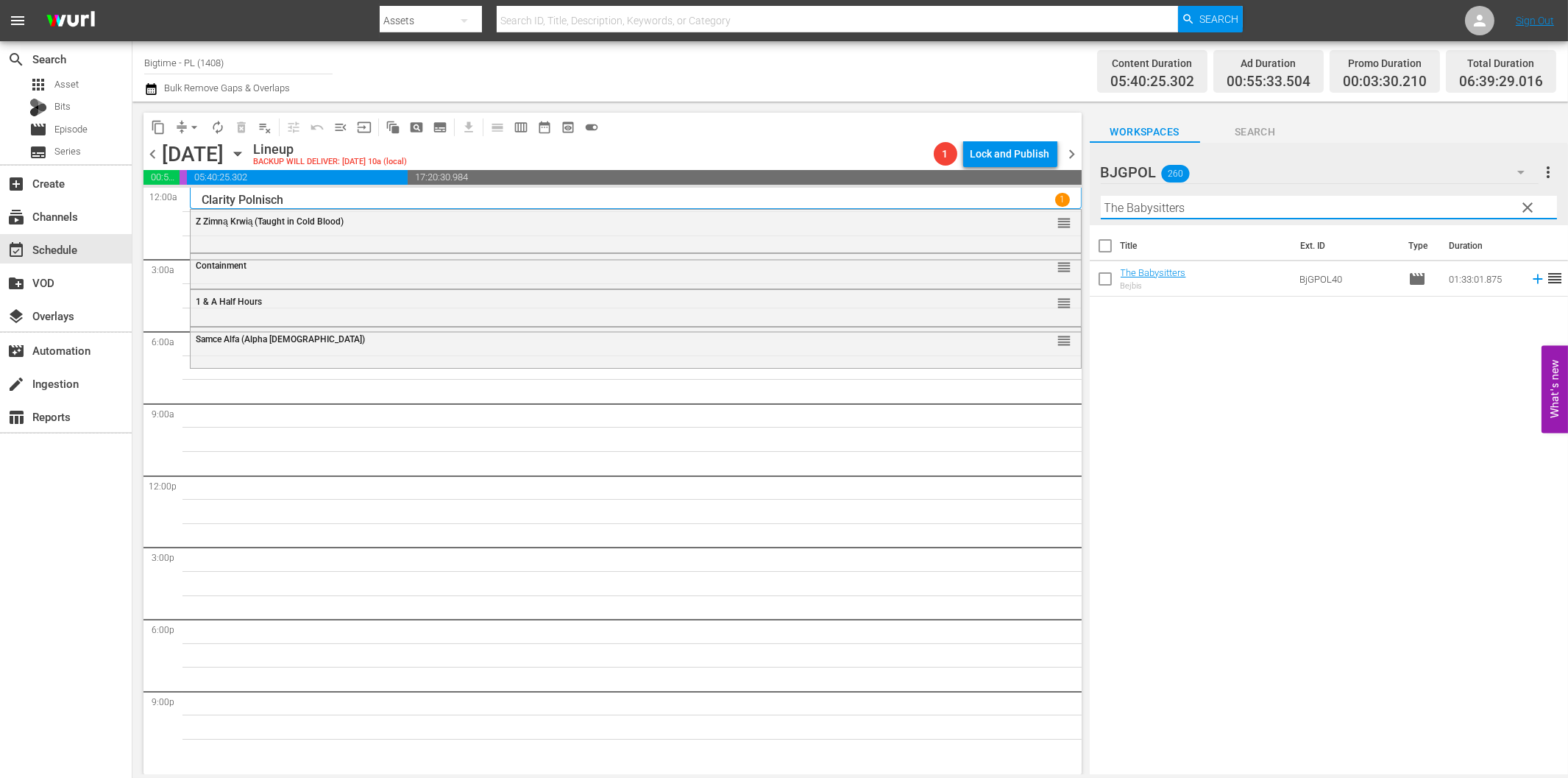
click at [1533, 278] on icon at bounding box center [1537, 279] width 10 height 10
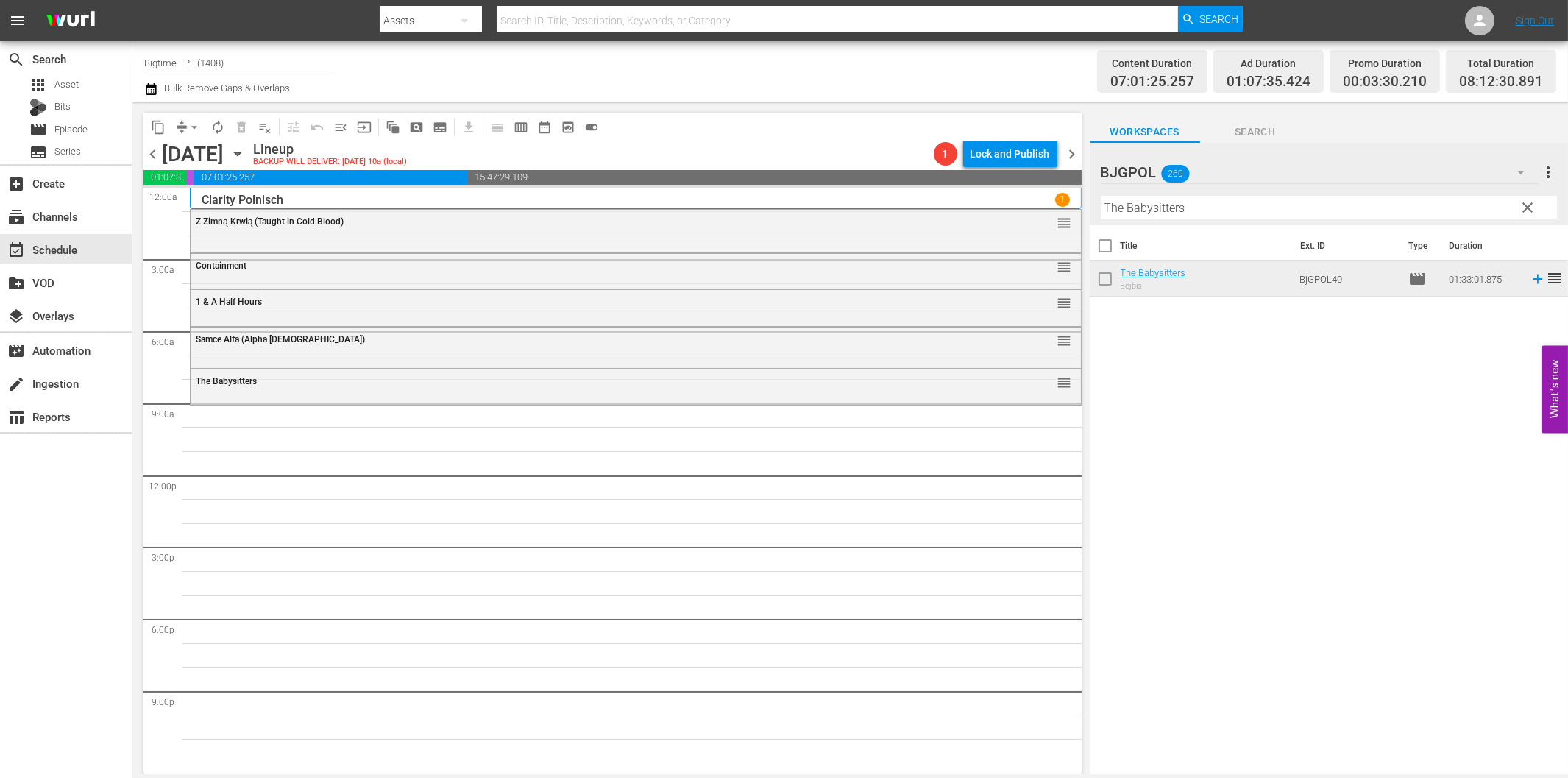
click at [1343, 530] on div "Title Ext. ID Type Duration The Babysitters Bejbis BjGPOL40 movie 01:33:01.875 …" at bounding box center [1329, 501] width 478 height 552
click at [1162, 212] on input "The Babysitters" at bounding box center [1329, 207] width 456 height 24
paste input "Shirin In Love"
click at [1530, 282] on icon at bounding box center [1538, 279] width 16 height 16
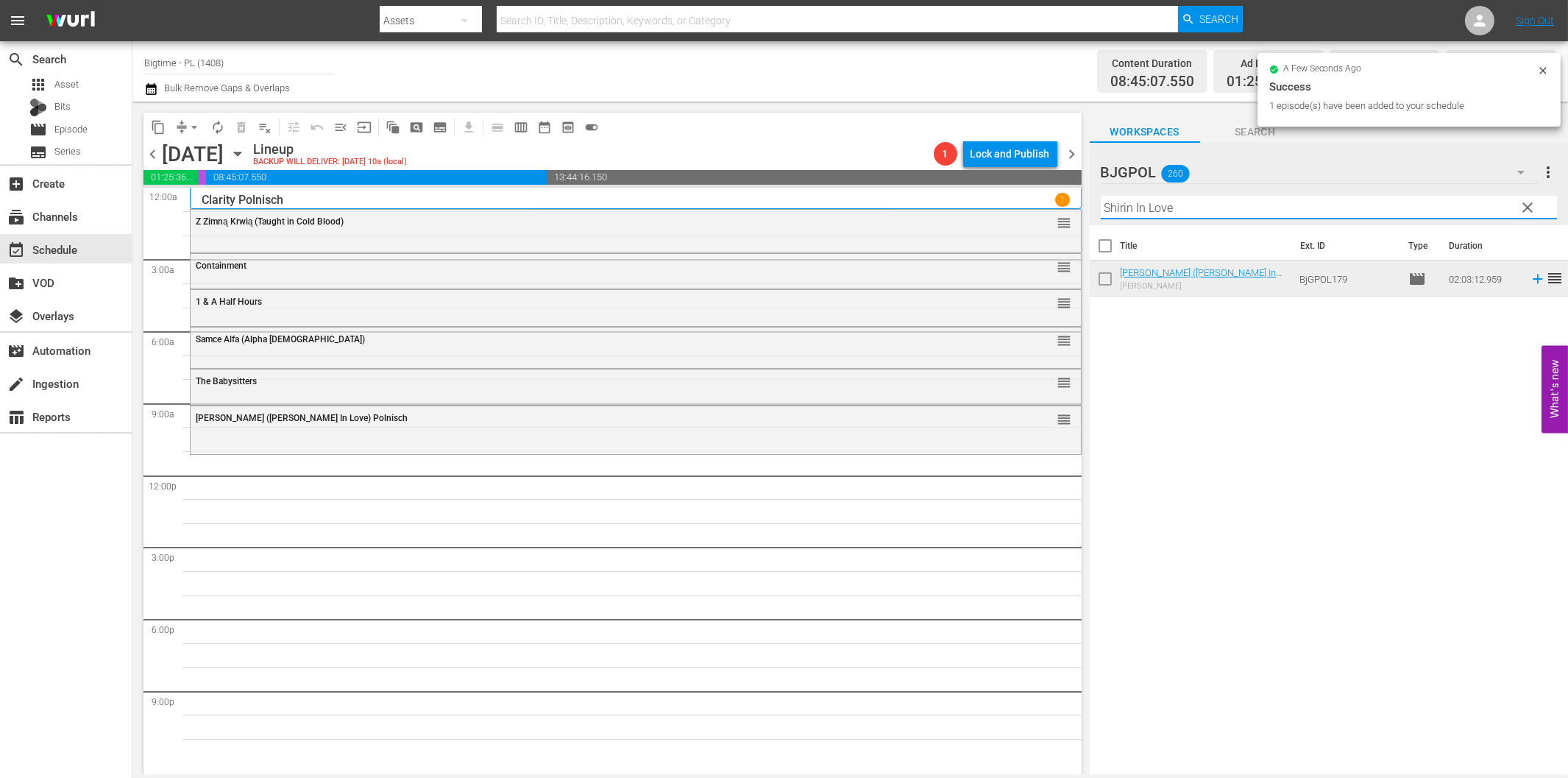
click at [1215, 208] on input "Shirin In Love" at bounding box center [1329, 207] width 456 height 24
paste input "Cottage to let"
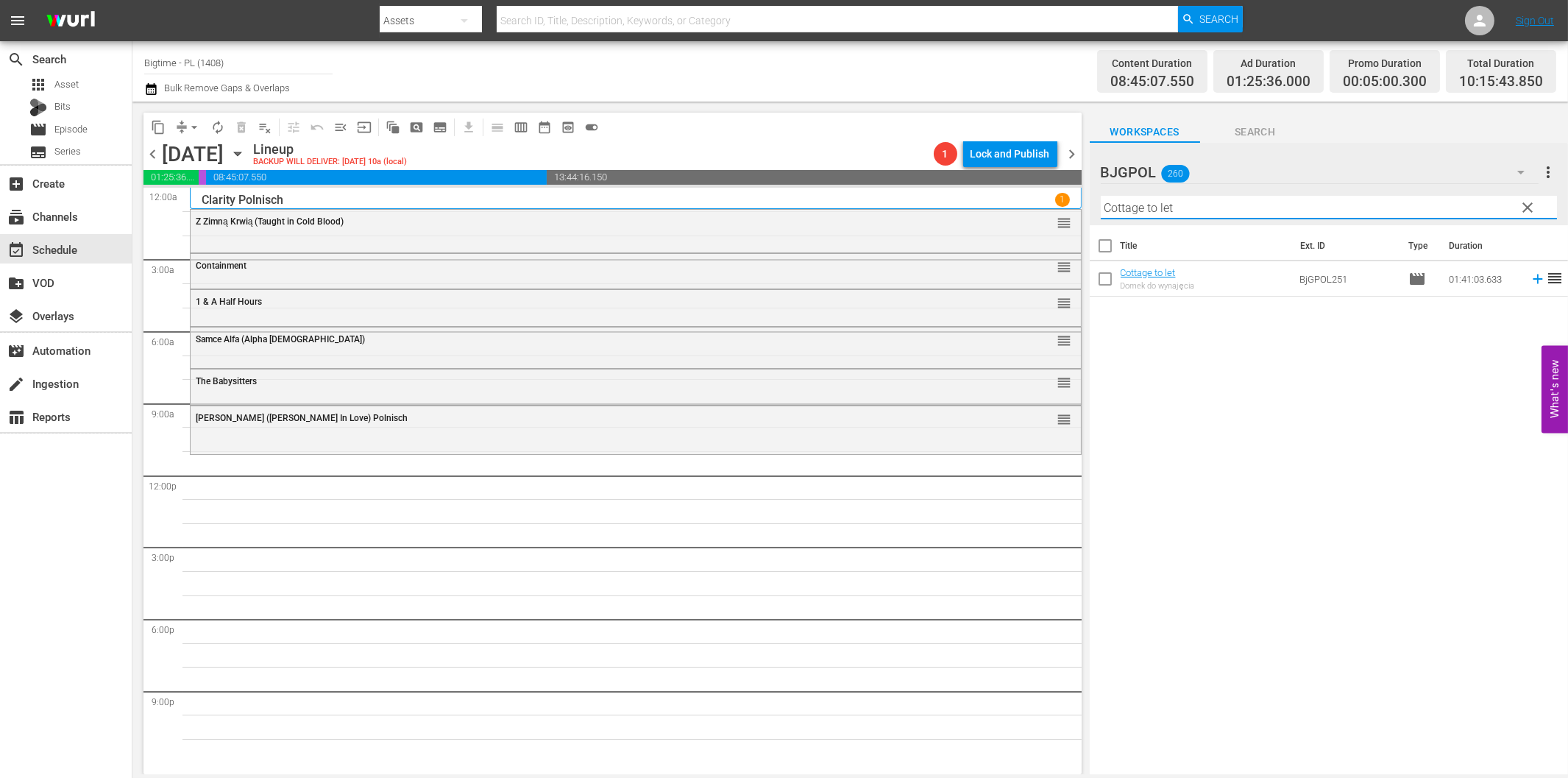
click at [1533, 278] on icon at bounding box center [1537, 279] width 10 height 10
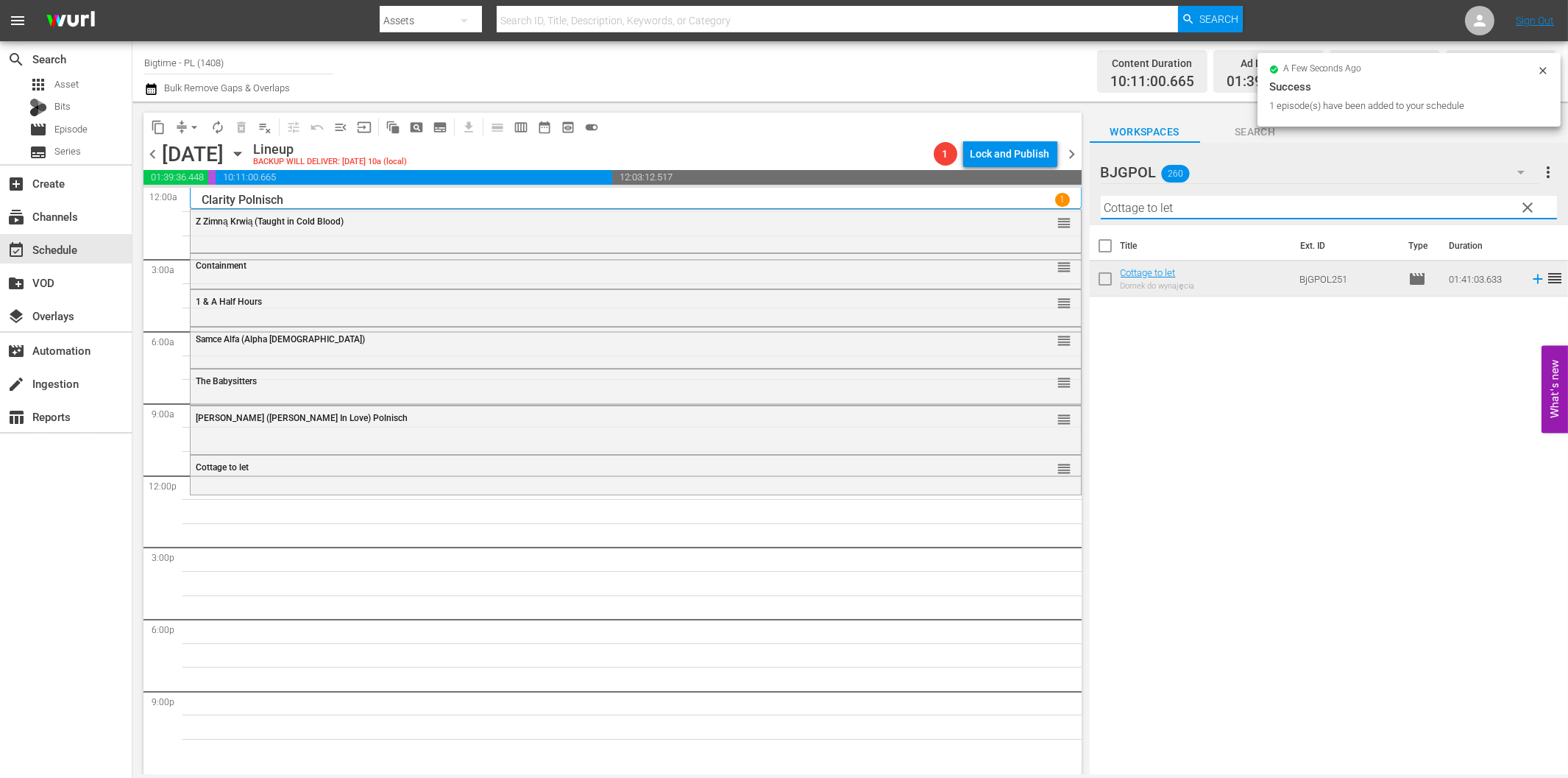
click at [1241, 215] on input "Cottage to let" at bounding box center [1329, 207] width 456 height 24
paste input "Welcome to the Men's Group"
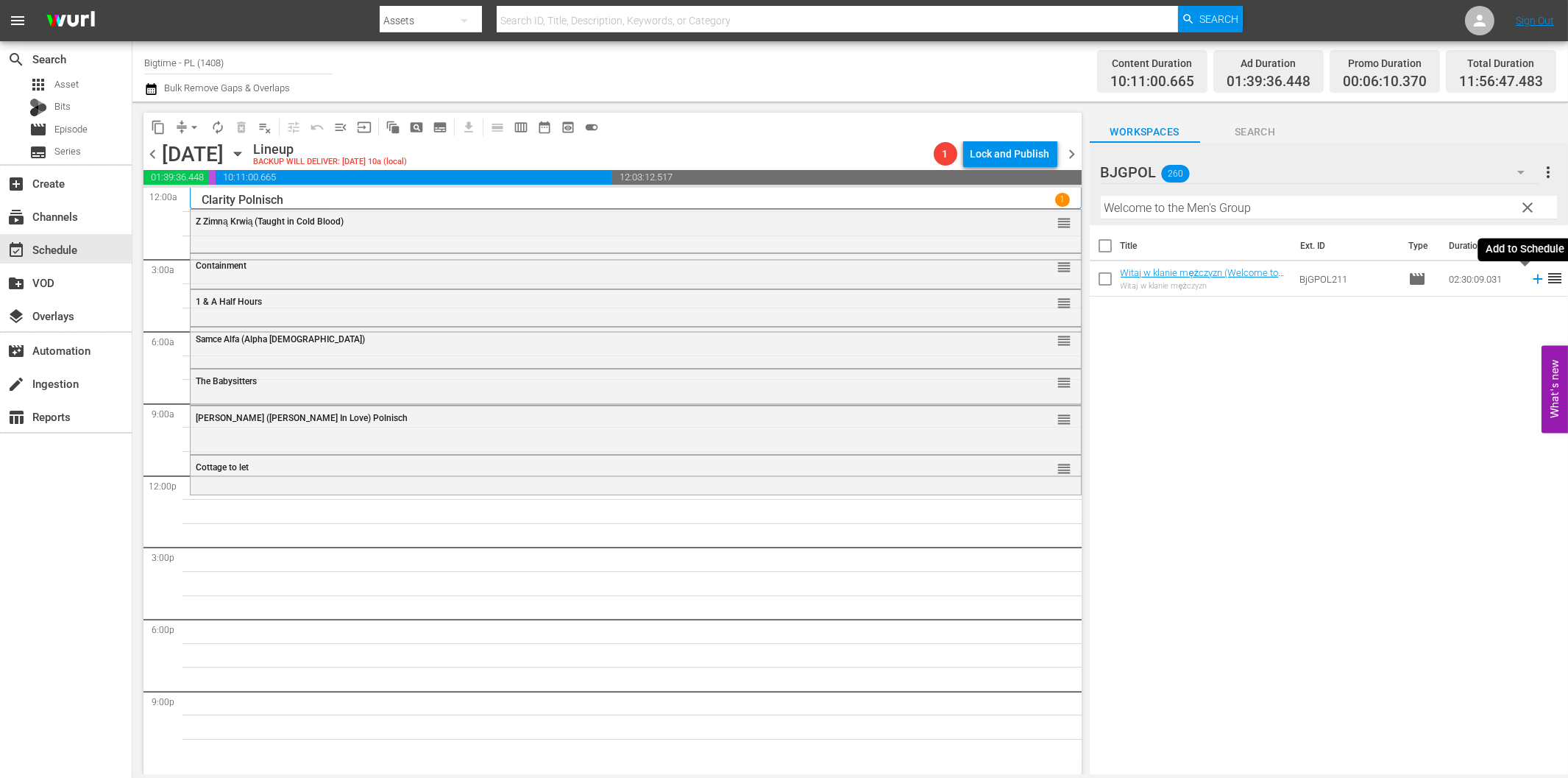
click at [1530, 283] on icon at bounding box center [1538, 279] width 16 height 16
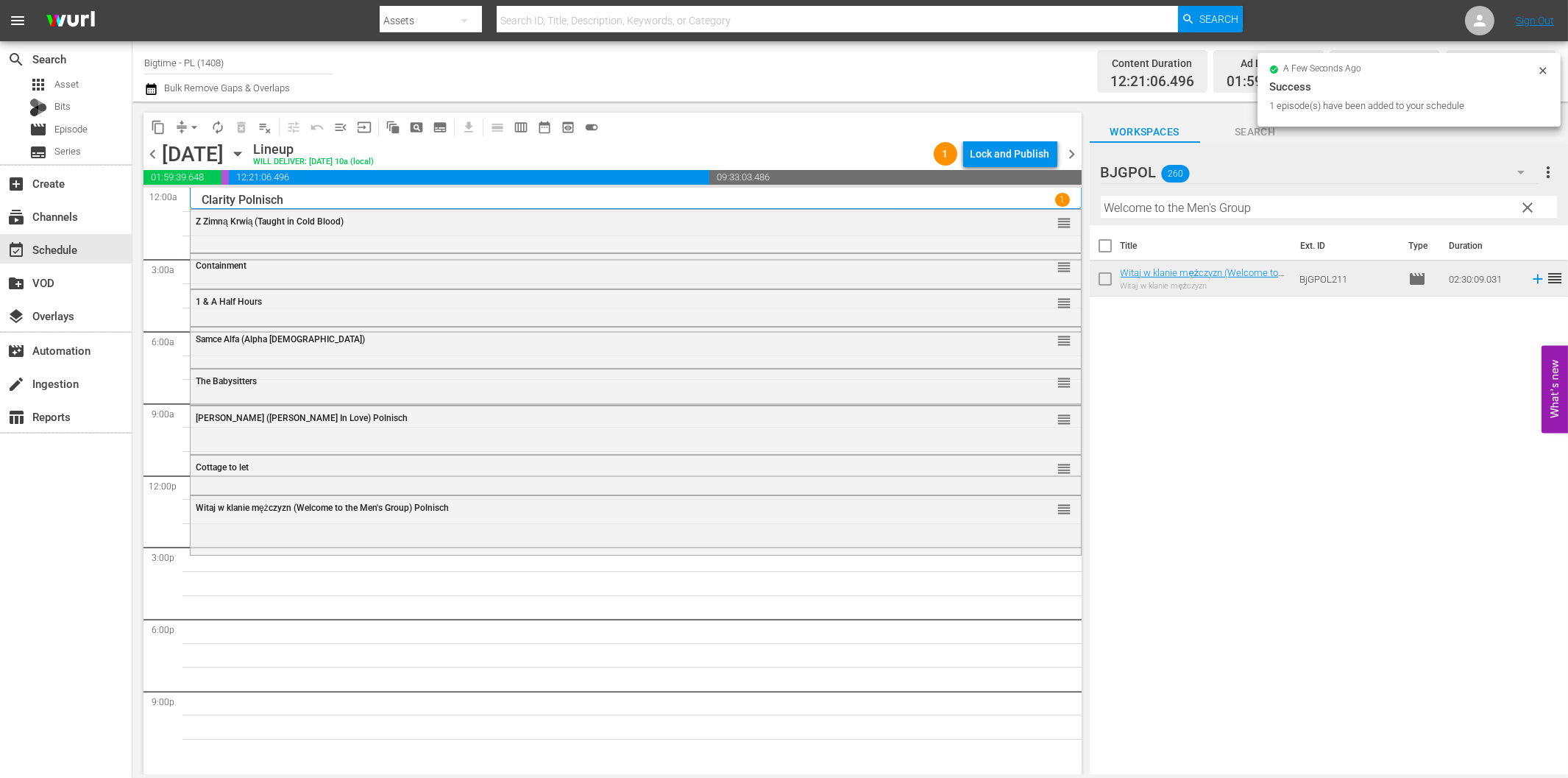
click at [1223, 207] on input "Welcome to the Men's Group" at bounding box center [1329, 207] width 456 height 24
paste input "In Circles"
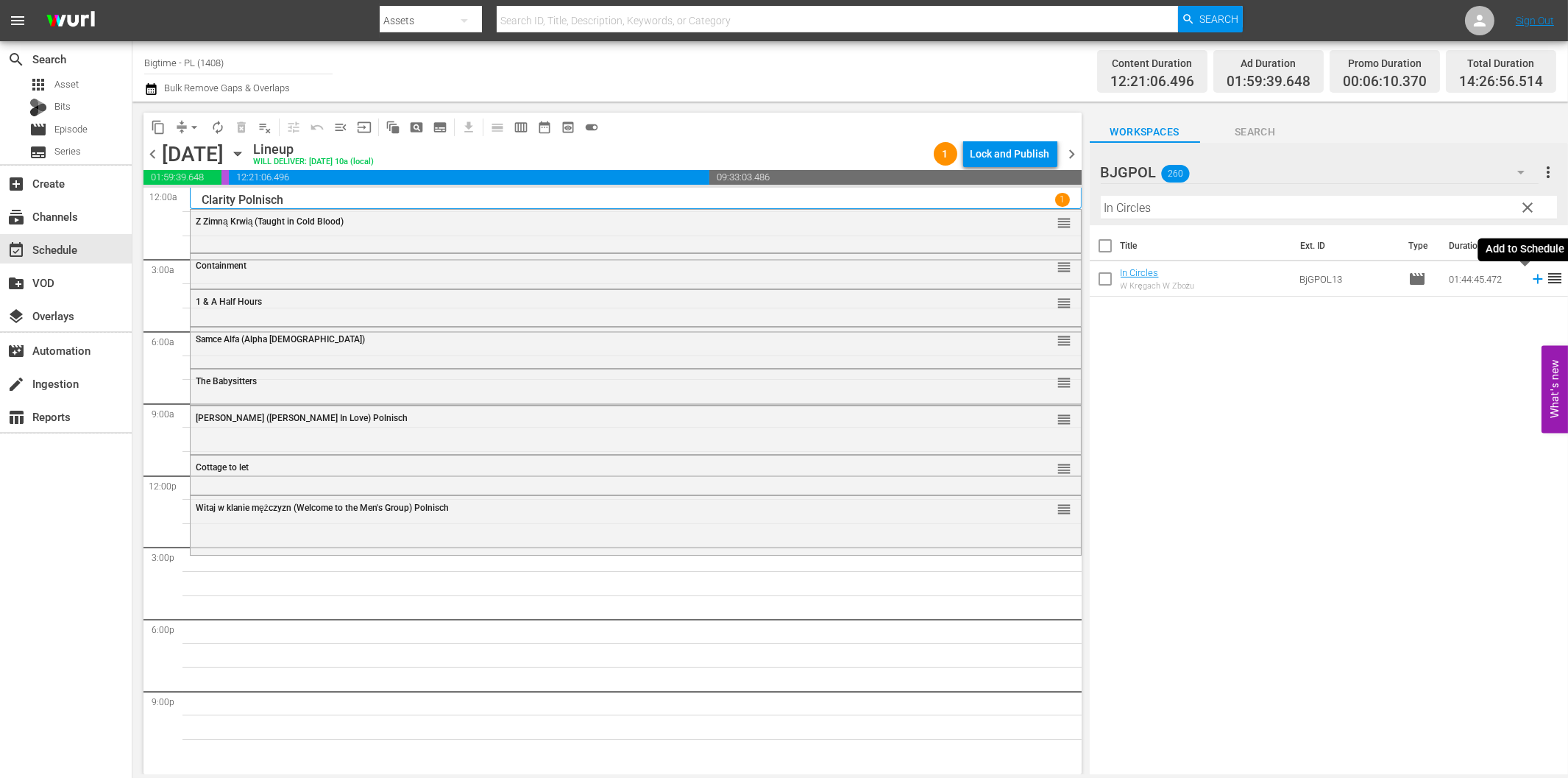
click at [1533, 278] on icon at bounding box center [1537, 279] width 10 height 10
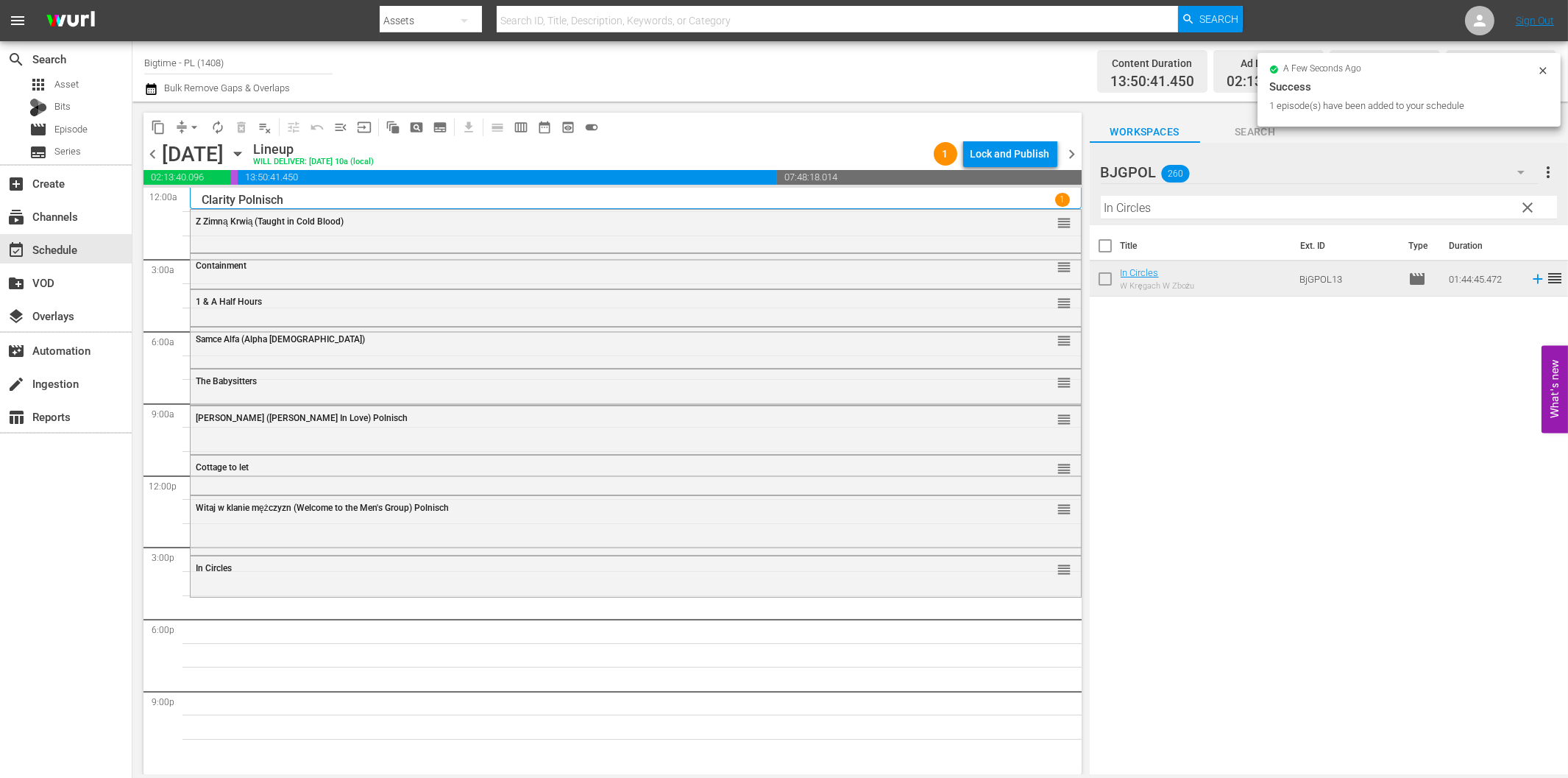
click at [1229, 210] on input "In Circles" at bounding box center [1329, 207] width 456 height 24
paste input "Beach Love"
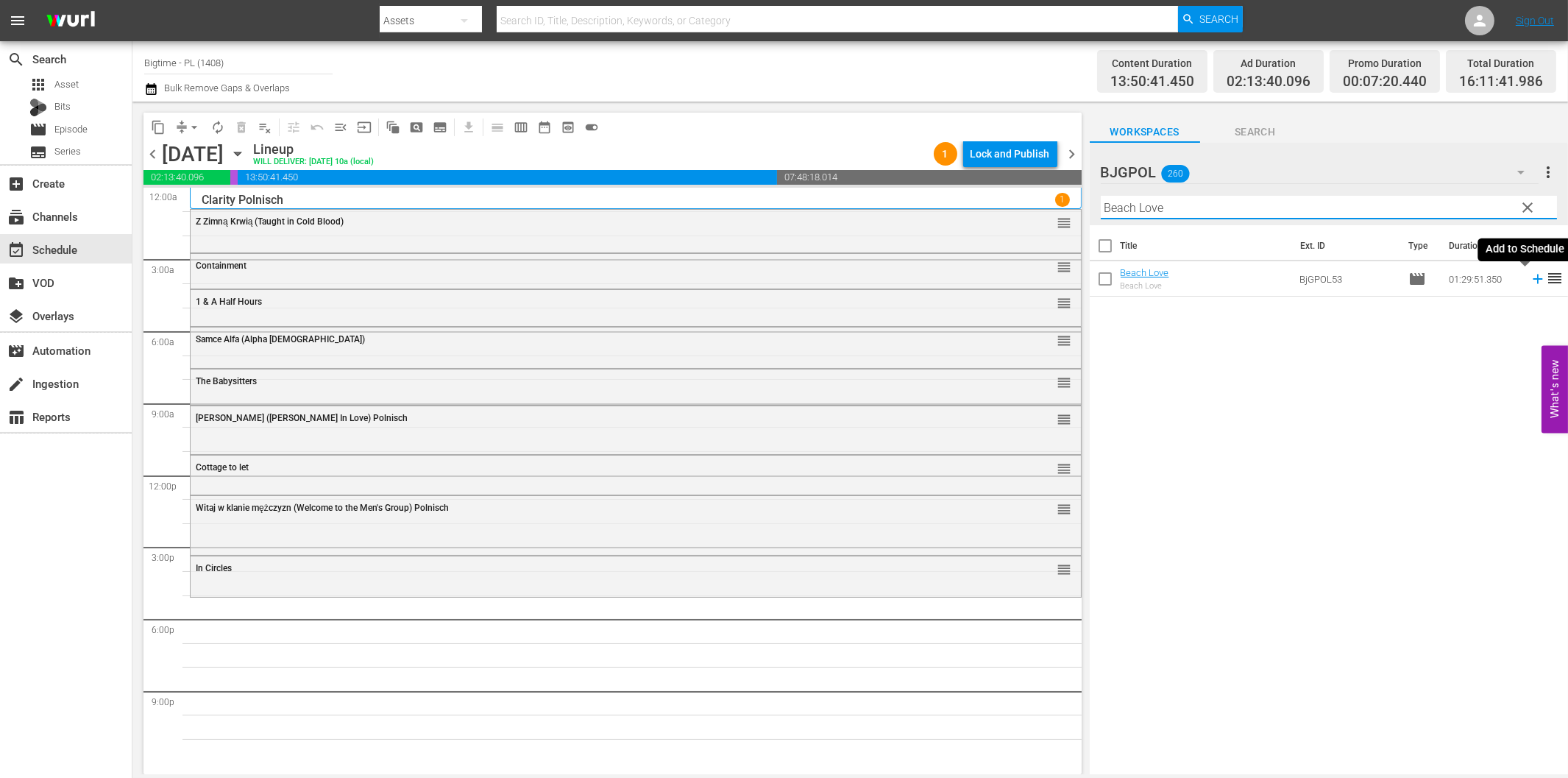
click at [1530, 277] on icon at bounding box center [1538, 279] width 16 height 16
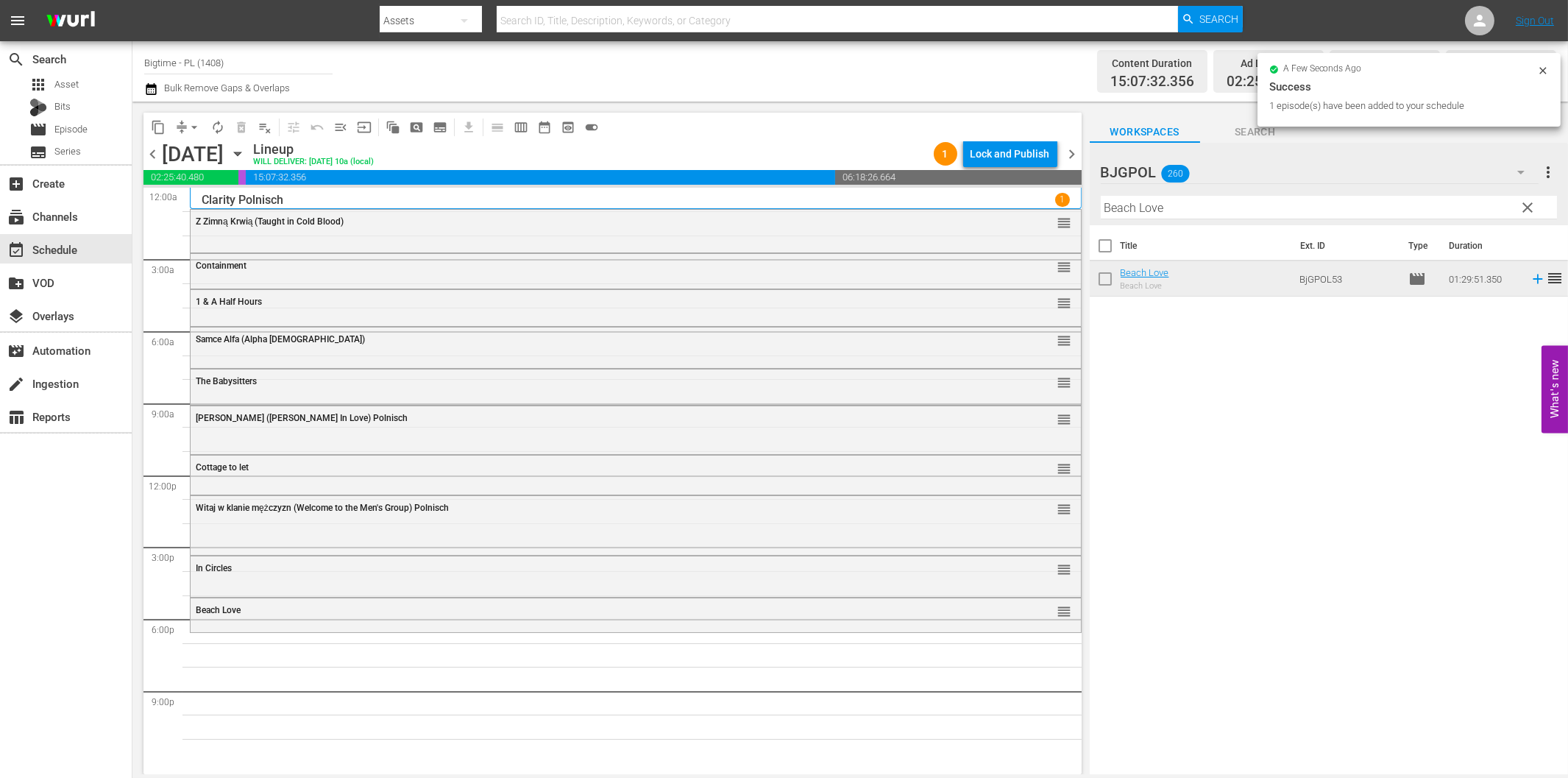
click at [1127, 208] on input "Beach Love" at bounding box center [1329, 207] width 456 height 24
paste input "reakdowns"
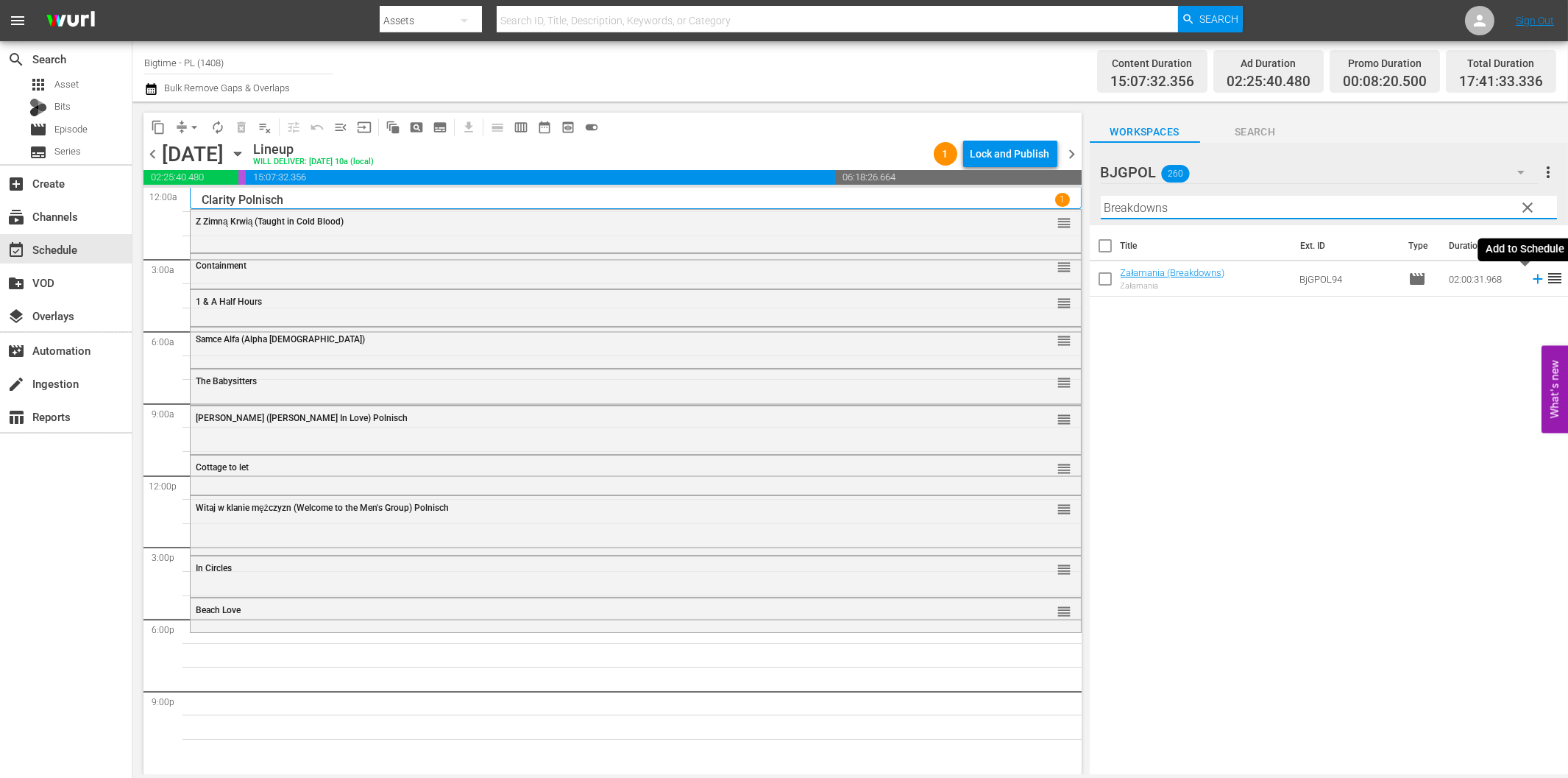
click at [1530, 277] on icon at bounding box center [1538, 279] width 16 height 16
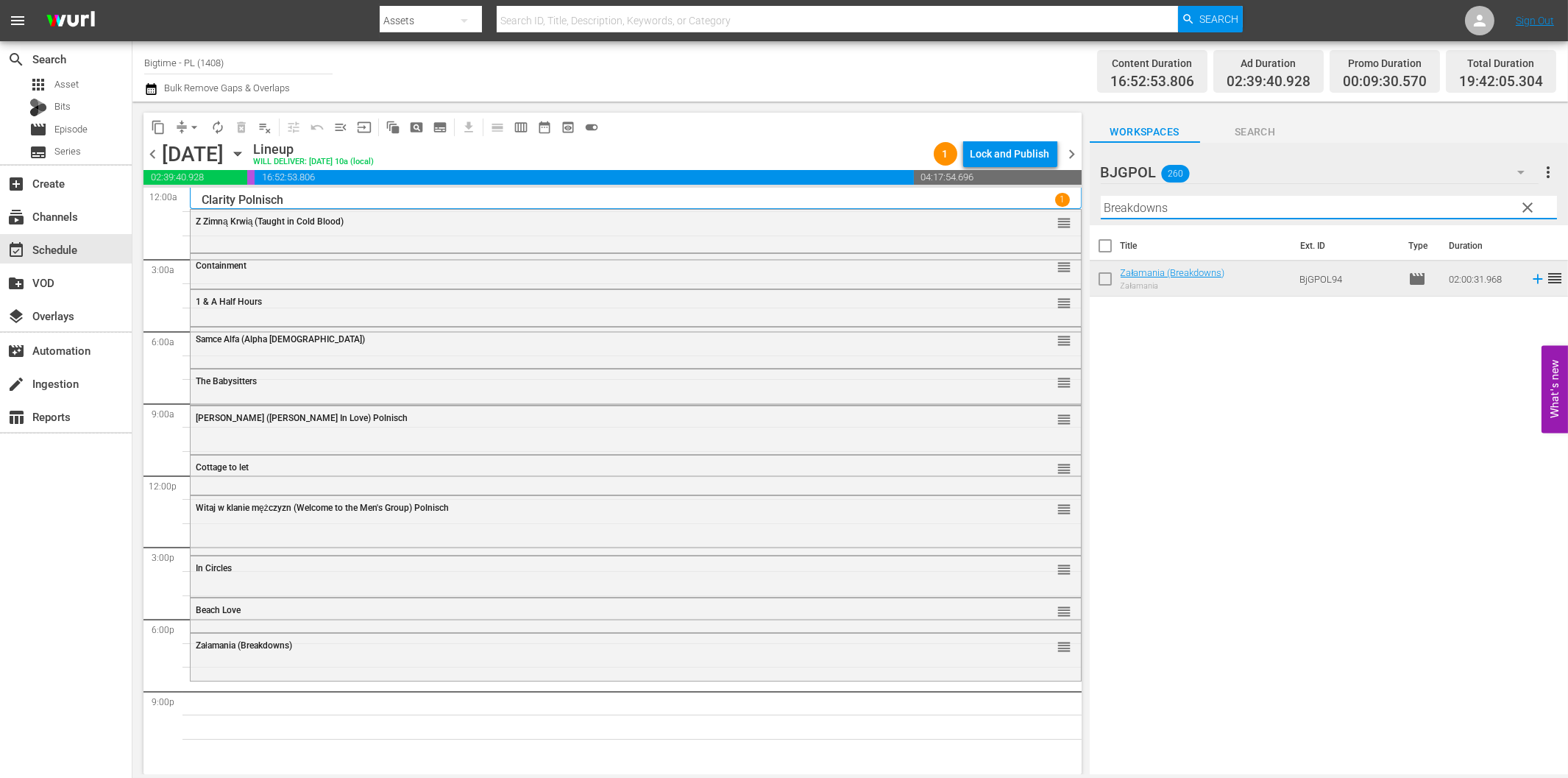
click at [1267, 217] on input "Breakdowns" at bounding box center [1329, 207] width 456 height 24
paste input "Genesi"
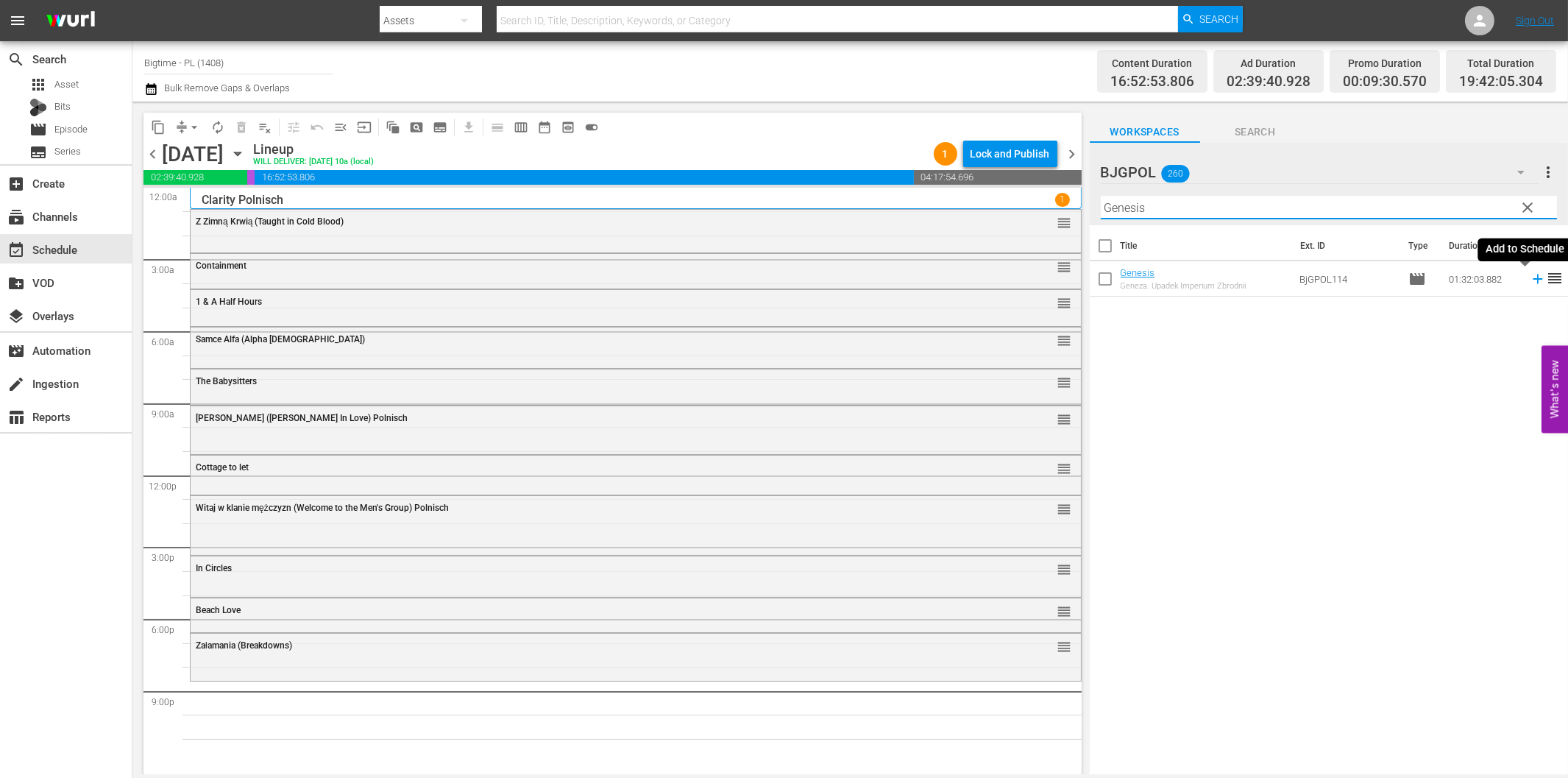
click at [1531, 276] on icon at bounding box center [1538, 279] width 16 height 16
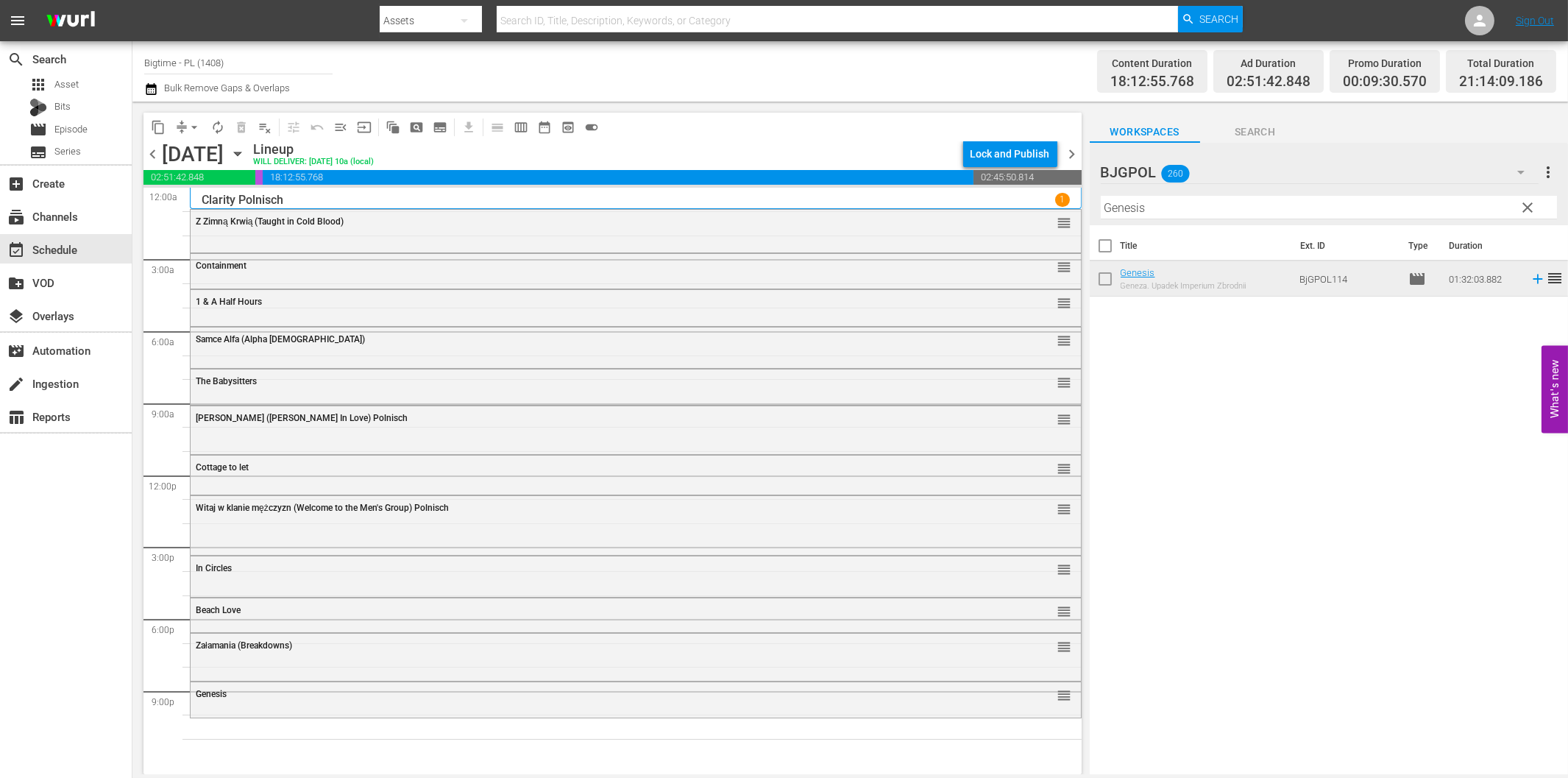
click at [1171, 210] on input "Genesis" at bounding box center [1329, 207] width 456 height 24
paste input "Brush With Danger"
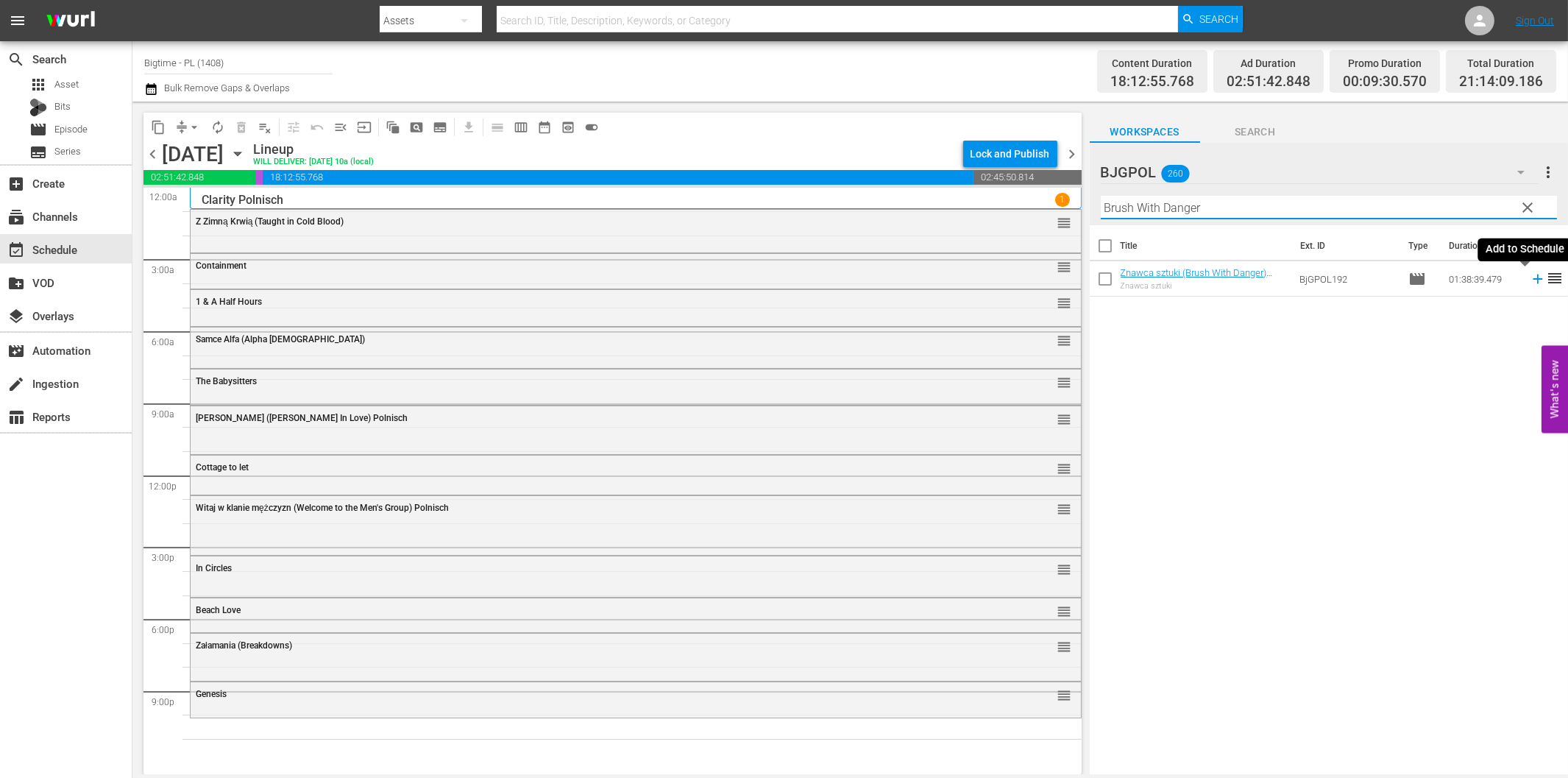
click at [1530, 275] on icon at bounding box center [1538, 279] width 16 height 16
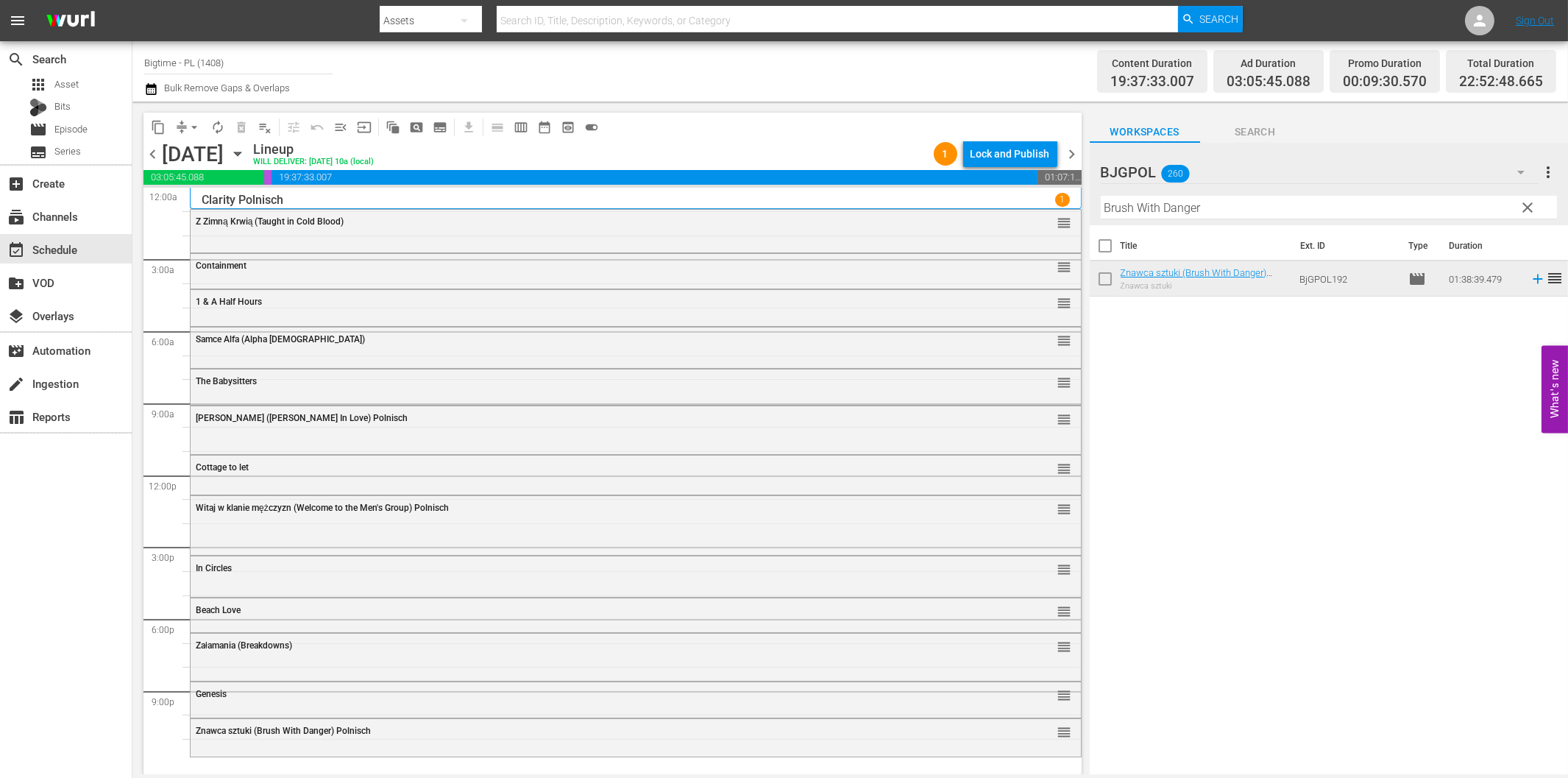
click at [1185, 207] on input "Brush With Danger" at bounding box center [1329, 207] width 456 height 24
paste input "[PERSON_NAME] is the Best Medicine"
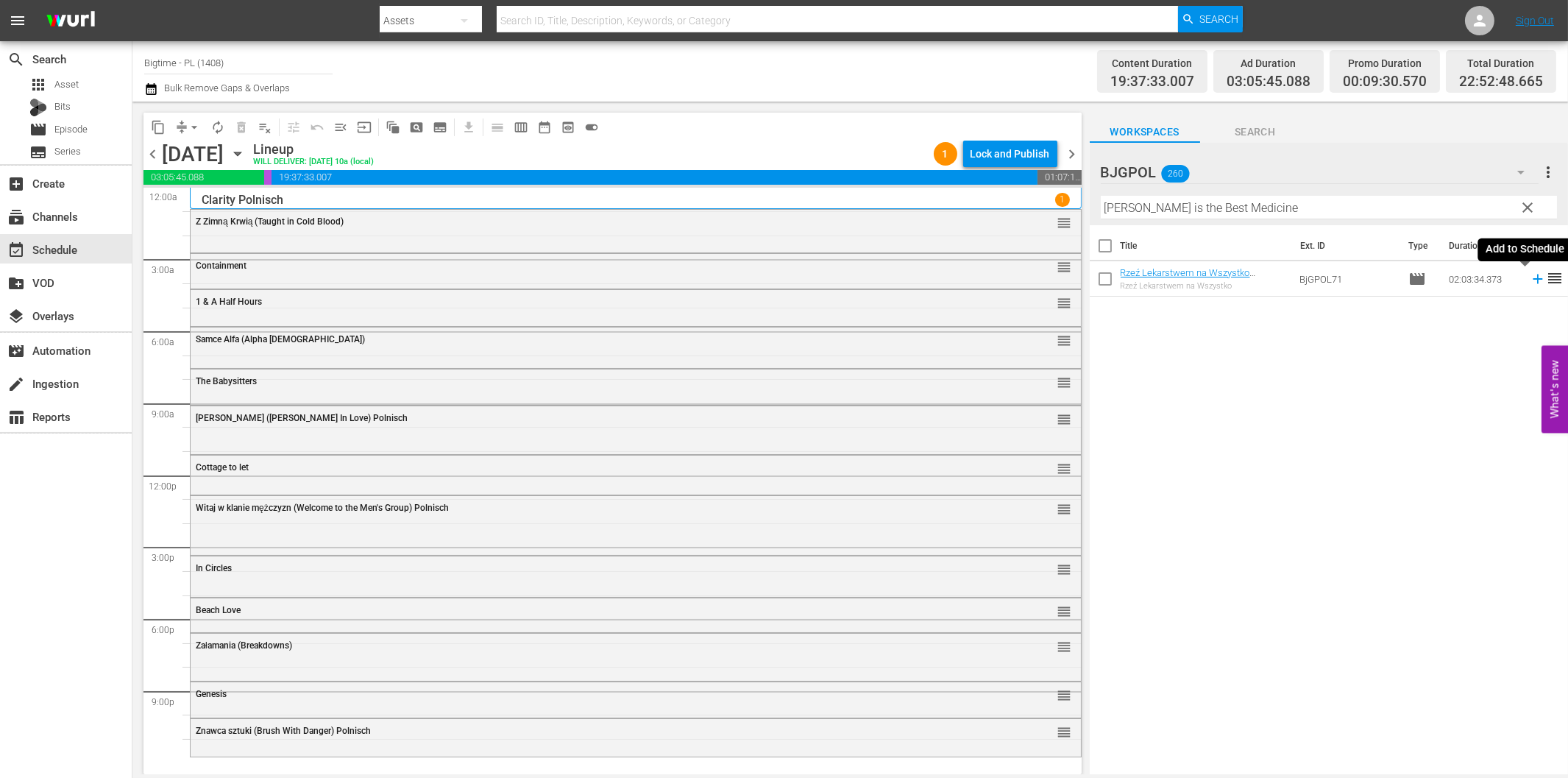
click at [1530, 284] on icon at bounding box center [1538, 279] width 16 height 16
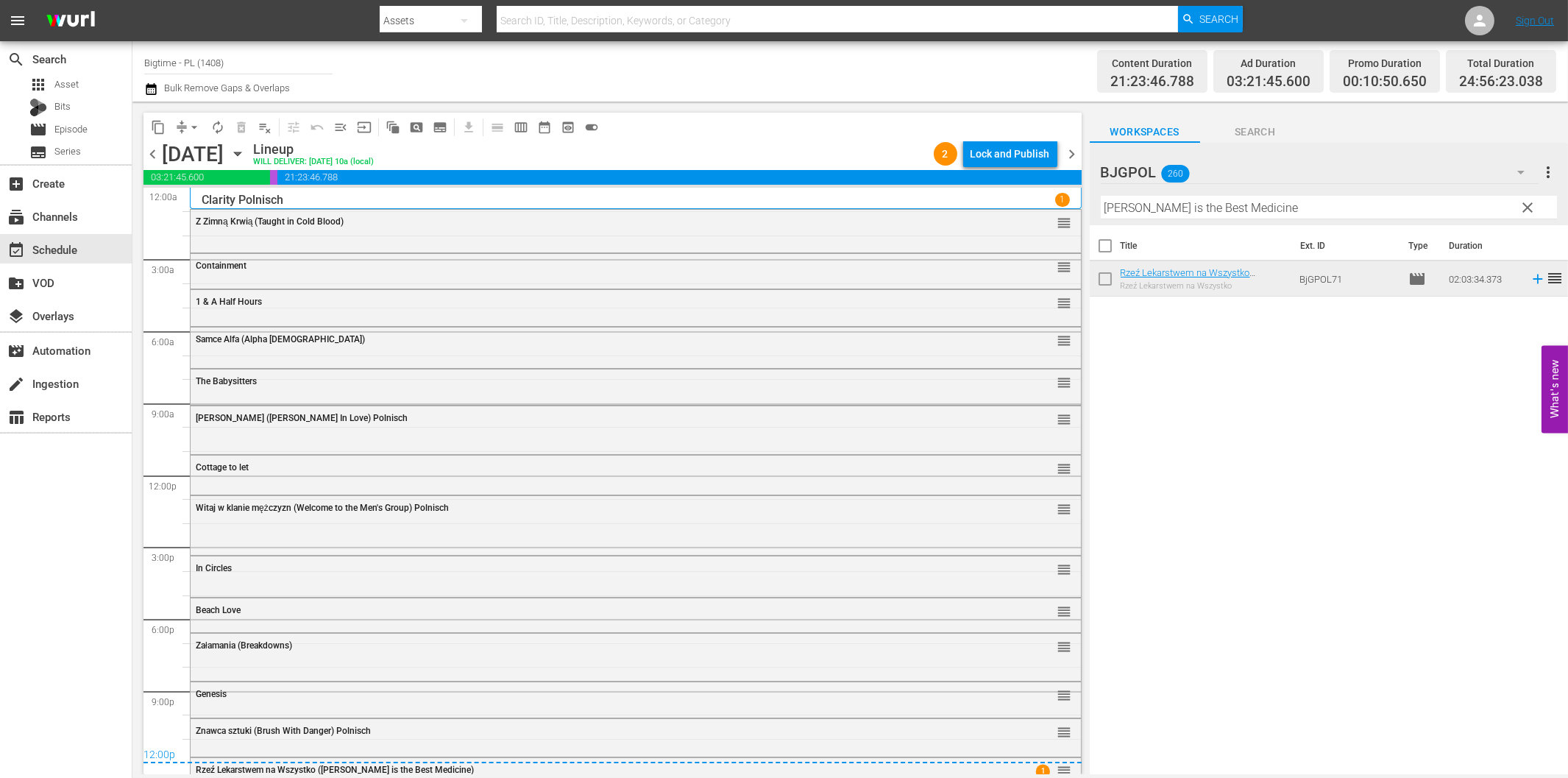
click at [1257, 452] on div "Title Ext. ID Type Duration Rzeź Lekarstwem na Wszystko ([PERSON_NAME] is the B…" at bounding box center [1329, 501] width 478 height 552
click at [1005, 157] on div "Lock and Publish" at bounding box center [1010, 153] width 80 height 26
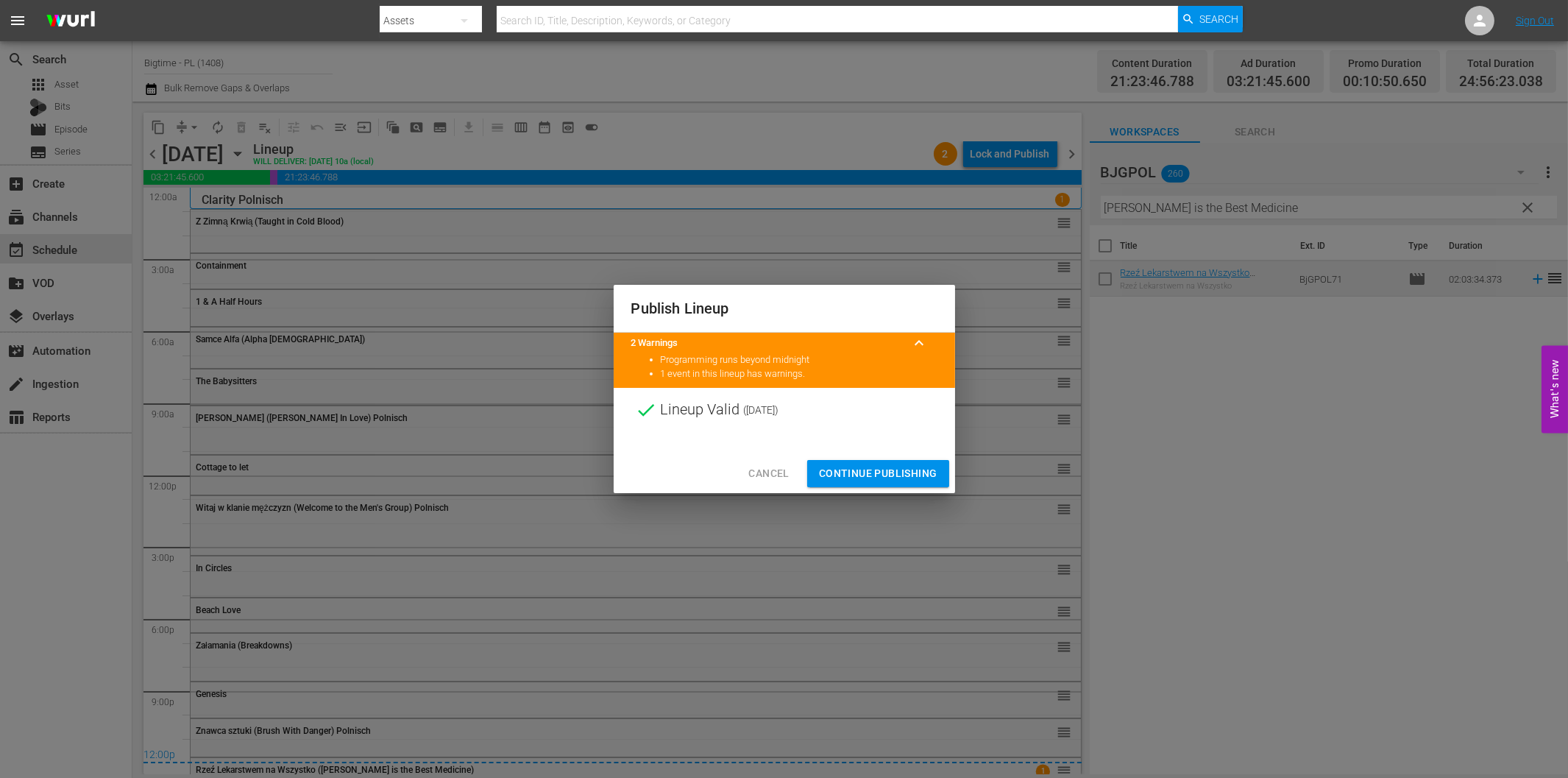
click at [889, 475] on span "Continue Publishing" at bounding box center [878, 474] width 119 height 18
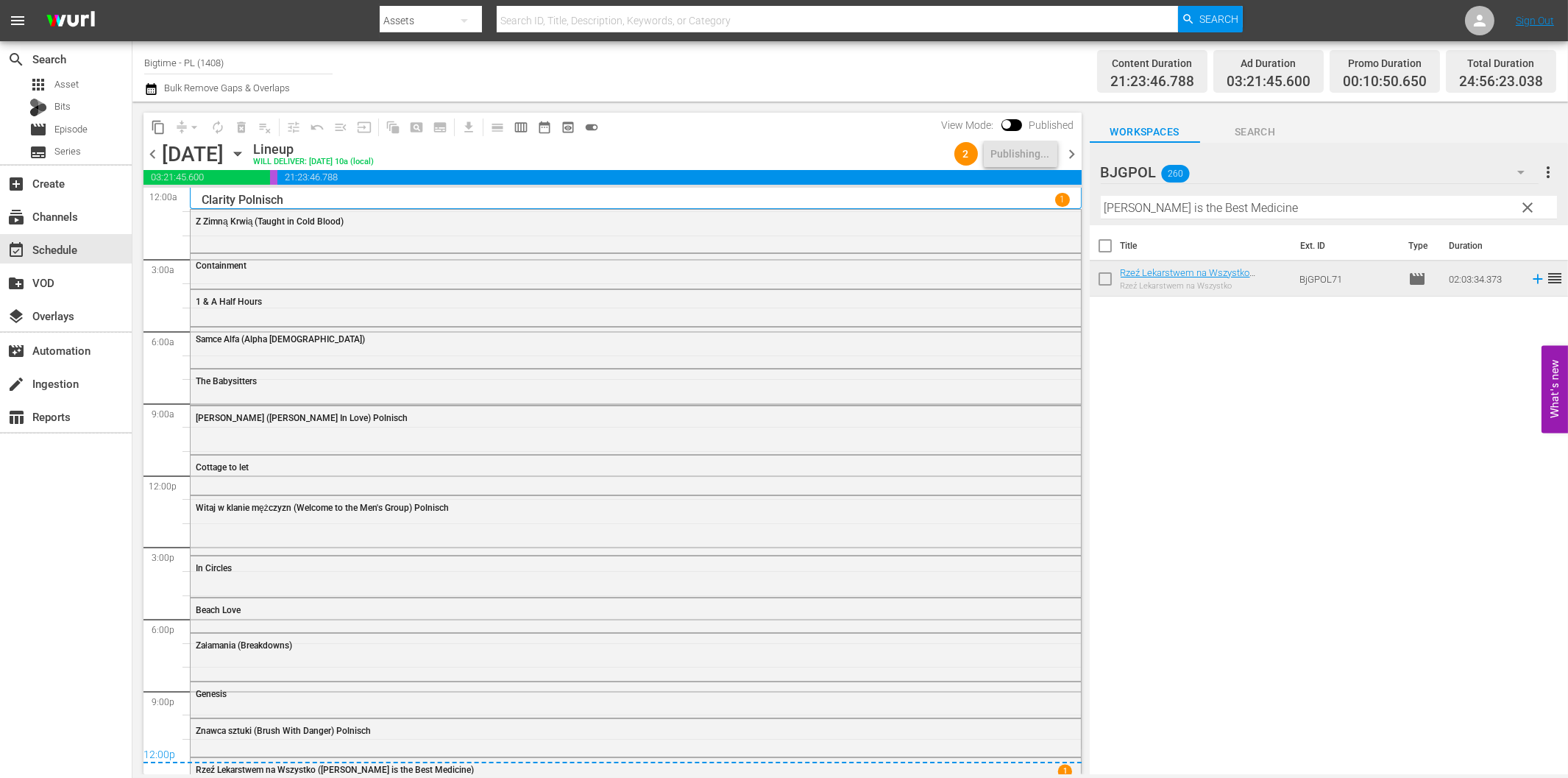
click at [1072, 158] on span "chevron_right" at bounding box center [1073, 154] width 18 height 18
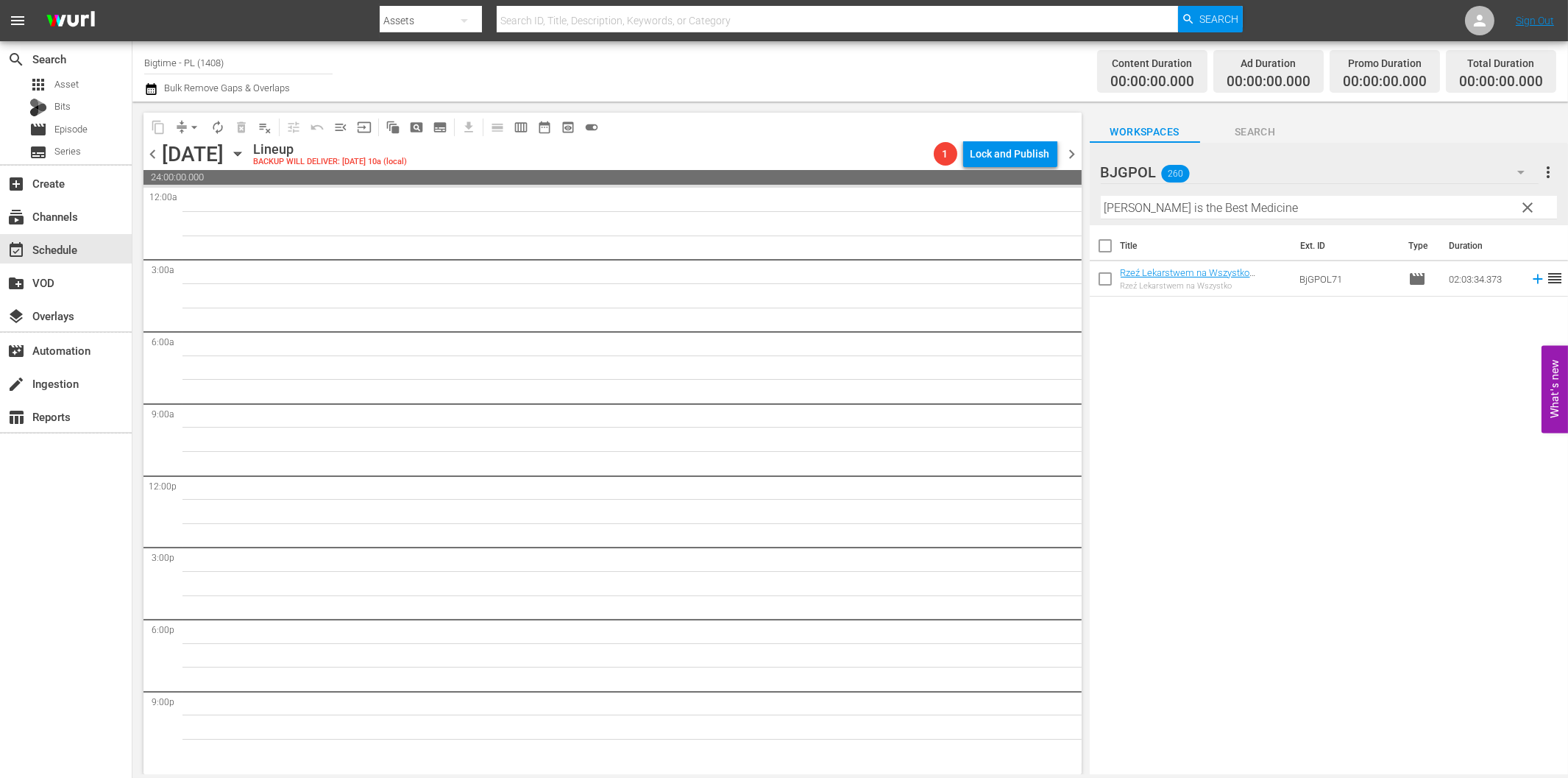
click at [1198, 529] on div "Title Ext. ID Type Duration Rzeź Lekarstwem na Wszystko ([PERSON_NAME] is the B…" at bounding box center [1329, 501] width 478 height 552
click at [1291, 211] on input "[PERSON_NAME] is the Best Medicine" at bounding box center [1329, 207] width 456 height 24
paste input "Burn Your Nam"
click at [1533, 280] on icon at bounding box center [1537, 279] width 10 height 10
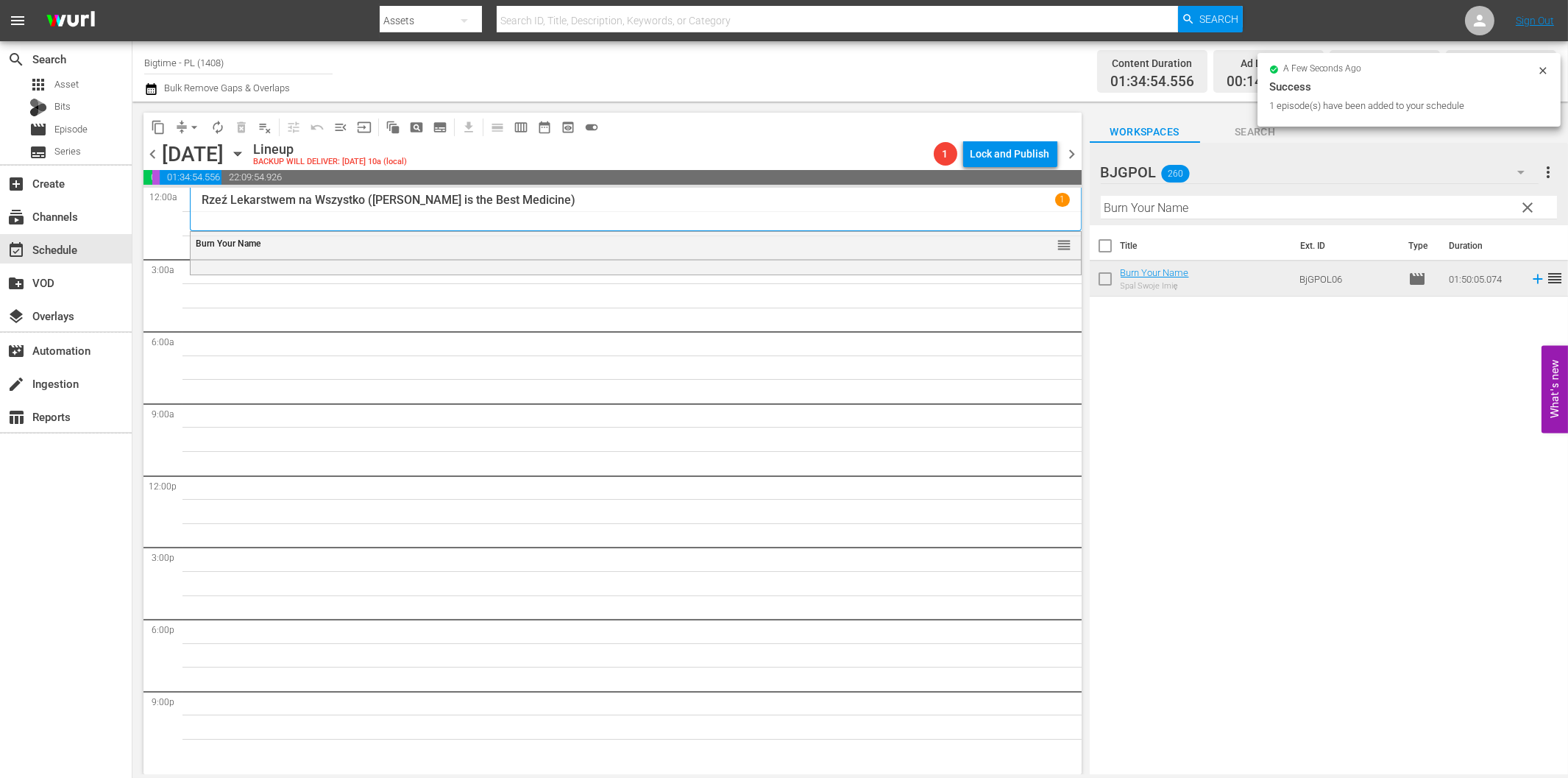
click at [1139, 208] on input "Burn Your Name" at bounding box center [1329, 207] width 456 height 24
paste input "The End Ti"
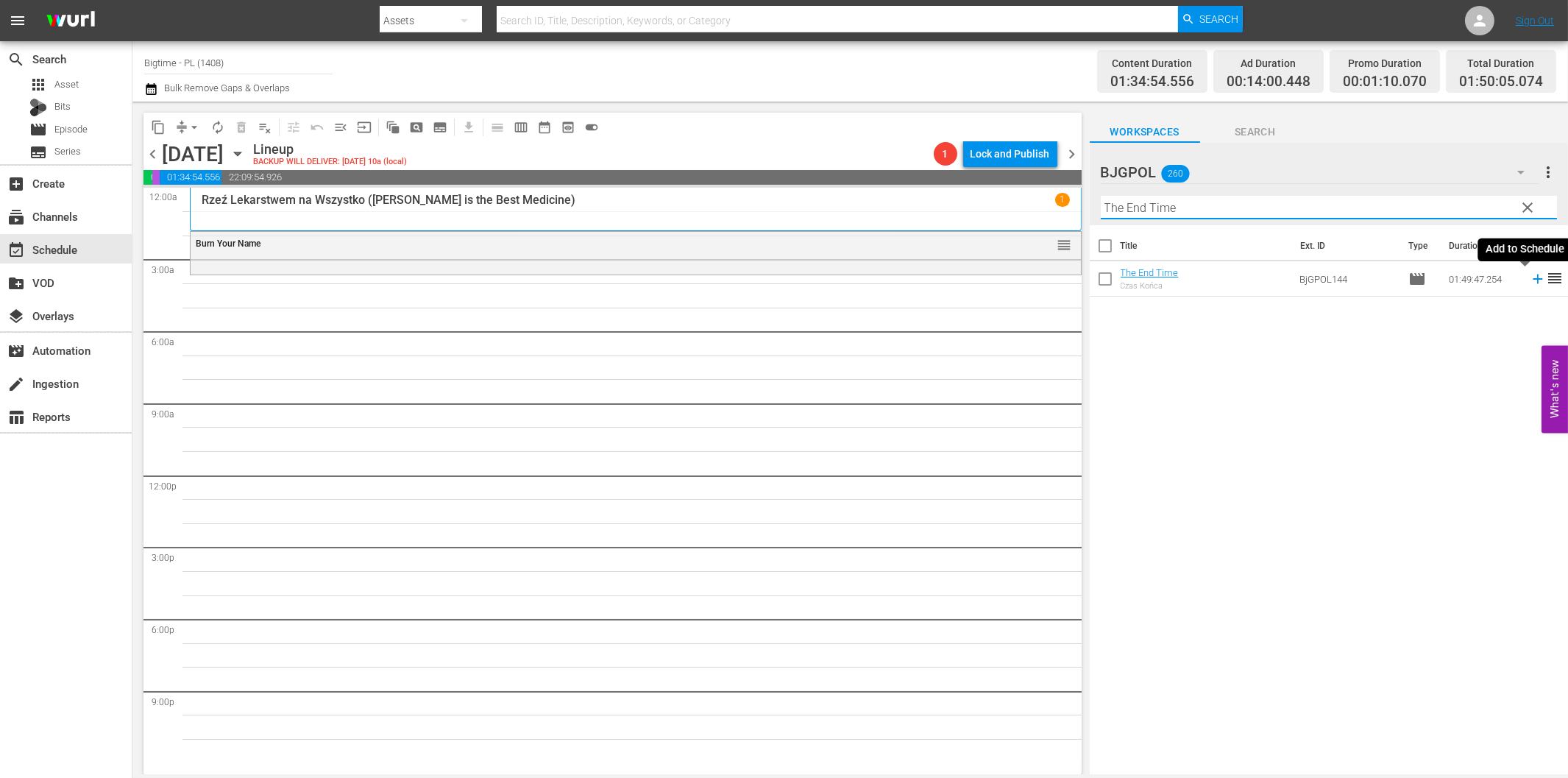
click at [1530, 277] on icon at bounding box center [1538, 279] width 16 height 16
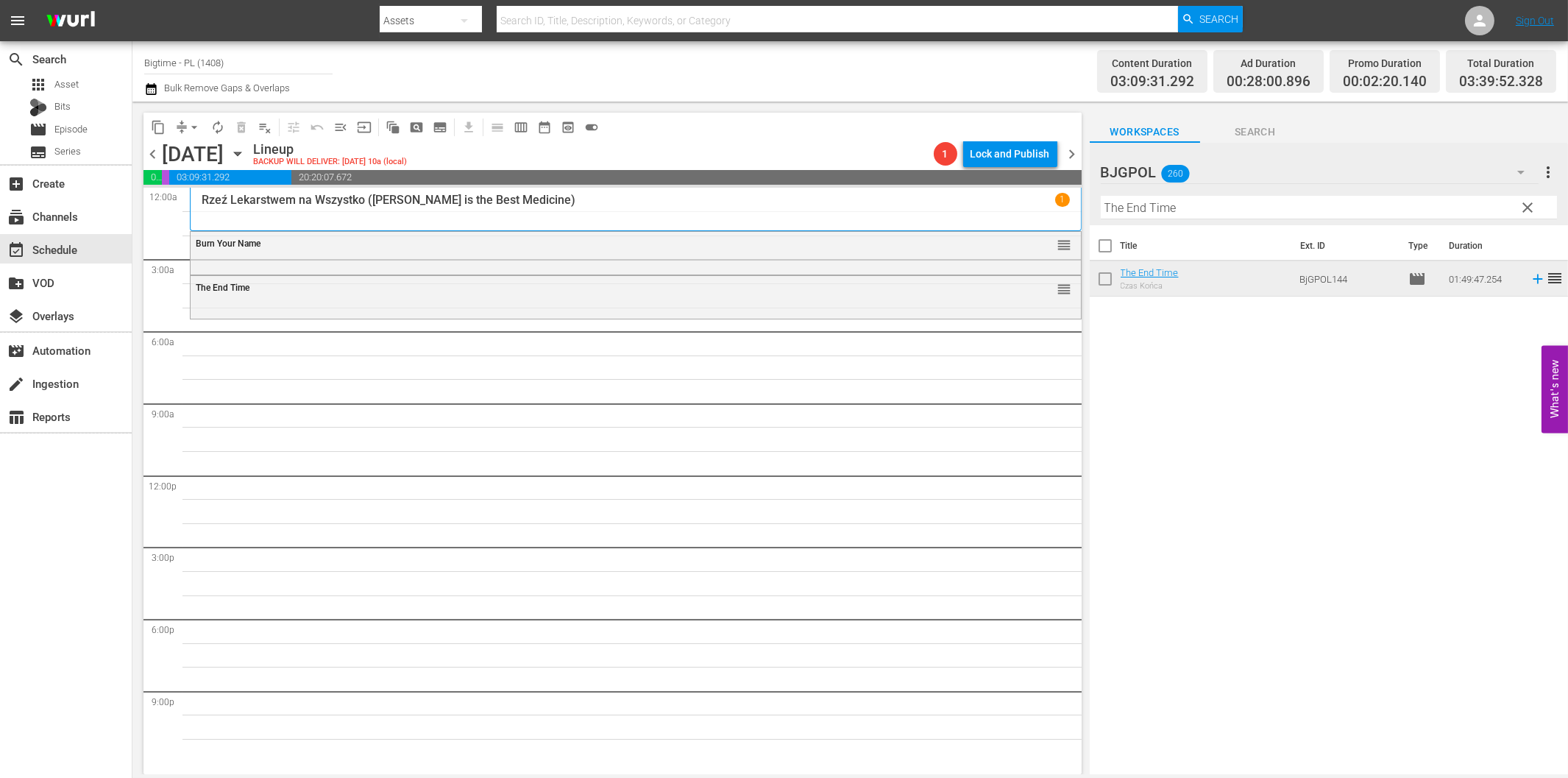
click at [1148, 205] on input "The End Time" at bounding box center [1329, 207] width 456 height 24
paste input "Live or die in [GEOGRAPHIC_DATA]"
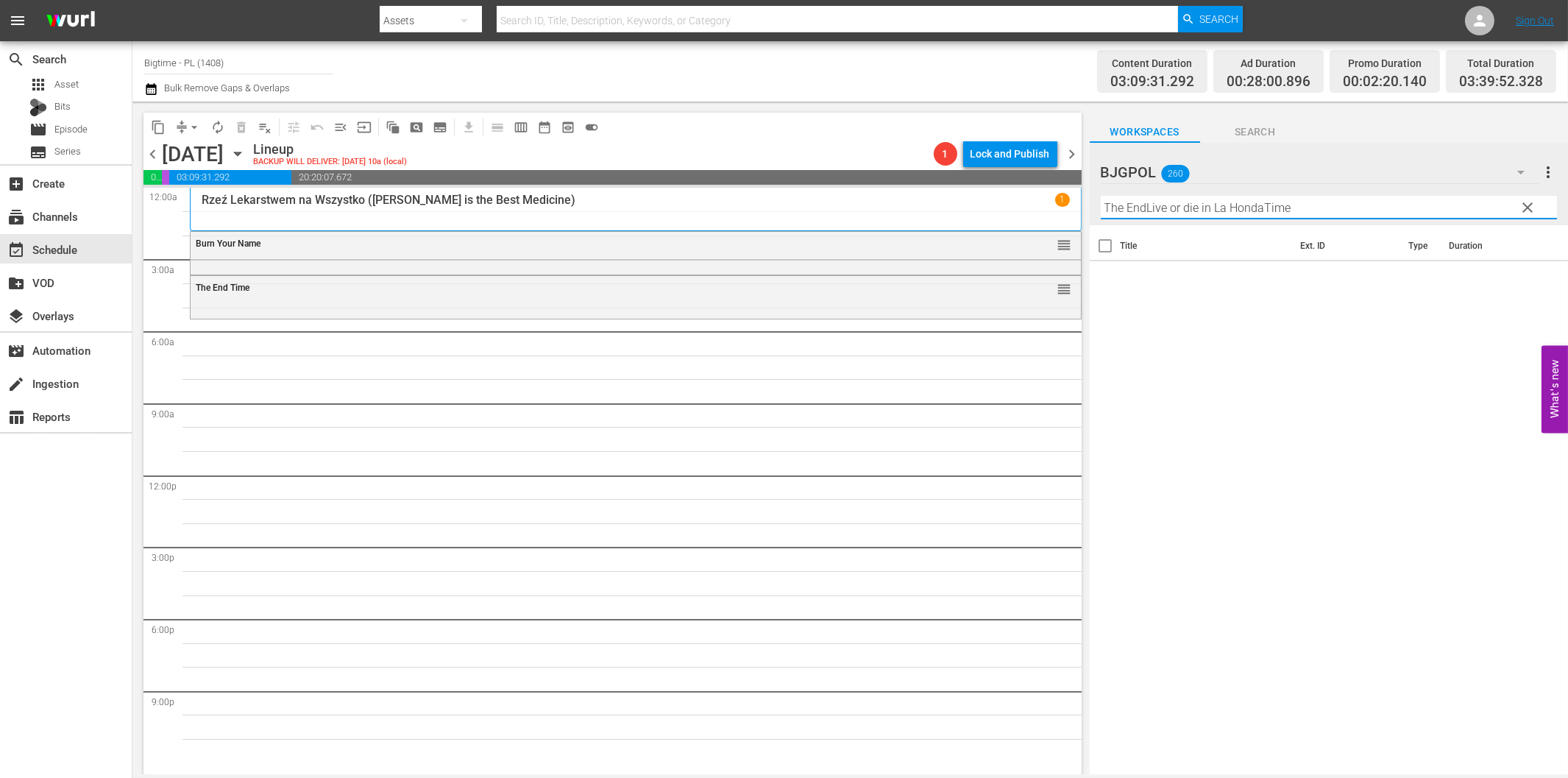
paste input "Live or die in [GEOGRAPHIC_DATA]"
click at [1533, 280] on icon at bounding box center [1537, 279] width 10 height 10
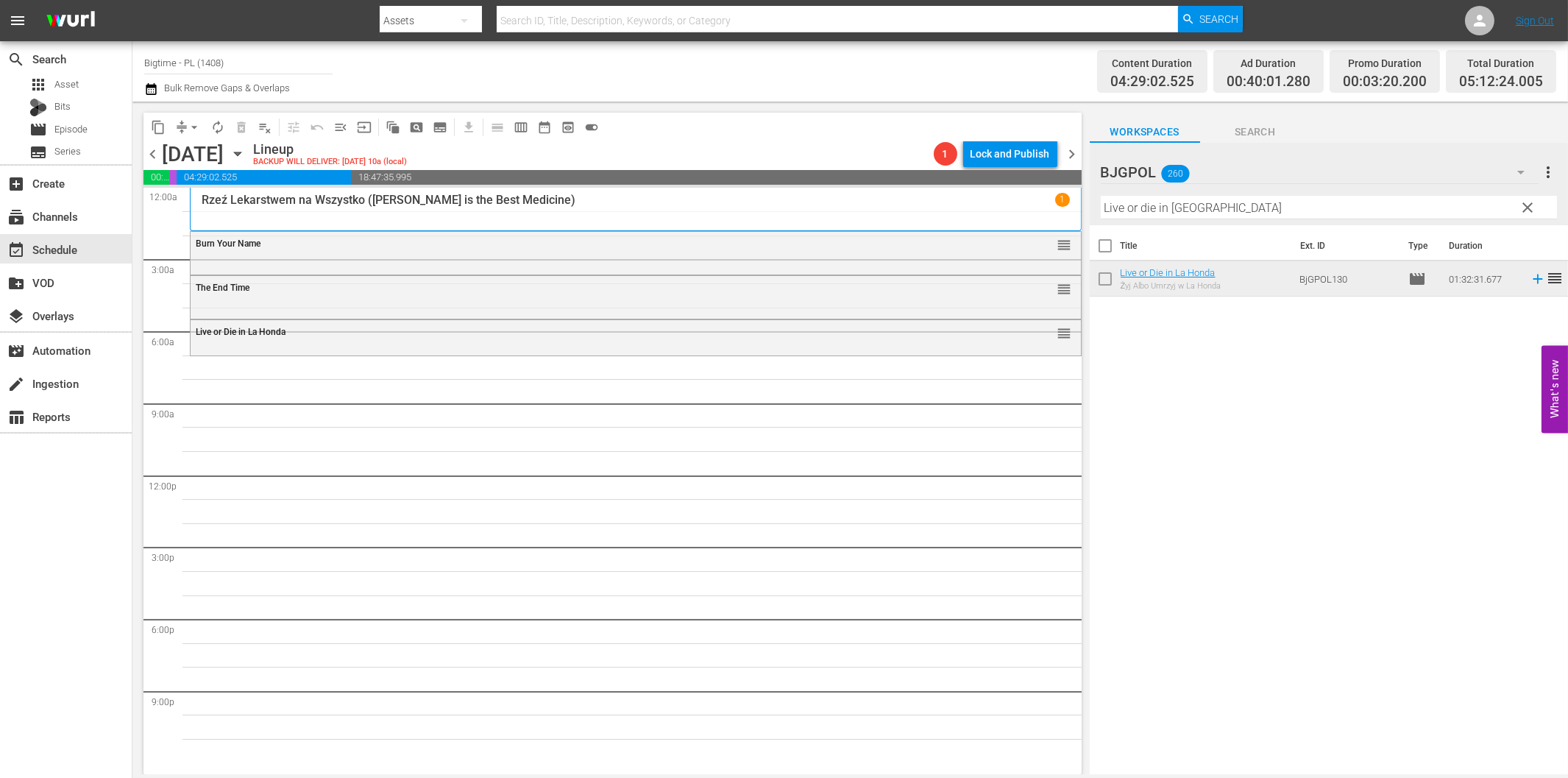
click at [1127, 202] on input "Live or die in [GEOGRAPHIC_DATA]" at bounding box center [1329, 207] width 456 height 24
paste input "6 Non Smokers"
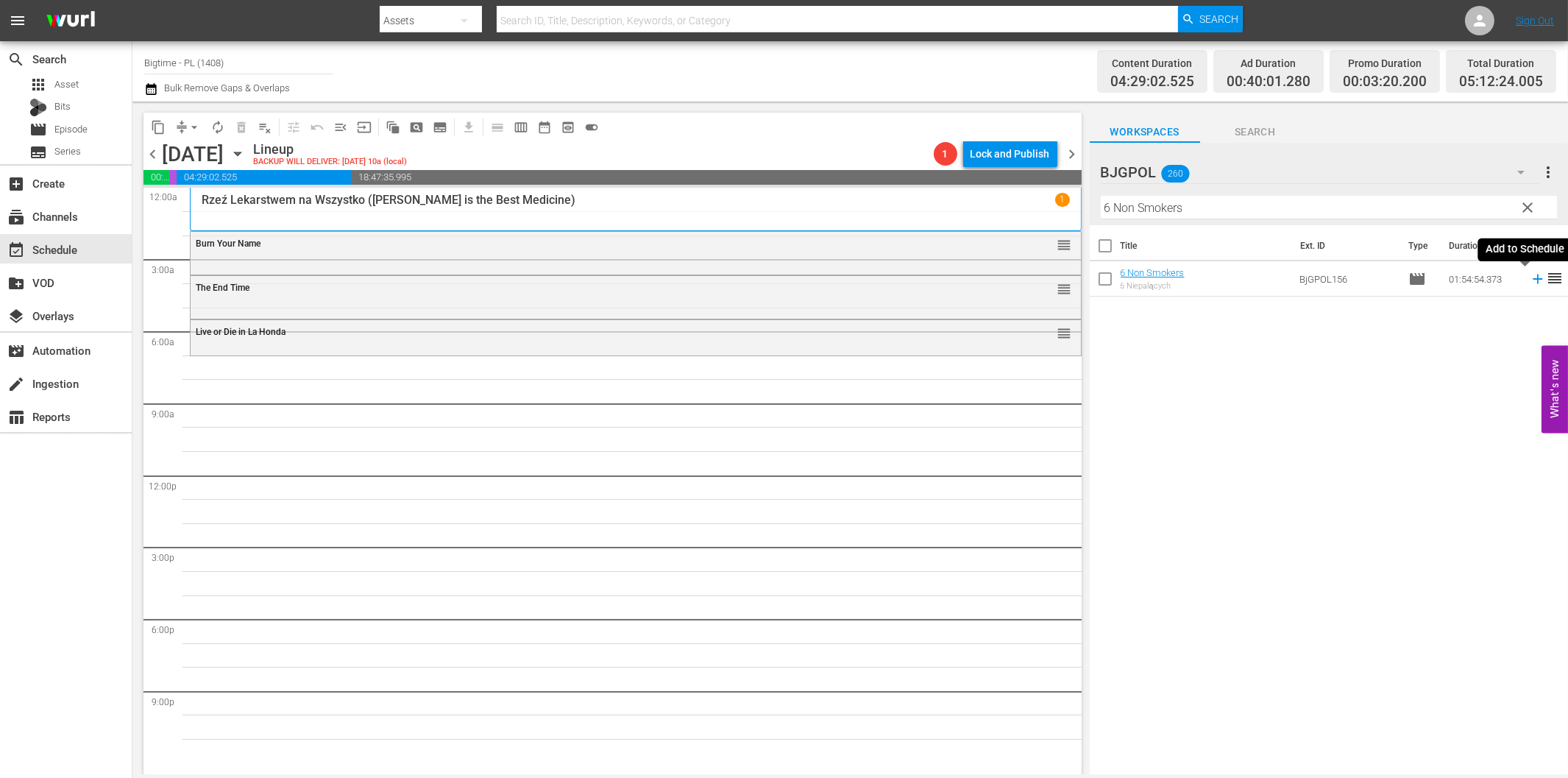
click at [1533, 281] on icon at bounding box center [1537, 279] width 10 height 10
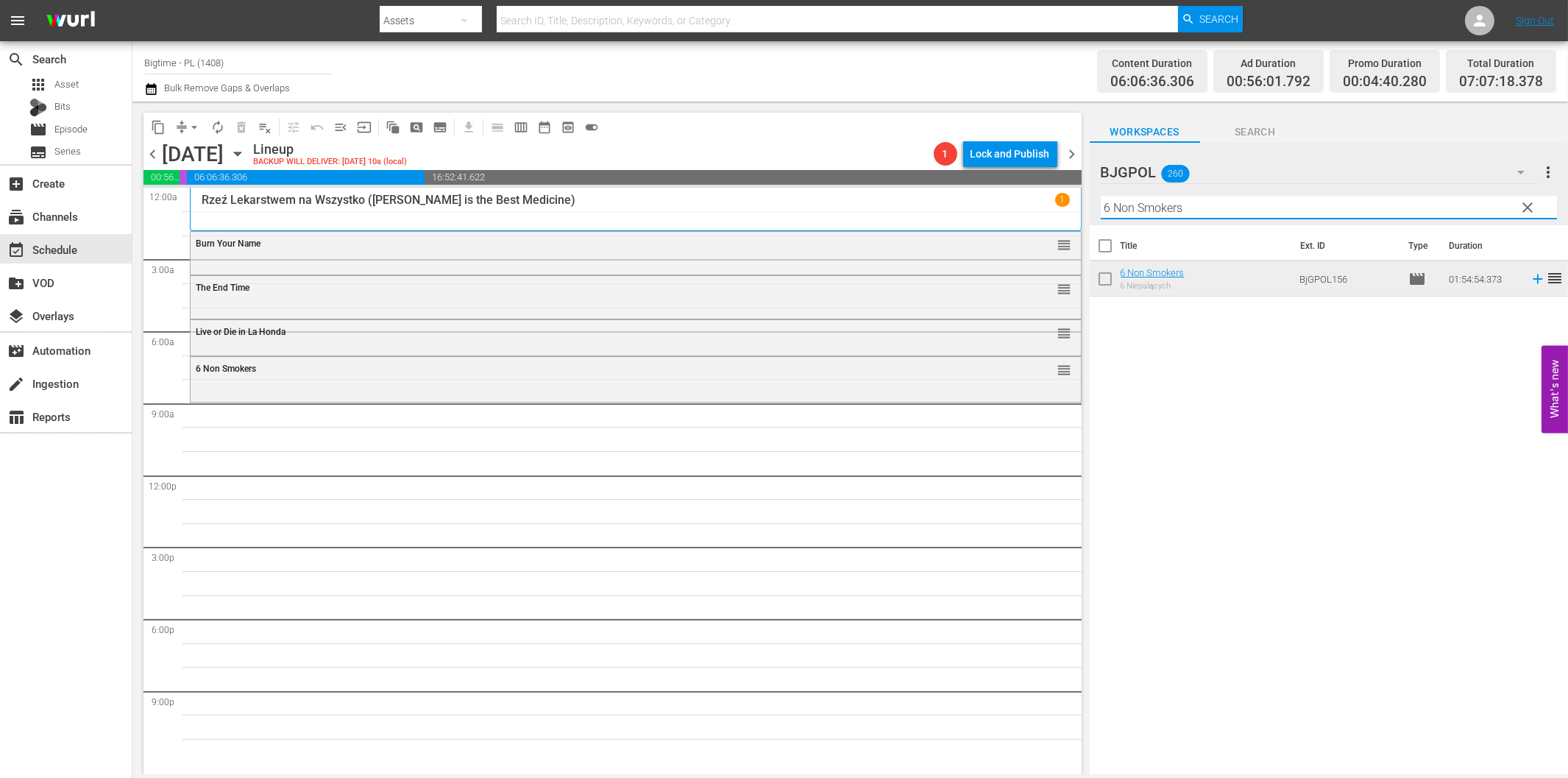
click at [1237, 210] on input "6 Non Smokers" at bounding box center [1329, 207] width 456 height 24
paste input "The Menkoff Method"
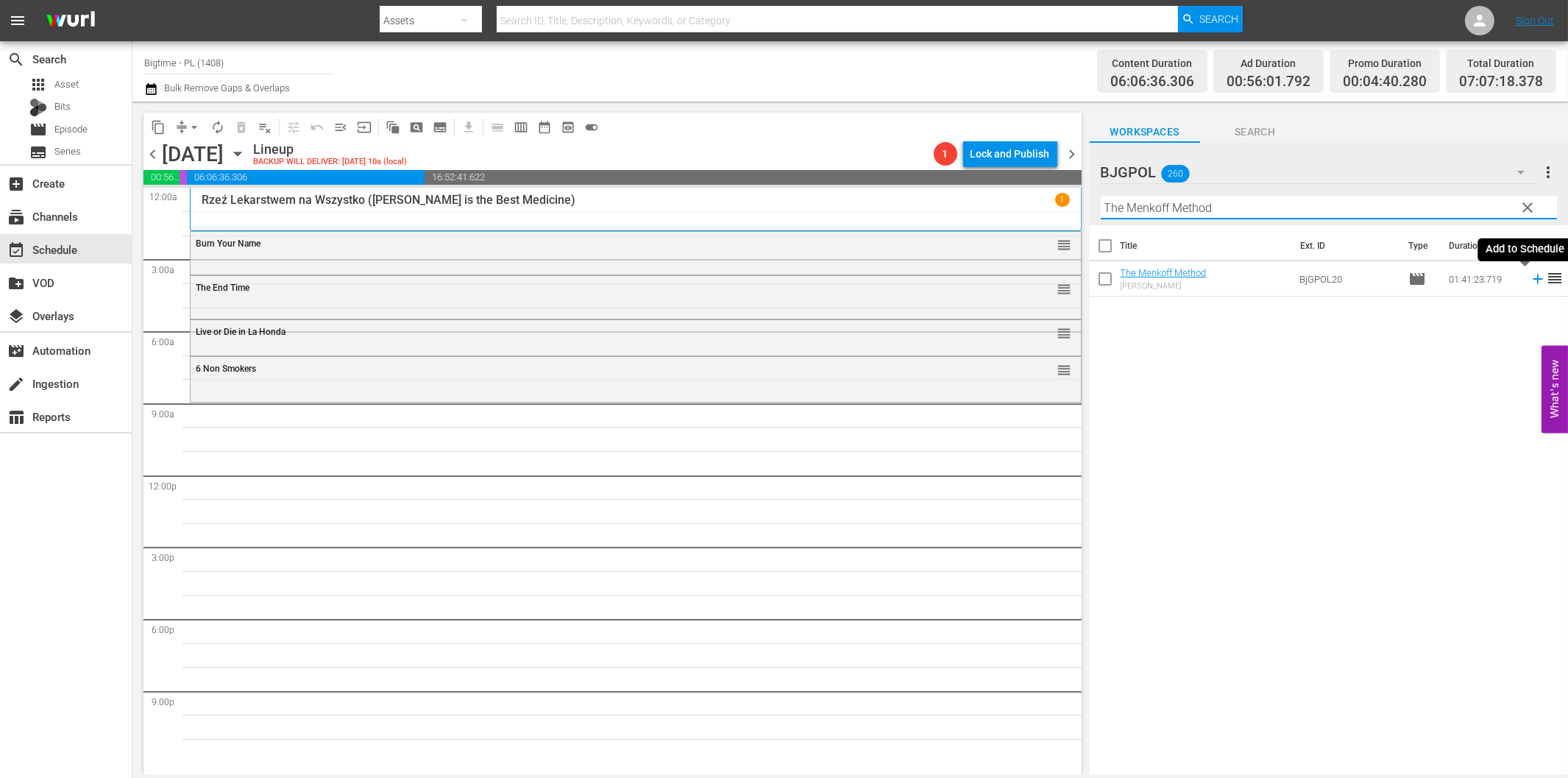
click at [1533, 282] on icon at bounding box center [1537, 279] width 10 height 10
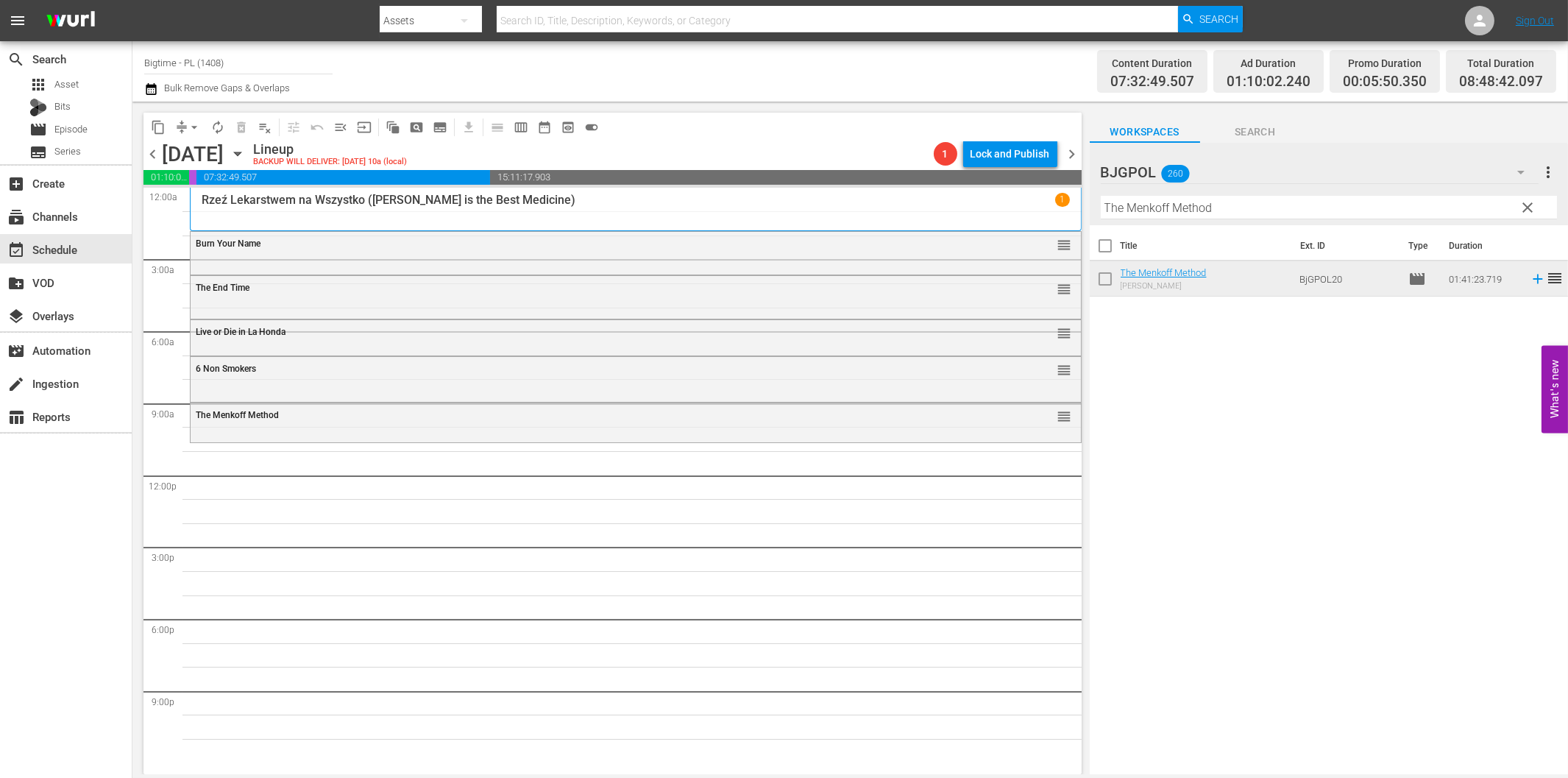
click at [1211, 208] on input "The Menkoff Method" at bounding box center [1329, 207] width 456 height 24
paste input "Across the Line – Polnisch"
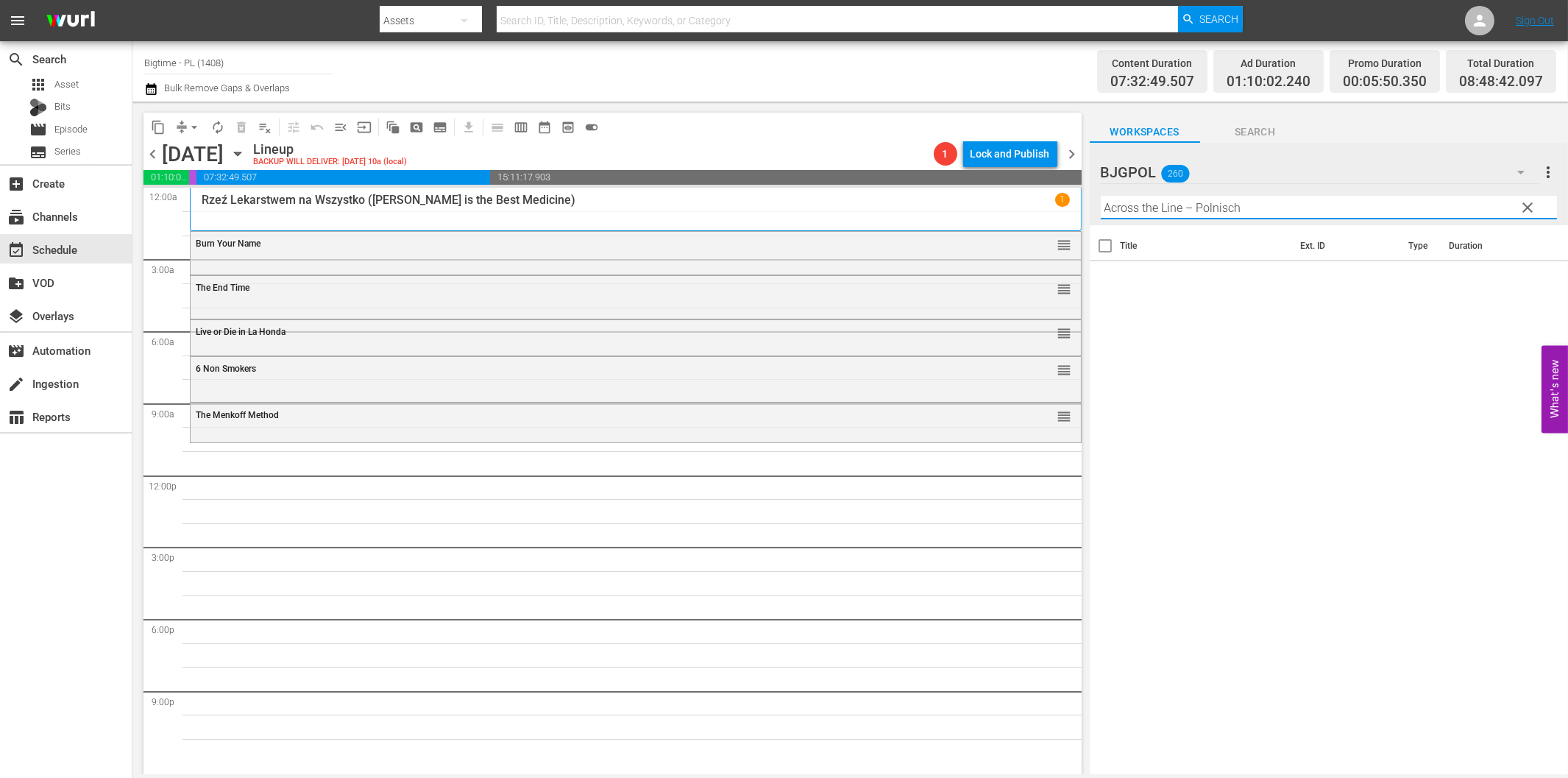
drag, startPoint x: 1182, startPoint y: 208, endPoint x: 1322, endPoint y: 219, distance: 140.4
click at [1322, 219] on div "Filter by Title Across the Line – Polnisch" at bounding box center [1329, 207] width 456 height 35
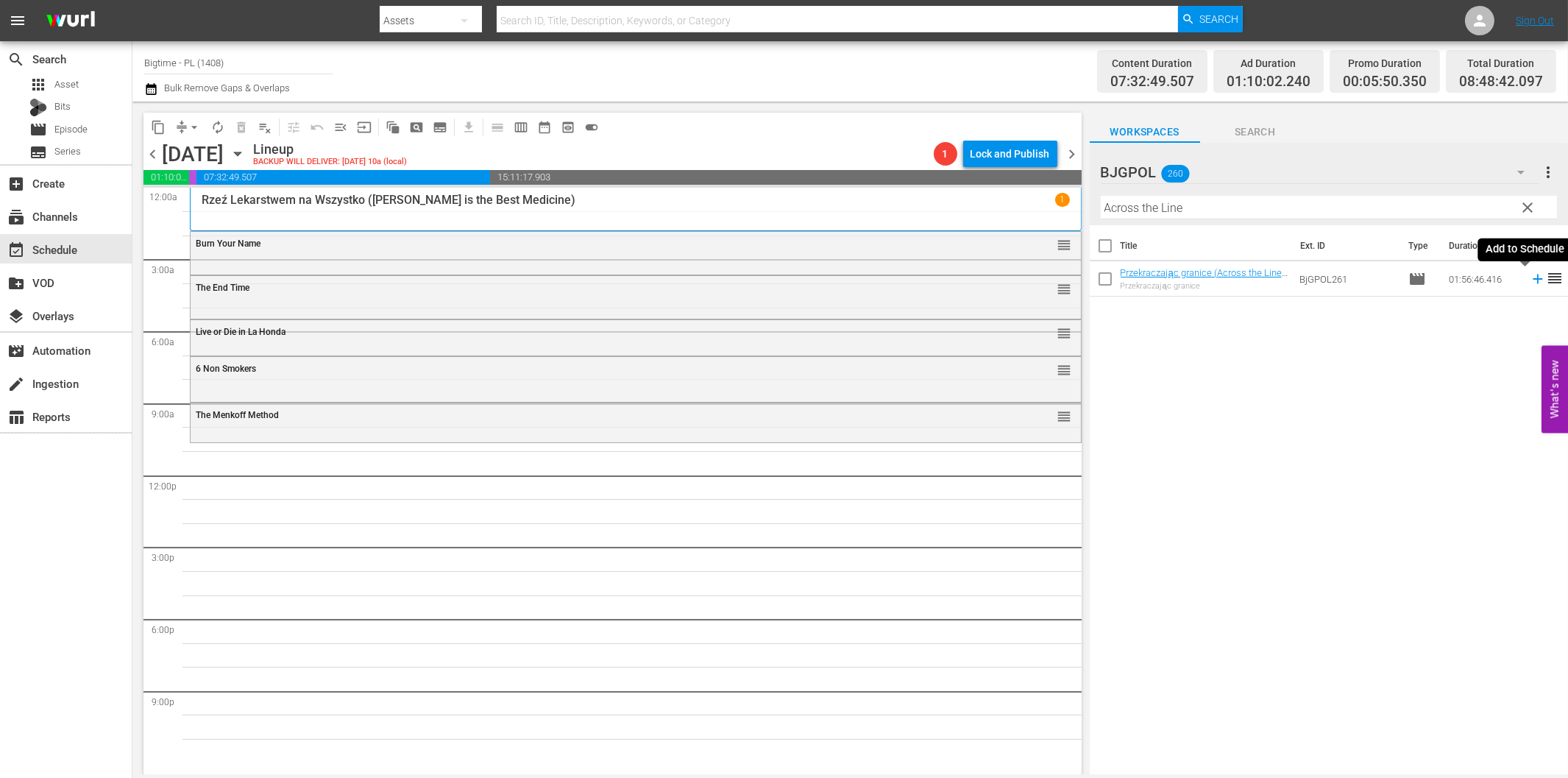
click at [1530, 277] on icon at bounding box center [1538, 279] width 16 height 16
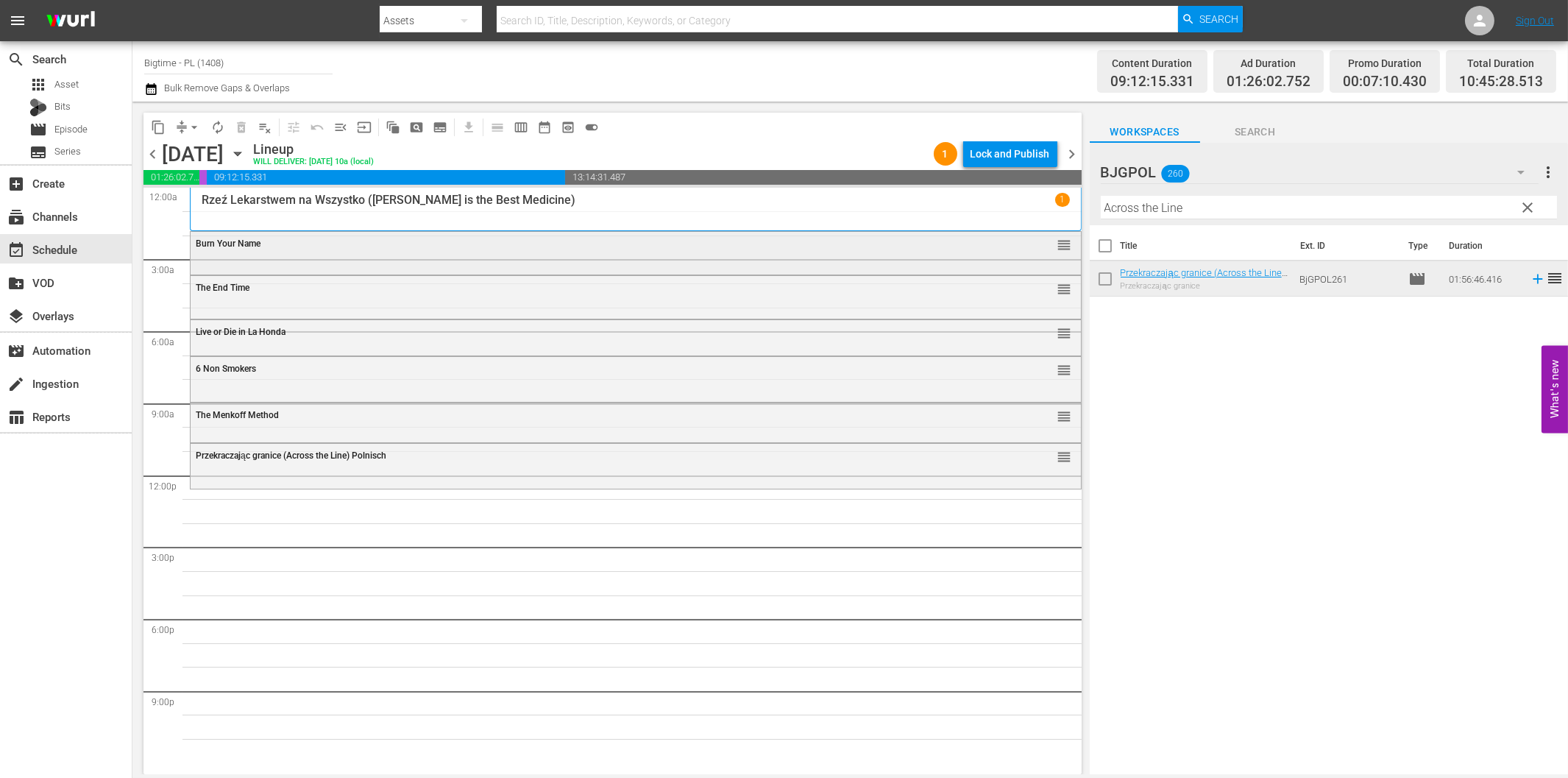
click at [710, 263] on div "Burn Your Name reorder" at bounding box center [636, 252] width 891 height 40
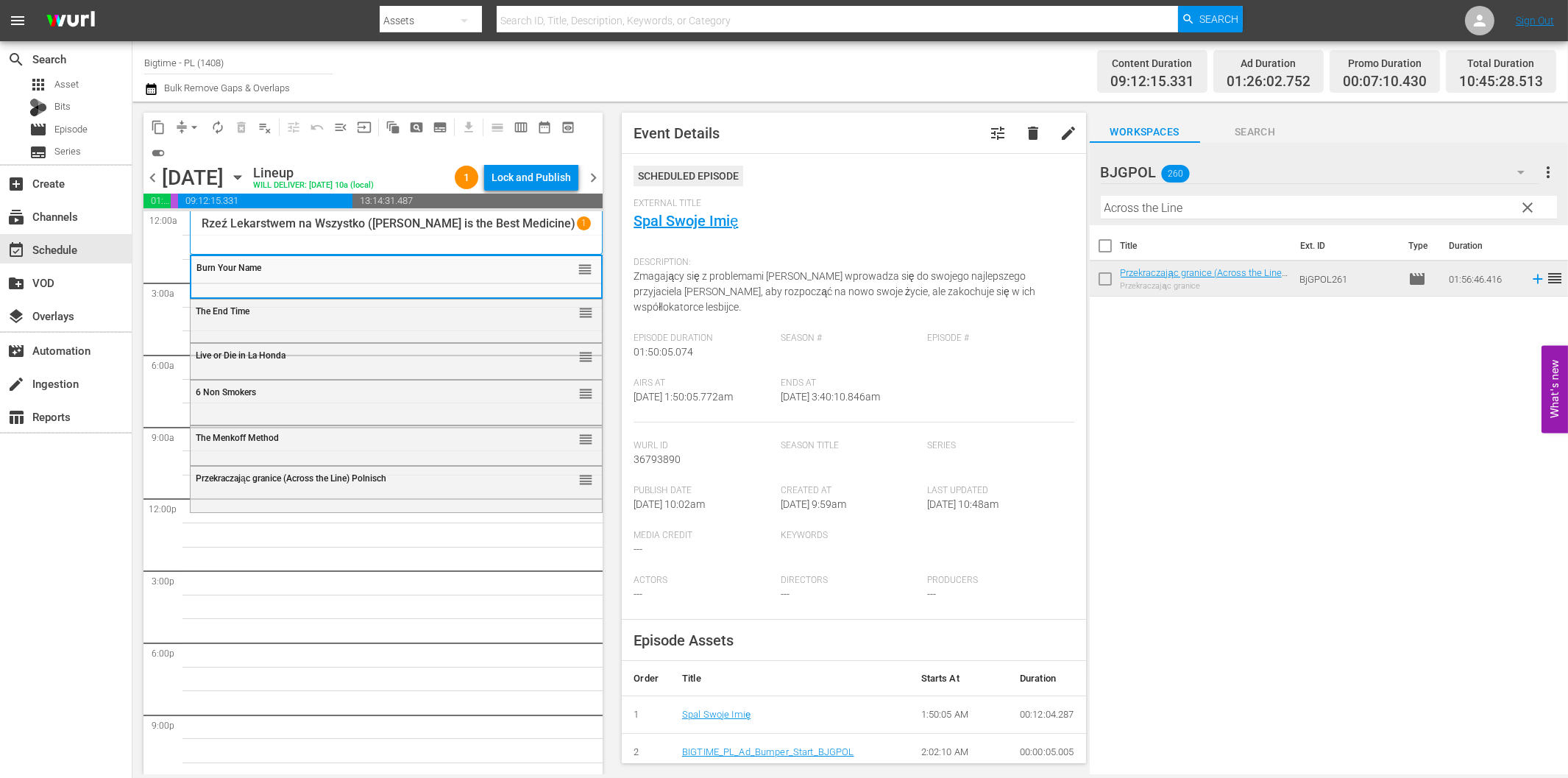
click at [1232, 210] on input "Across the Line" at bounding box center [1329, 207] width 456 height 24
paste input "FAT BOY CHRONICLES"
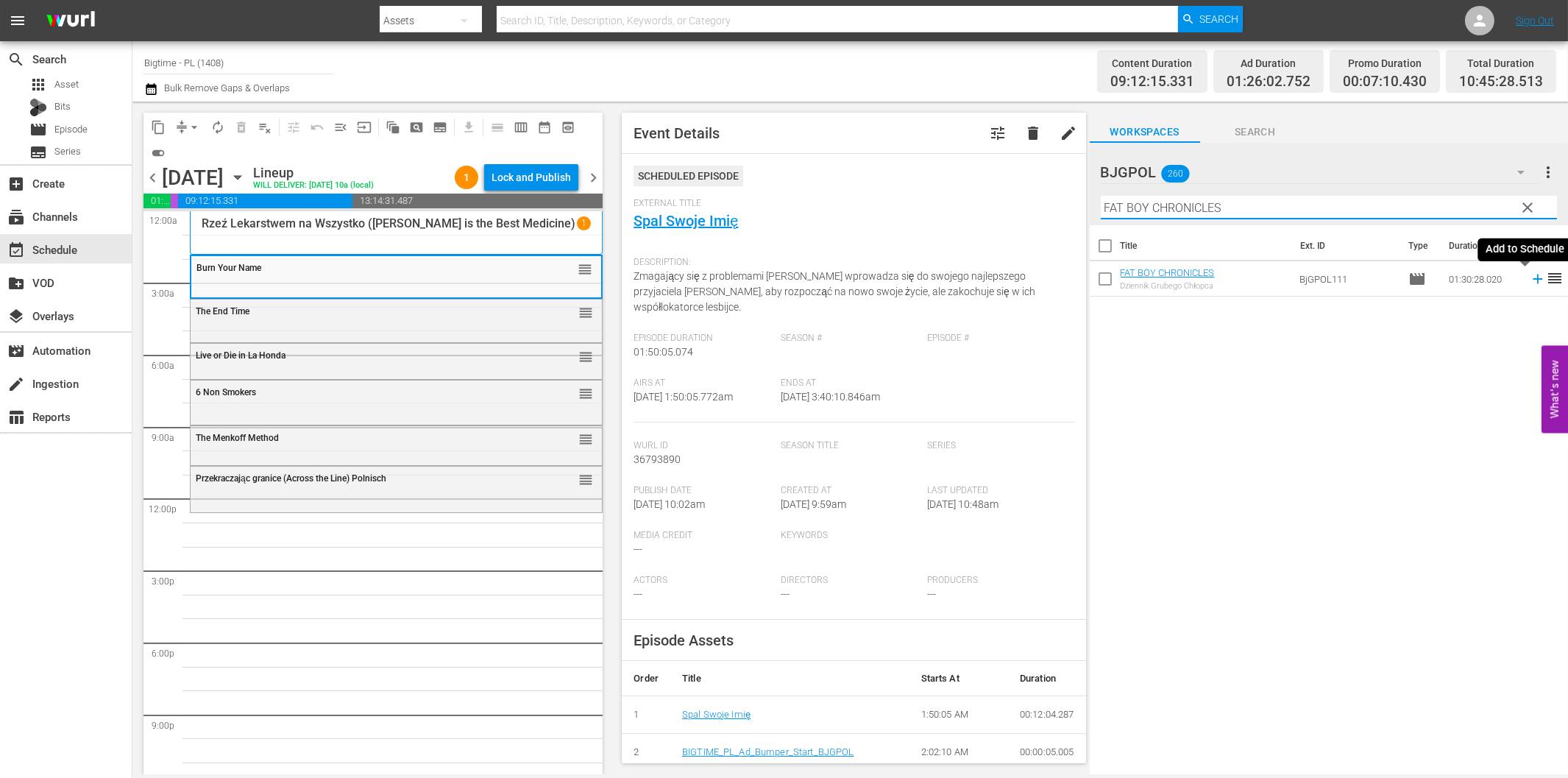
click at [1530, 277] on icon at bounding box center [1538, 279] width 16 height 16
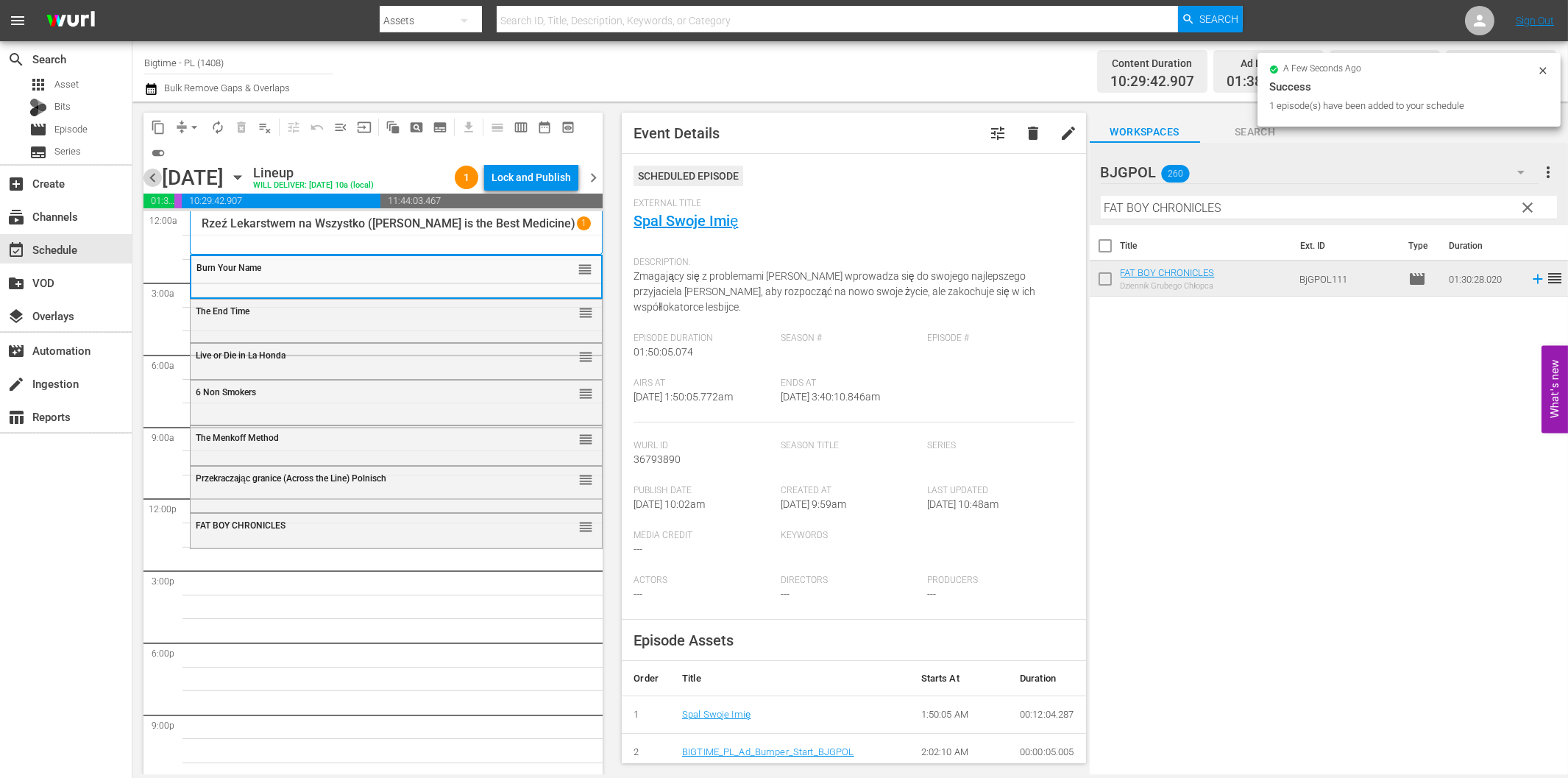
click at [151, 178] on span "chevron_left" at bounding box center [153, 178] width 18 height 18
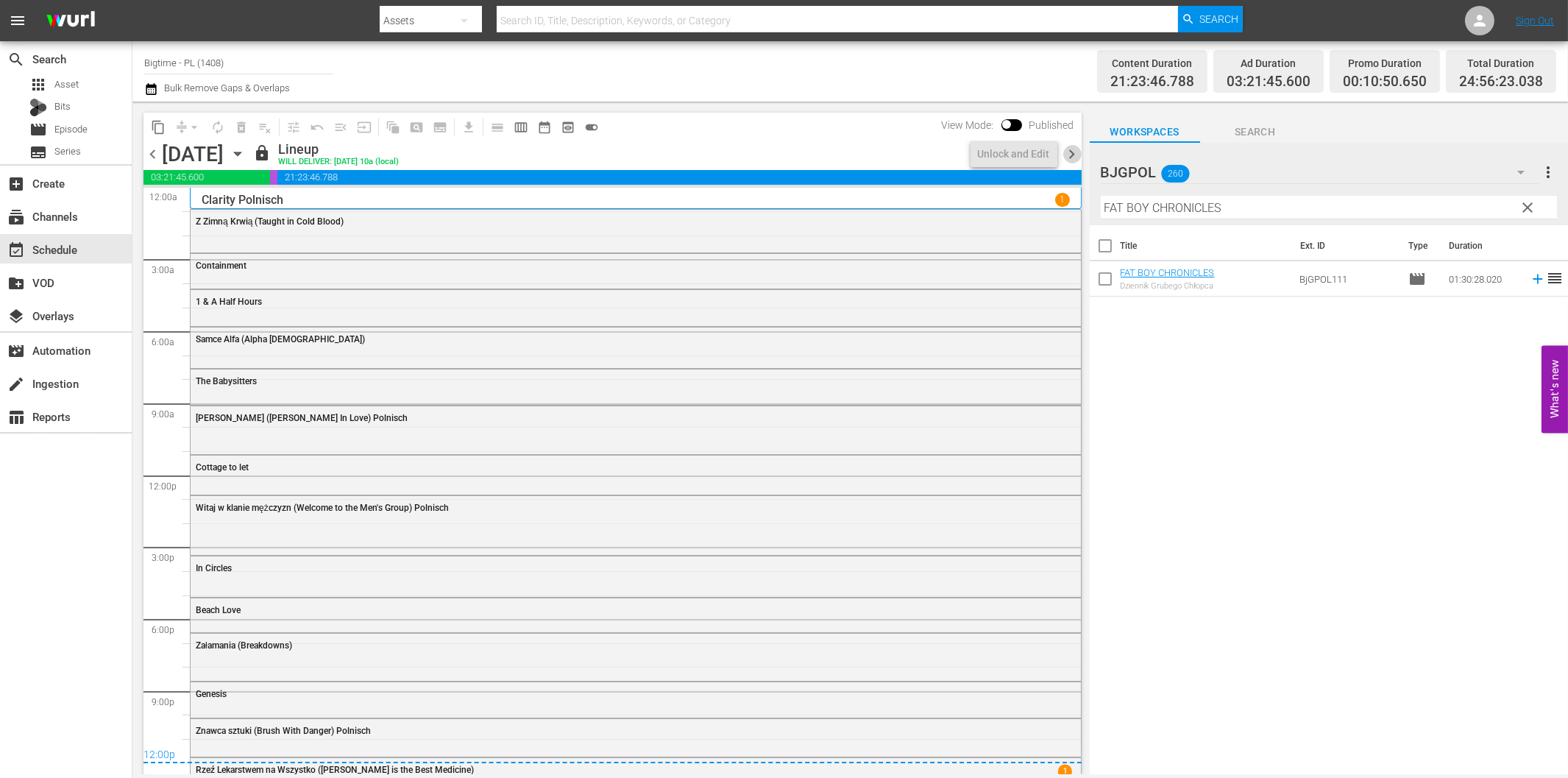
click at [1076, 151] on span "chevron_right" at bounding box center [1073, 154] width 18 height 18
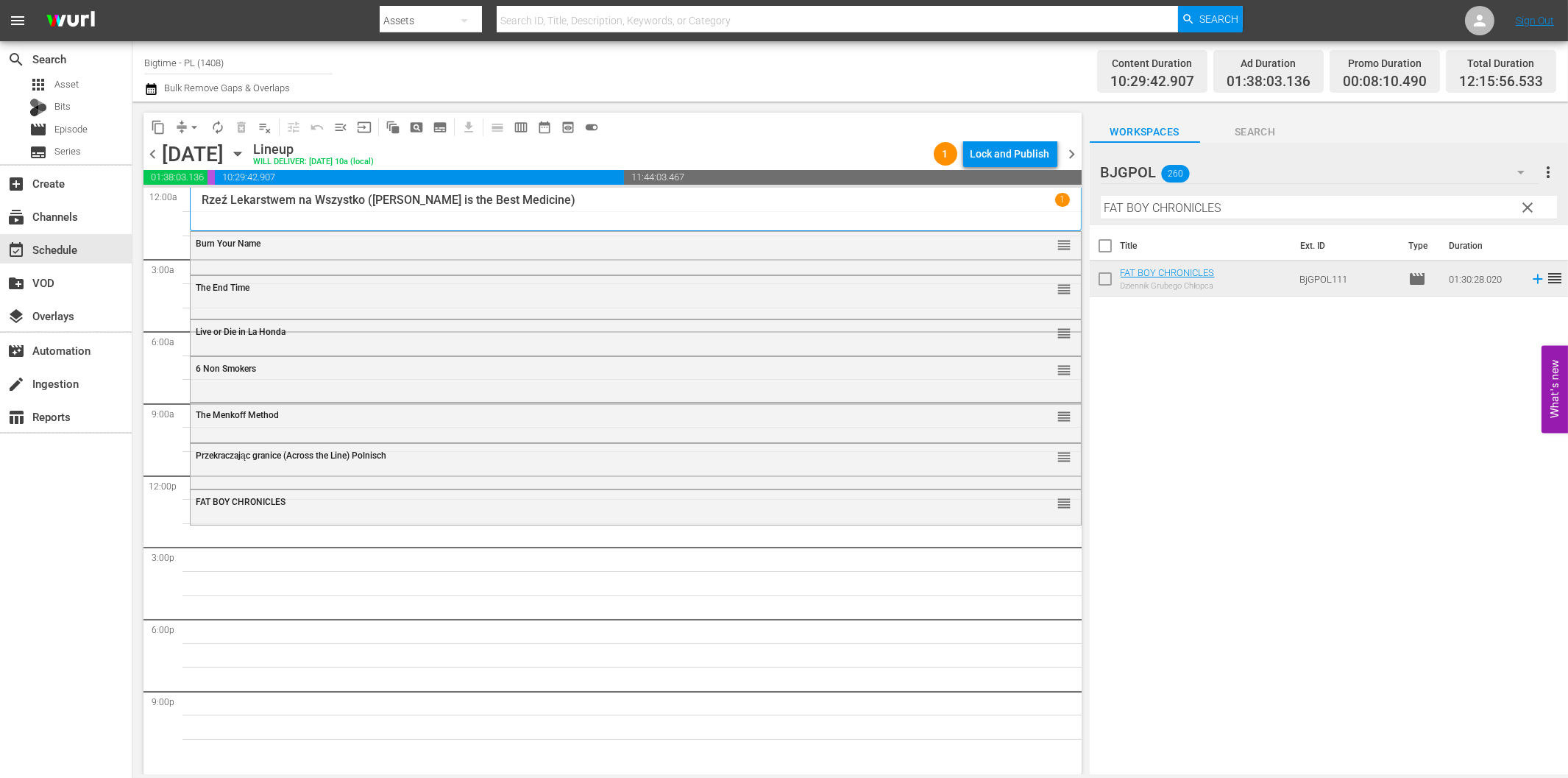
click at [1136, 212] on input "FAT BOY CHRONICLES" at bounding box center [1329, 207] width 456 height 24
paste input "Cyrano de Bergerac"
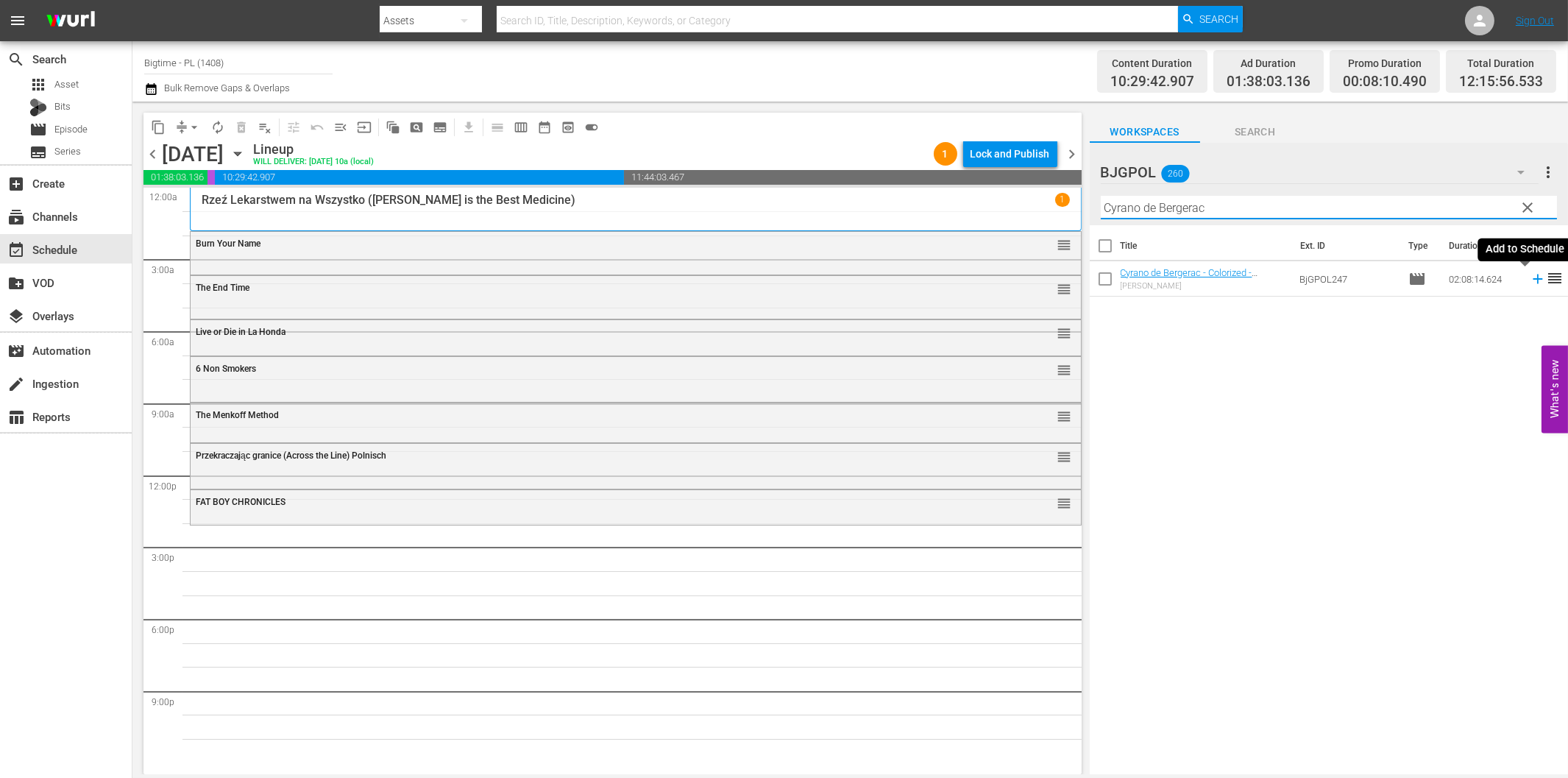
click at [1533, 280] on icon at bounding box center [1537, 279] width 10 height 10
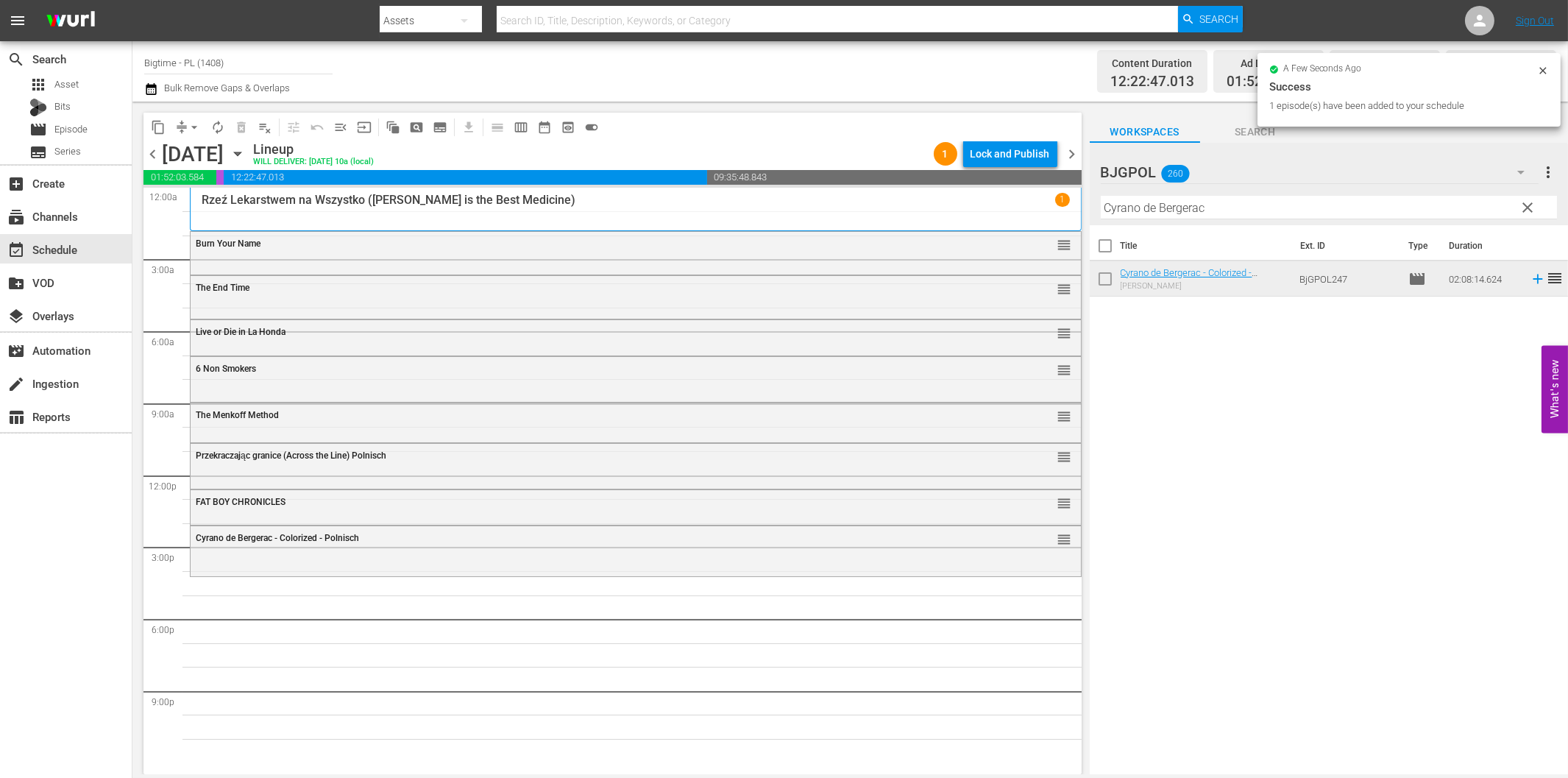
click at [1208, 200] on input "Cyrano de Bergerac" at bounding box center [1329, 207] width 456 height 24
paste input "Pieśni chwały (Tunes of Glory)"
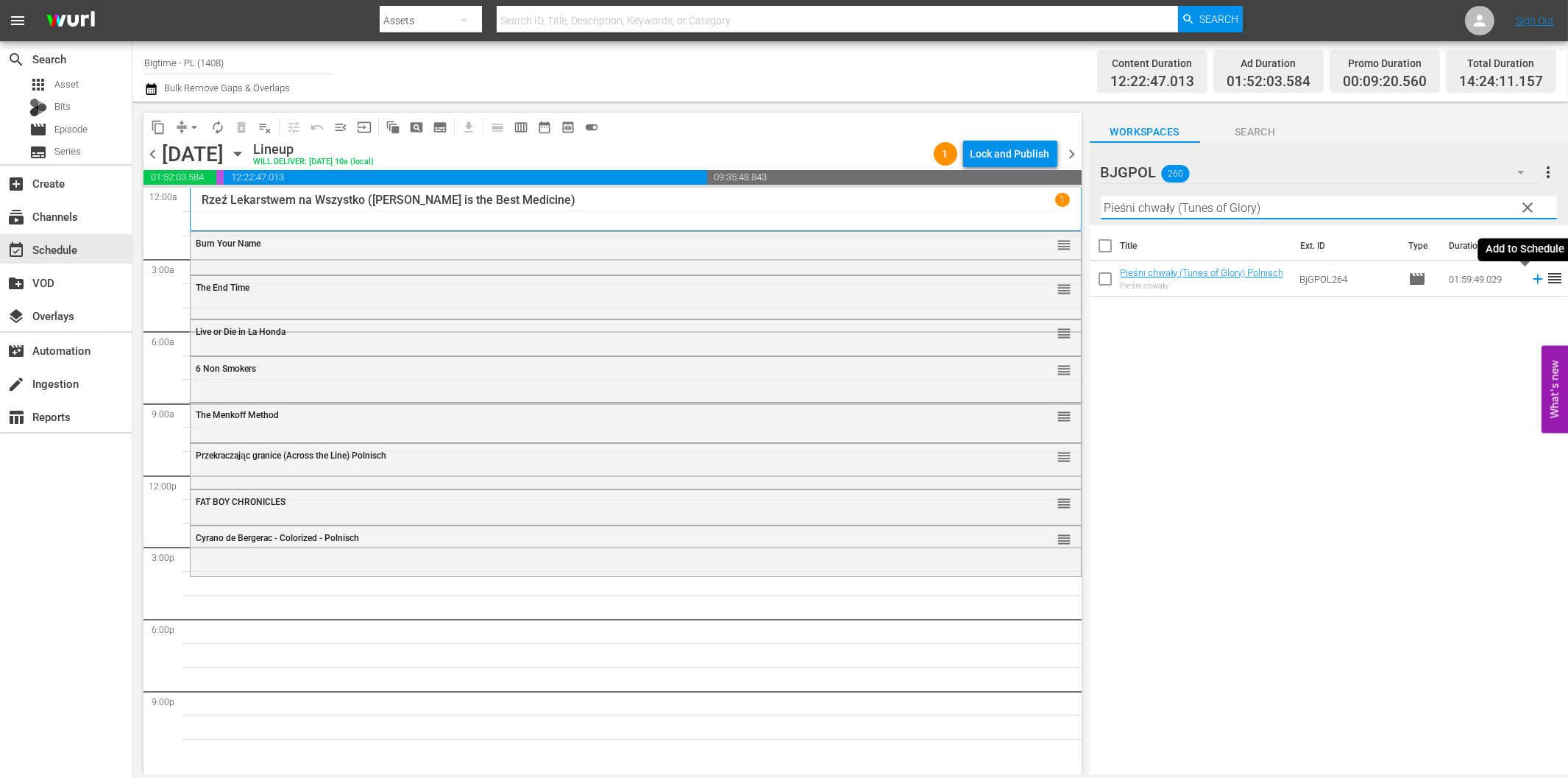
click at [1533, 278] on icon at bounding box center [1537, 279] width 10 height 10
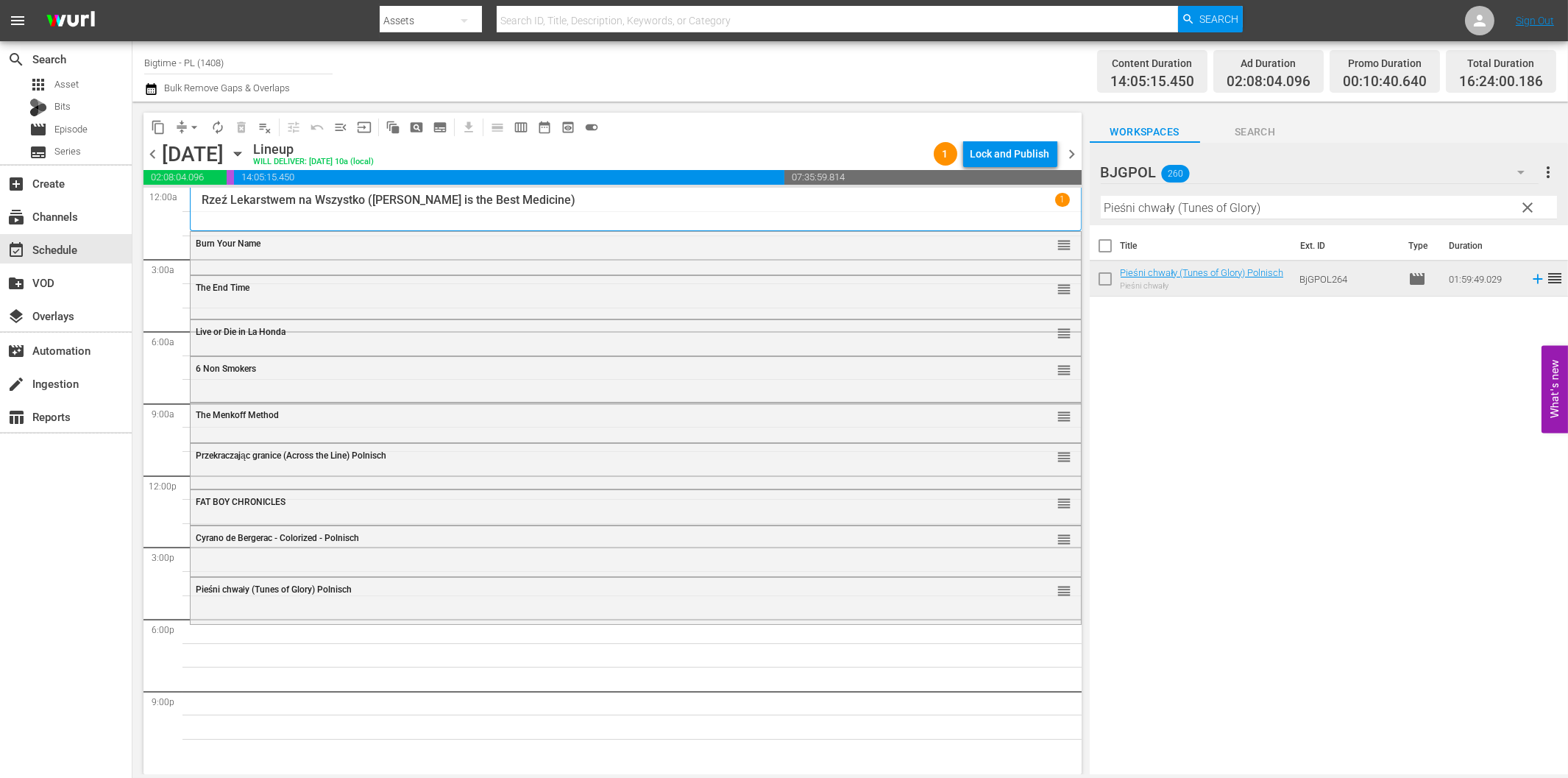
click at [1174, 209] on input "Pieśni chwały (Tunes of Glory)" at bounding box center [1329, 207] width 456 height 24
paste input "Have Rocket, Will Travel"
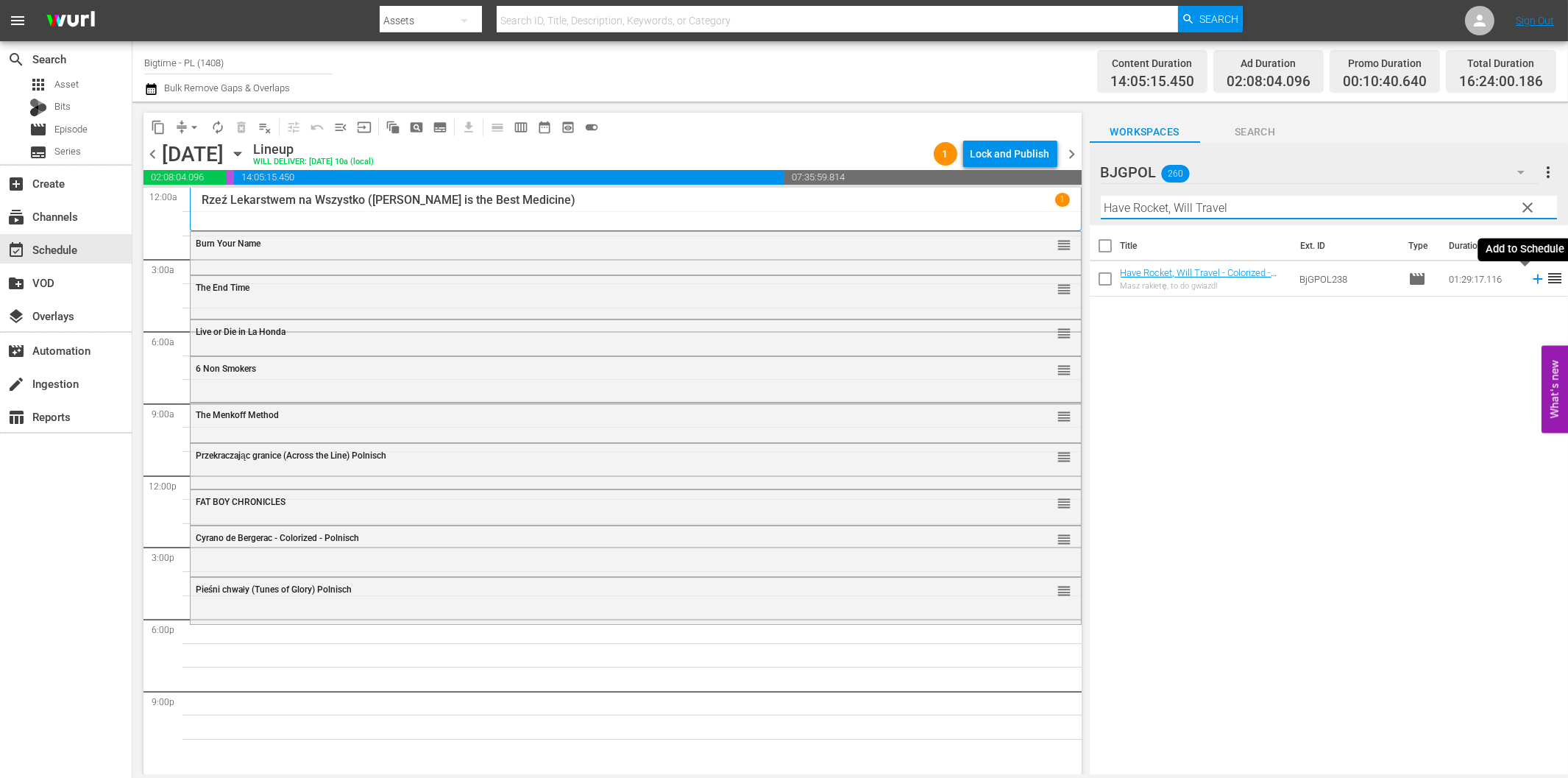
click at [1533, 278] on icon at bounding box center [1537, 279] width 10 height 10
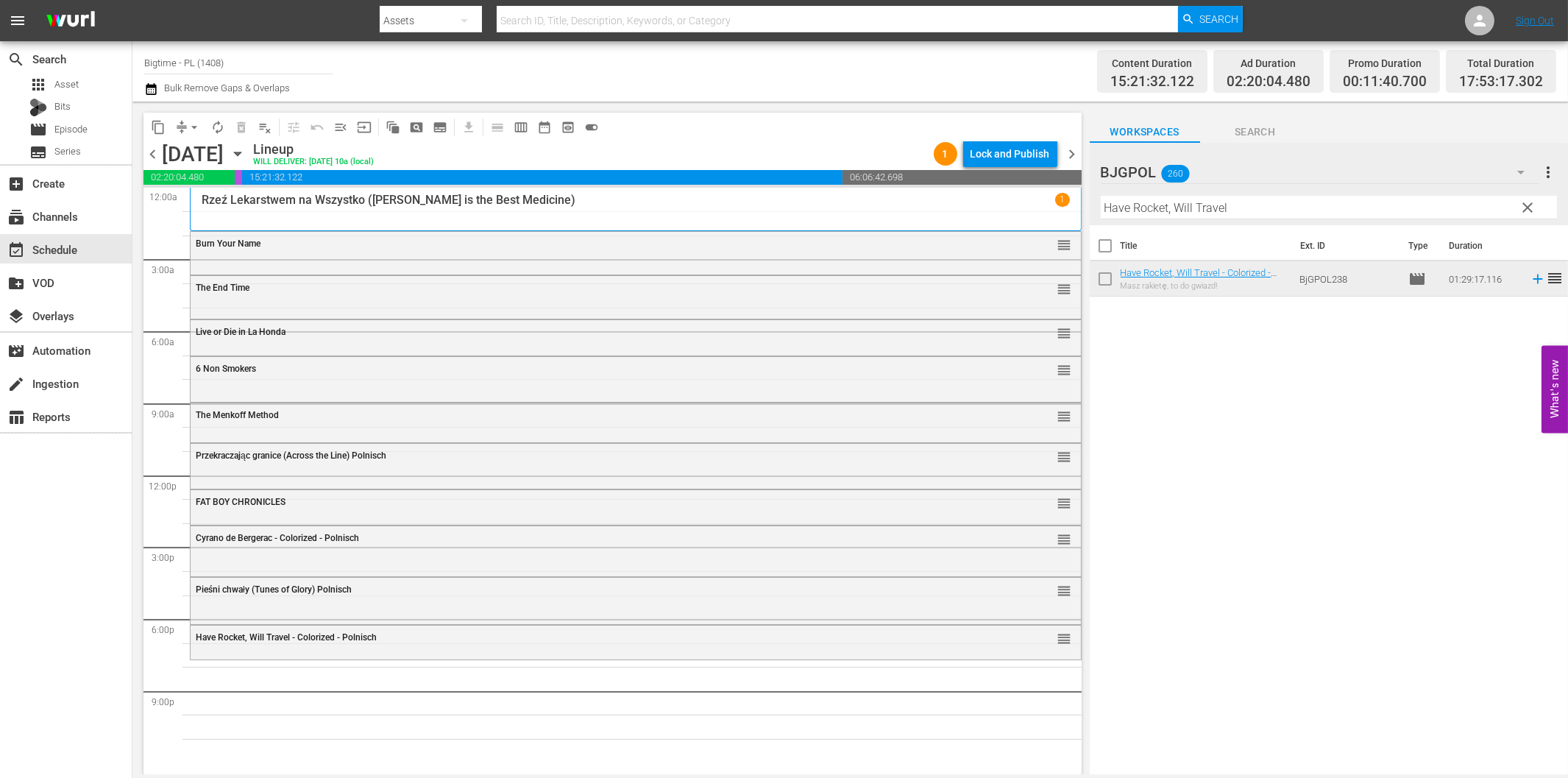
click at [1146, 203] on input "Have Rocket, Will Travel" at bounding box center [1329, 207] width 456 height 24
paste input "Evo"
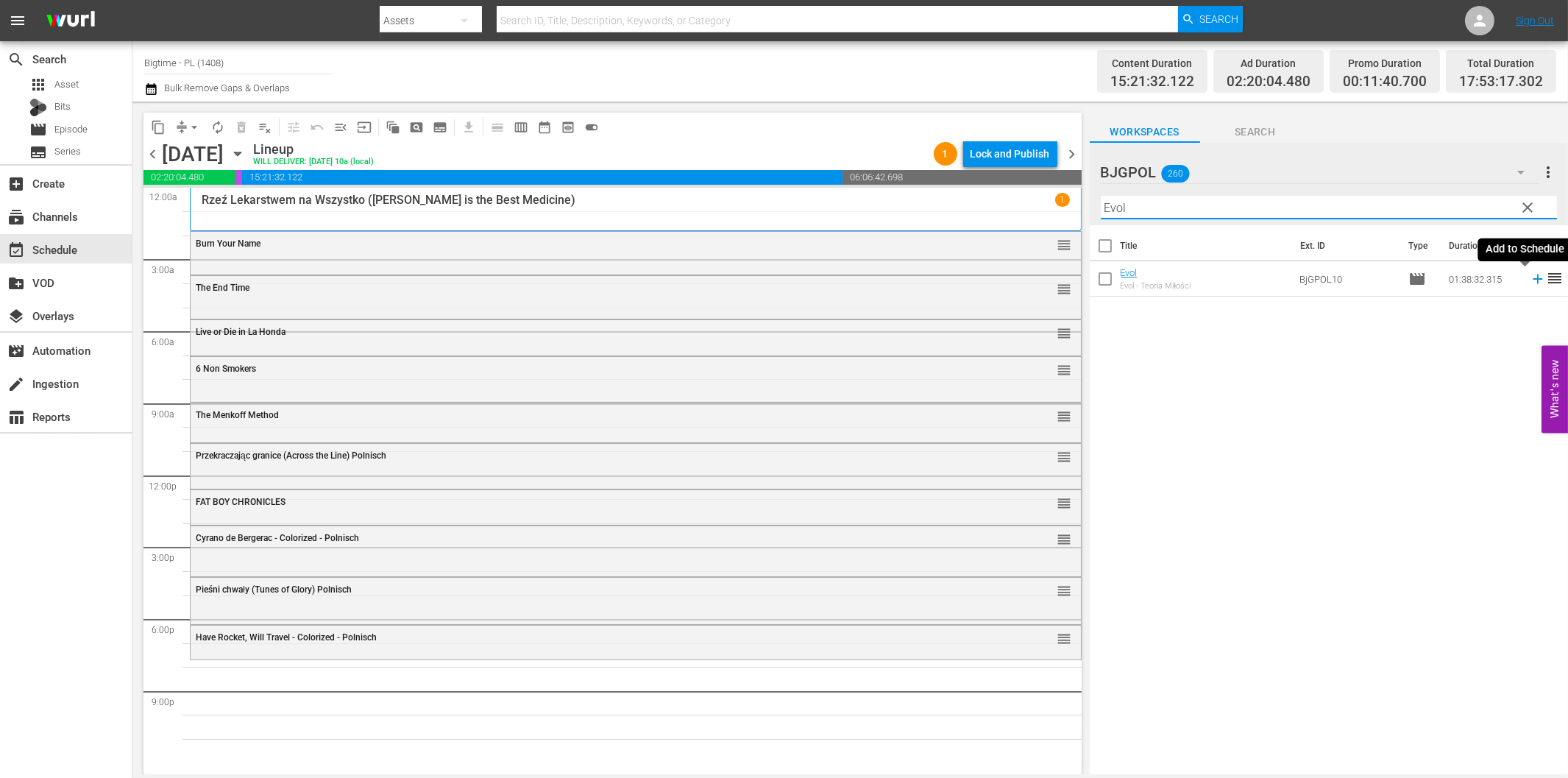
click at [1530, 281] on icon at bounding box center [1538, 279] width 16 height 16
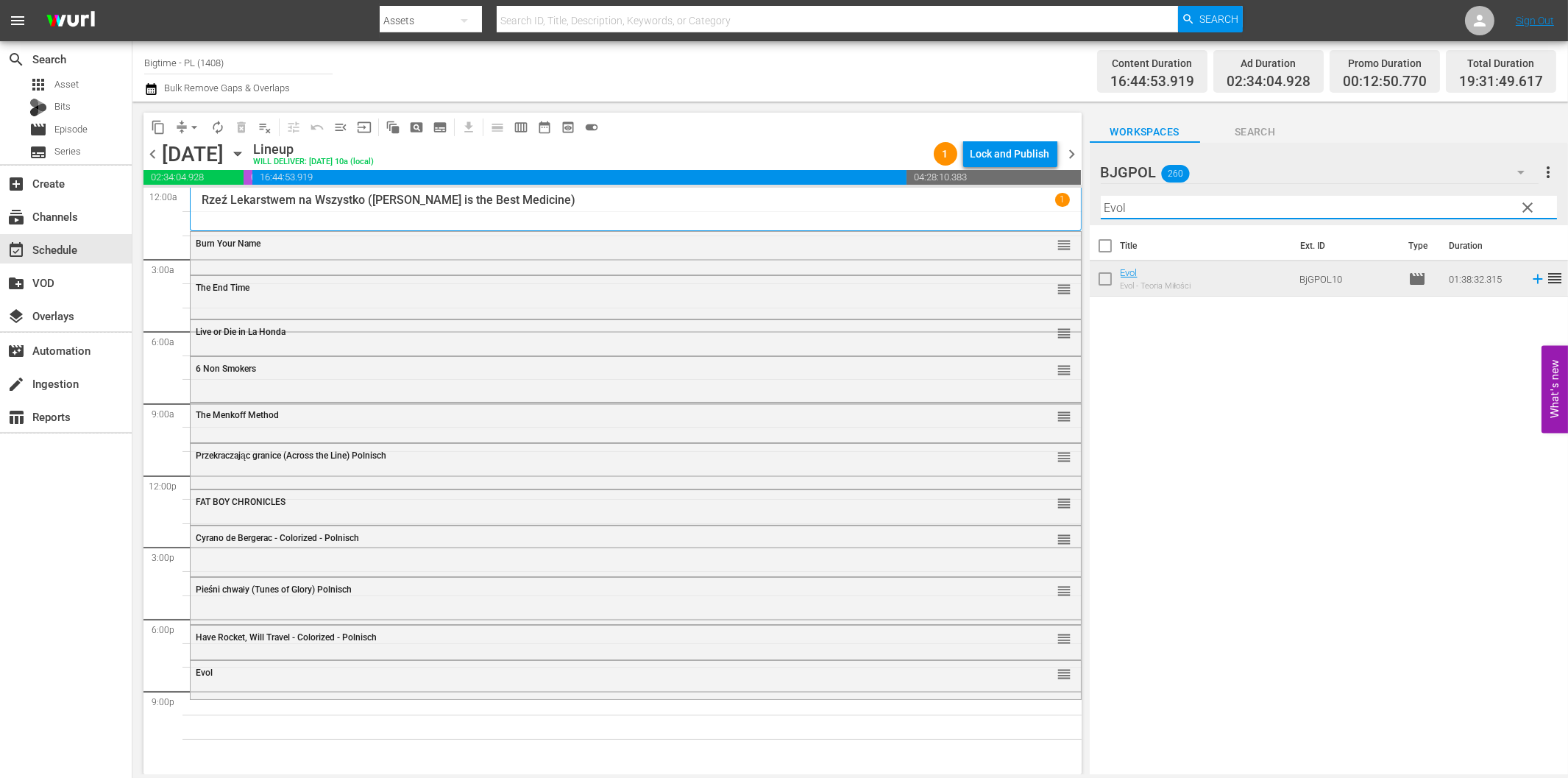
click at [1157, 215] on input "Evol" at bounding box center [1329, 207] width 456 height 24
paste input "Injustice"
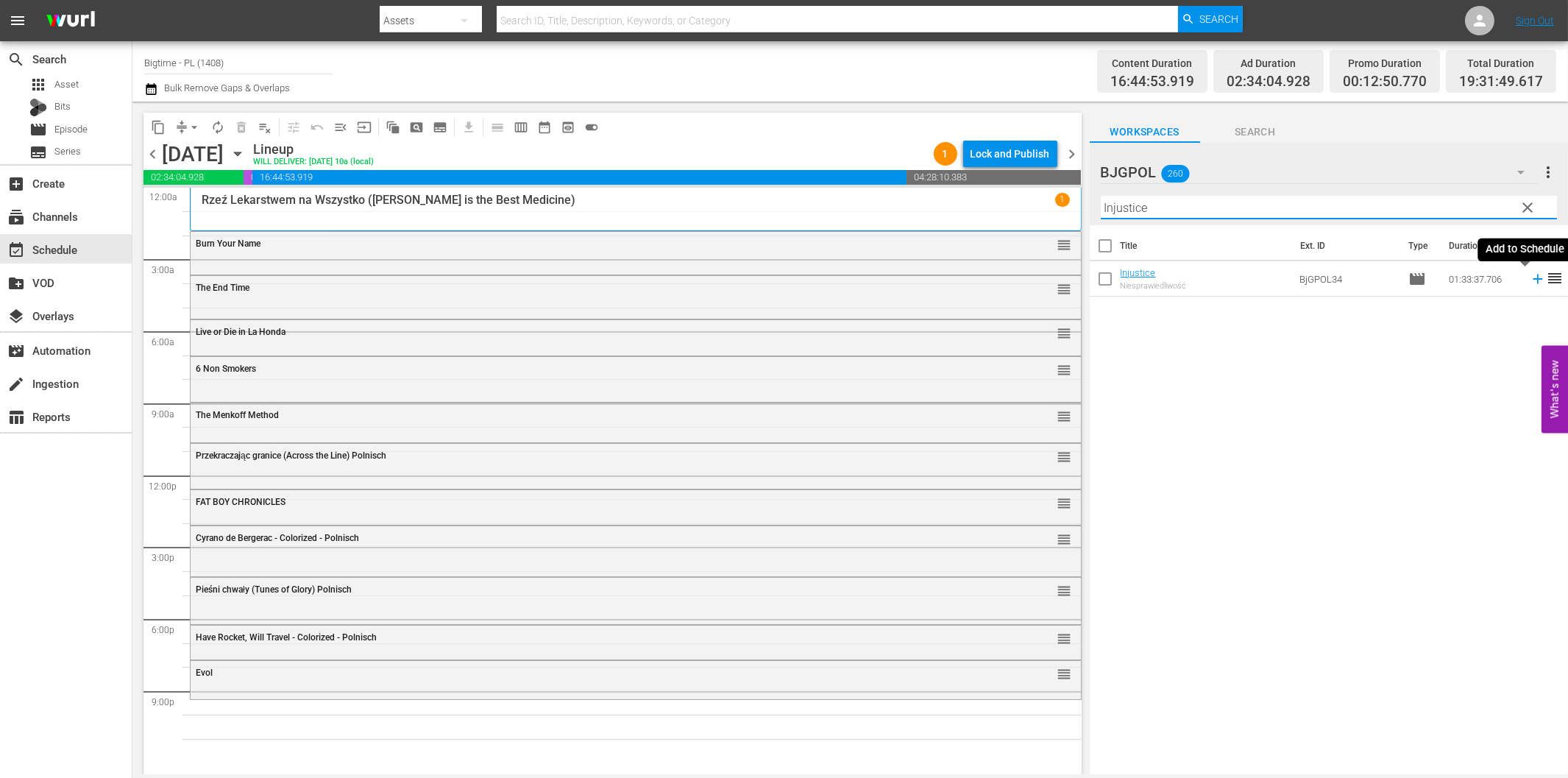
click at [1530, 281] on icon at bounding box center [1538, 279] width 16 height 16
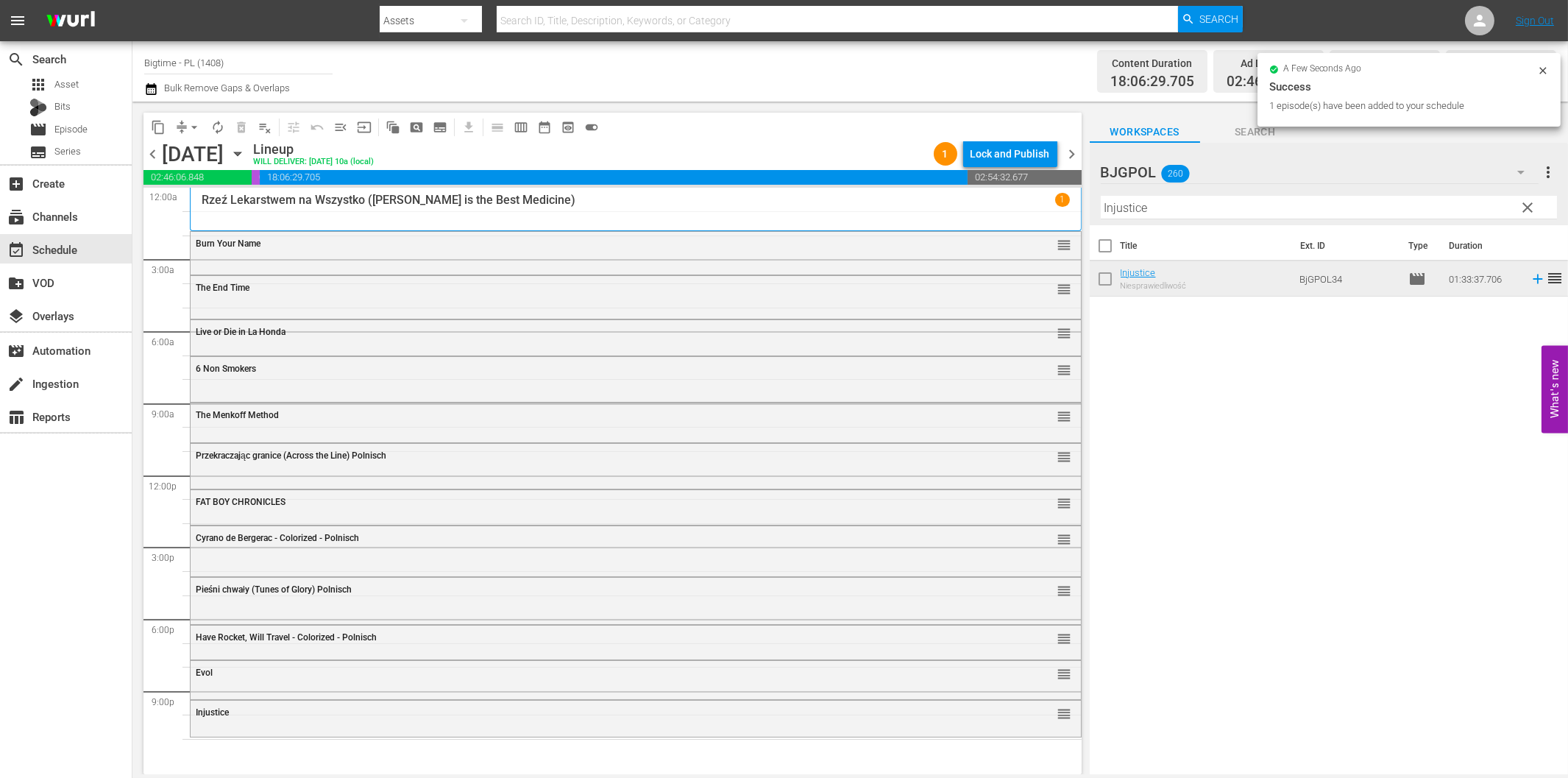
click at [1168, 207] on input "Injustice" at bounding box center [1329, 207] width 456 height 24
paste input "Maybe I'm Fin"
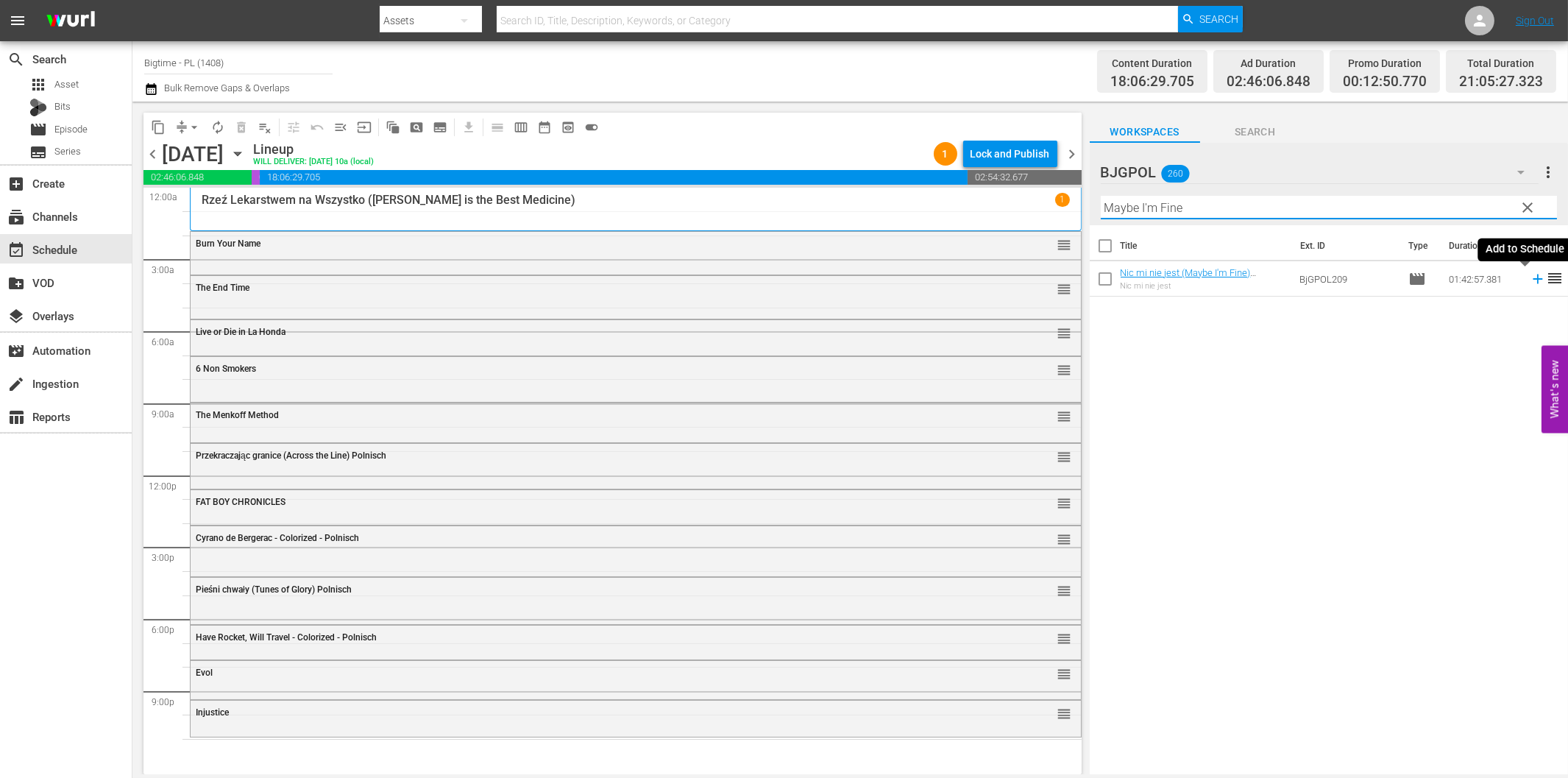
click at [1530, 277] on icon at bounding box center [1538, 279] width 16 height 16
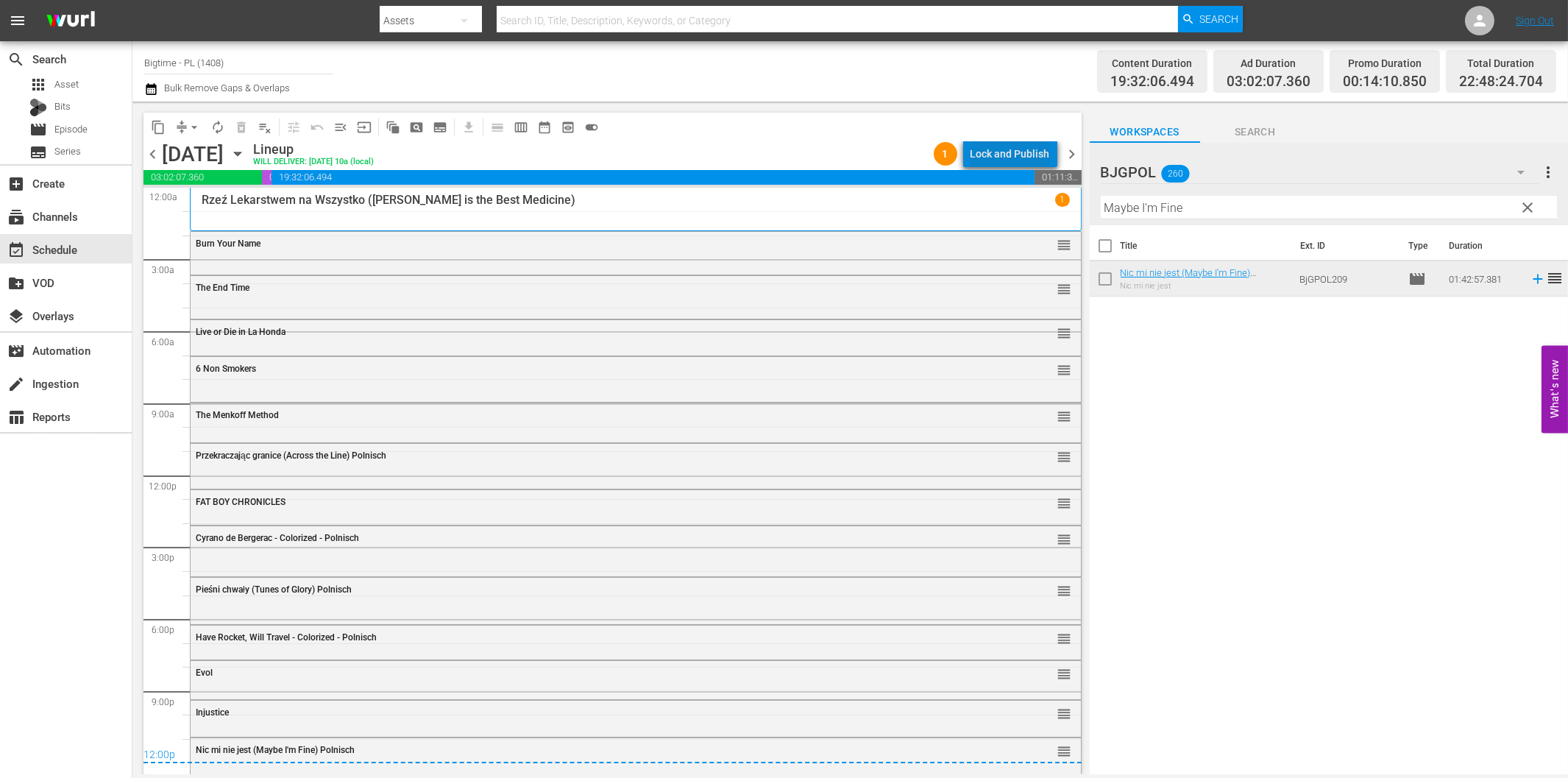
click at [1026, 152] on div "Lock and Publish" at bounding box center [1010, 153] width 80 height 26
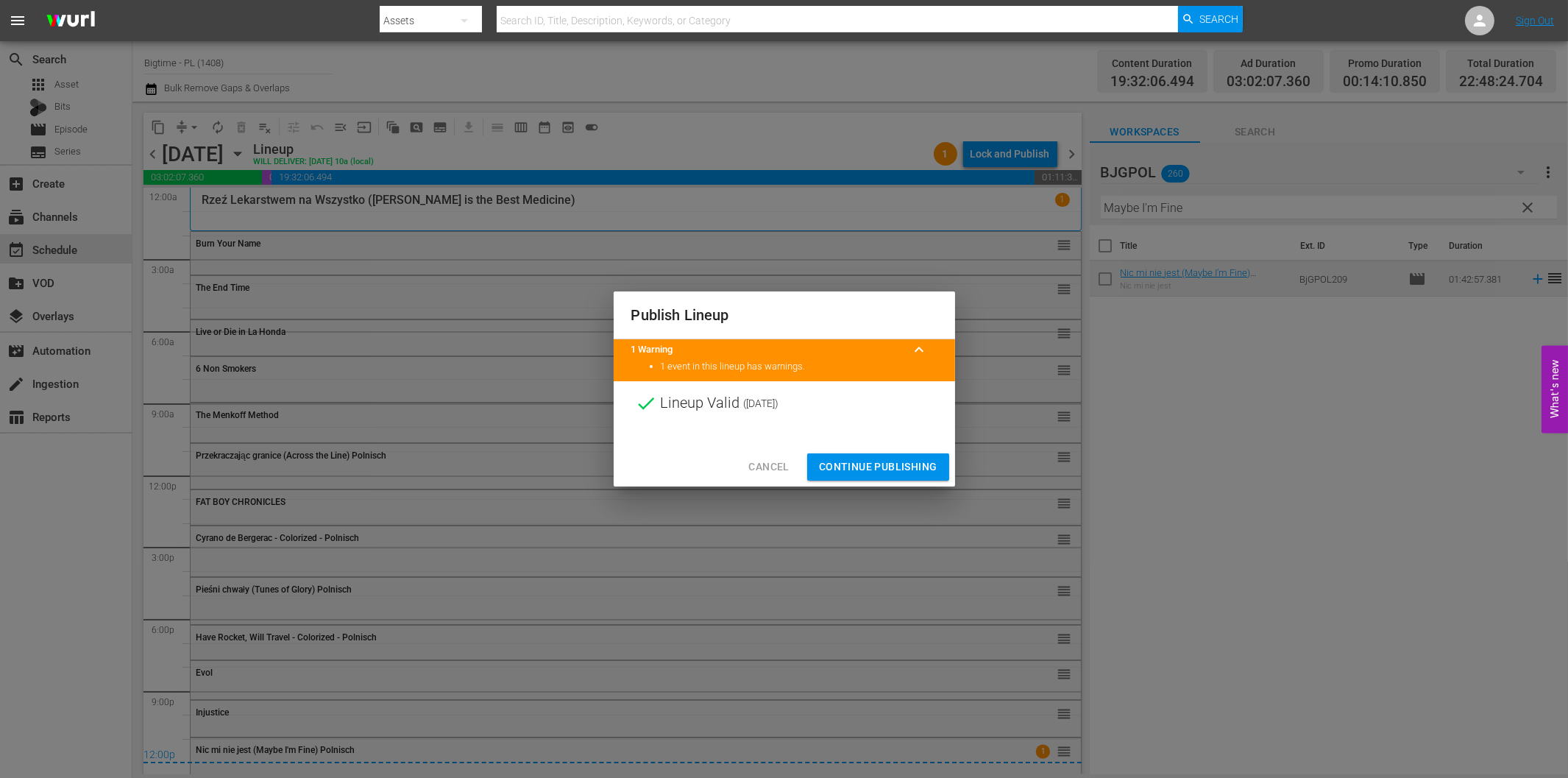
click at [923, 465] on span "Continue Publishing" at bounding box center [878, 467] width 119 height 18
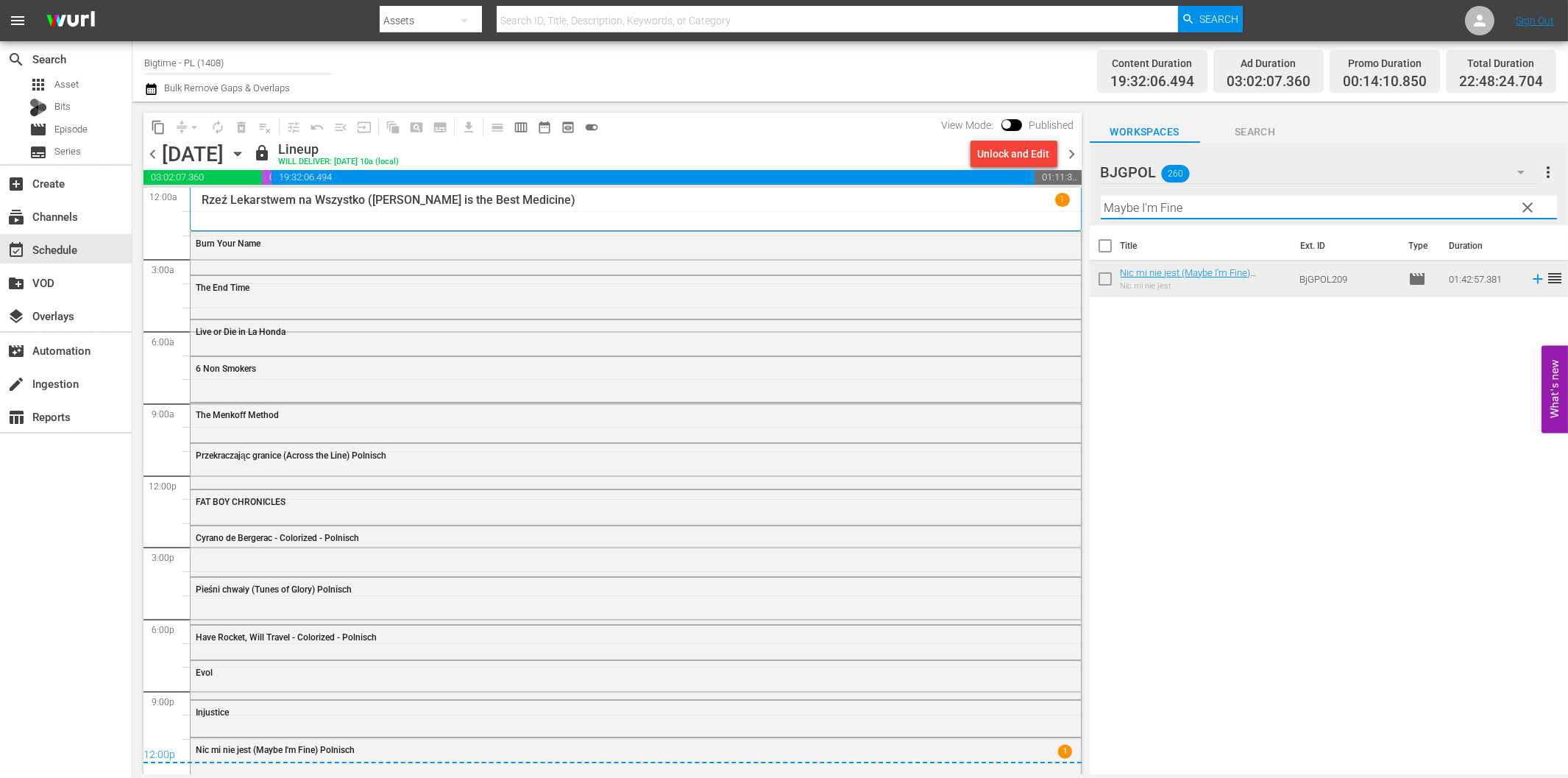
click at [1194, 207] on input "Maybe I'm Fine" at bounding box center [1329, 207] width 456 height 24
paste input "Light of M"
click at [1072, 158] on span "chevron_right" at bounding box center [1073, 154] width 18 height 18
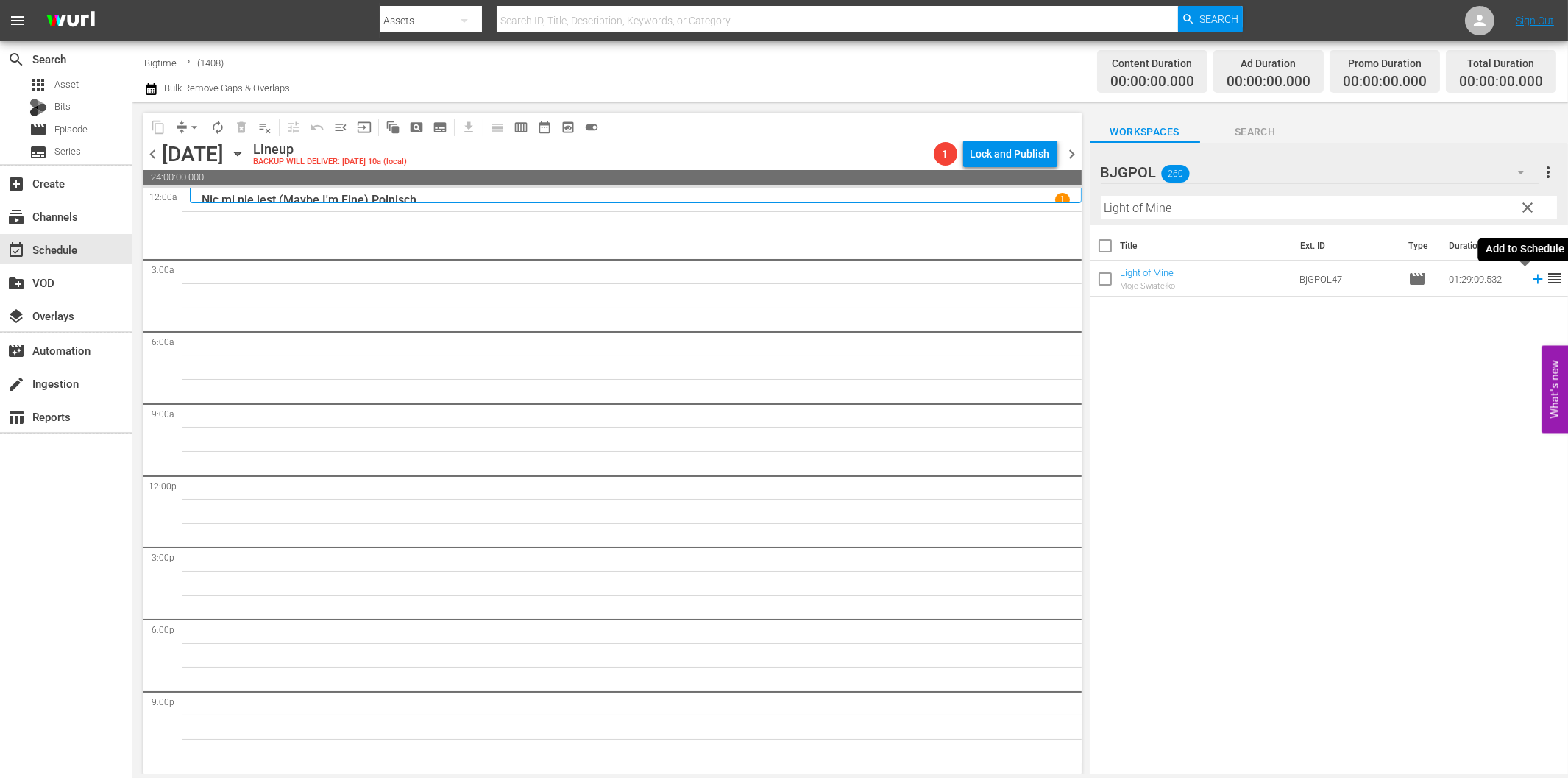
click at [1533, 280] on icon at bounding box center [1537, 279] width 10 height 10
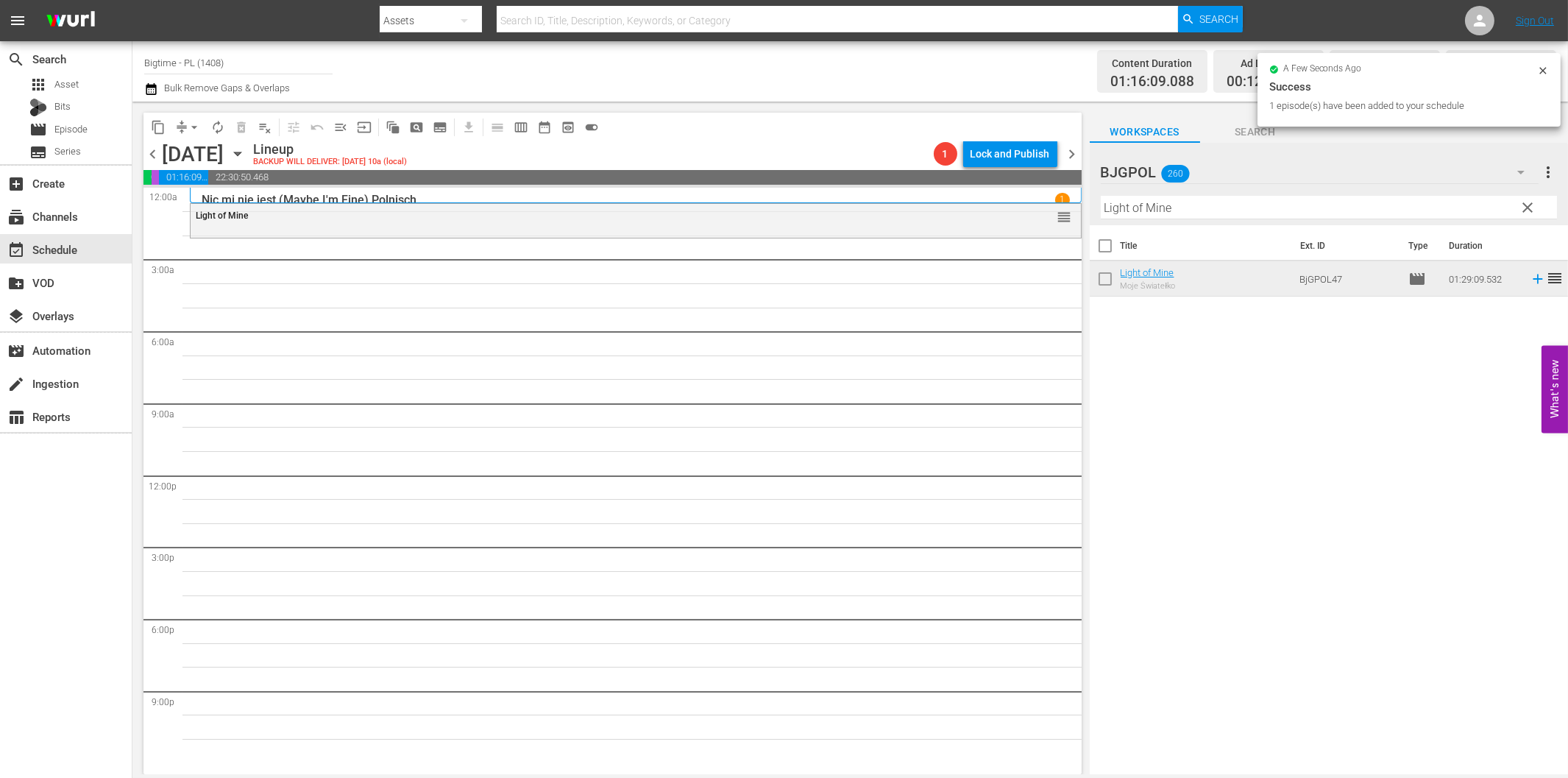
click at [1154, 207] on input "Light of Mine" at bounding box center [1329, 207] width 456 height 24
paste input "The Magic Sword - Magiczny miecz – Polnisch"
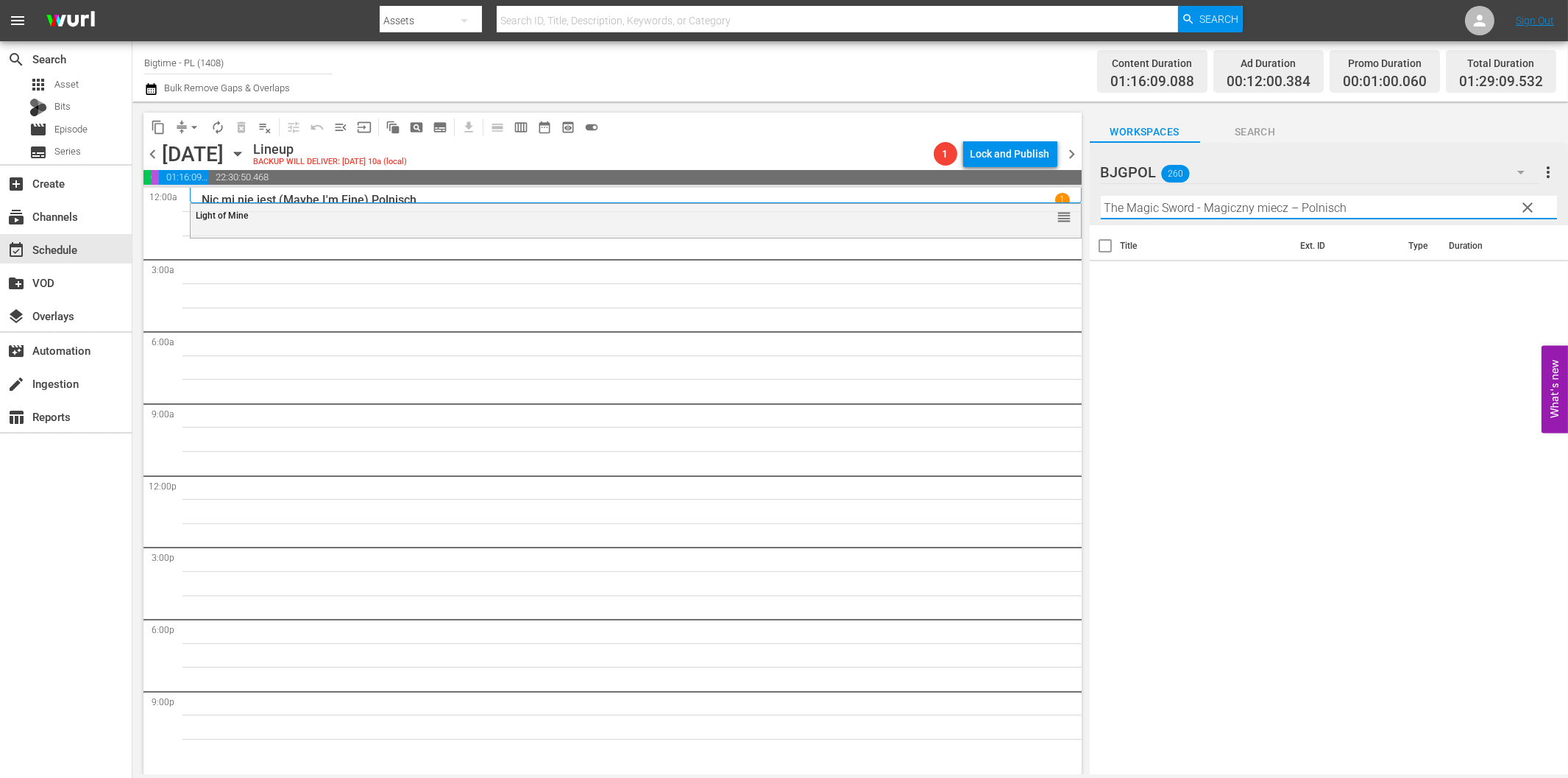
drag, startPoint x: 1200, startPoint y: 209, endPoint x: 1371, endPoint y: 208, distance: 171.0
click at [1364, 208] on input "The Magic Sword - Magiczny miecz – Polnisch" at bounding box center [1329, 207] width 456 height 24
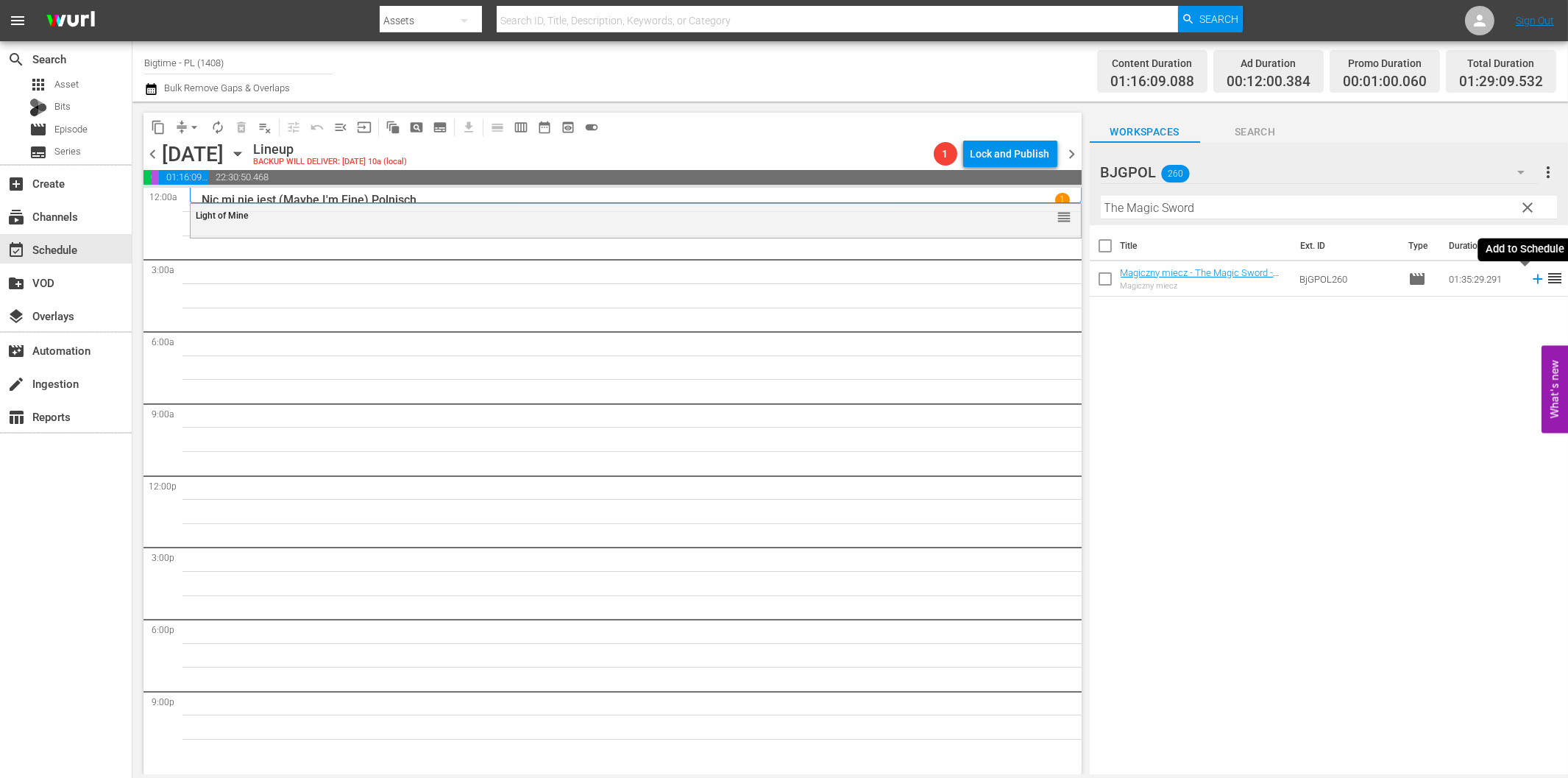
click at [1530, 282] on icon at bounding box center [1538, 279] width 16 height 16
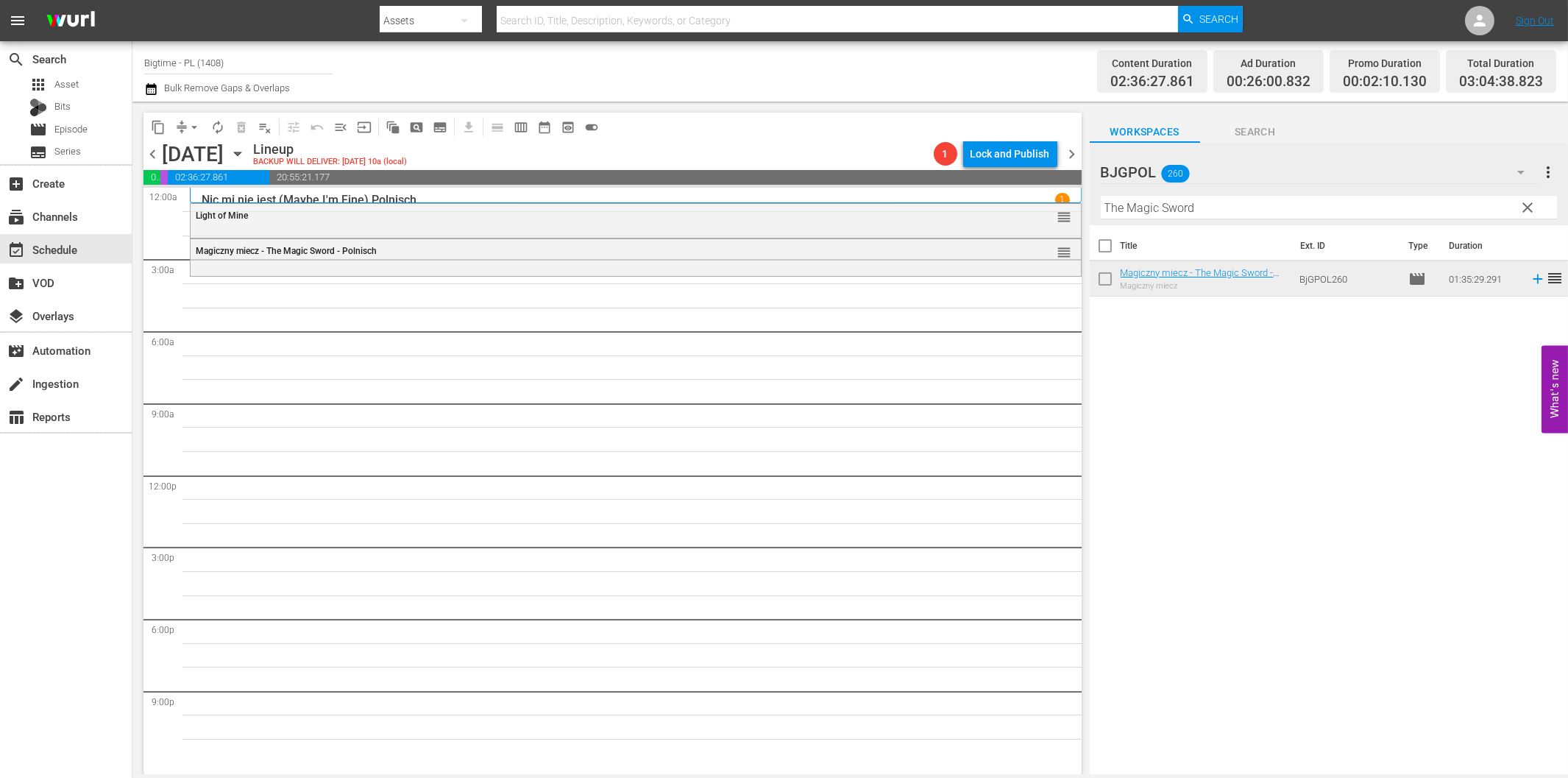
click at [1222, 587] on div "Title Ext. ID Type Duration Magiczny miecz - The Magic Sword - Polnisch Magiczn…" at bounding box center [1329, 501] width 478 height 552
click at [1147, 207] on input "The Magic Sword" at bounding box center [1329, 207] width 456 height 24
paste input "Battle B-Boy"
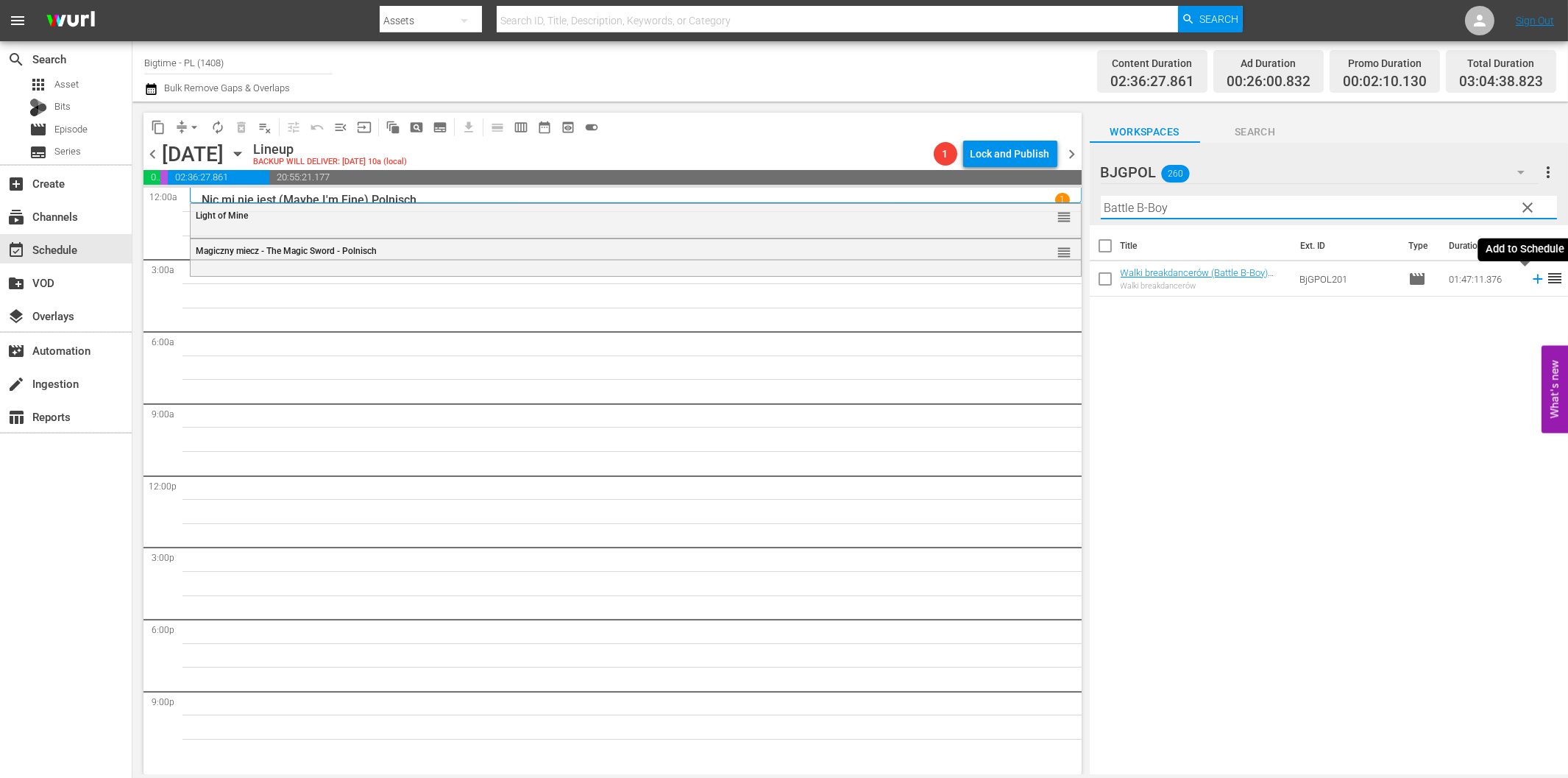
click at [1530, 276] on icon at bounding box center [1538, 279] width 16 height 16
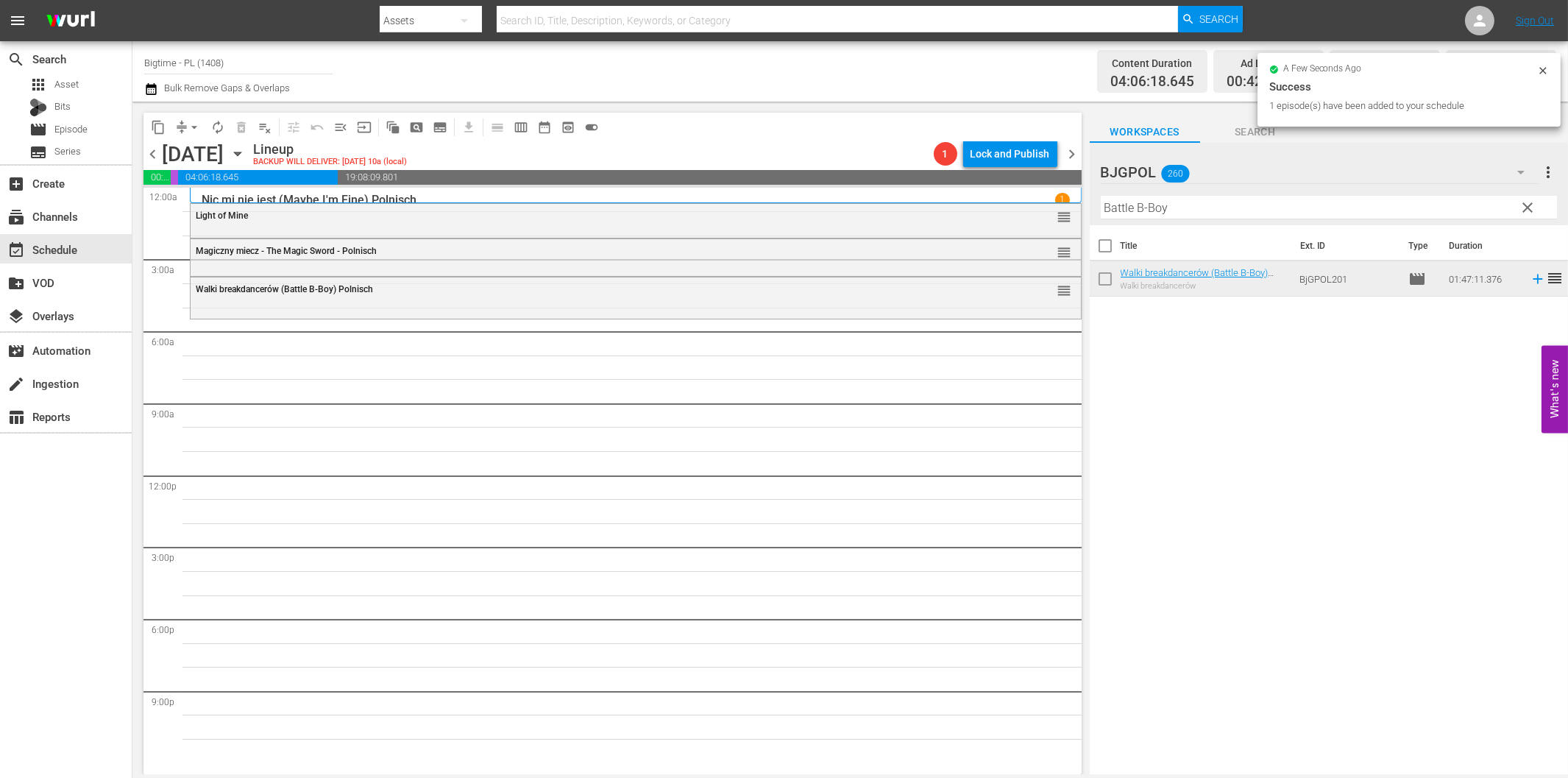
click at [1228, 210] on input "Battle B-Boy" at bounding box center [1329, 207] width 456 height 24
paste input "Admins"
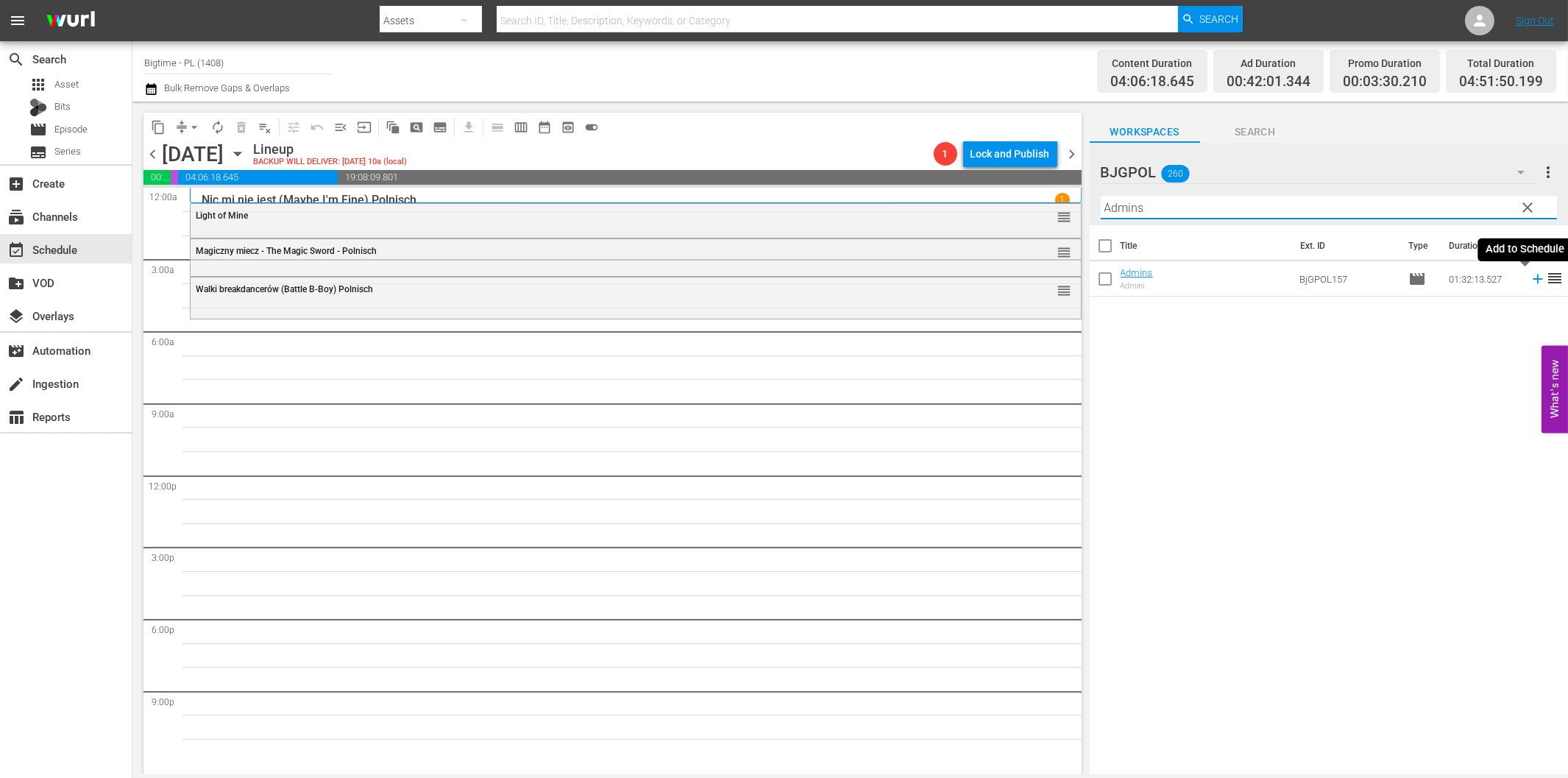
click at [1530, 277] on icon at bounding box center [1538, 279] width 16 height 16
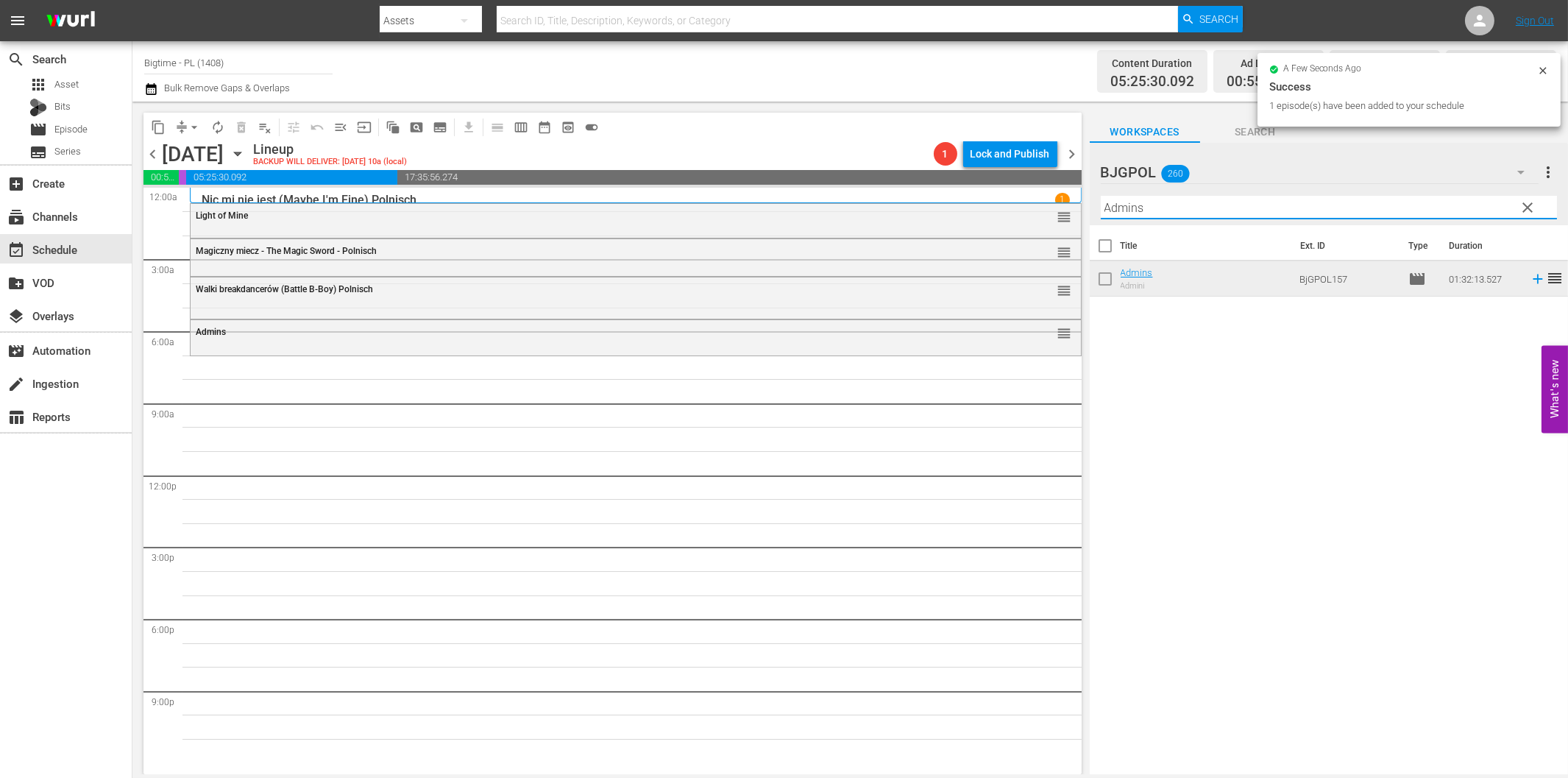
click at [1169, 207] on input "Admins" at bounding box center [1329, 207] width 456 height 24
paste input "Closer to God - [PERSON_NAME]'s Journey"
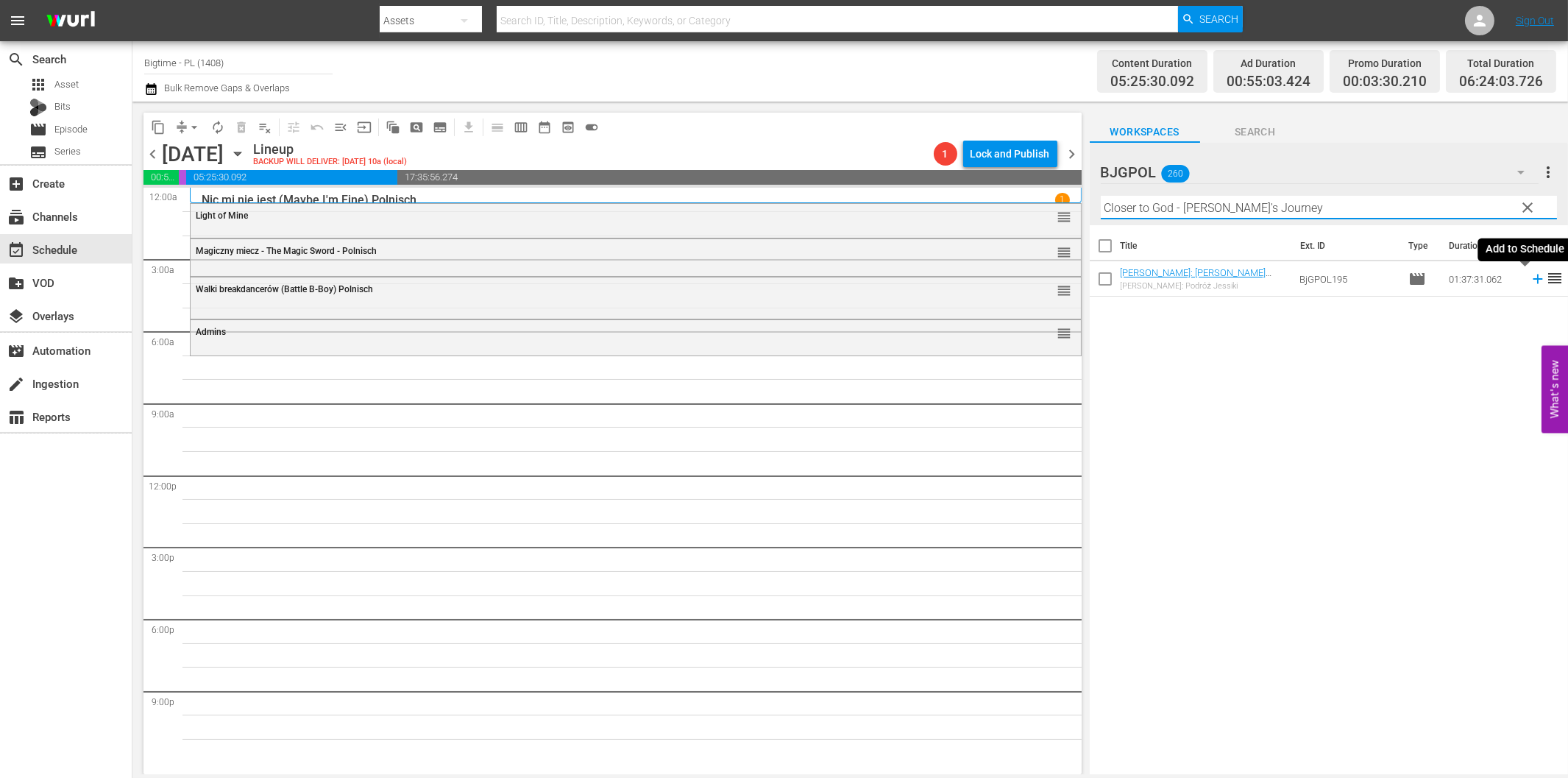
click at [1533, 280] on icon at bounding box center [1537, 279] width 10 height 10
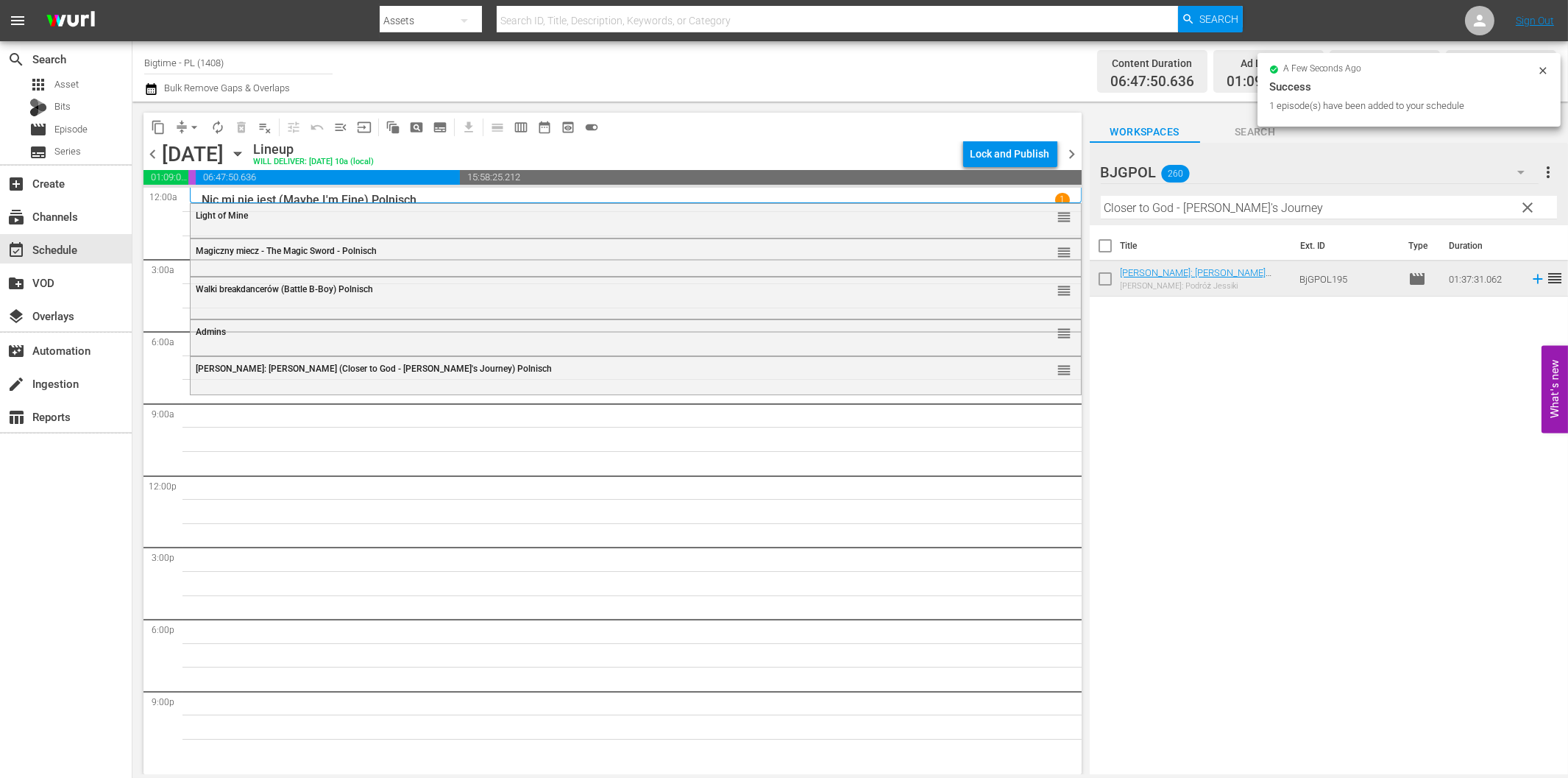
click at [1263, 201] on input "Closer to God - [PERSON_NAME]'s Journey" at bounding box center [1329, 207] width 456 height 24
paste input "Appleton"
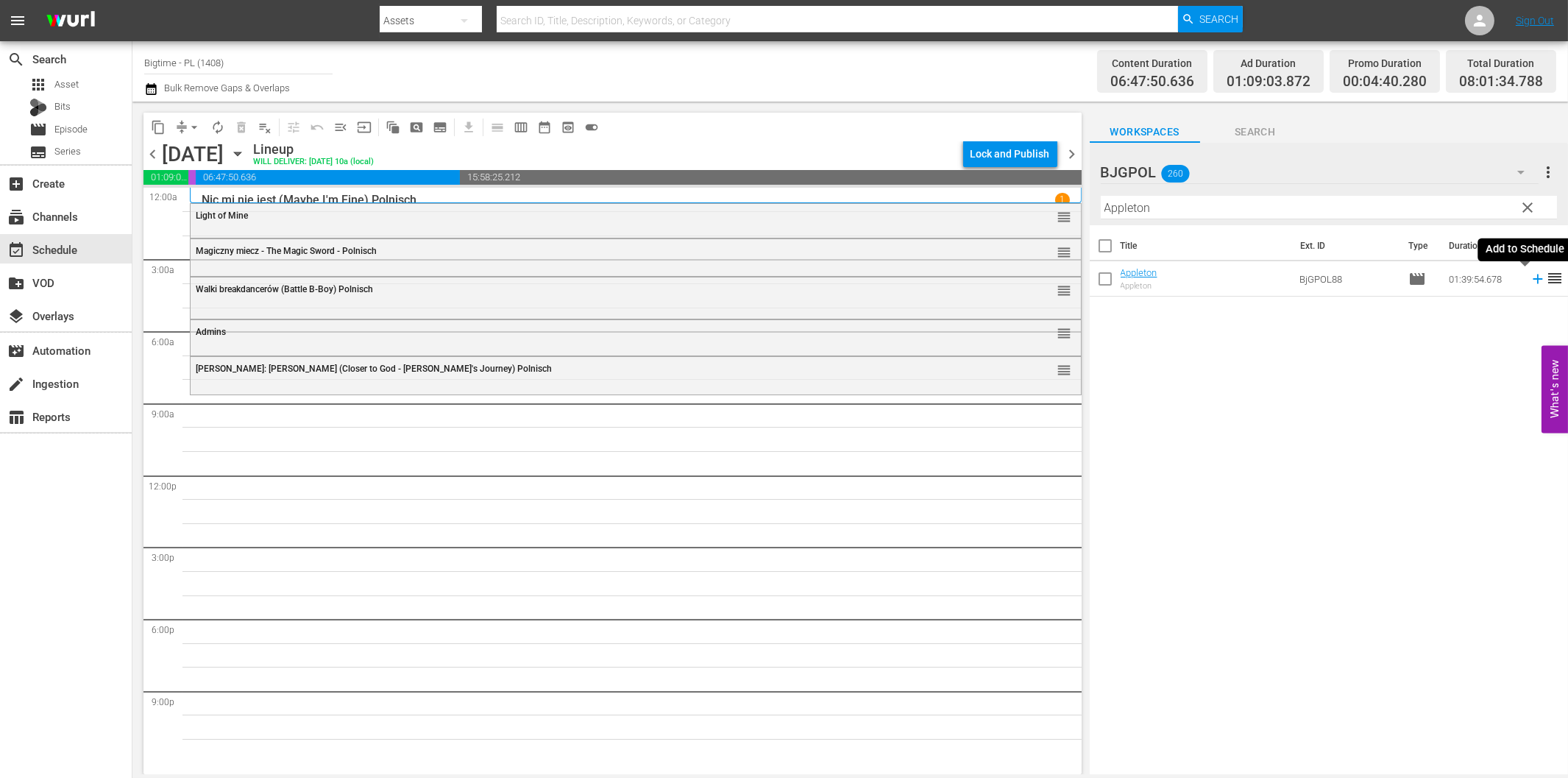
click at [1530, 281] on icon at bounding box center [1538, 279] width 16 height 16
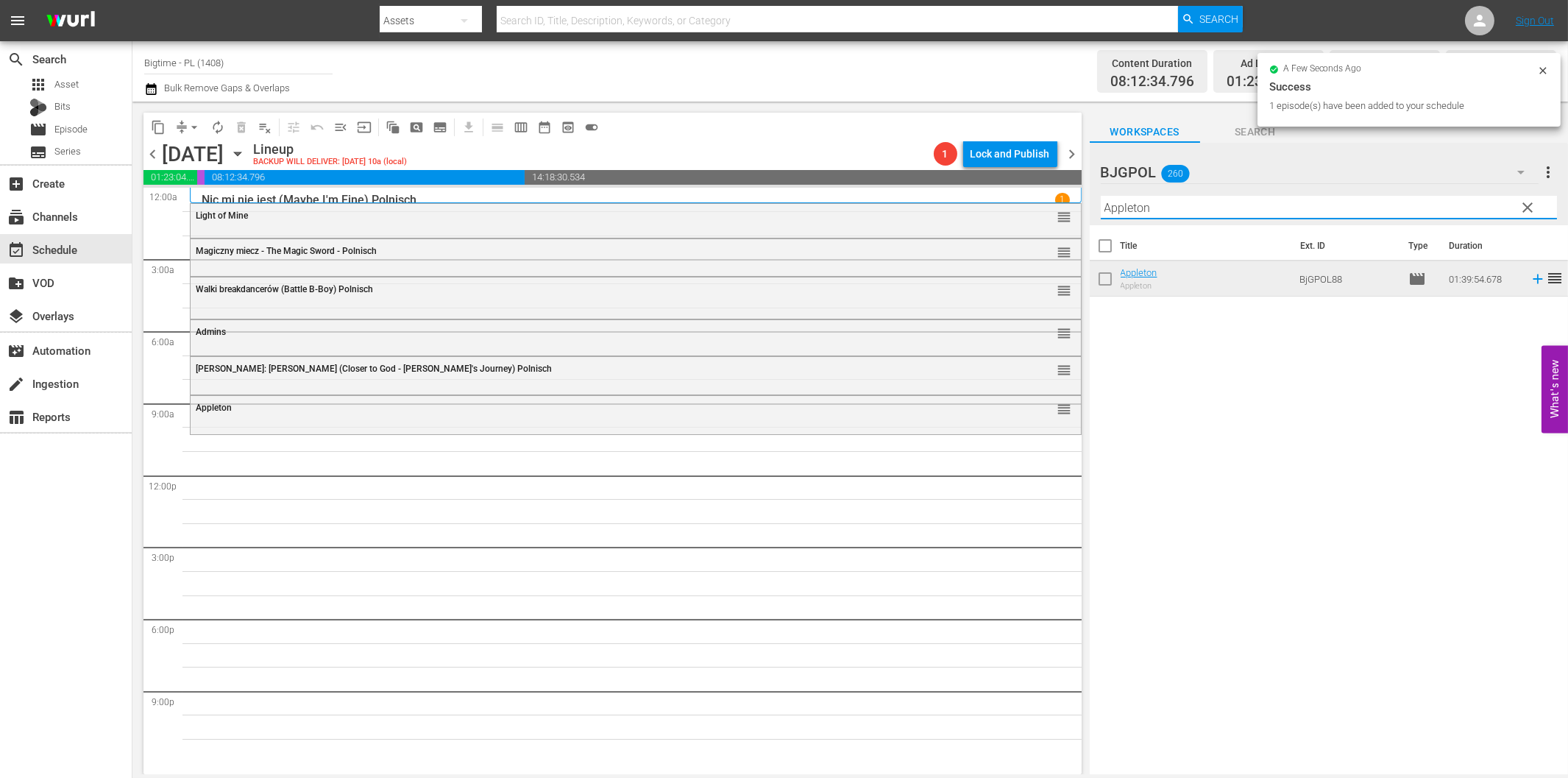
click at [1220, 205] on input "Appleton" at bounding box center [1329, 207] width 456 height 24
paste input "Fake"
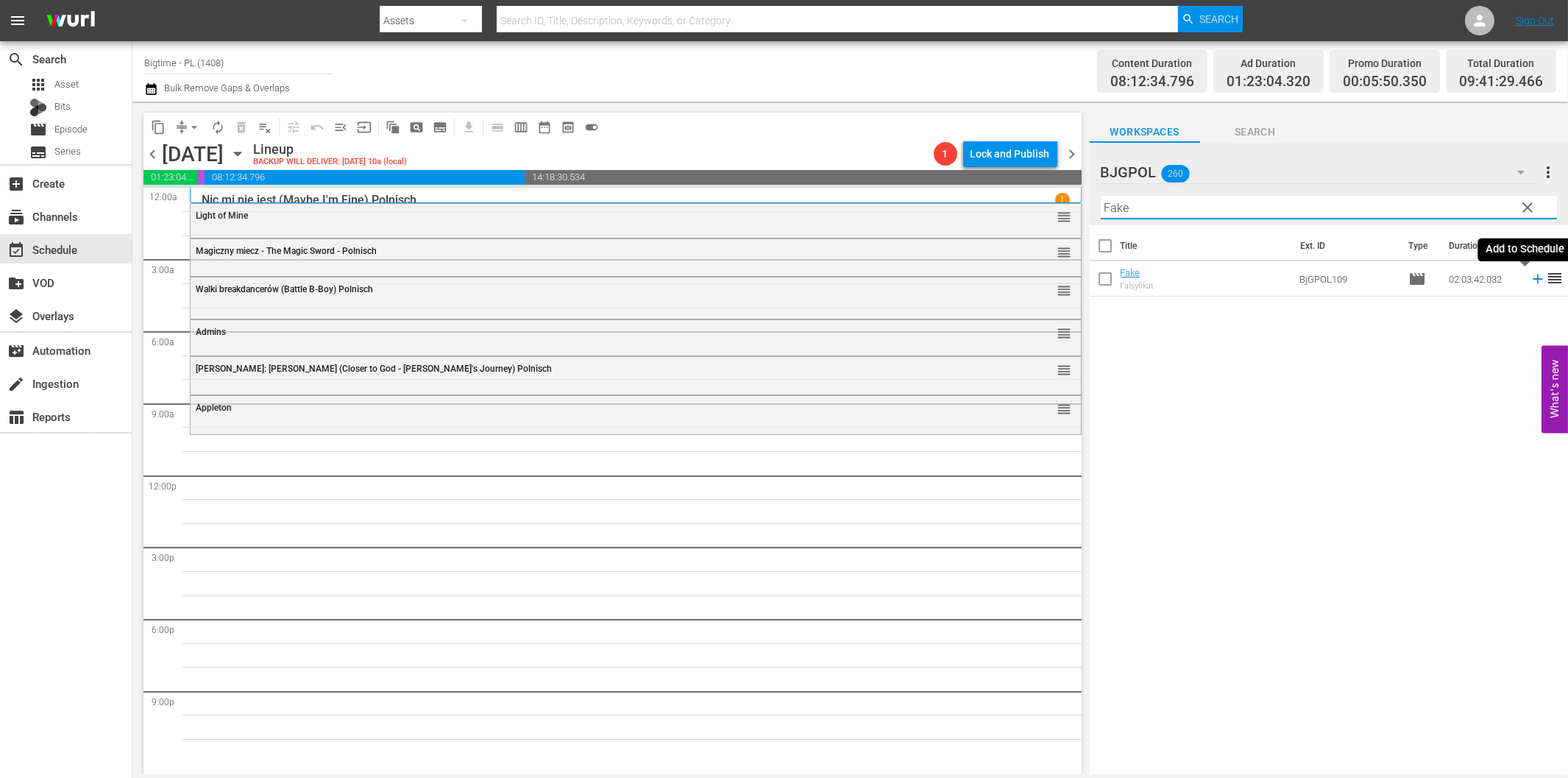
click at [1530, 277] on icon at bounding box center [1538, 279] width 16 height 16
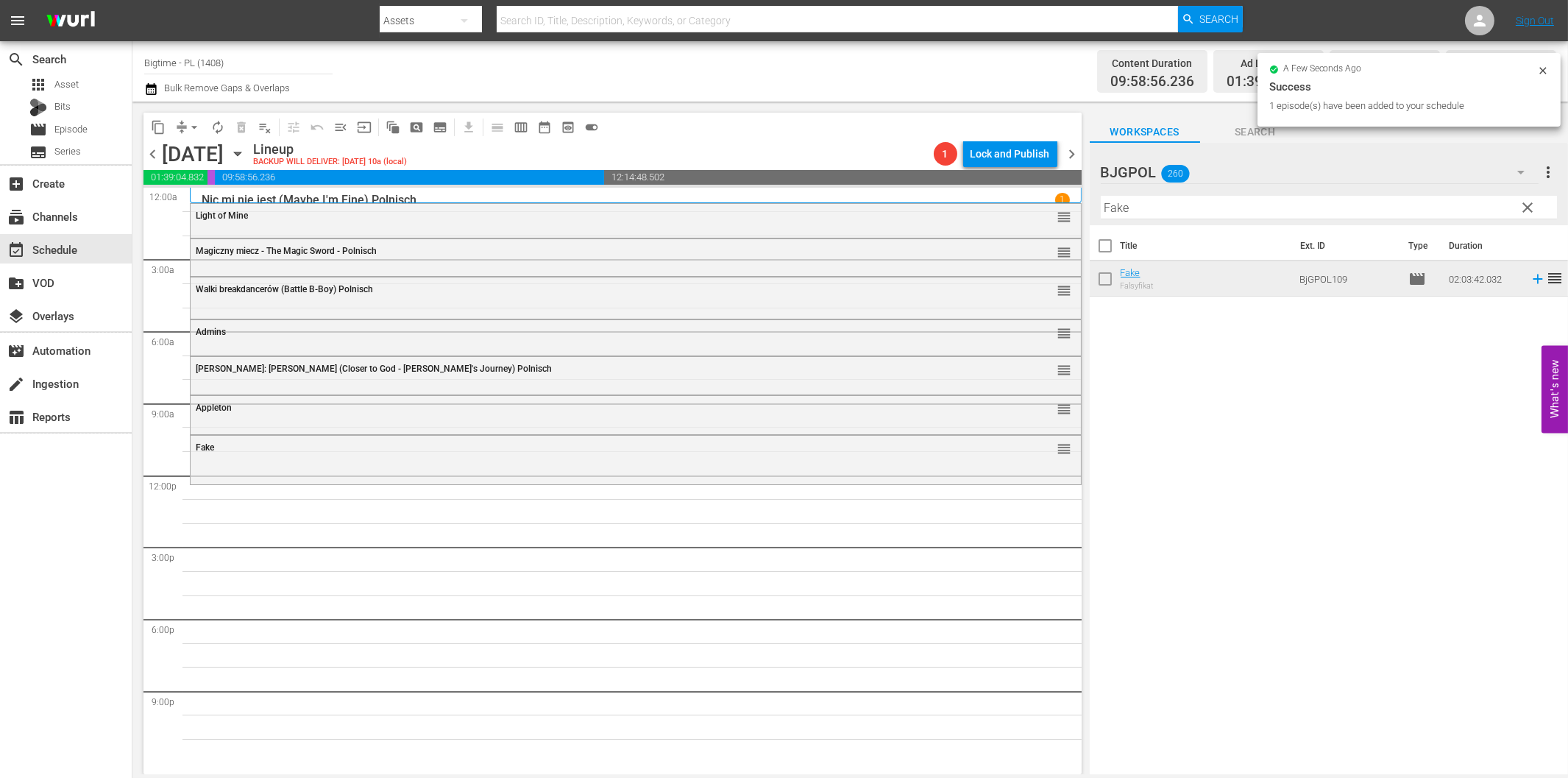
click at [1214, 215] on input "Fake" at bounding box center [1329, 207] width 456 height 24
paste input "The Way Ahead"
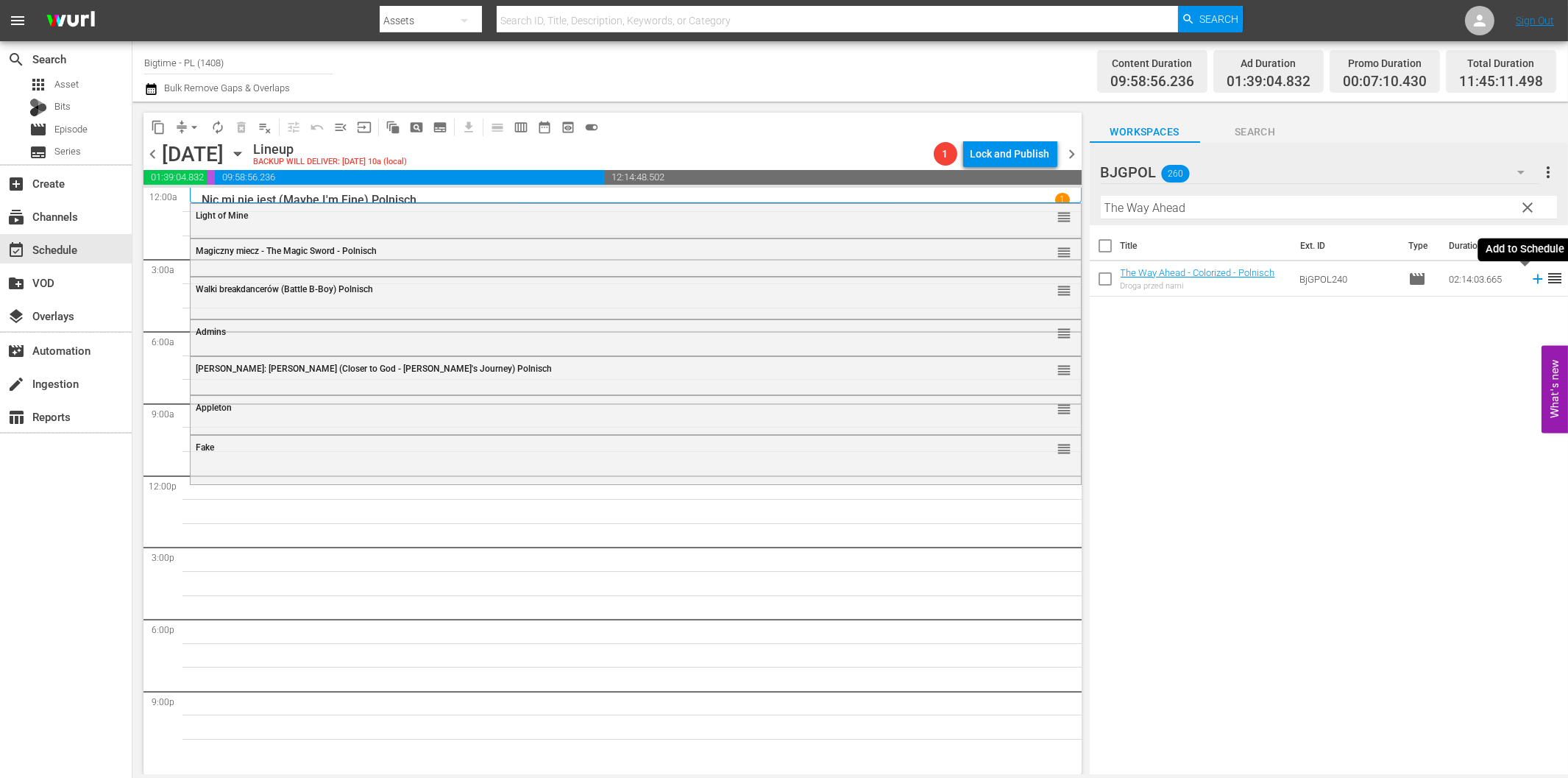
click at [1533, 280] on icon at bounding box center [1537, 279] width 10 height 10
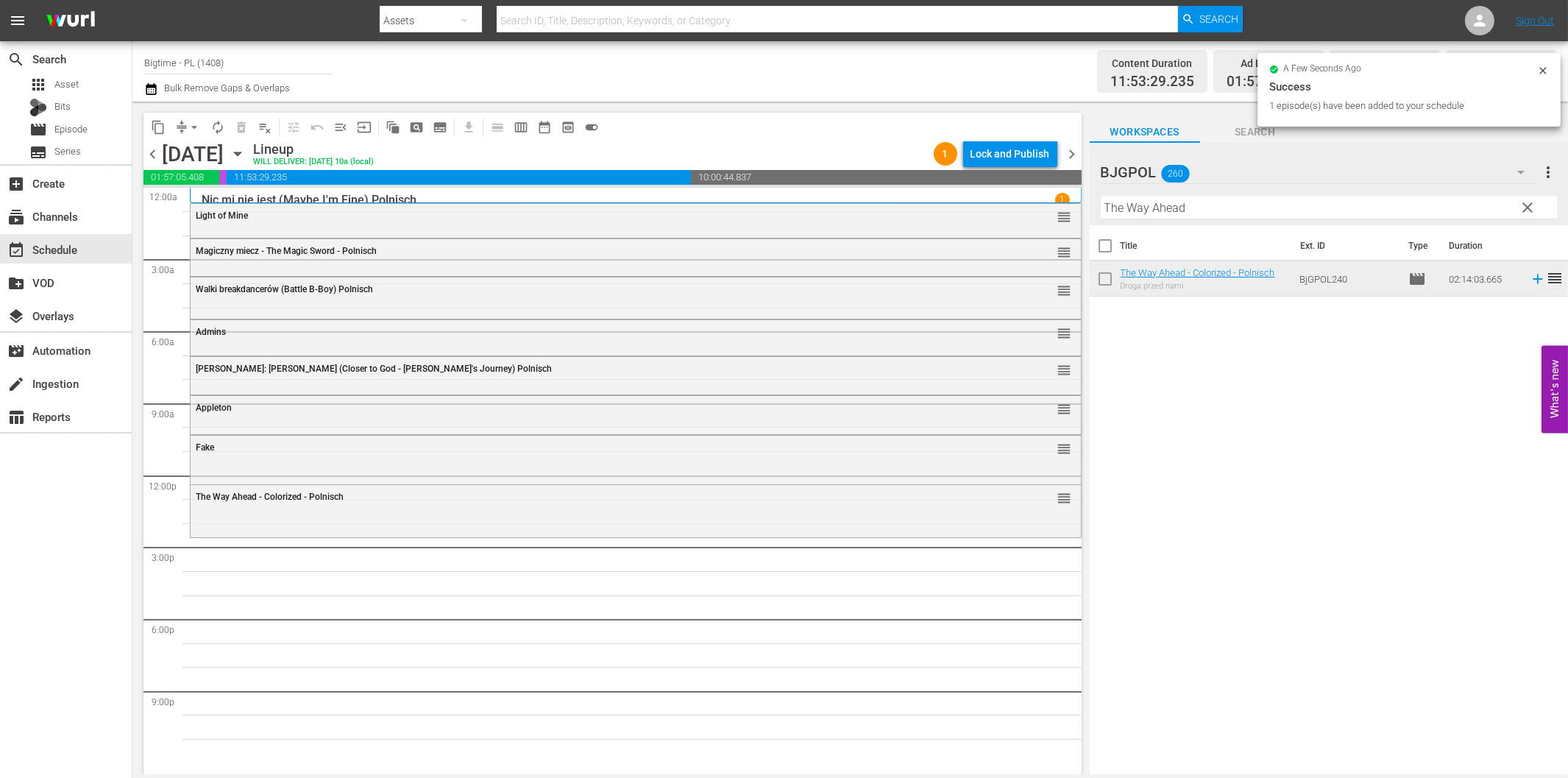
click at [1278, 210] on input "The Way Ahead" at bounding box center [1329, 207] width 456 height 24
paste input "Without Warrant"
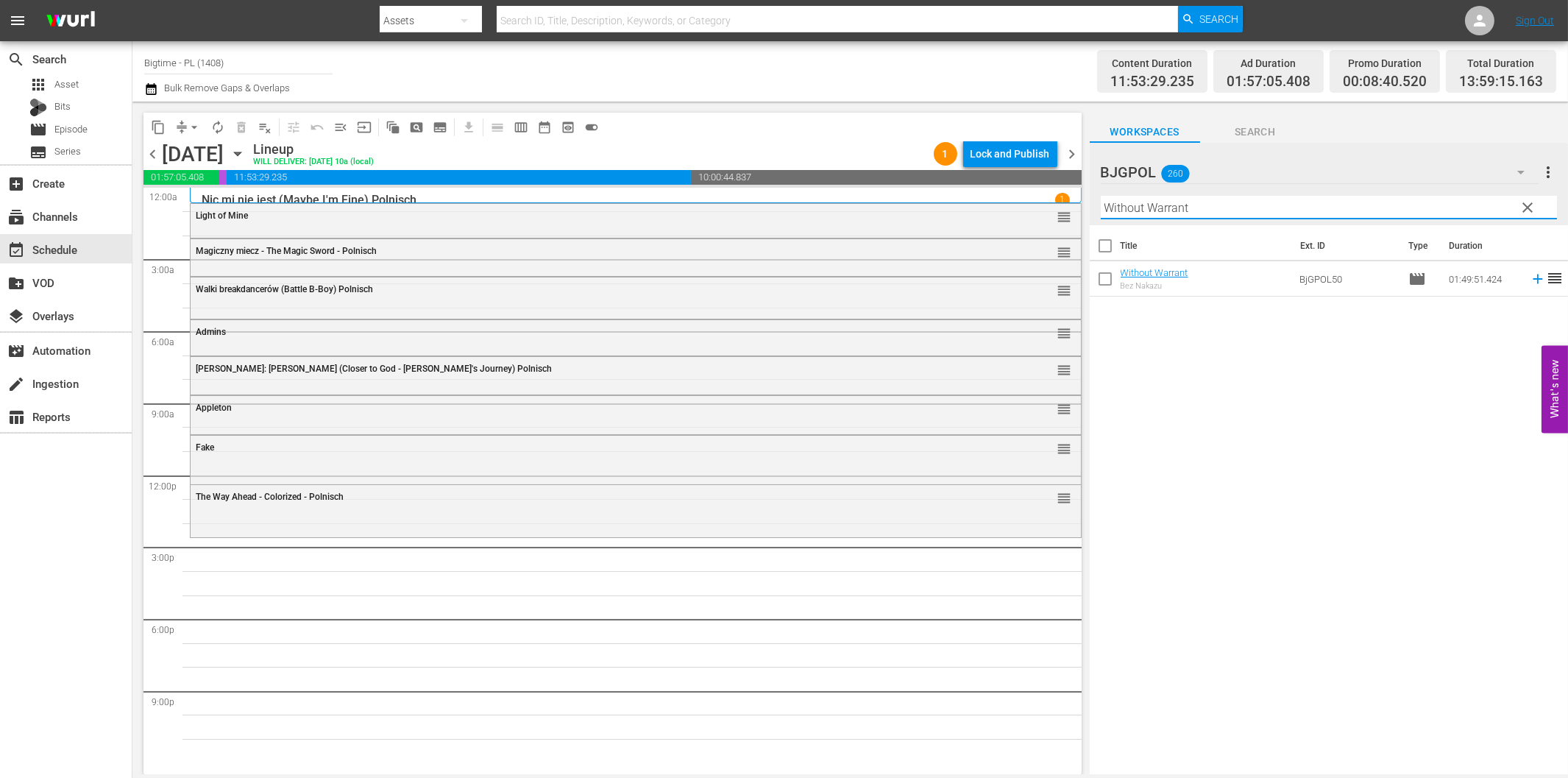
click at [1530, 281] on icon at bounding box center [1538, 279] width 16 height 16
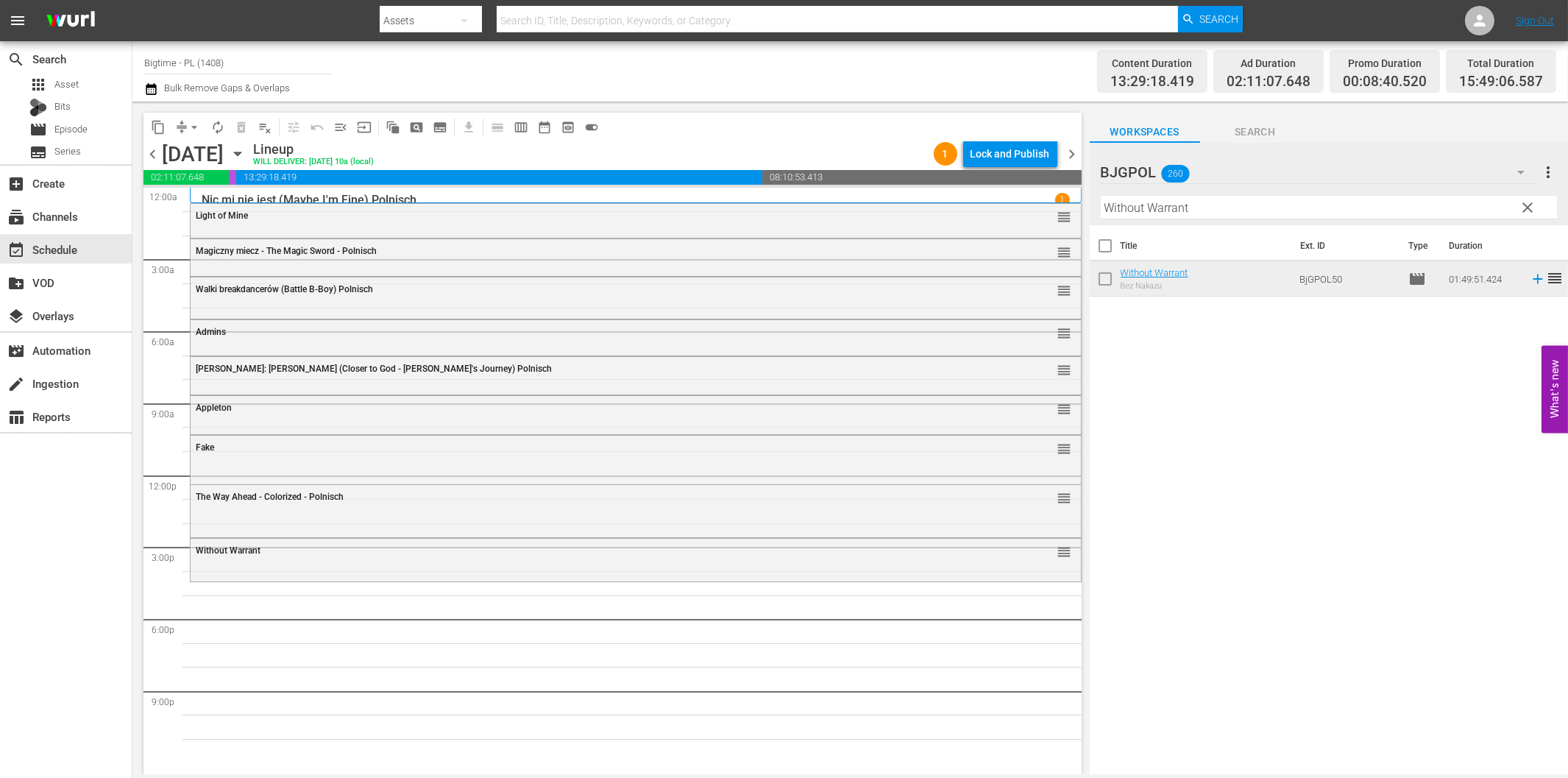
click at [1331, 202] on input "Without Warrant" at bounding box center [1329, 207] width 456 height 24
paste input "Homestate"
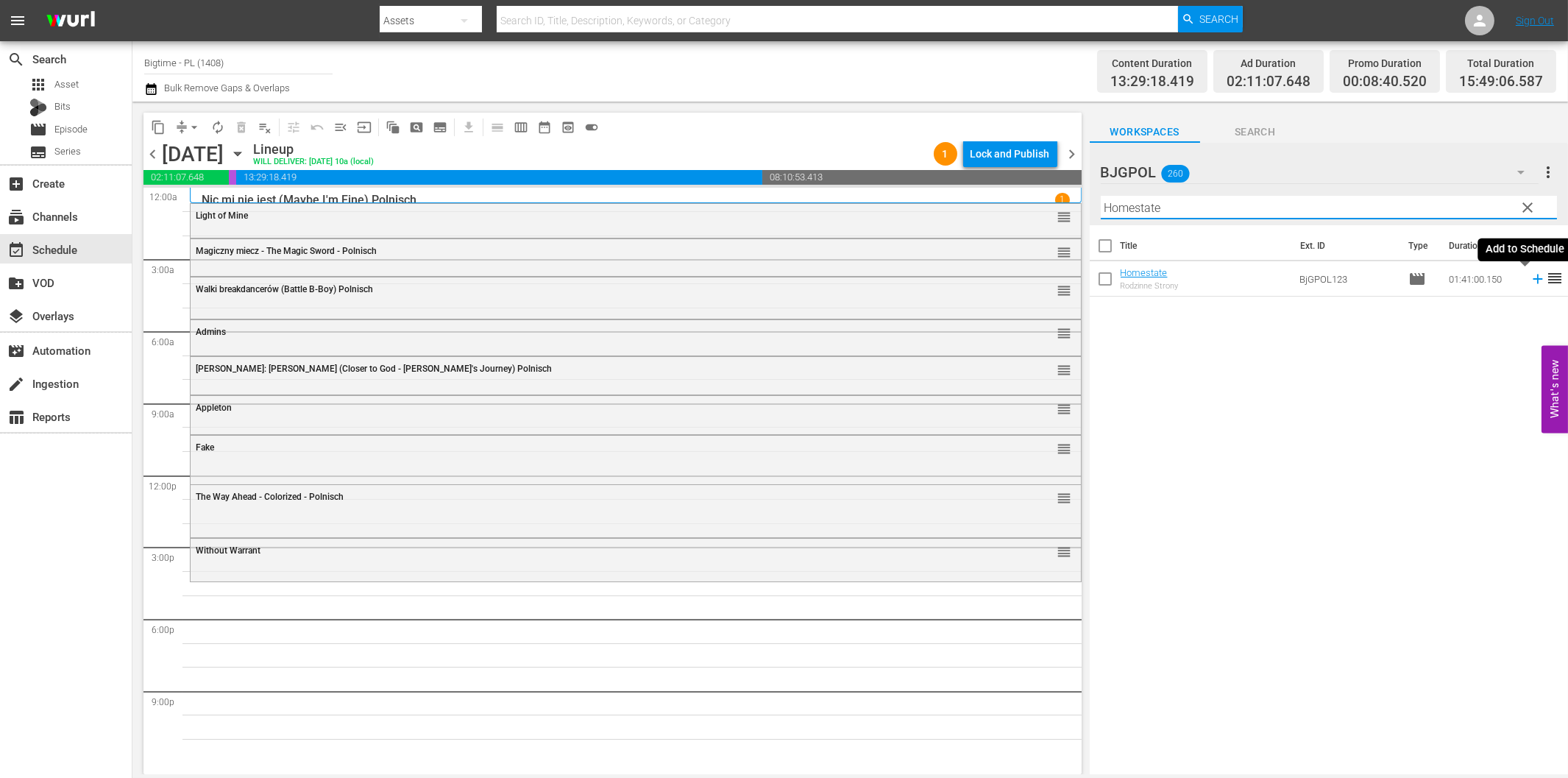
click at [1530, 275] on icon at bounding box center [1538, 279] width 16 height 16
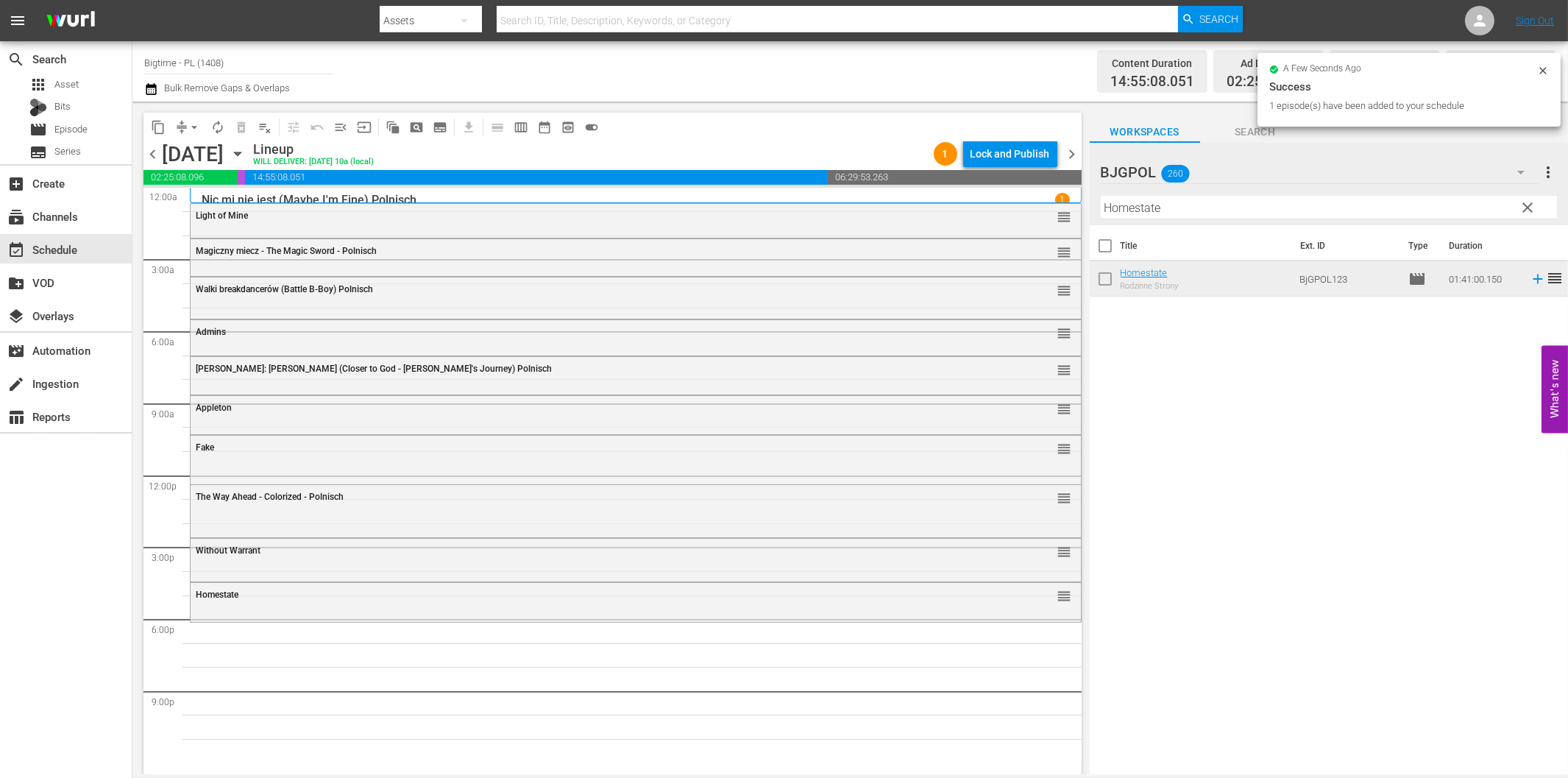
click at [1222, 207] on input "Homestate" at bounding box center [1329, 207] width 456 height 24
paste input "LoveJacked"
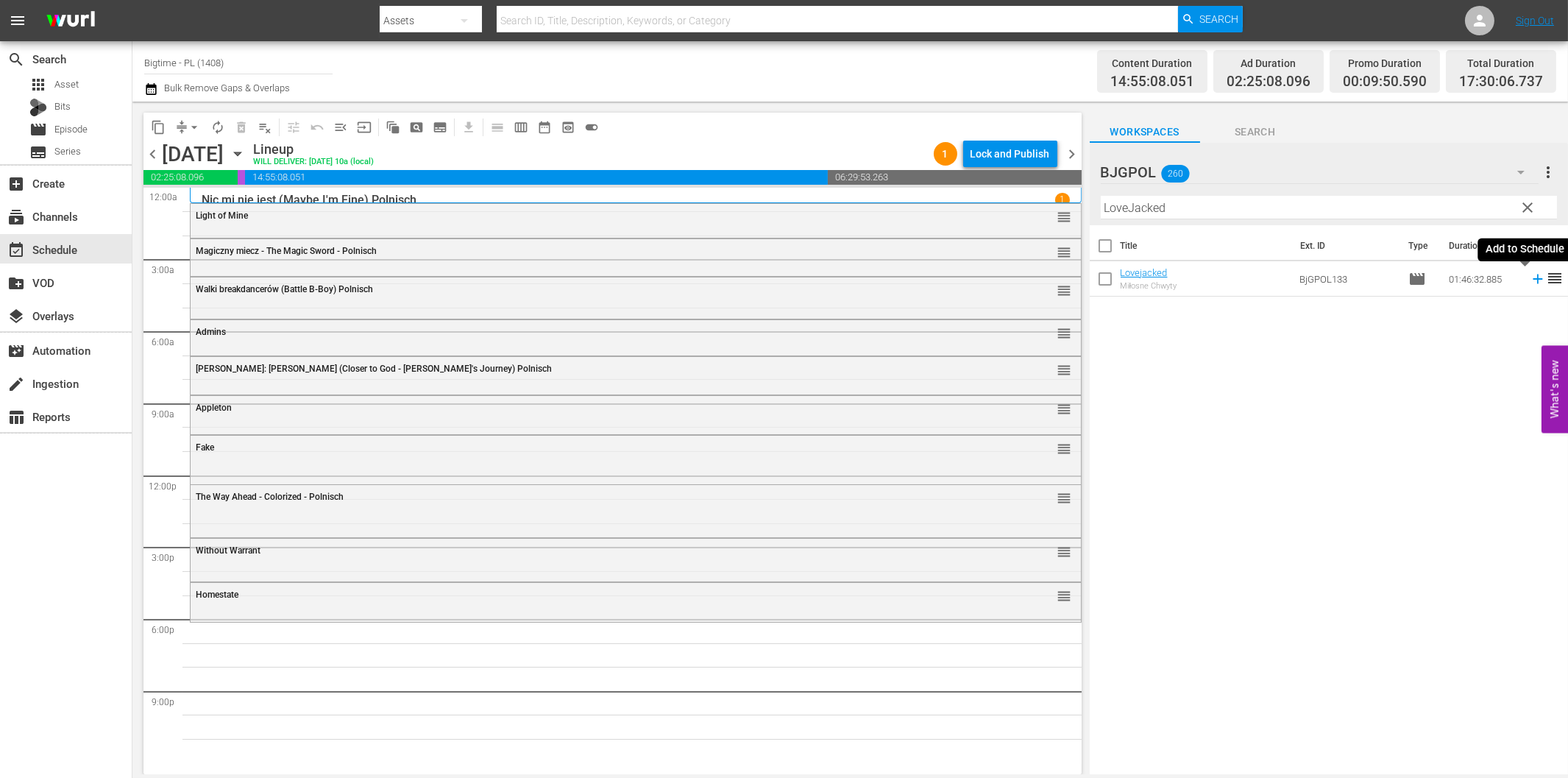
click at [1530, 277] on icon at bounding box center [1538, 279] width 16 height 16
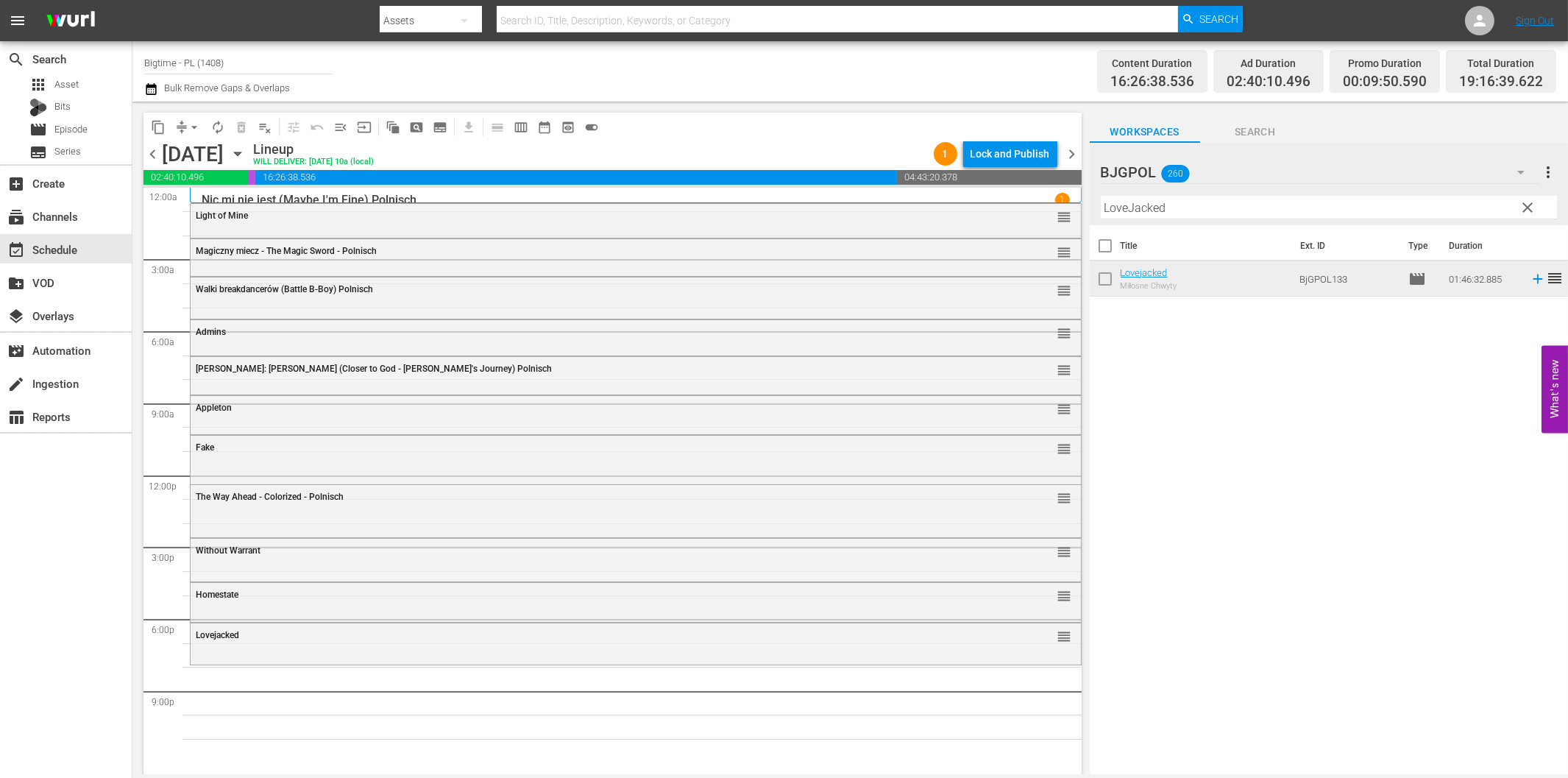
click at [1127, 208] on input "LoveJacked" at bounding box center [1329, 207] width 456 height 24
paste input "Heroes Don't Come Home"
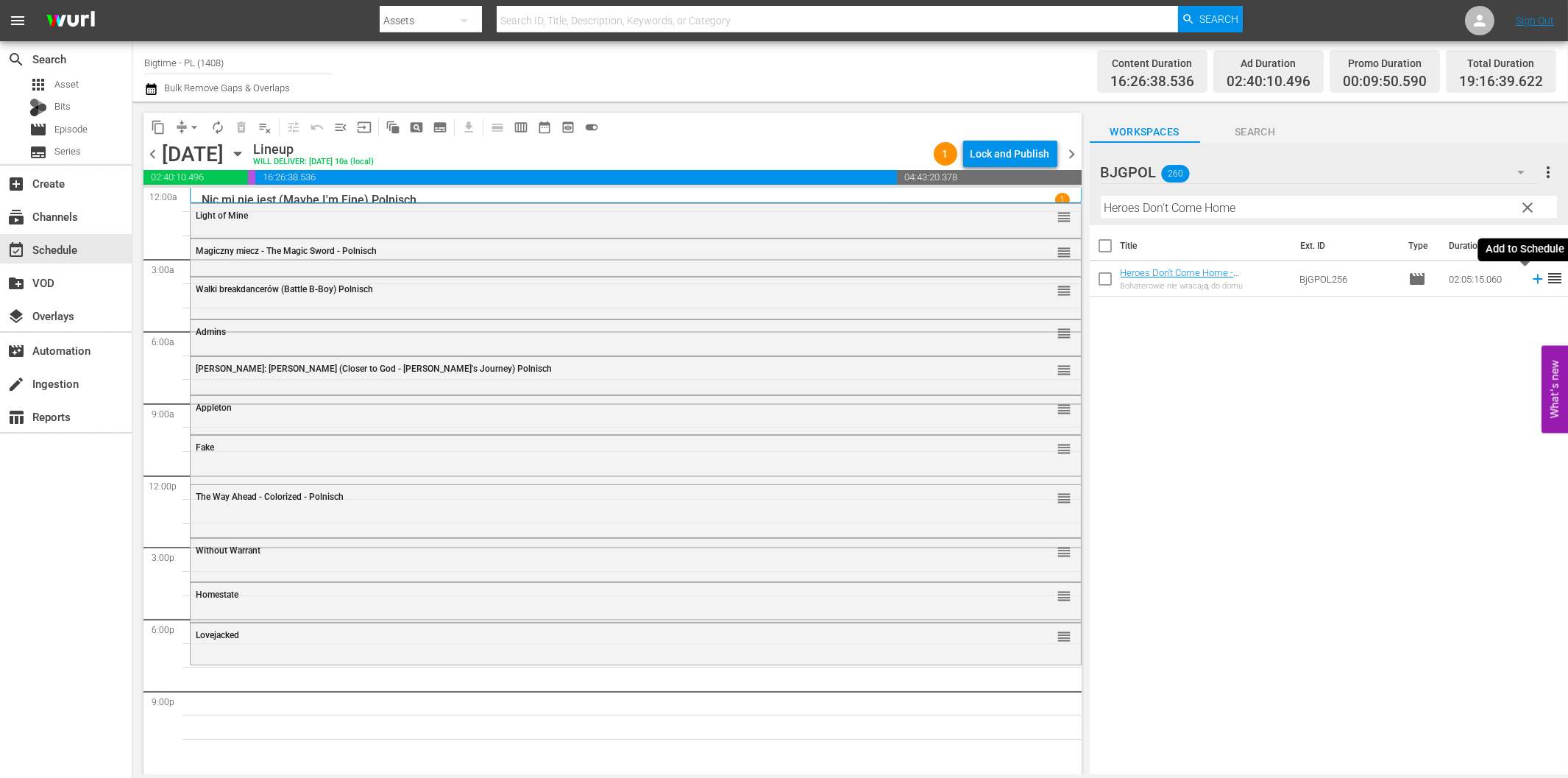
click at [1533, 280] on icon at bounding box center [1537, 279] width 10 height 10
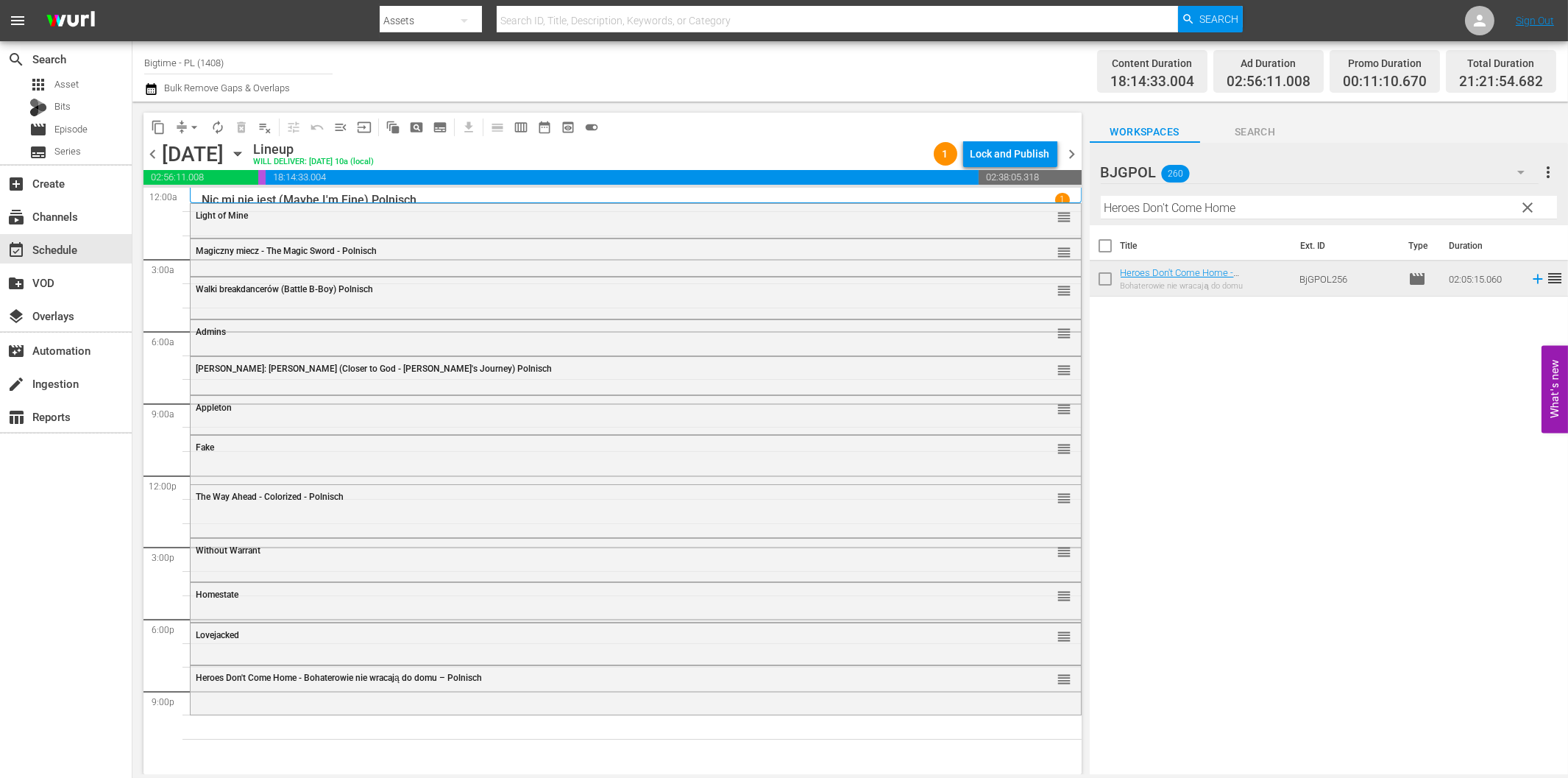
click at [1261, 207] on input "Heroes Don't Come Home" at bounding box center [1329, 207] width 456 height 24
paste input "Relentless Justic"
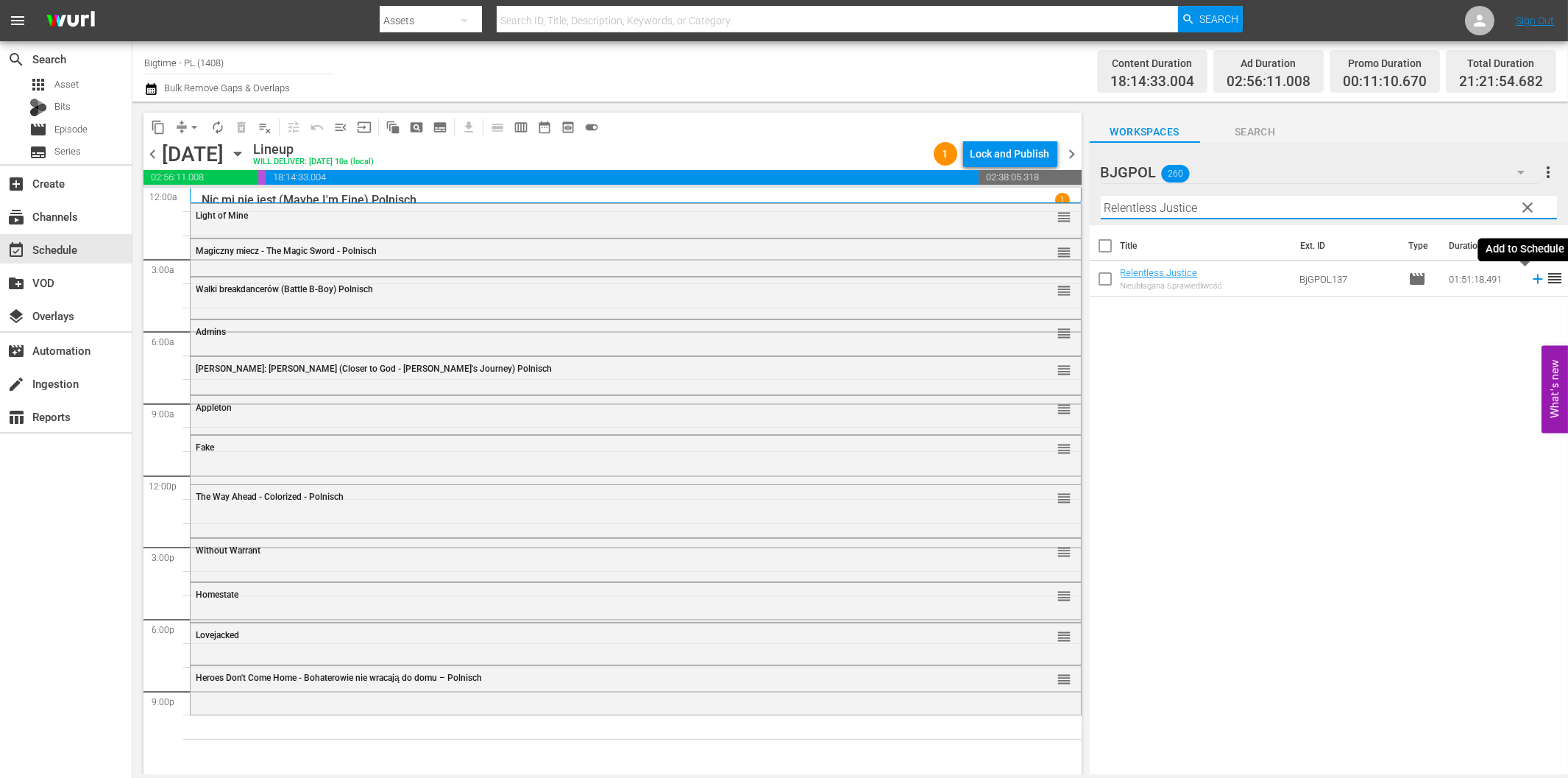
click at [1530, 276] on icon at bounding box center [1538, 279] width 16 height 16
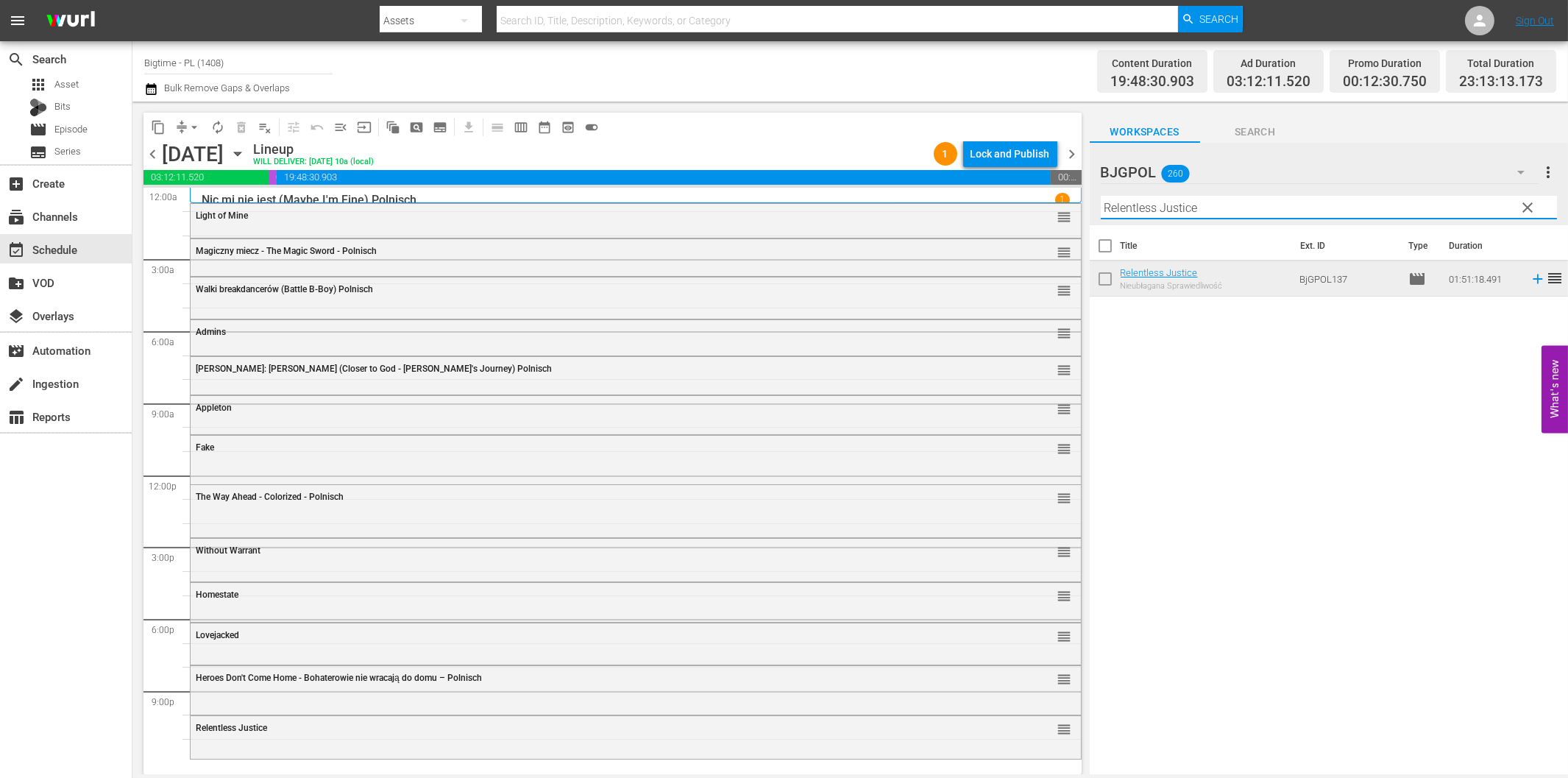
click at [1139, 214] on input "Relentless Justice" at bounding box center [1329, 207] width 456 height 24
paste input "If I Tell You I Have To Kill You"
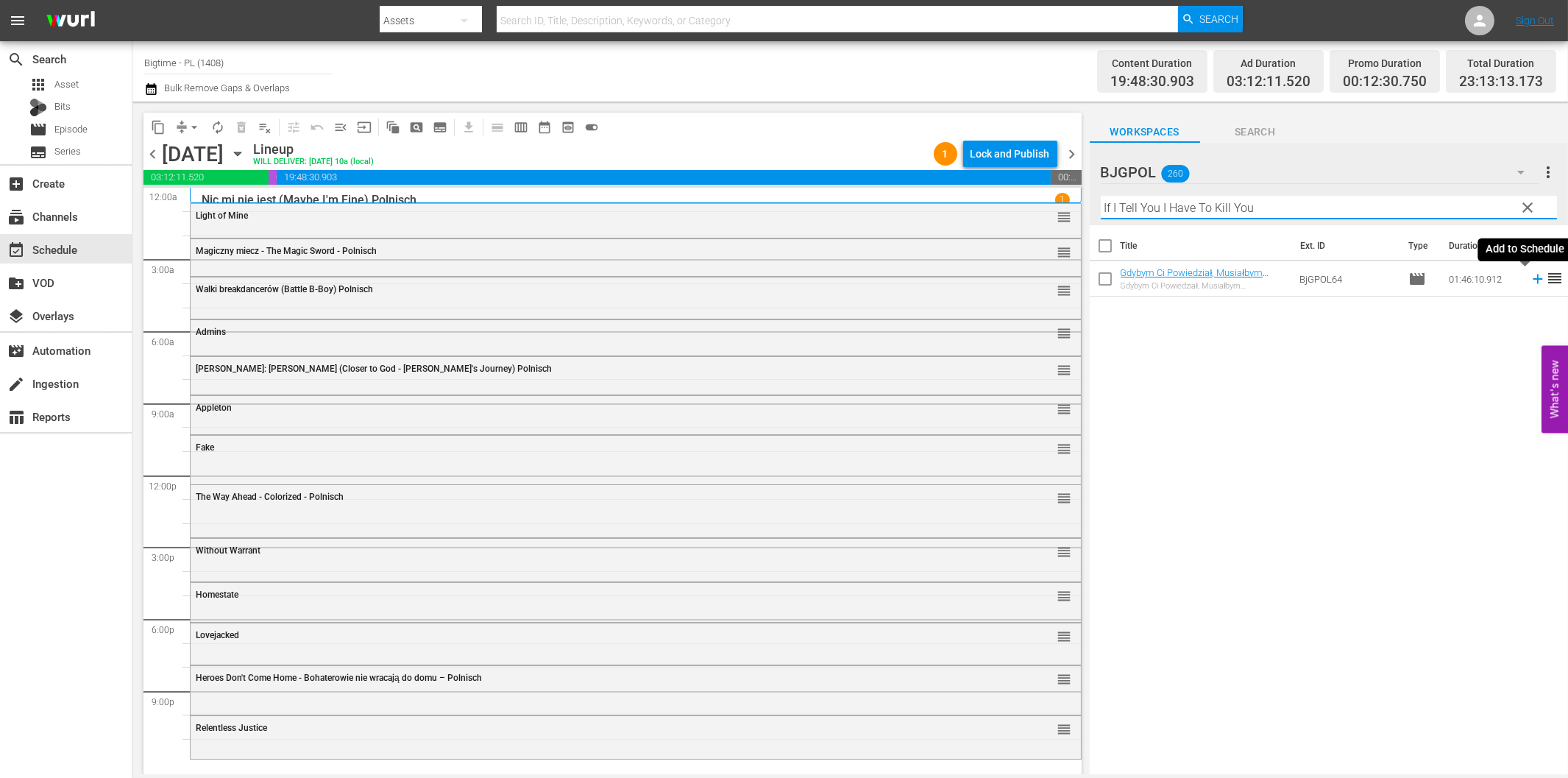
click at [1530, 281] on icon at bounding box center [1538, 279] width 16 height 16
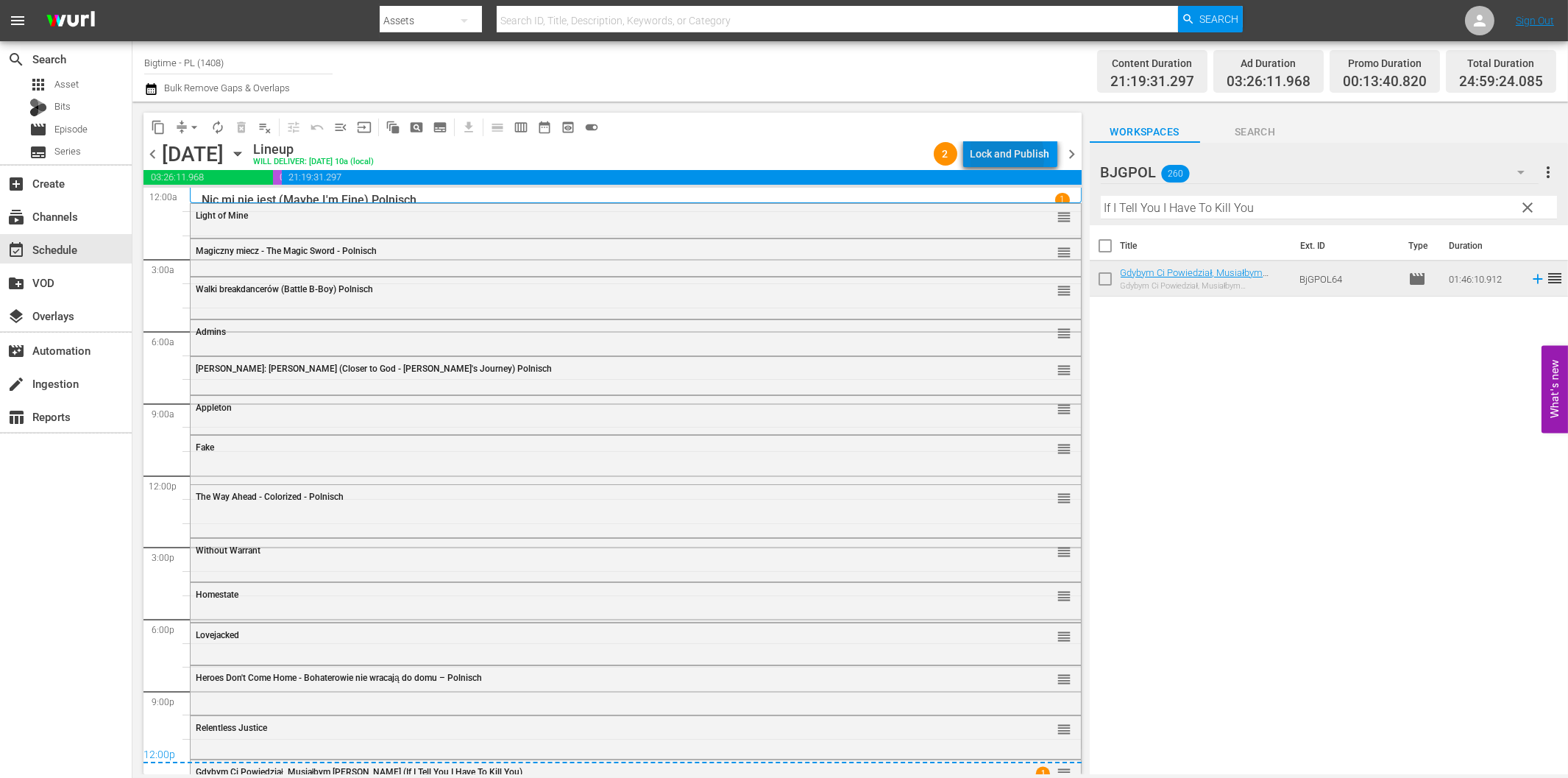
click at [995, 157] on div "Lock and Publish" at bounding box center [1010, 153] width 80 height 26
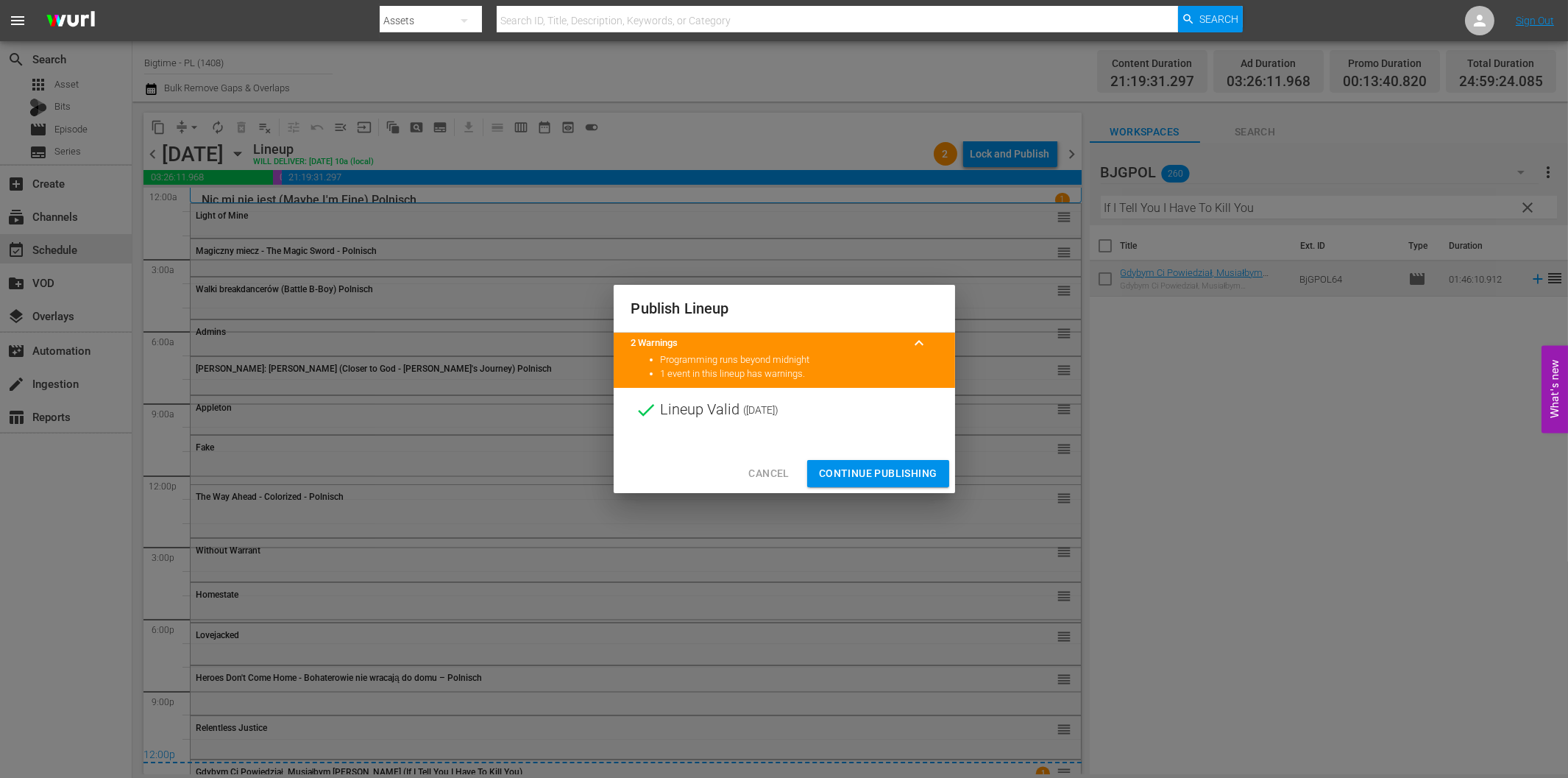
click at [906, 474] on span "Continue Publishing" at bounding box center [878, 474] width 119 height 18
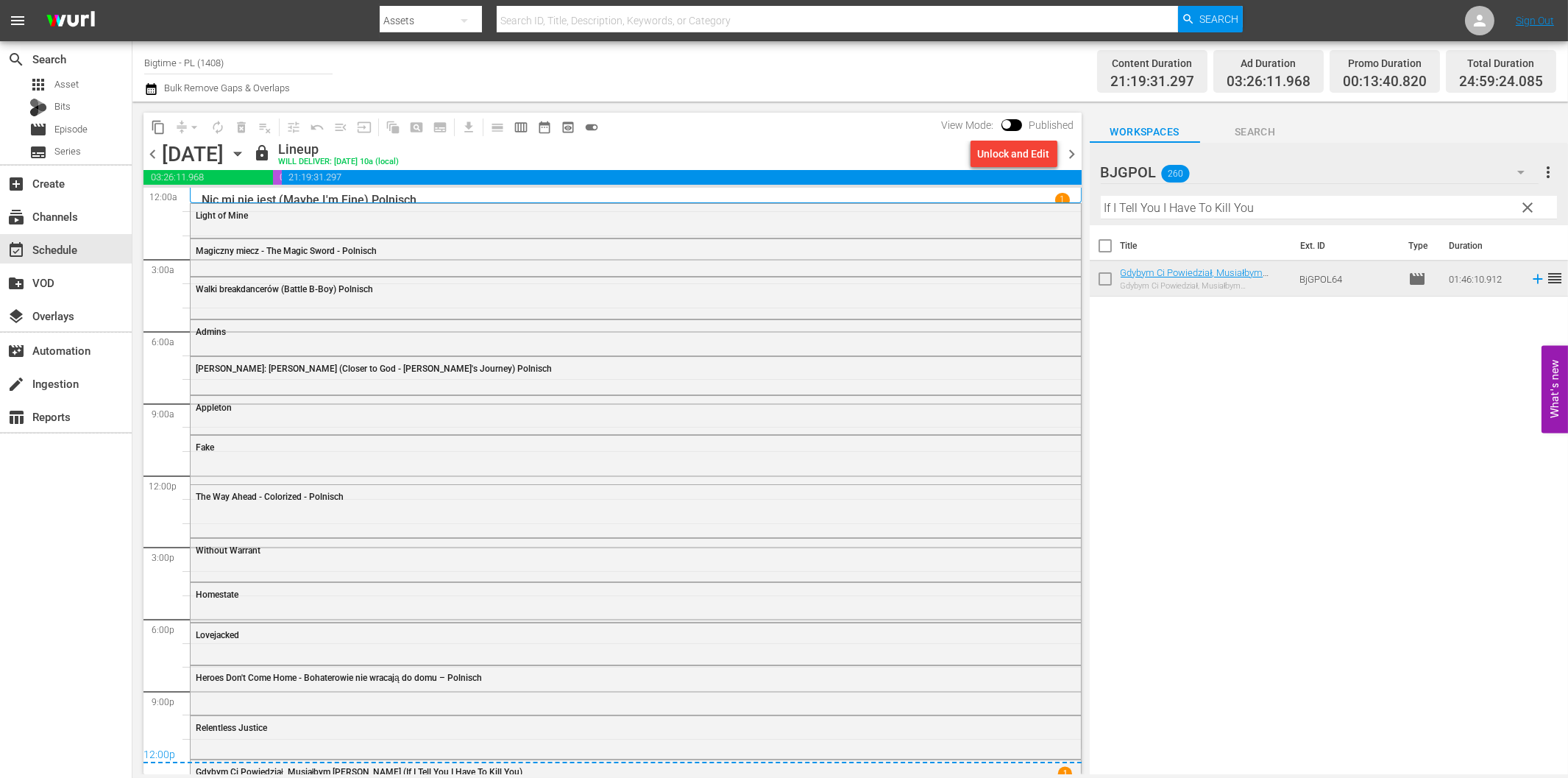
click at [1070, 159] on span "chevron_right" at bounding box center [1073, 154] width 18 height 18
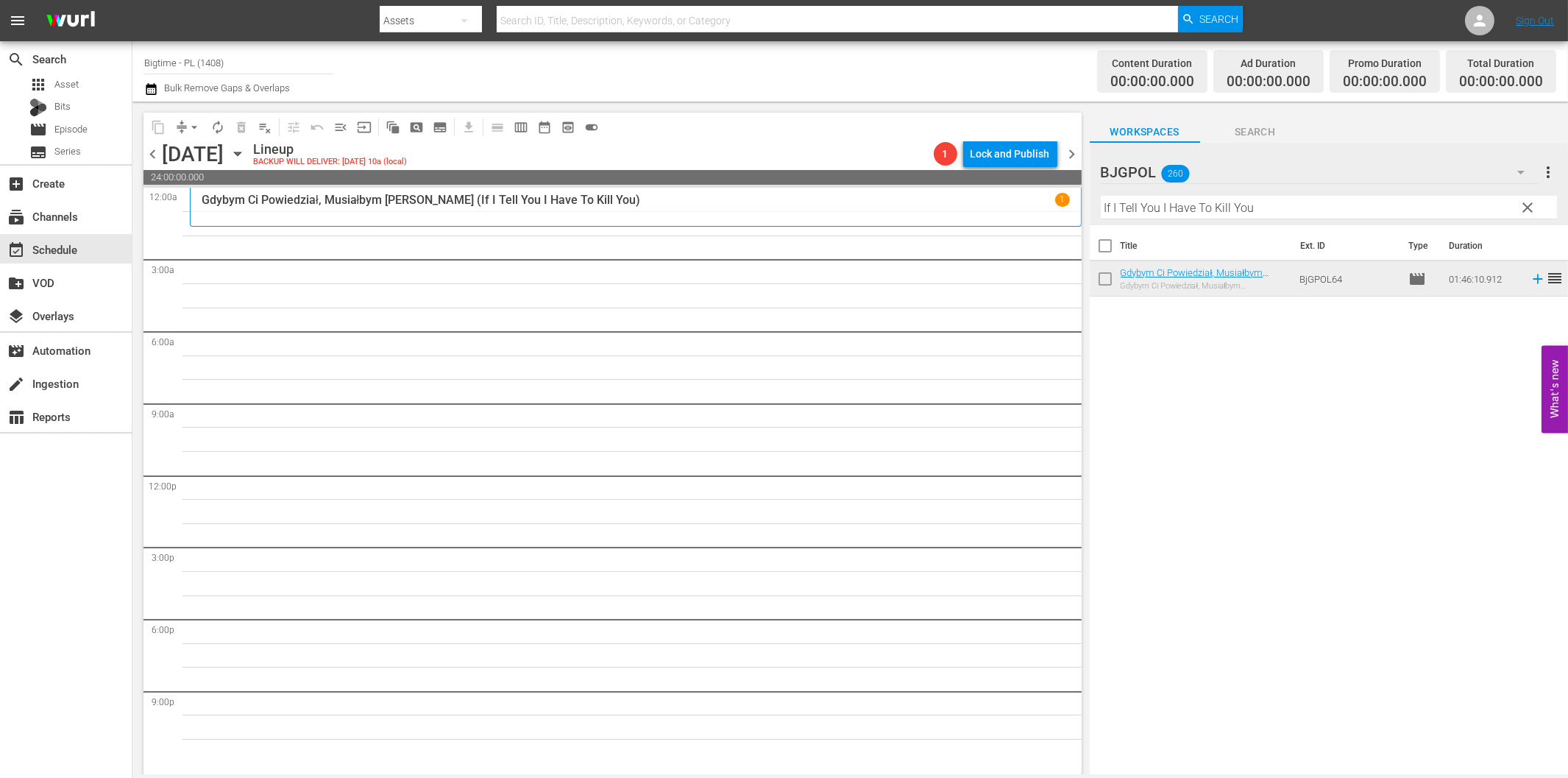
click at [1182, 204] on input "If I Tell You I Have To Kill You" at bounding box center [1329, 207] width 456 height 24
paste input "Millions"
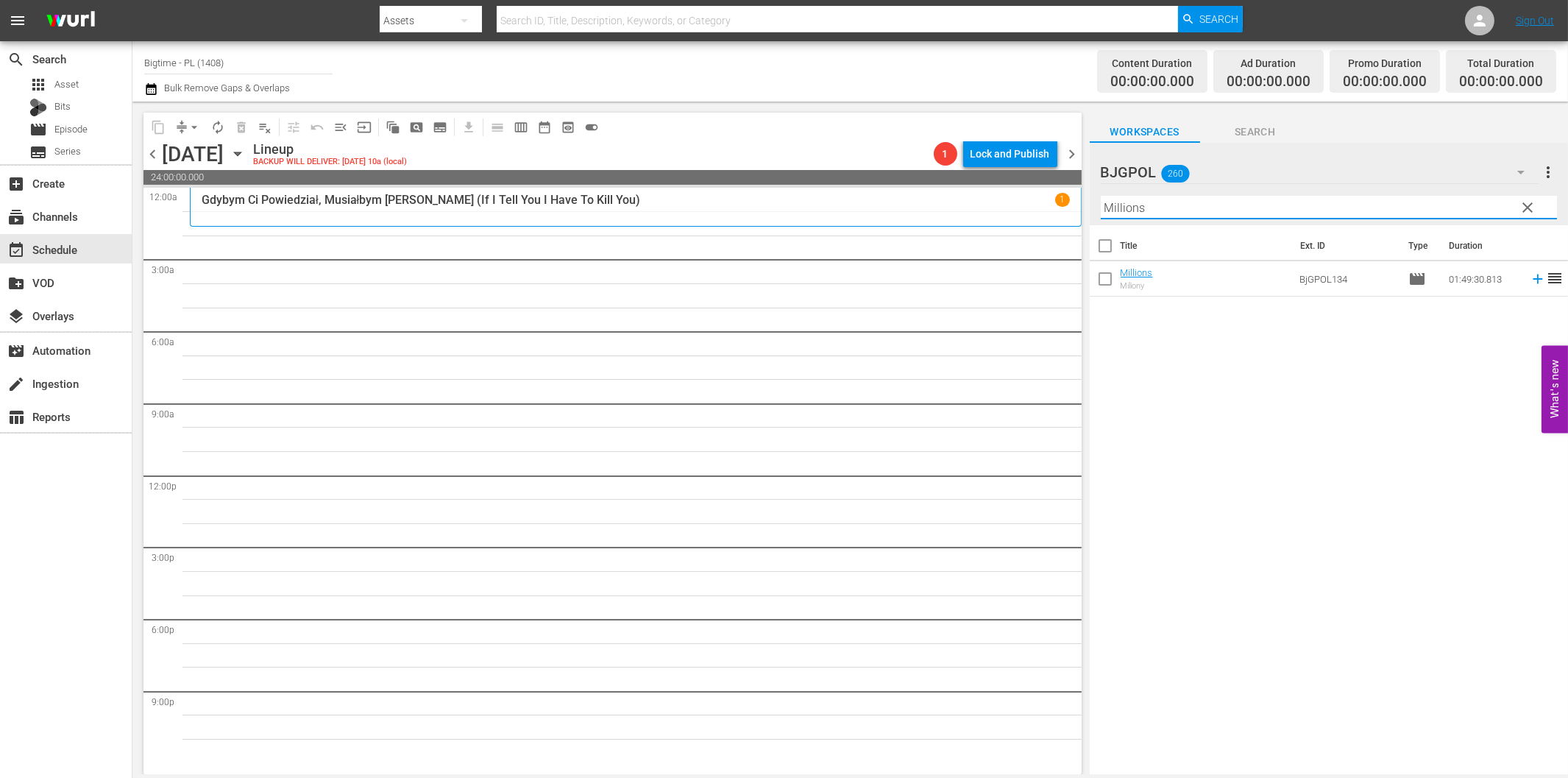
click at [1530, 277] on icon at bounding box center [1538, 279] width 16 height 16
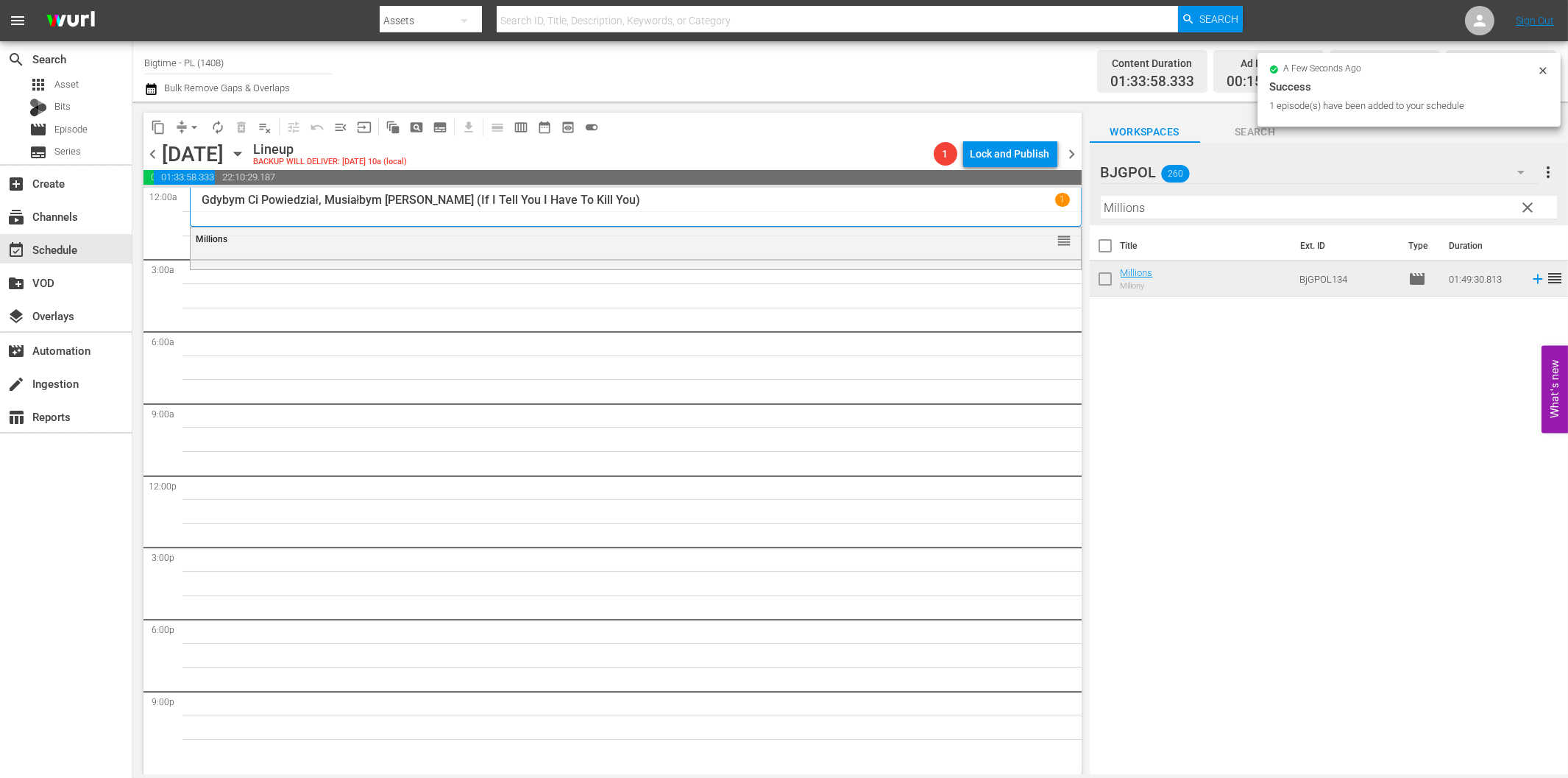
click at [1174, 207] on input "Millions" at bounding box center [1329, 207] width 456 height 24
paste input "Broke"
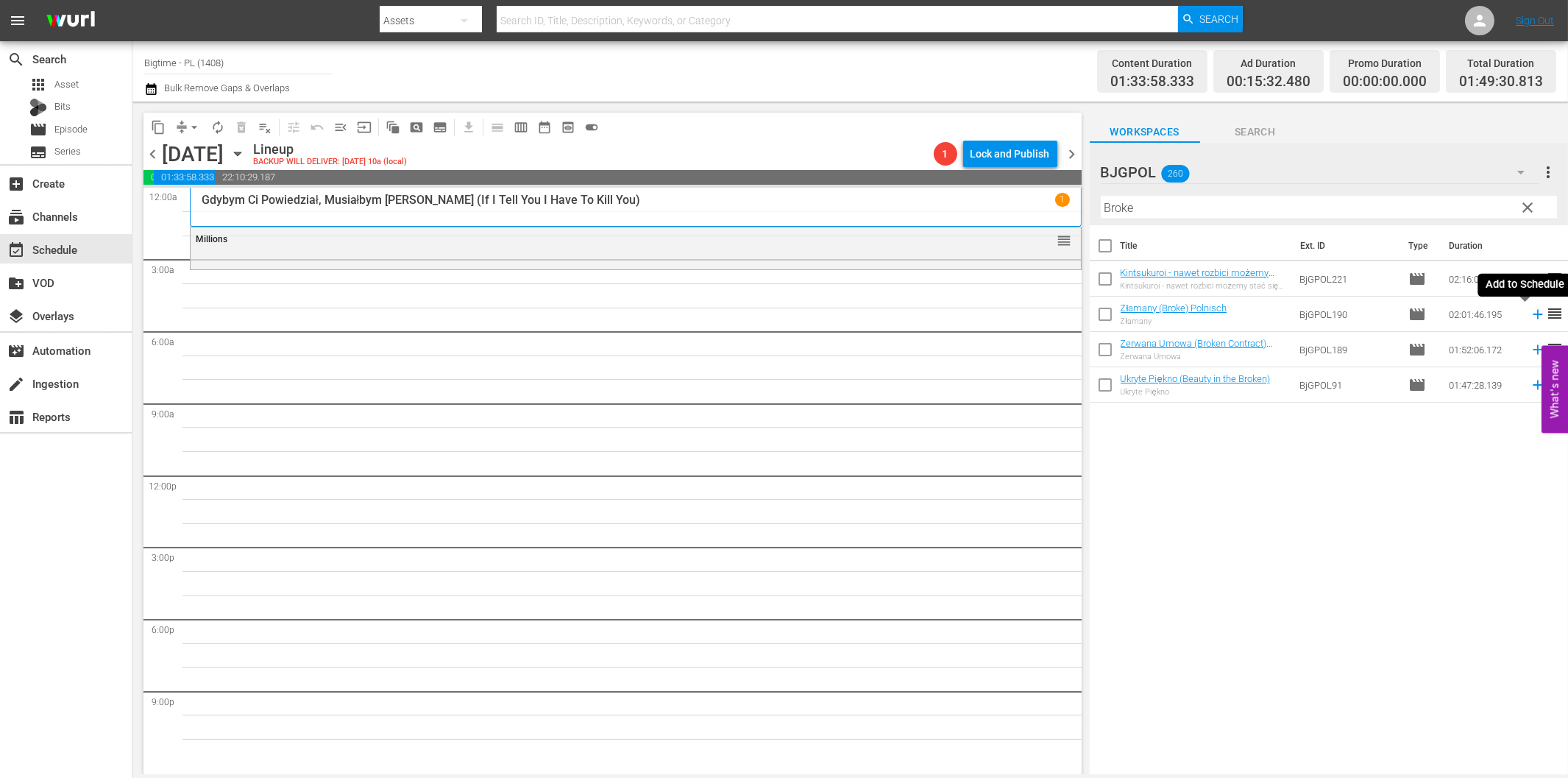
click at [1530, 312] on icon at bounding box center [1538, 314] width 16 height 16
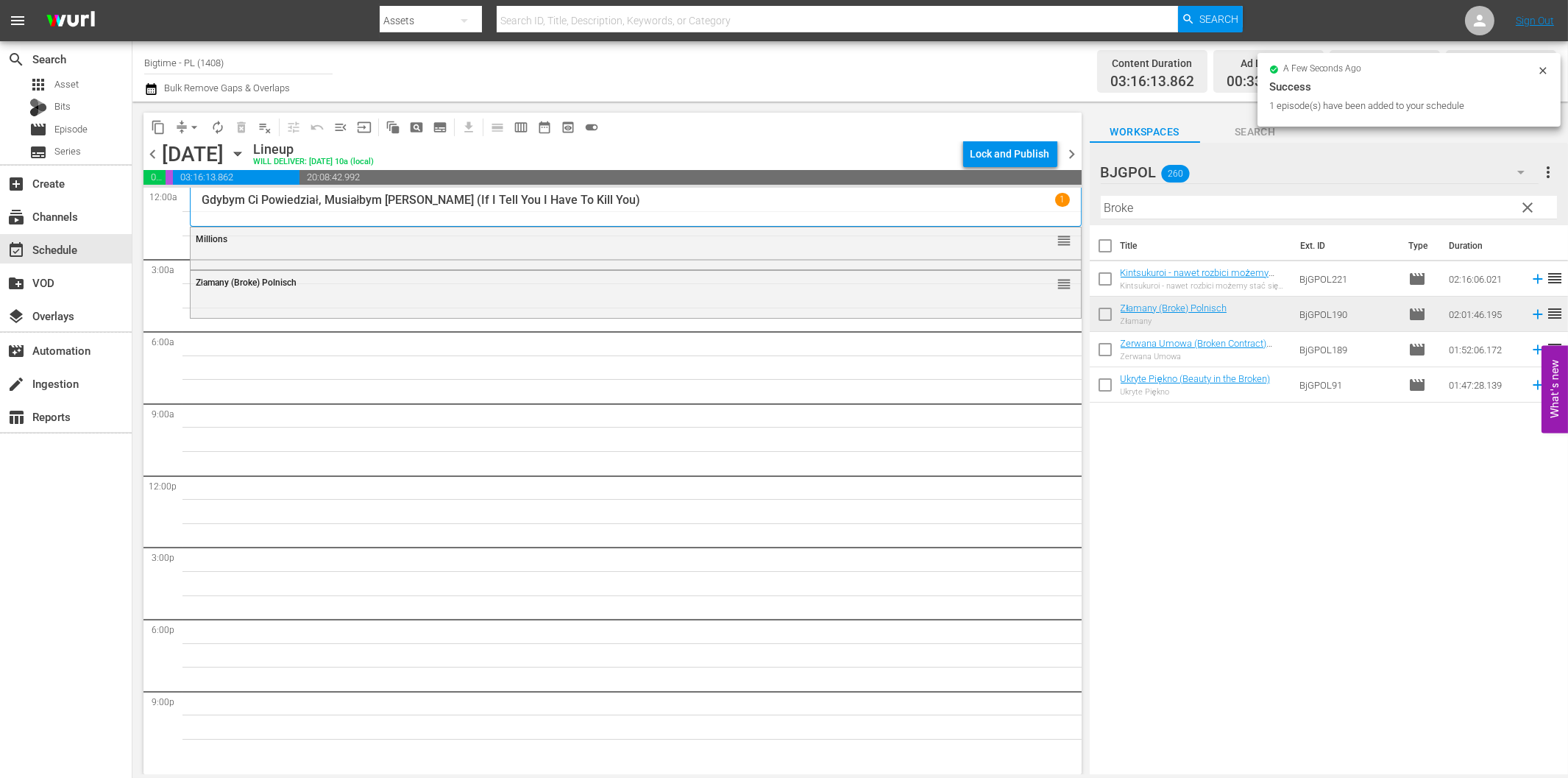
click at [1225, 207] on input "Broke" at bounding box center [1329, 207] width 456 height 24
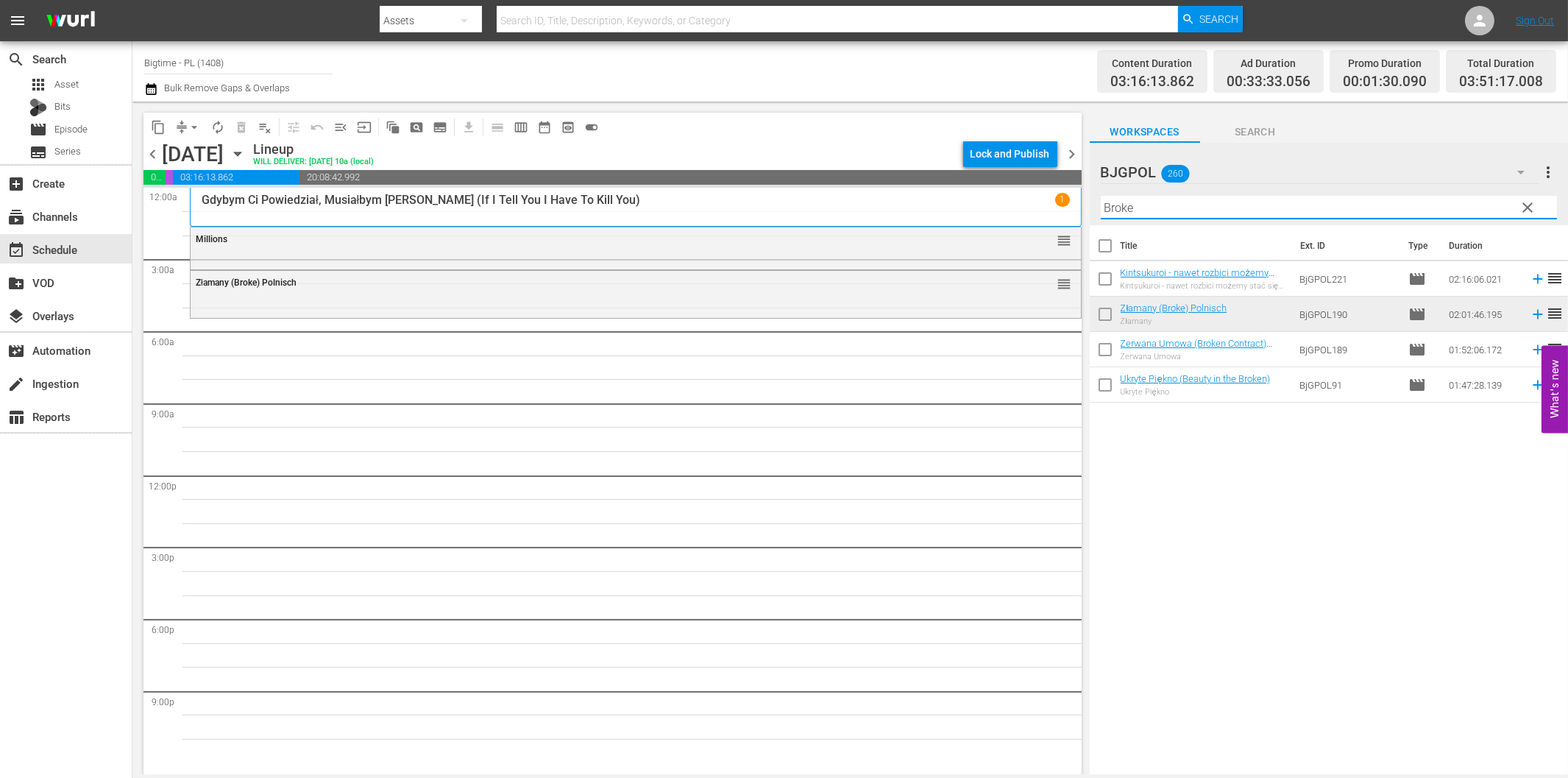
paste input "Glass Jaw"
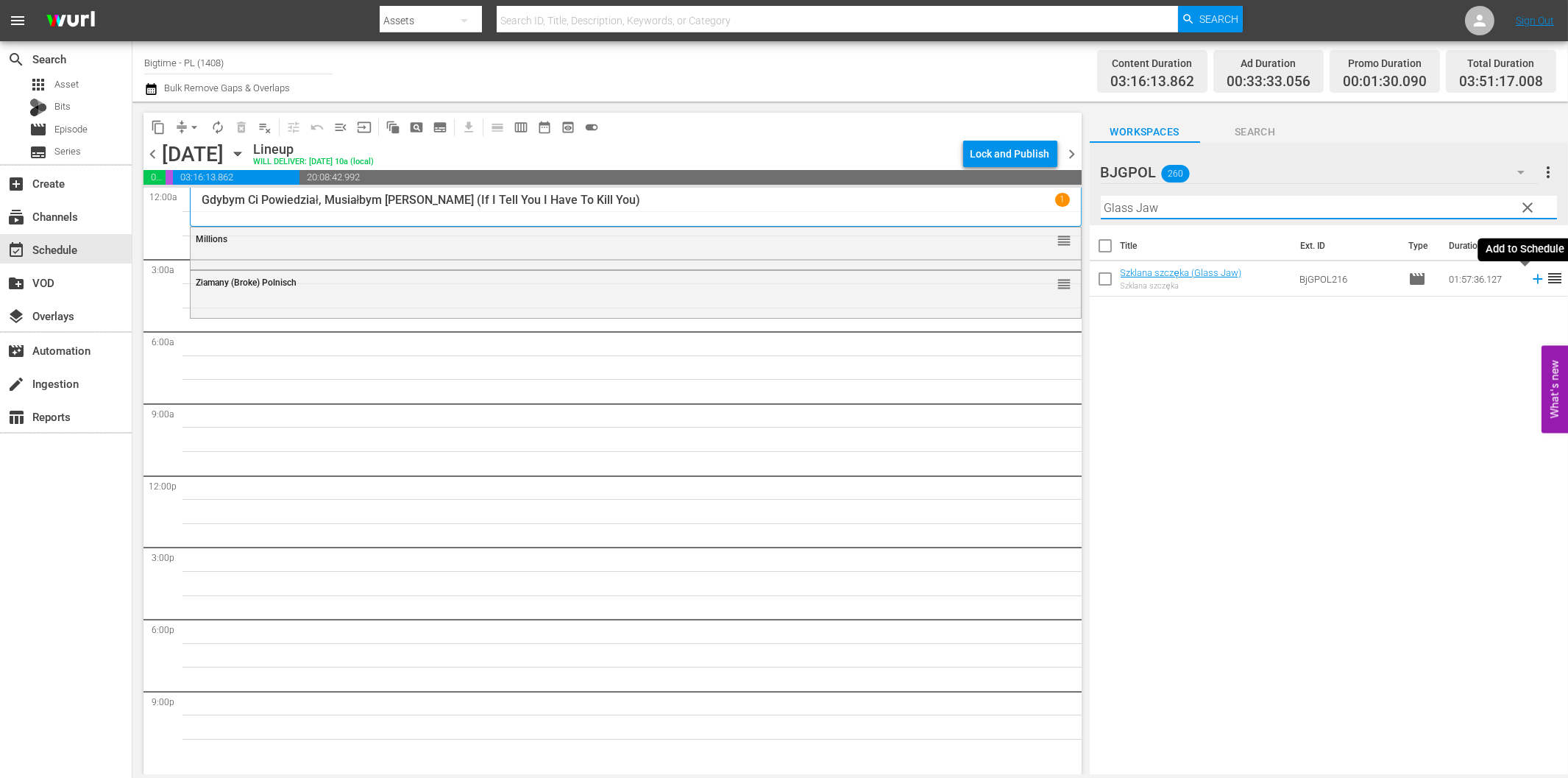
click at [1530, 275] on icon at bounding box center [1538, 279] width 16 height 16
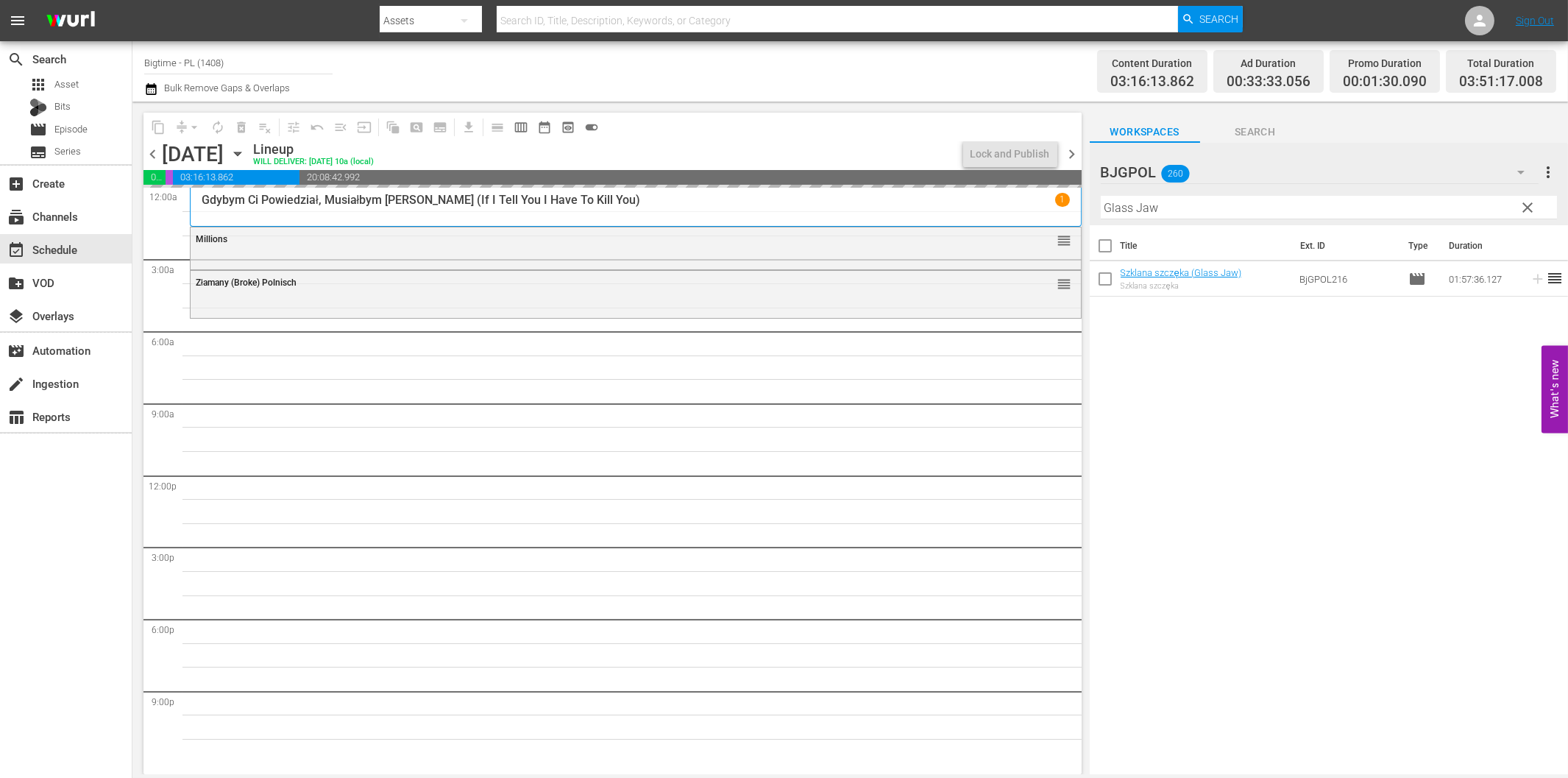
drag, startPoint x: 153, startPoint y: 156, endPoint x: 193, endPoint y: 163, distance: 40.6
click at [153, 156] on span "chevron_left" at bounding box center [153, 154] width 18 height 18
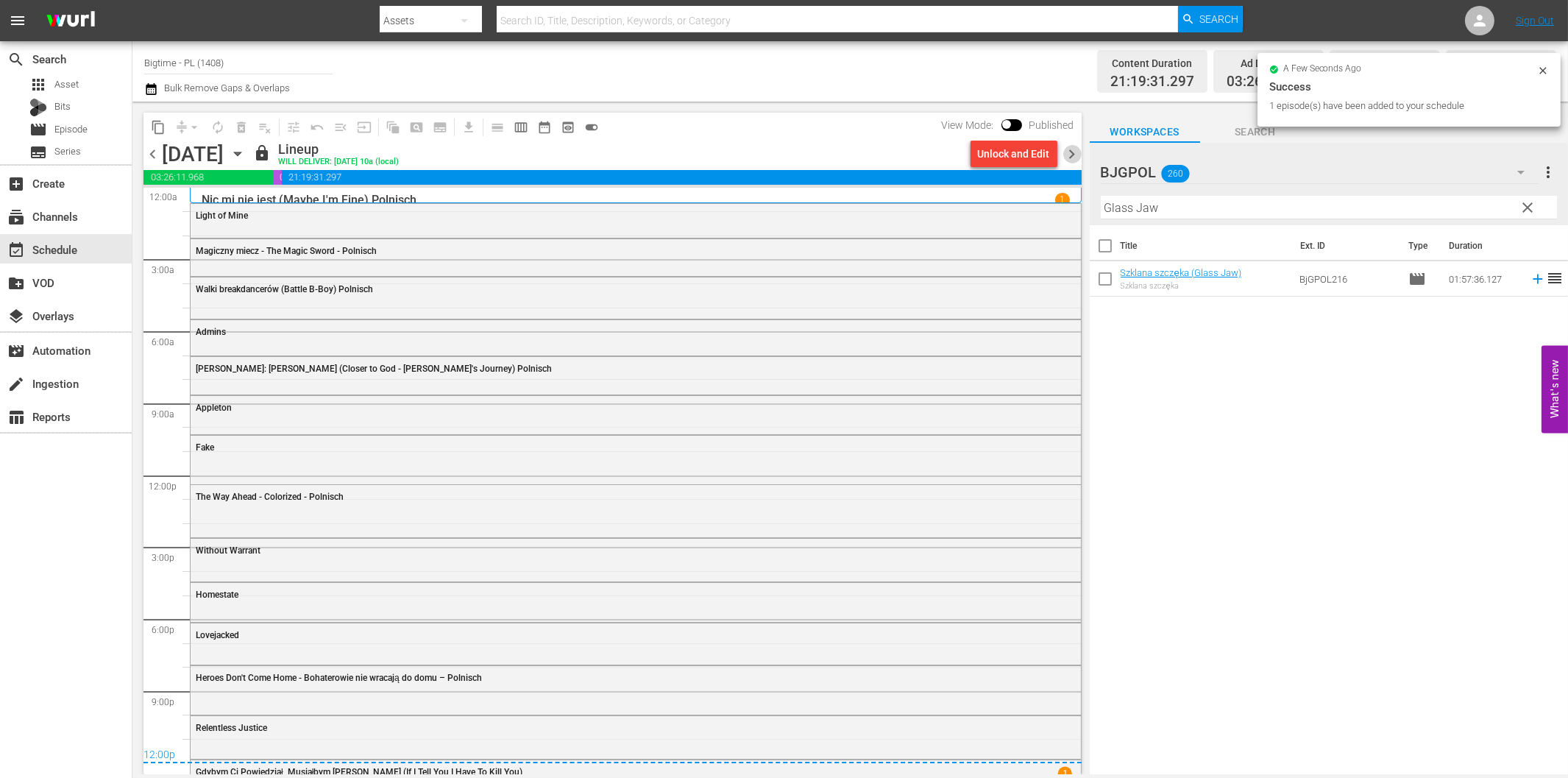
click at [1072, 155] on span "chevron_right" at bounding box center [1073, 154] width 18 height 18
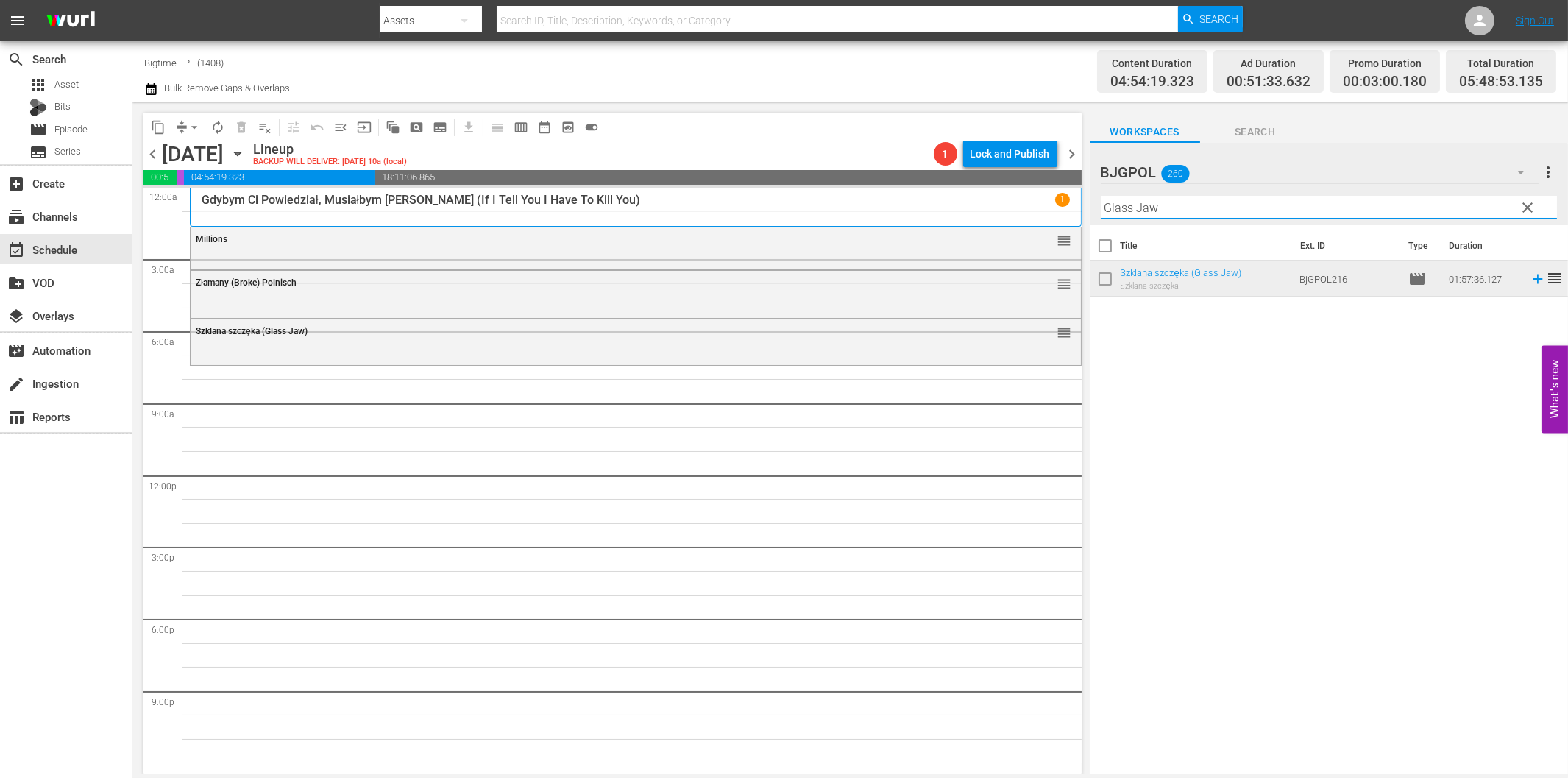
click at [1154, 211] on input "Glass Jaw" at bounding box center [1329, 207] width 456 height 24
paste input "Nobody's Angel"
click at [1530, 282] on icon at bounding box center [1538, 279] width 16 height 16
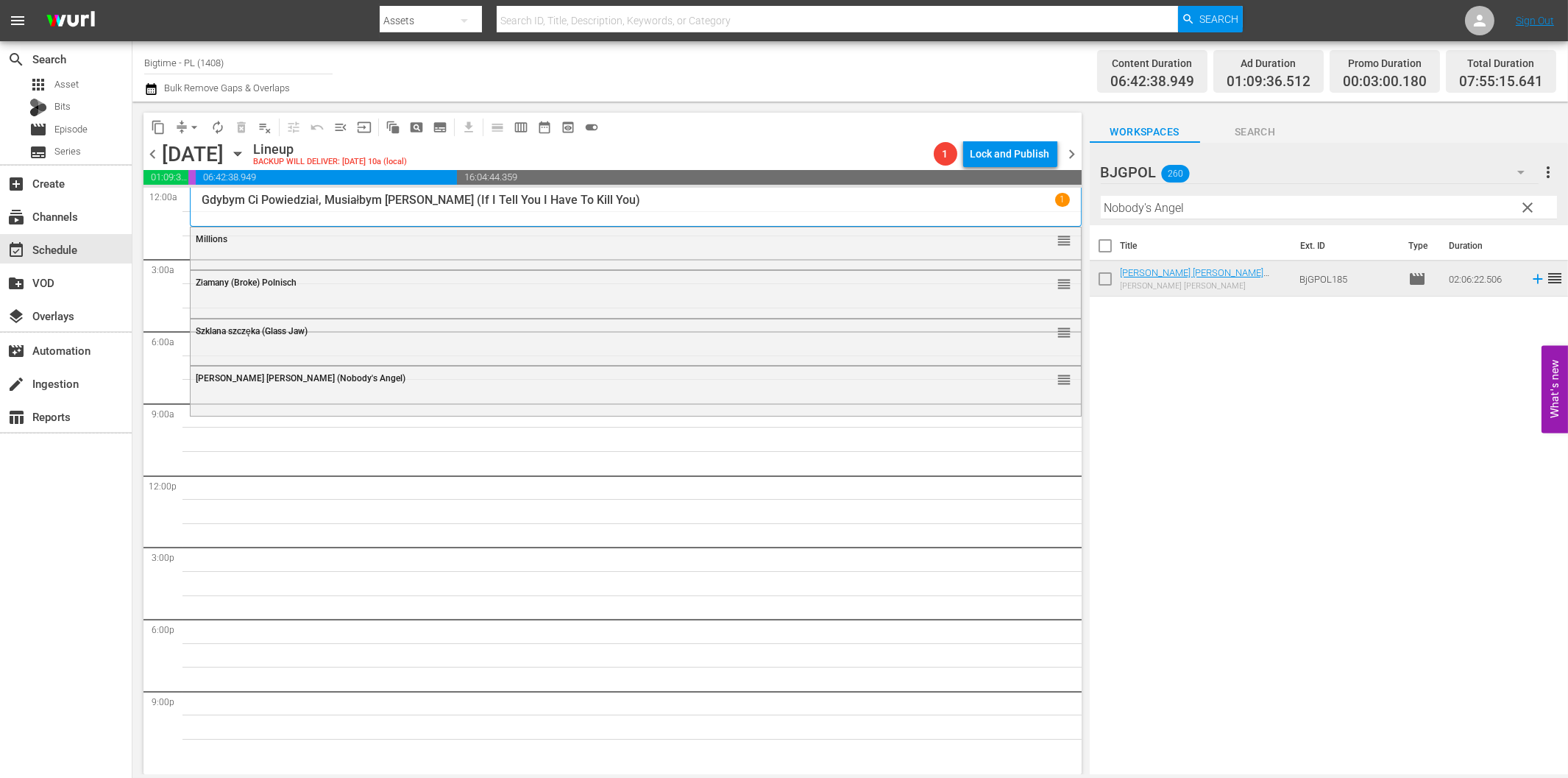
click at [1281, 207] on input "Nobody's Angel" at bounding box center [1329, 207] width 456 height 24
paste input "About an Age"
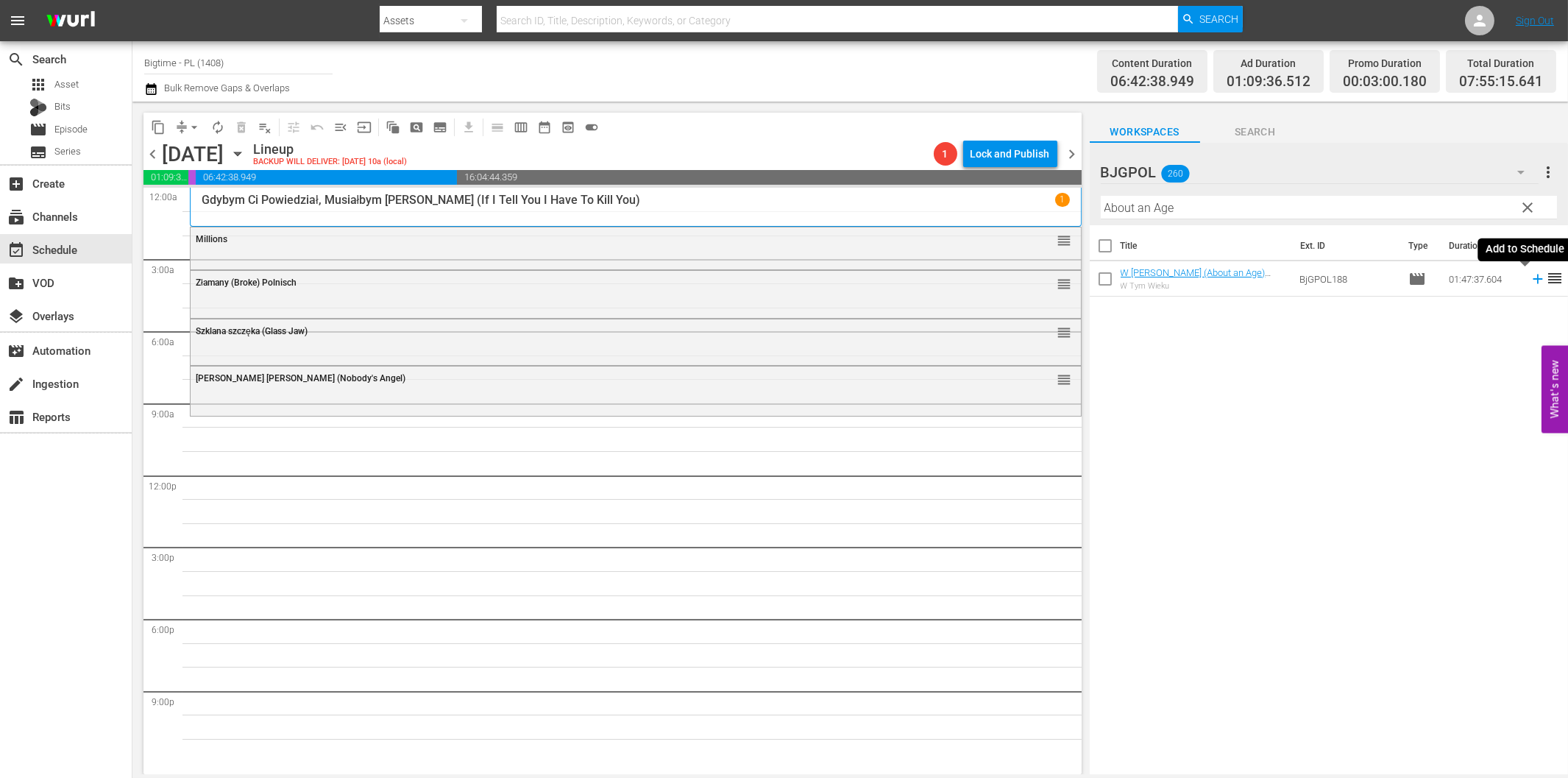
click at [1530, 281] on icon at bounding box center [1538, 279] width 16 height 16
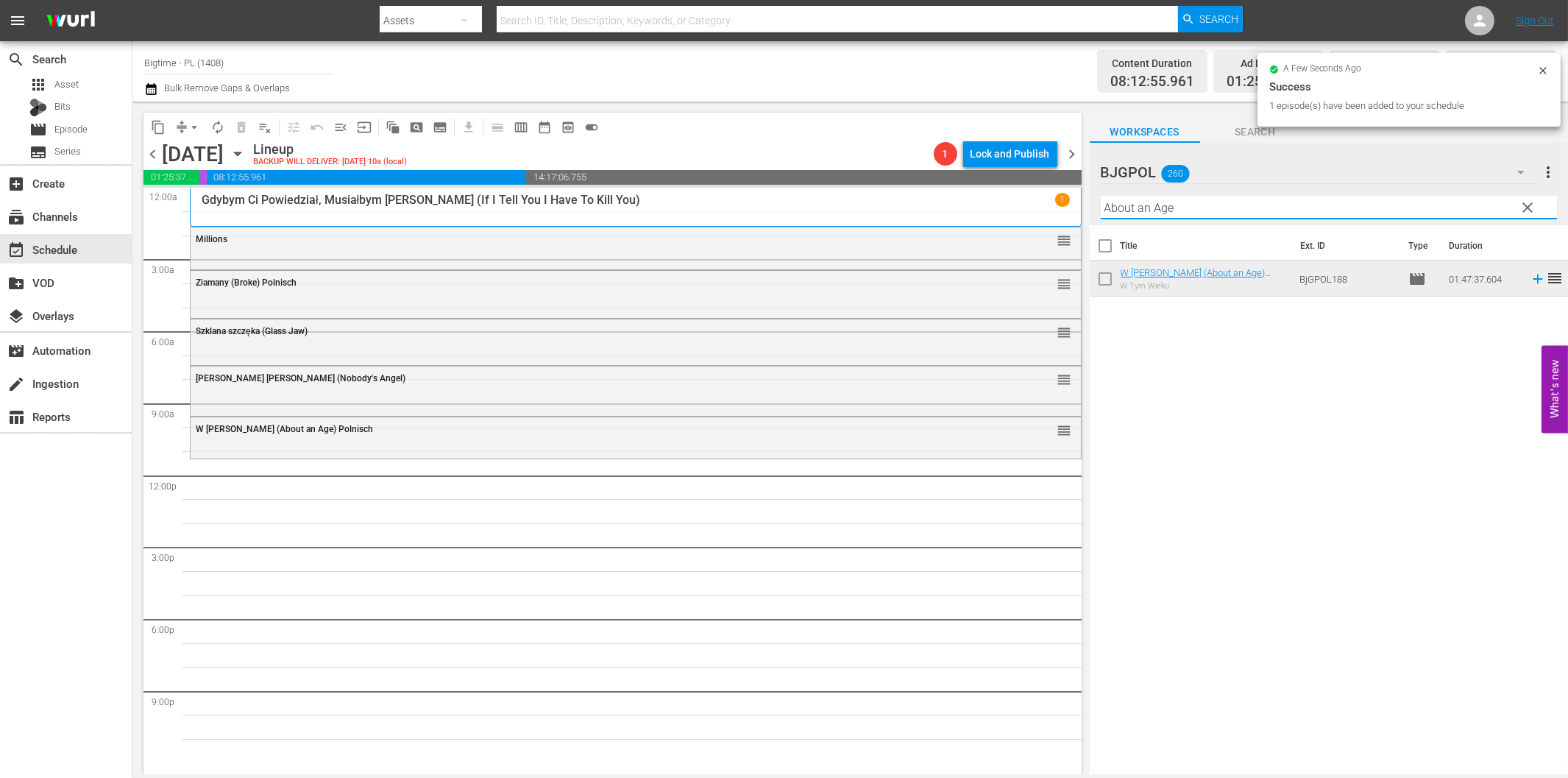
click at [1256, 204] on input "About an Age" at bounding box center [1329, 207] width 456 height 24
paste input "Eight"
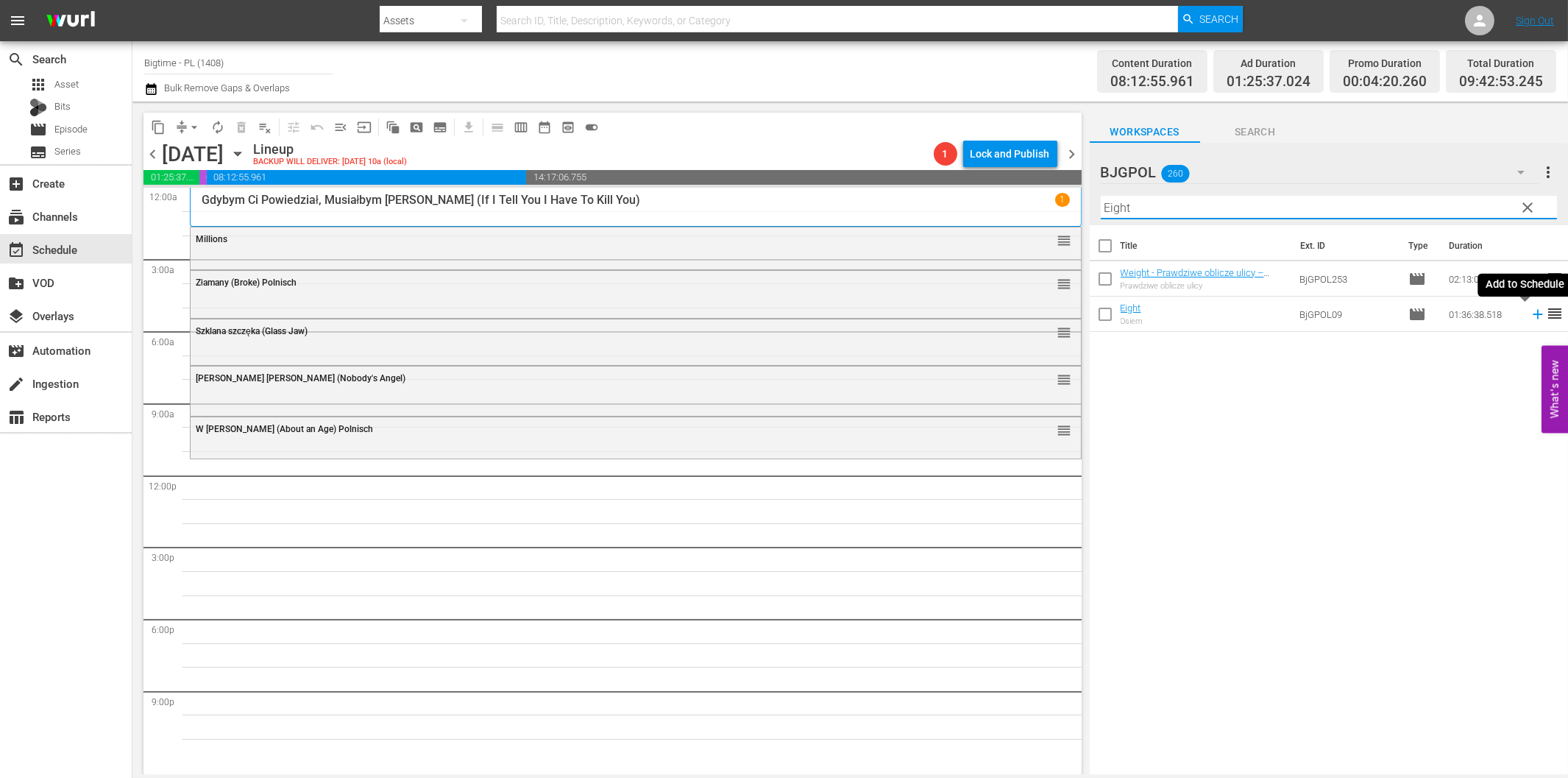
click at [1530, 317] on icon at bounding box center [1538, 314] width 16 height 16
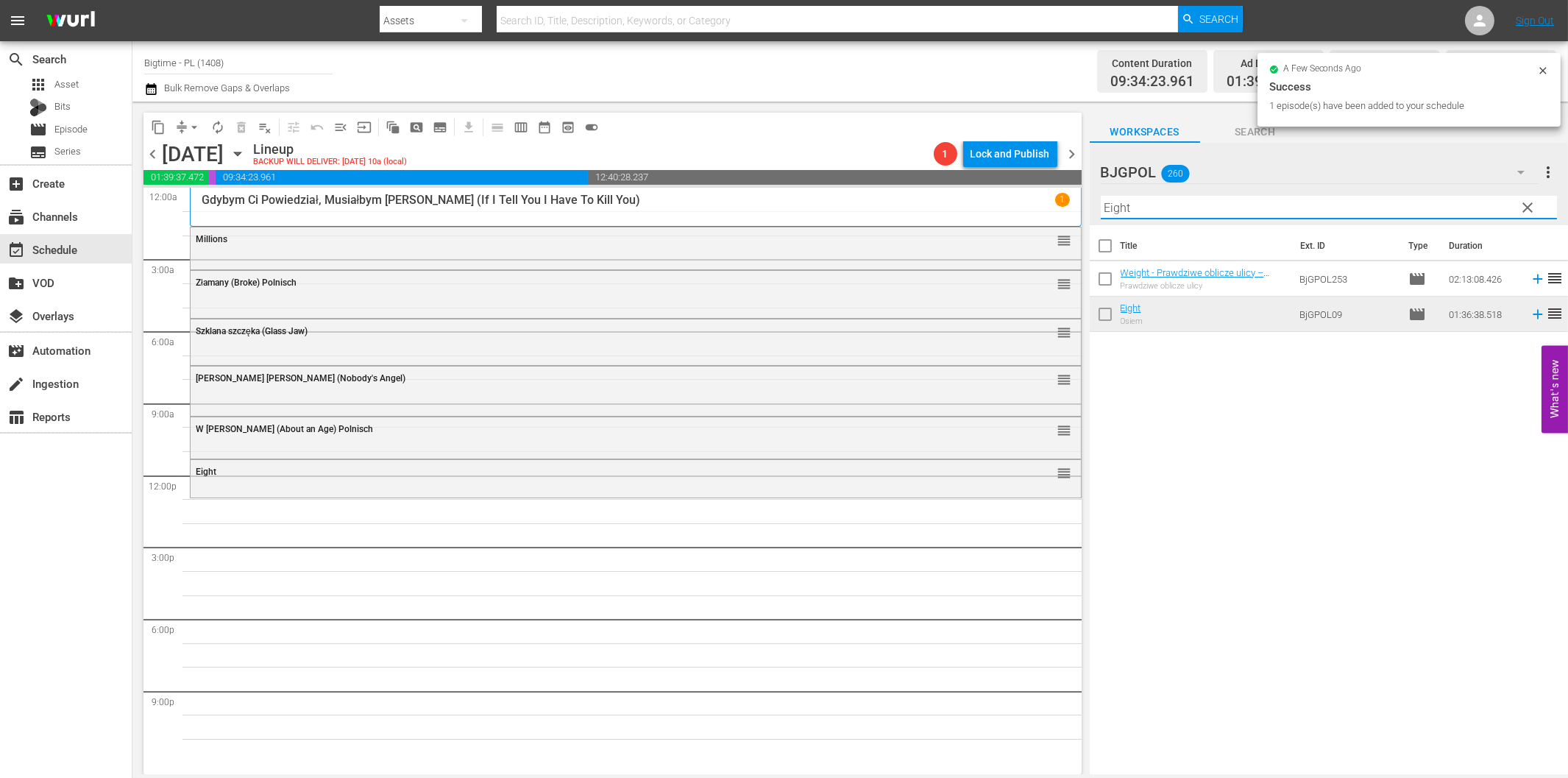
click at [1133, 205] on input "Eight" at bounding box center [1329, 207] width 456 height 24
paste input "Long [PERSON_NAME] Return to [GEOGRAPHIC_DATA]"
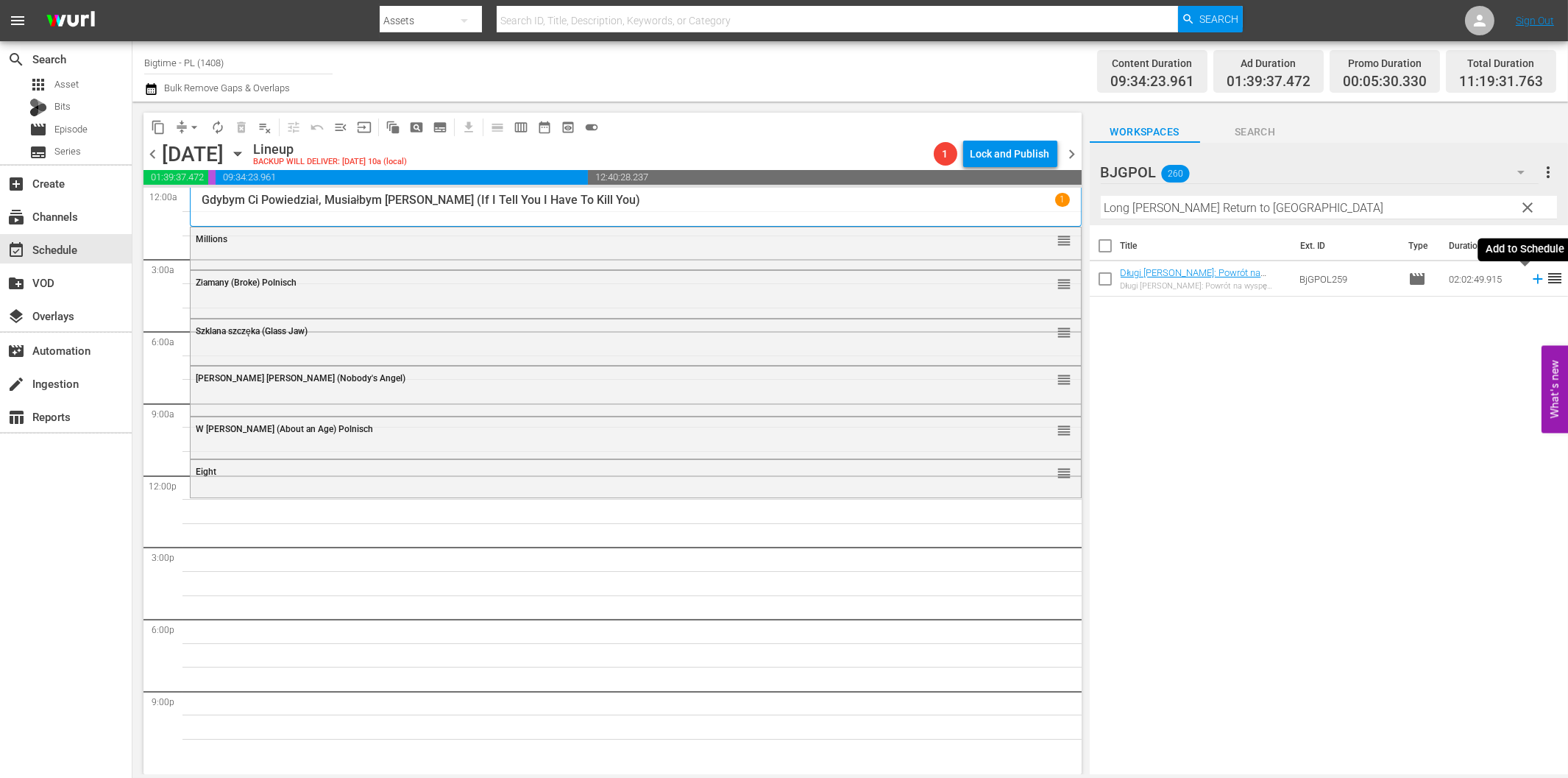
click at [1530, 275] on icon at bounding box center [1538, 279] width 16 height 16
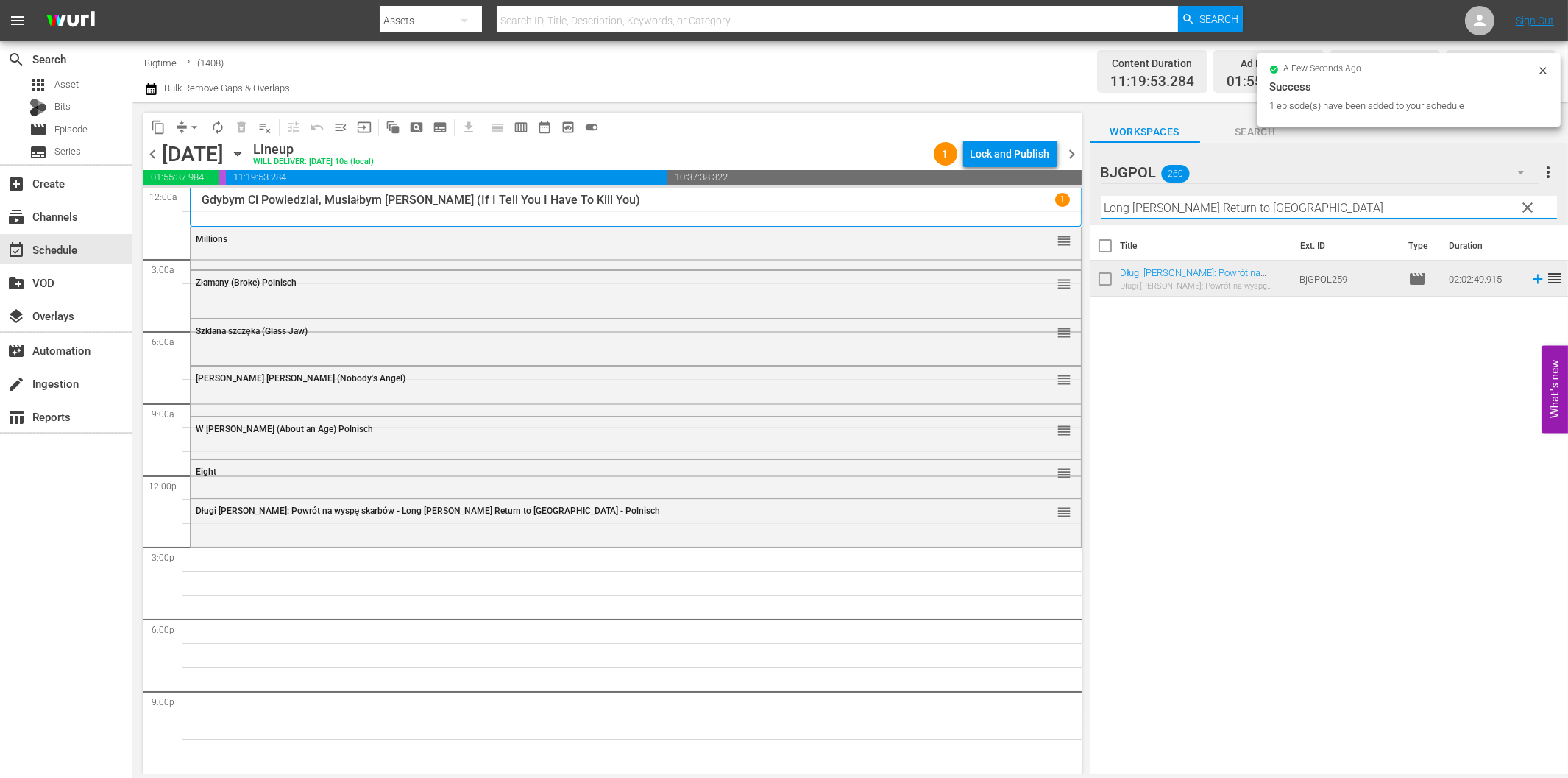
click at [1143, 210] on input "Long [PERSON_NAME] Return to [GEOGRAPHIC_DATA]" at bounding box center [1329, 207] width 456 height 24
paste input "Goliath and the Sins of Babylon – Polnisch"
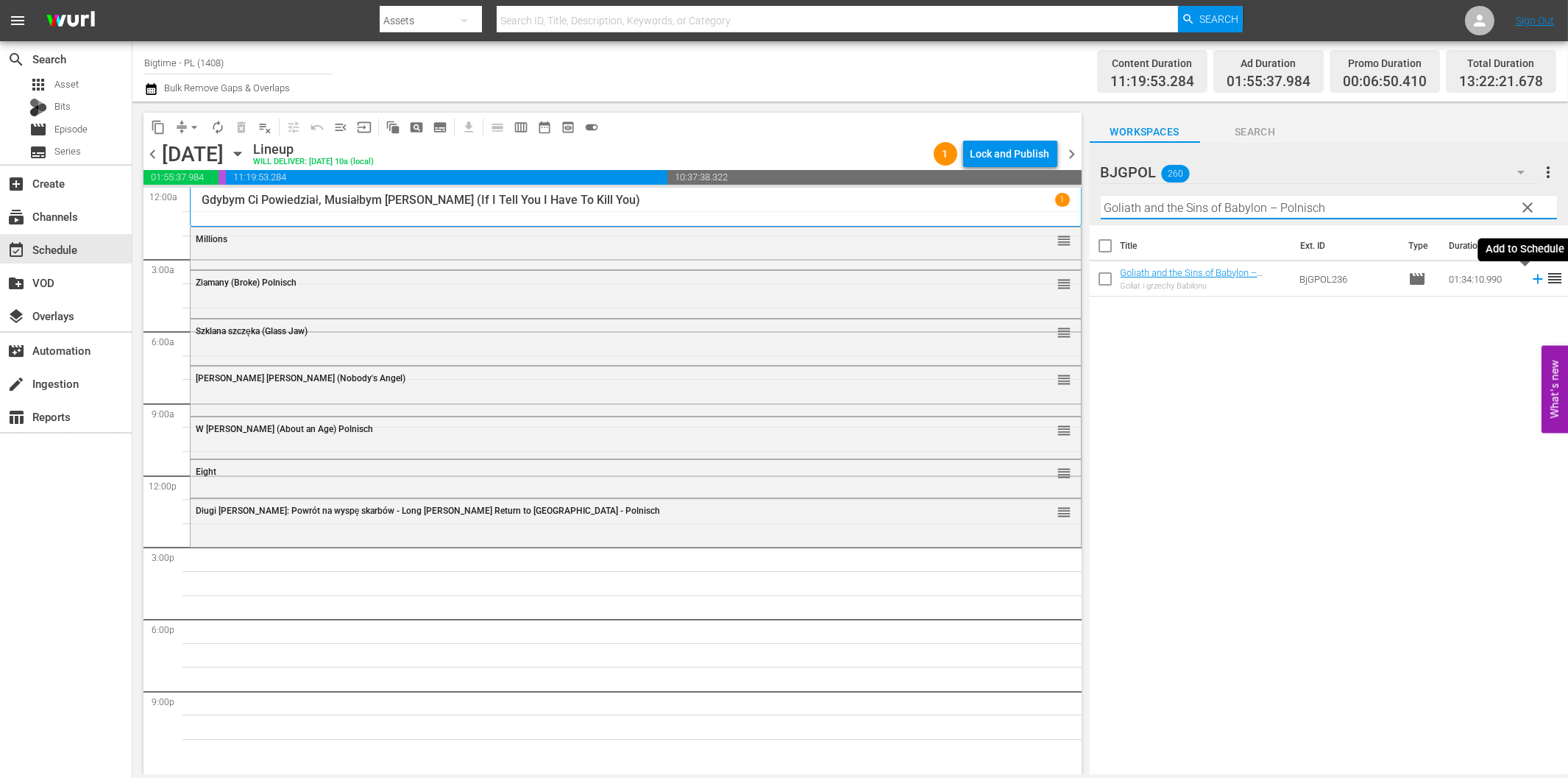
click at [1530, 281] on icon at bounding box center [1538, 279] width 16 height 16
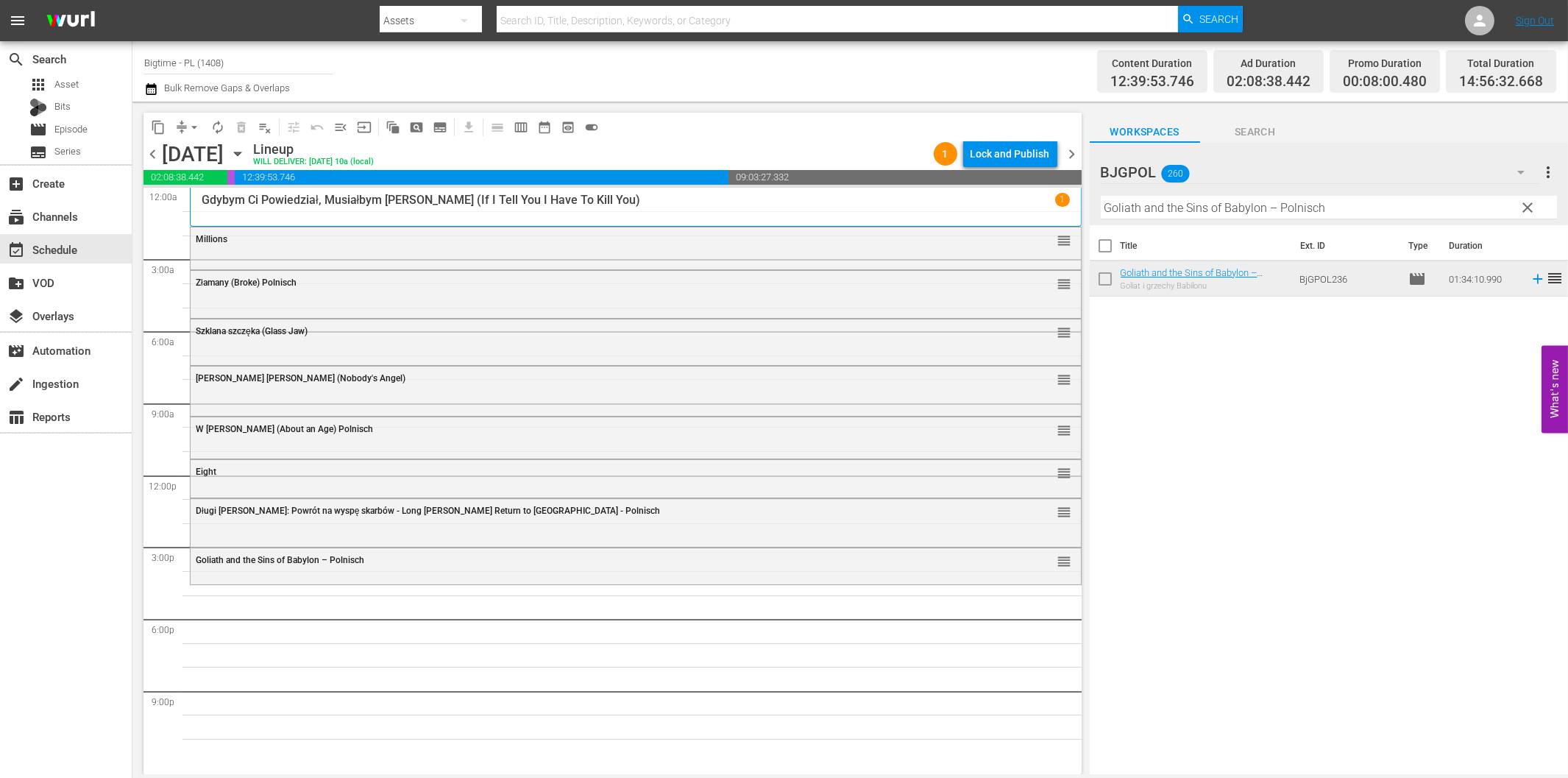
click at [1120, 203] on input "Goliath and the Sins of Babylon – Polnisch" at bounding box center [1329, 207] width 456 height 24
paste input "At the [GEOGRAPHIC_DATA]"
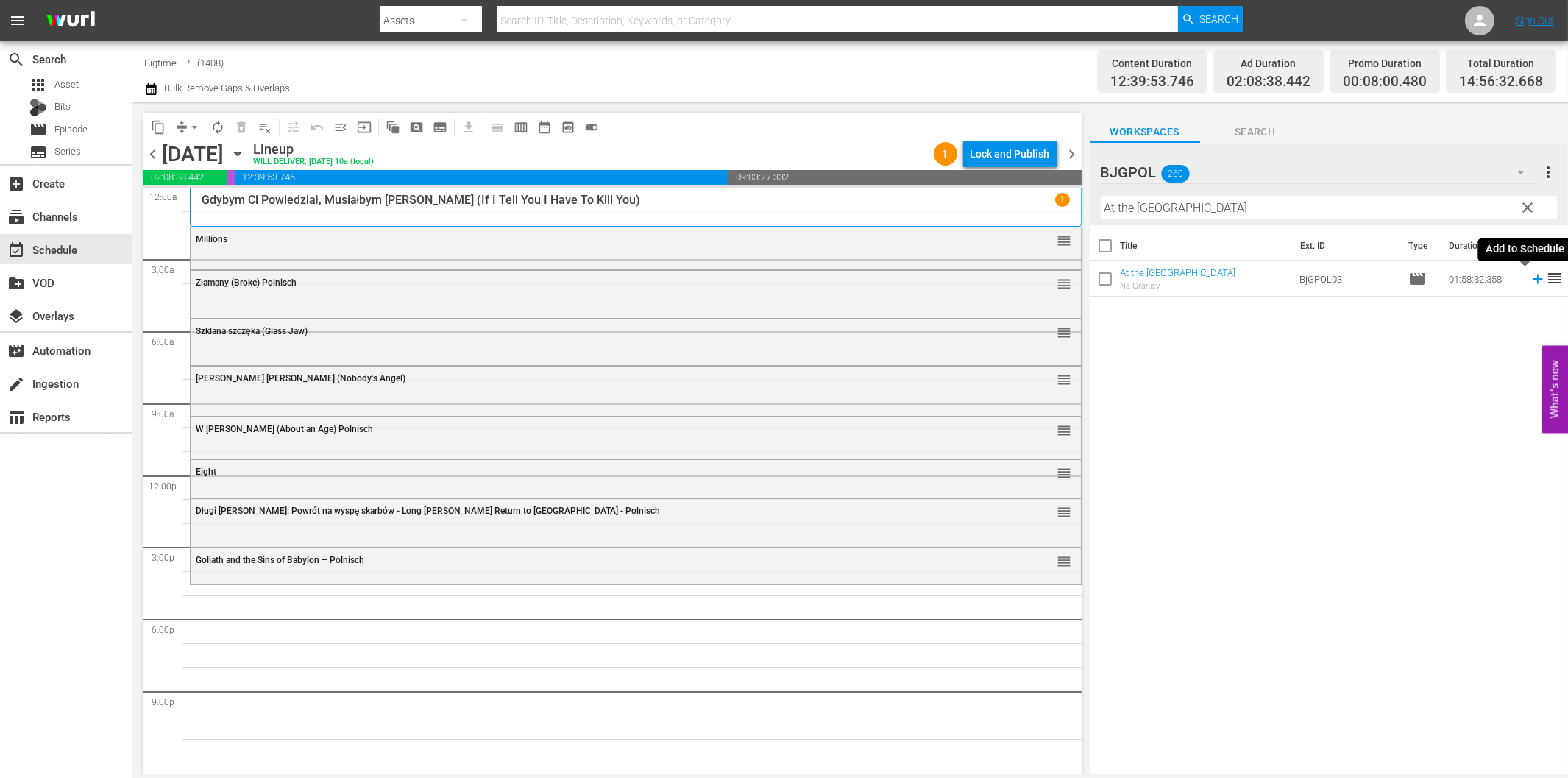
click at [1530, 277] on icon at bounding box center [1538, 279] width 16 height 16
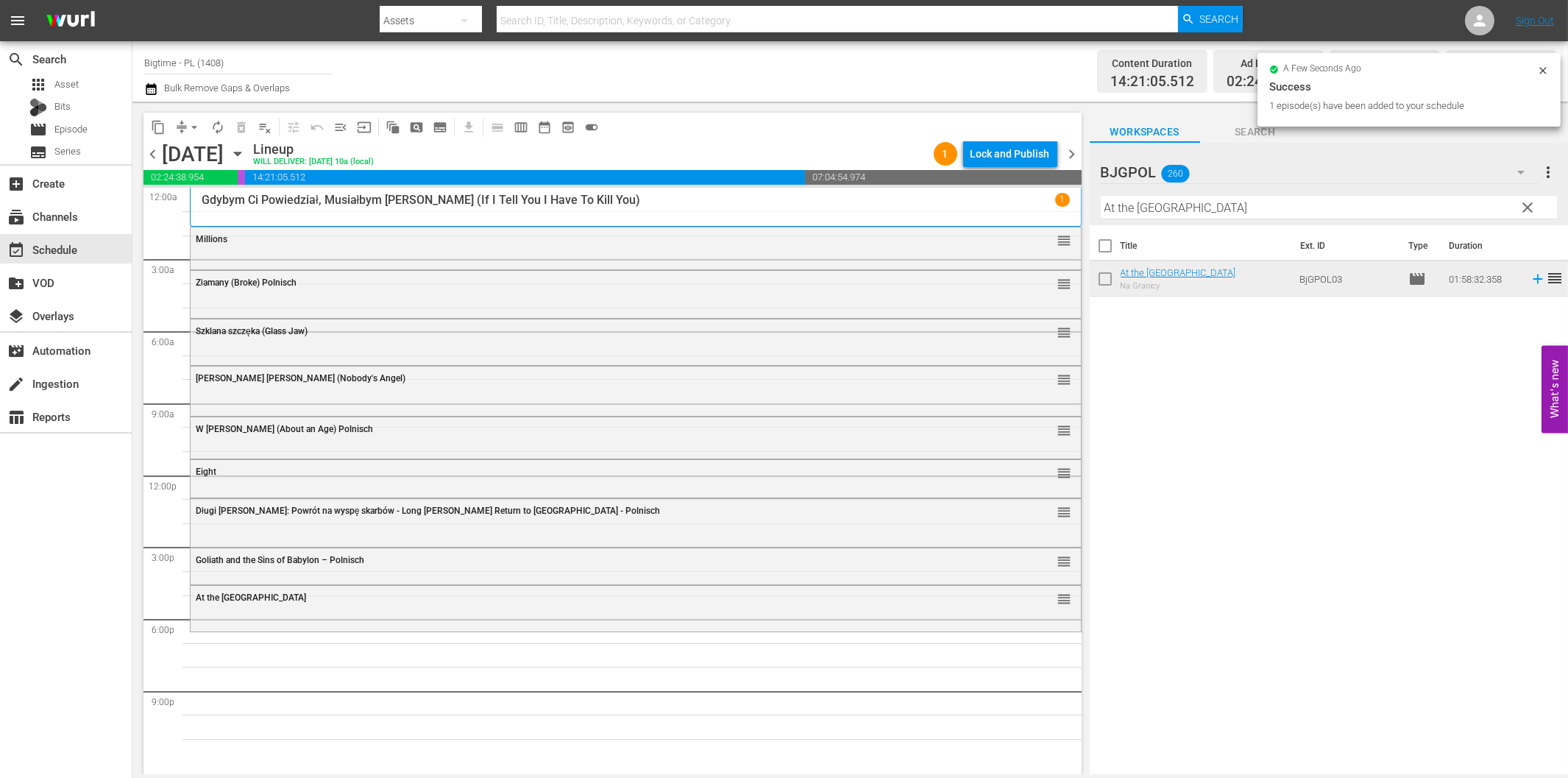
click at [1160, 211] on input "At the [GEOGRAPHIC_DATA]" at bounding box center [1329, 207] width 456 height 24
paste input "Patagonia Treasure Trail"
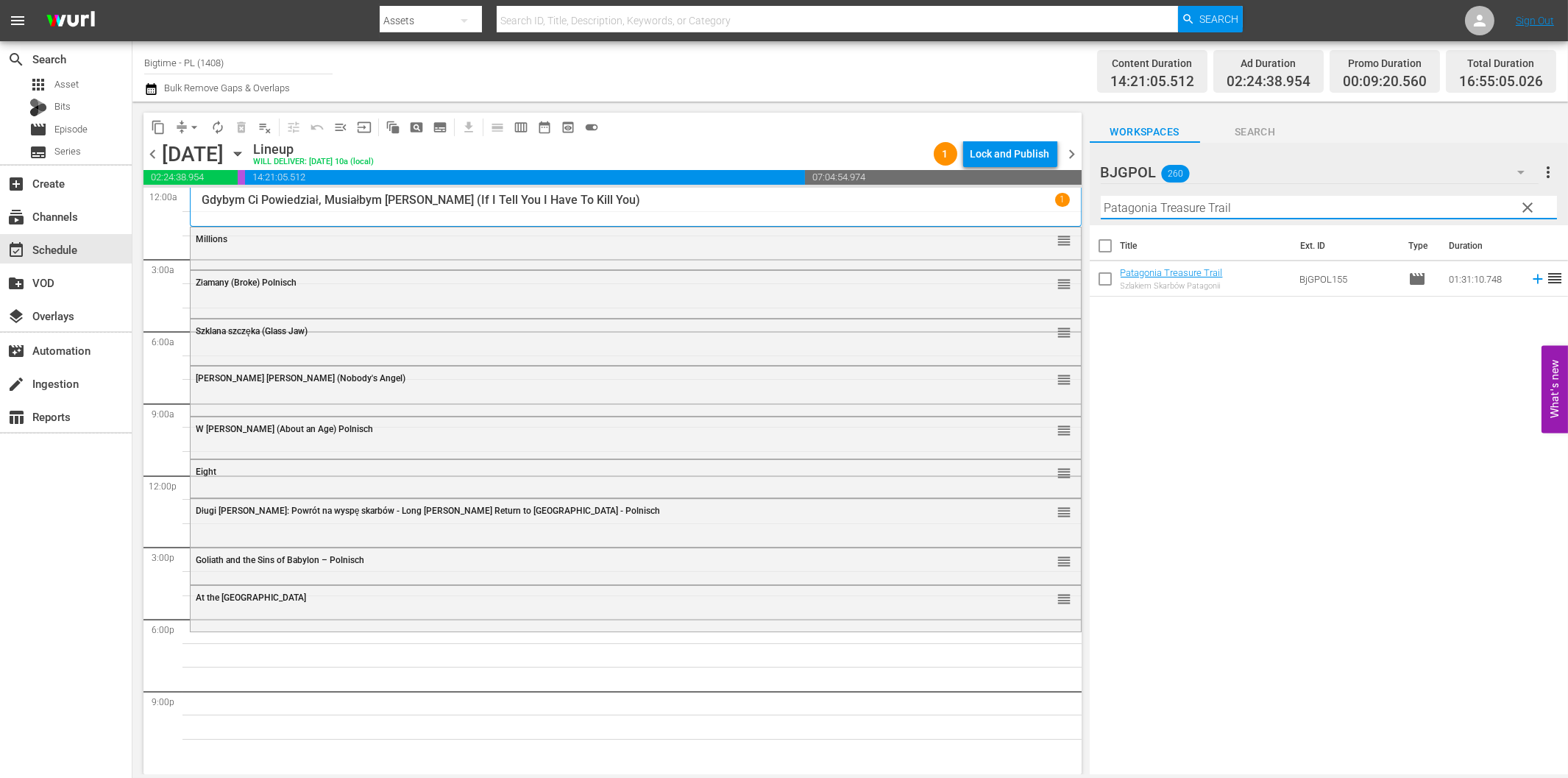
click at [1533, 277] on icon at bounding box center [1537, 279] width 10 height 10
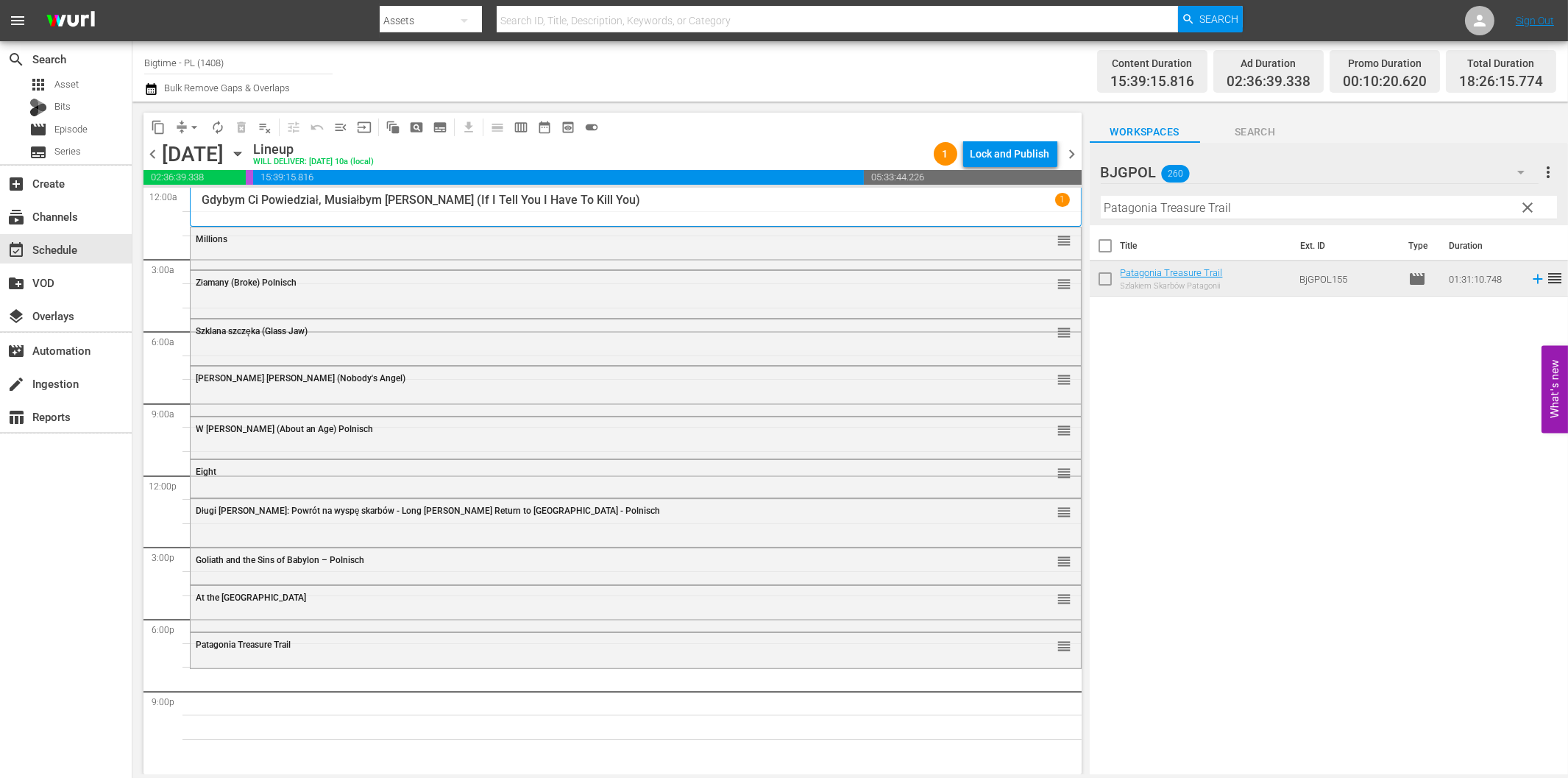
click at [1164, 205] on input "Patagonia Treasure Trail" at bounding box center [1329, 207] width 456 height 24
paste input "The Black Swan"
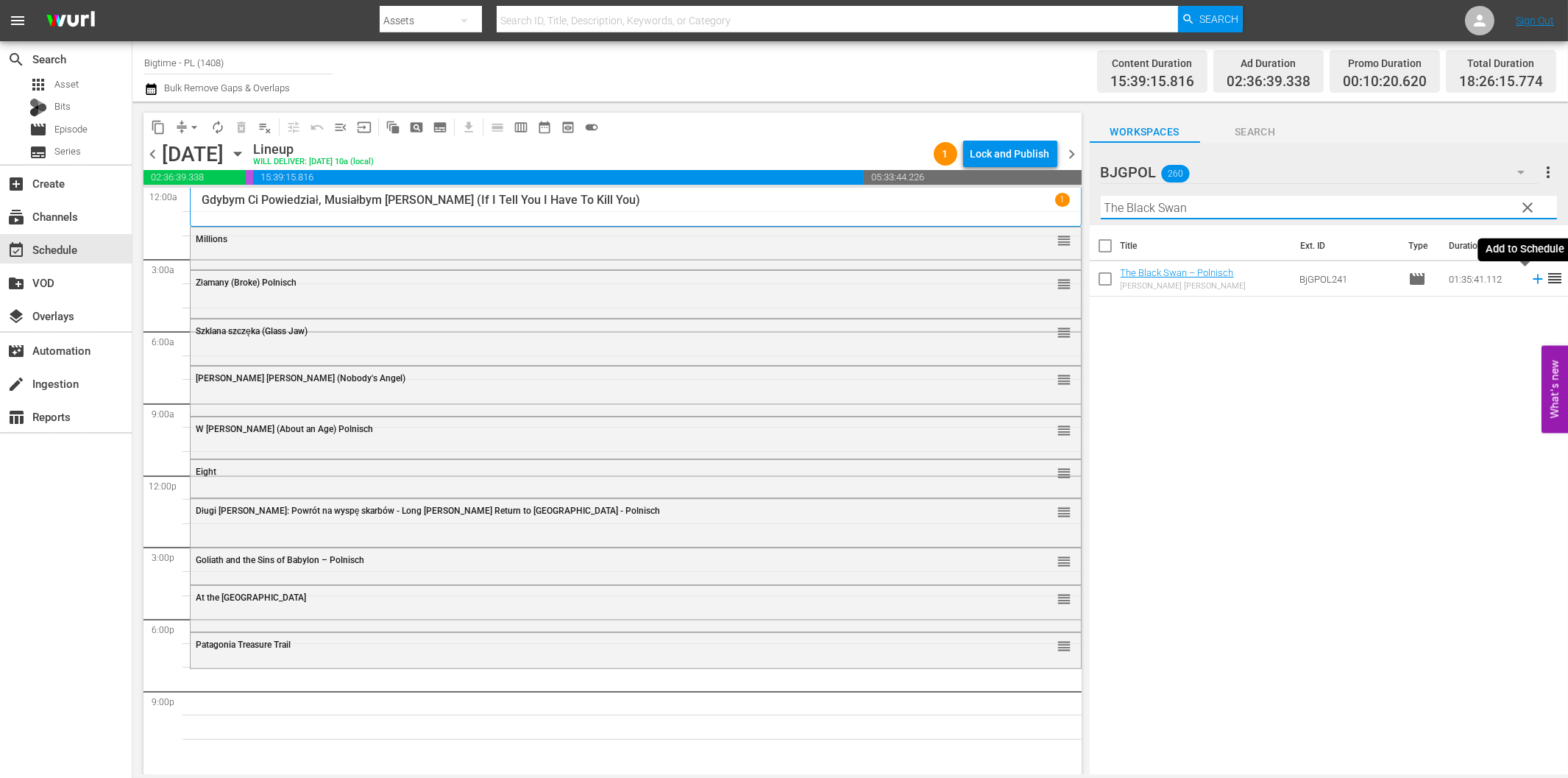
click at [1530, 282] on icon at bounding box center [1538, 279] width 16 height 16
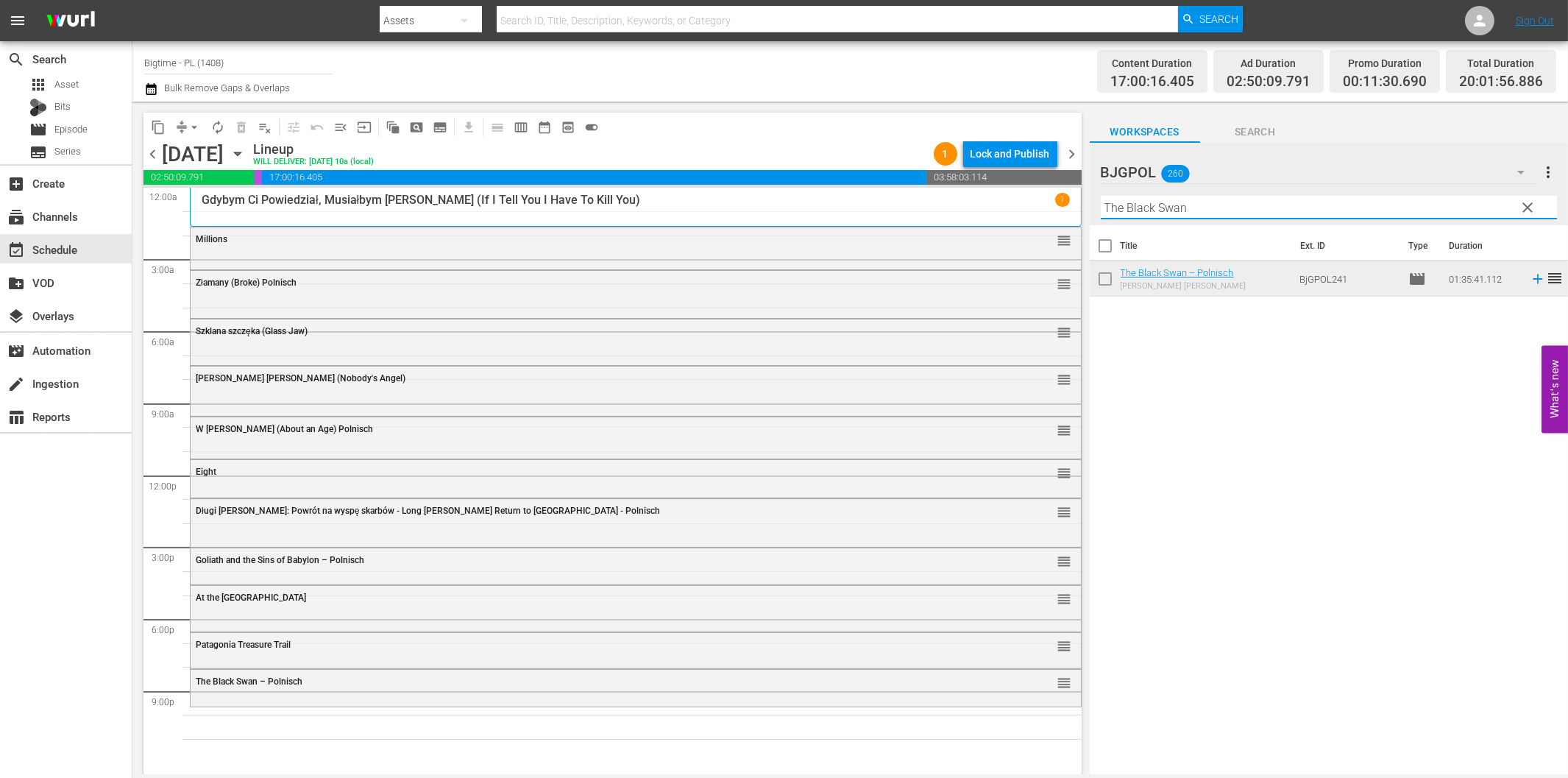
click at [1354, 211] on input "The Black Swan" at bounding box center [1329, 207] width 456 height 24
paste input "Harm's Way"
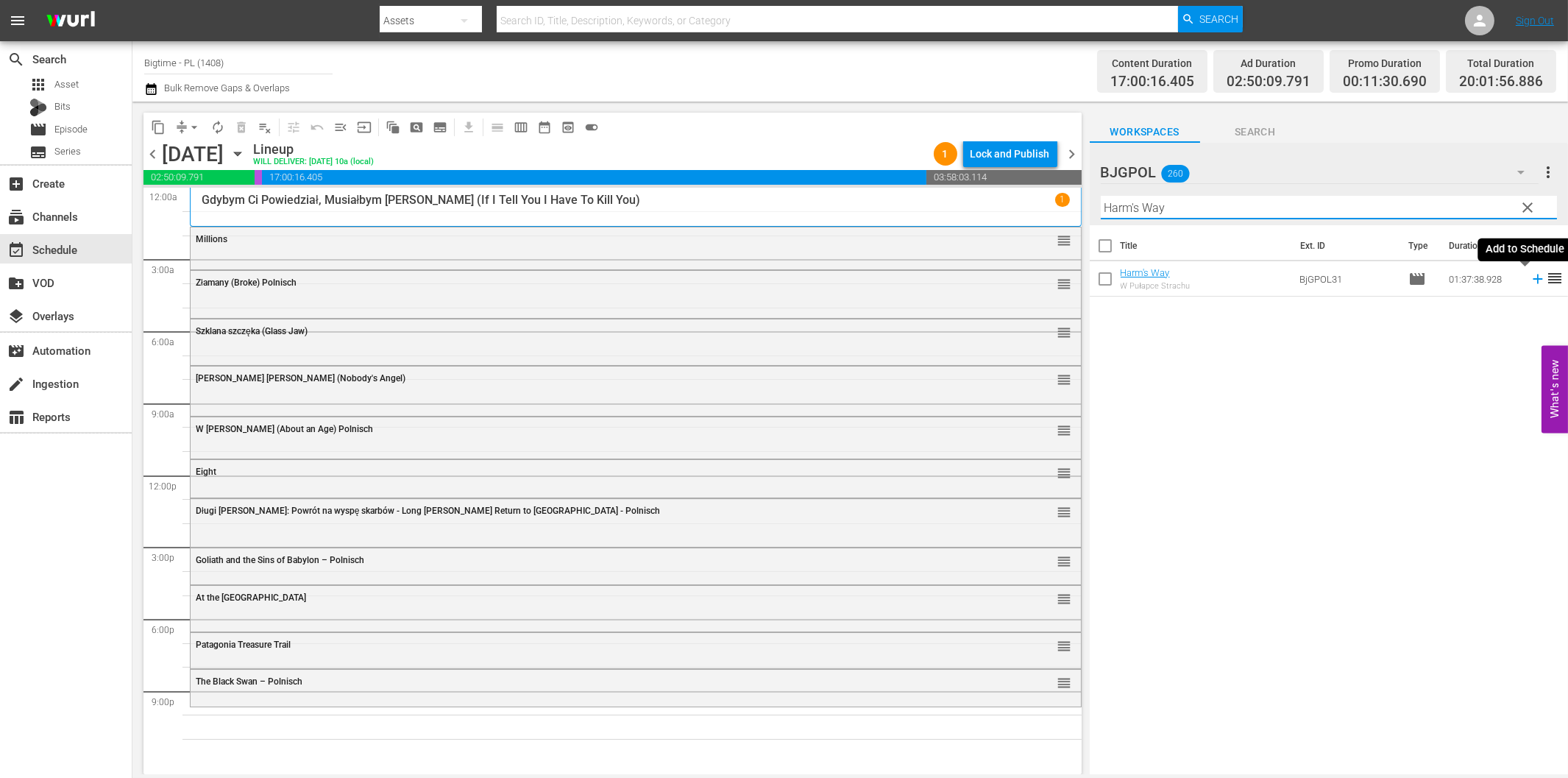
click at [1533, 278] on icon at bounding box center [1537, 279] width 10 height 10
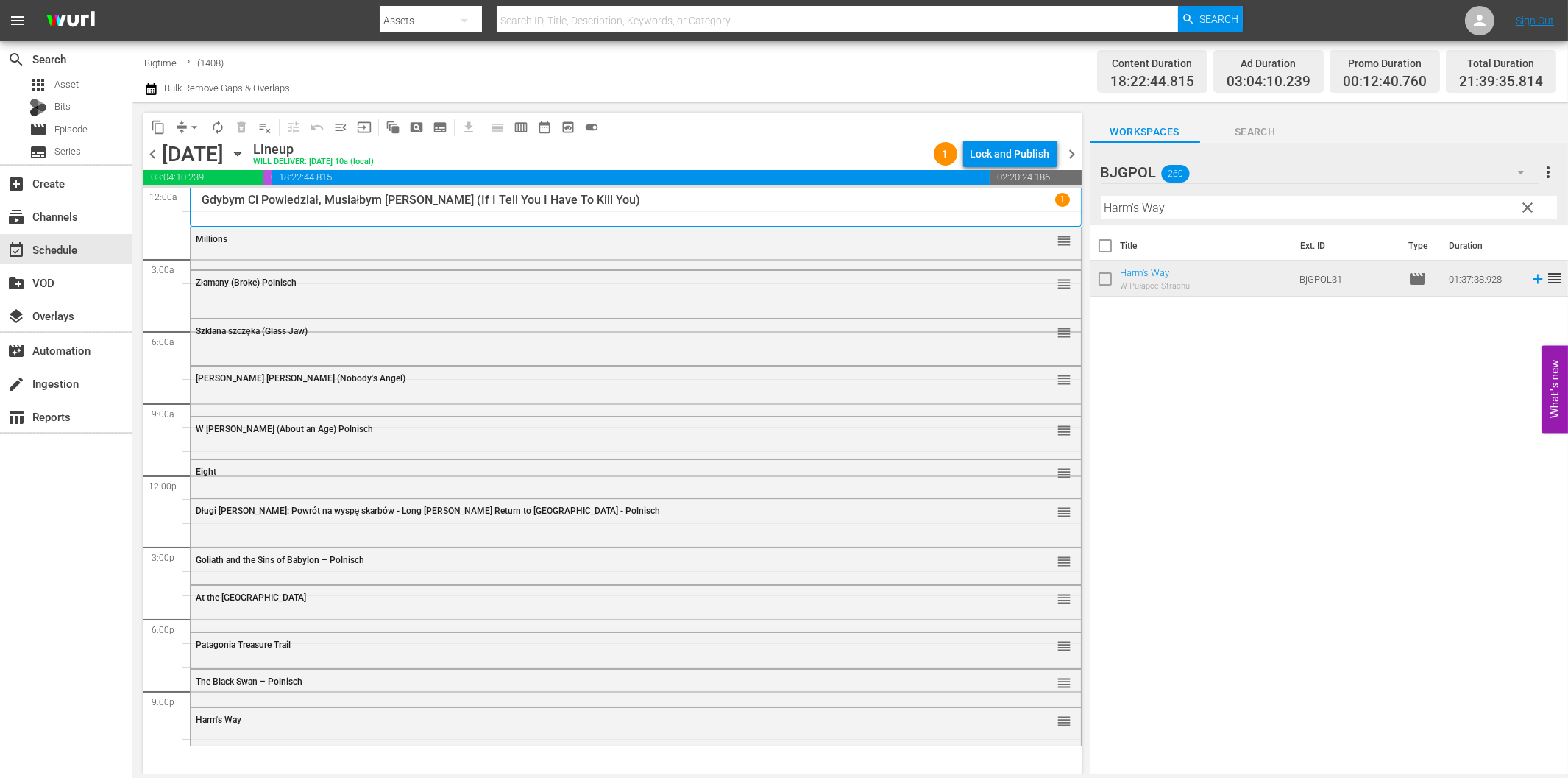
click at [1200, 202] on input "Harm's Way" at bounding box center [1329, 207] width 456 height 24
paste input "In Tranzit"
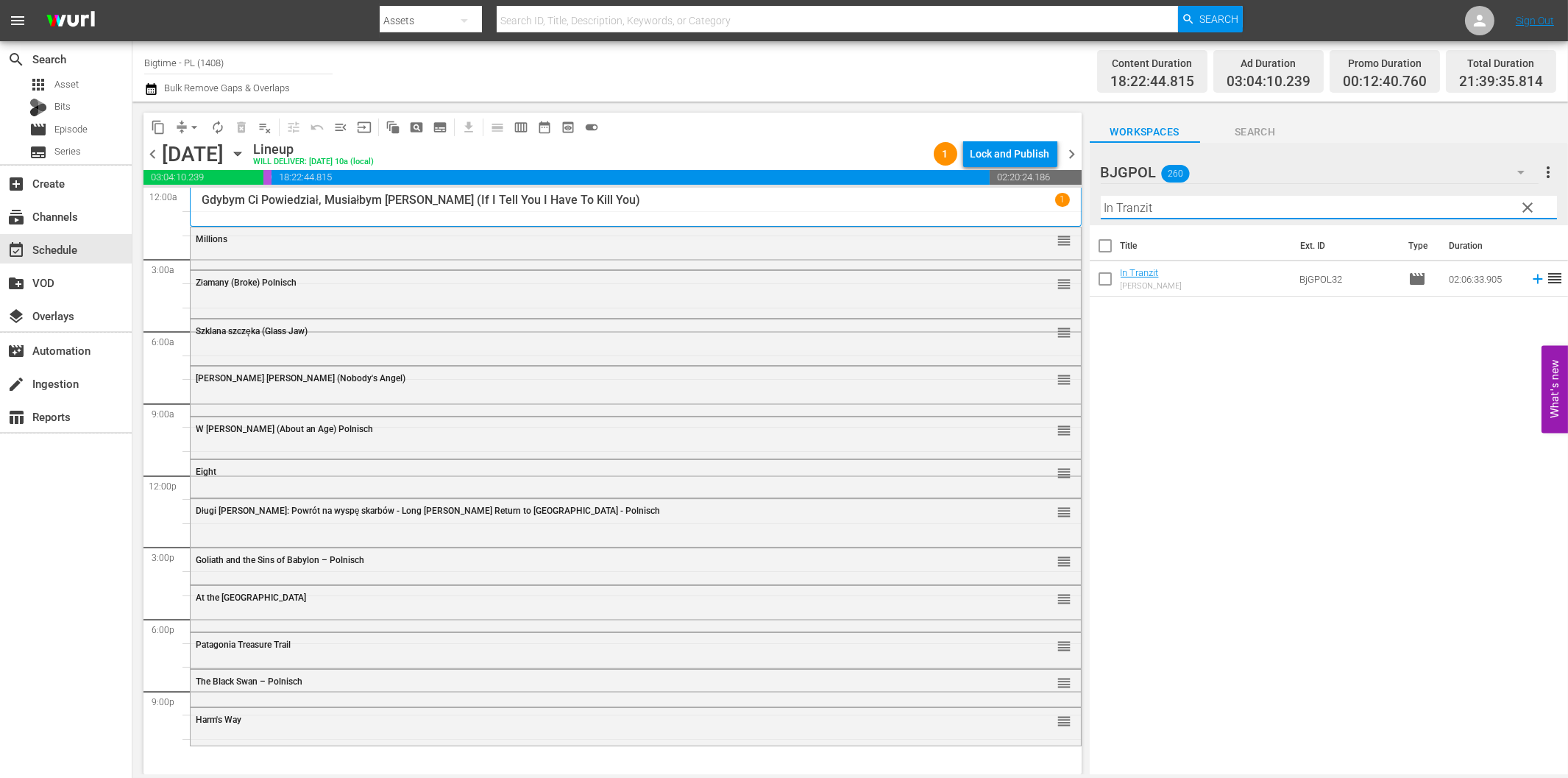
type input "In Tranzit"
click at [1533, 278] on icon at bounding box center [1537, 279] width 10 height 10
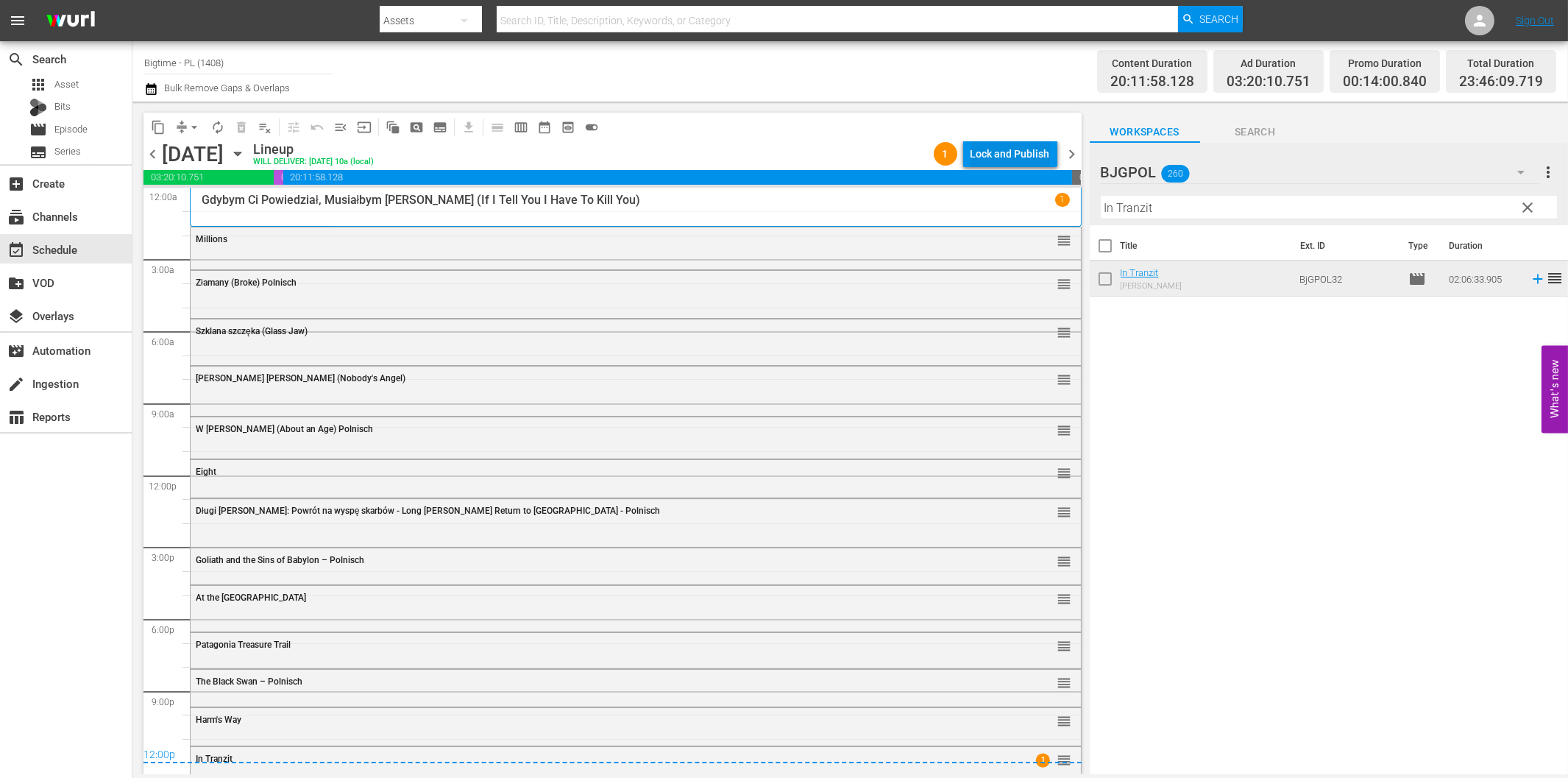
click at [1002, 148] on div "Lock and Publish" at bounding box center [1010, 153] width 80 height 26
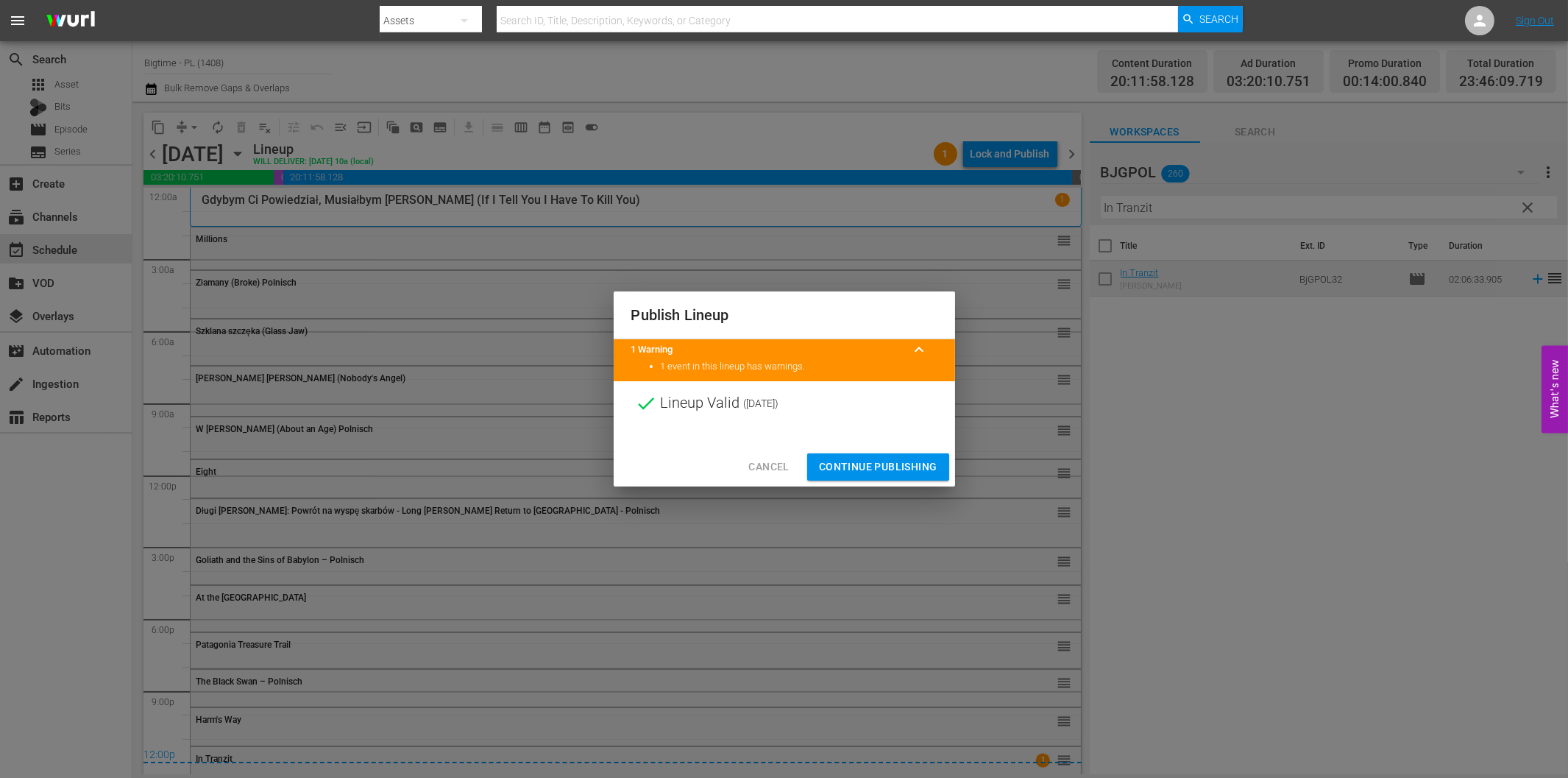
click at [873, 475] on span "Continue Publishing" at bounding box center [878, 467] width 119 height 18
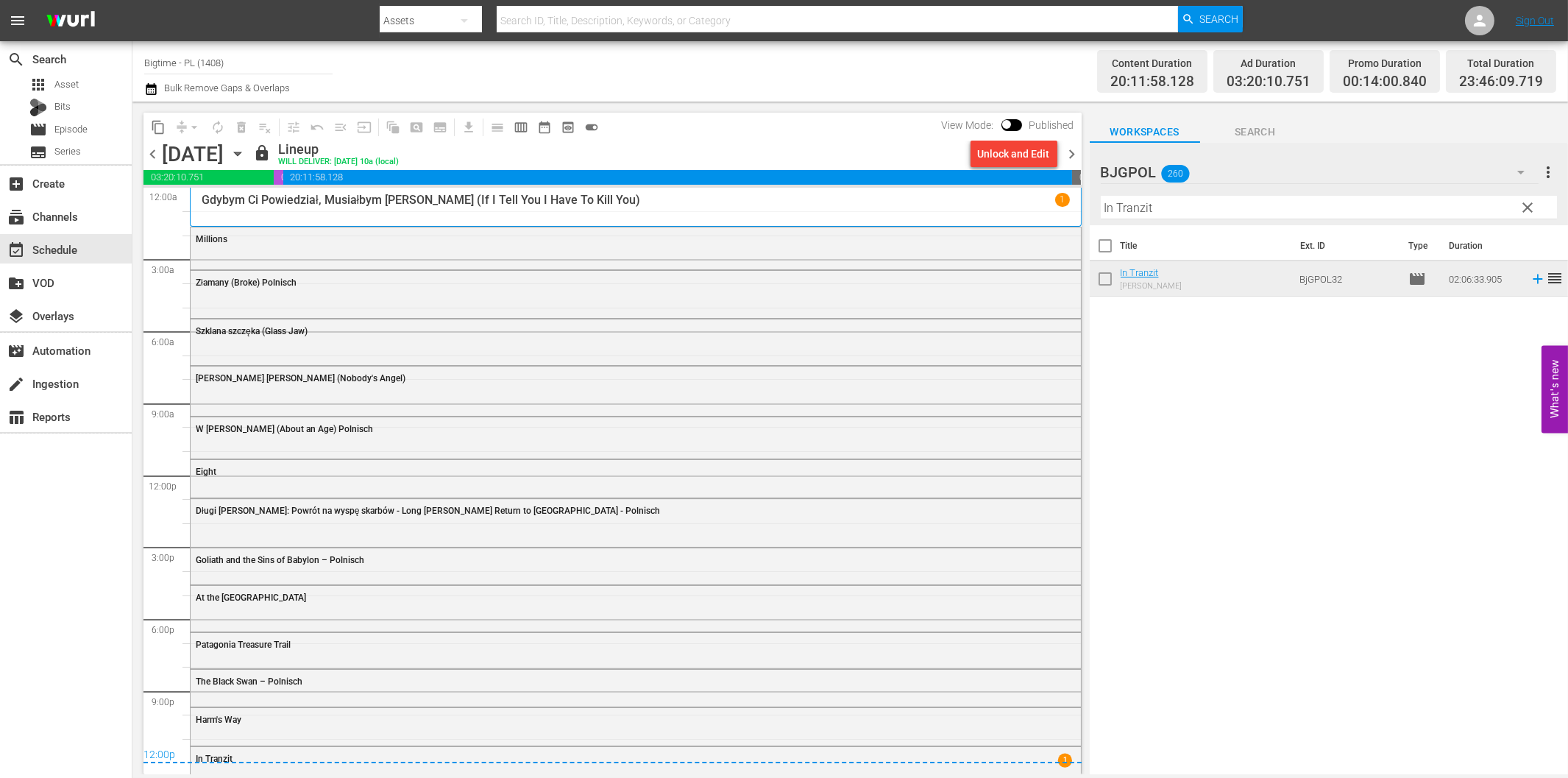
click at [1225, 504] on div "Title Ext. ID Type Duration In Tranzit Wojna Uczuć BjGPOL32 movie 02:06:33.905 …" at bounding box center [1329, 501] width 478 height 552
